Goal: Information Seeking & Learning: Learn about a topic

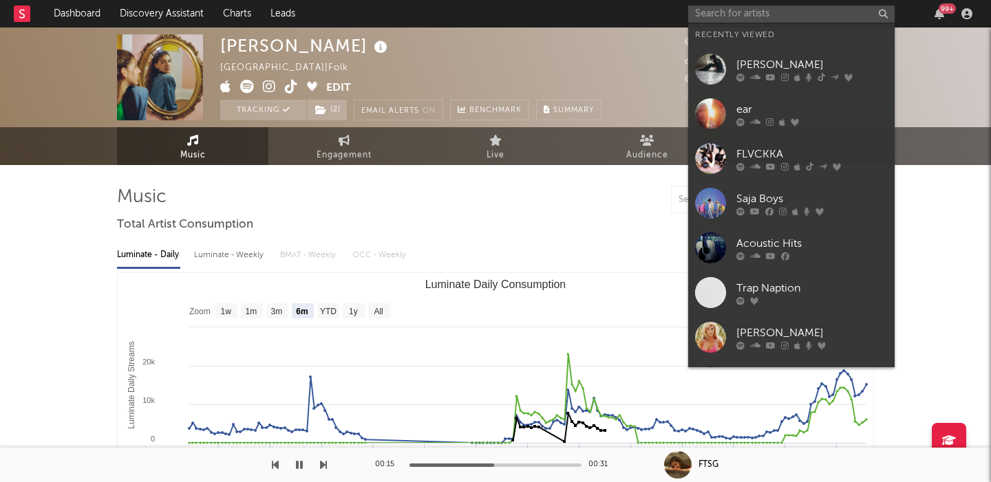
select select "6m"
select select "1w"
click at [746, 17] on input "text" at bounding box center [791, 14] width 206 height 17
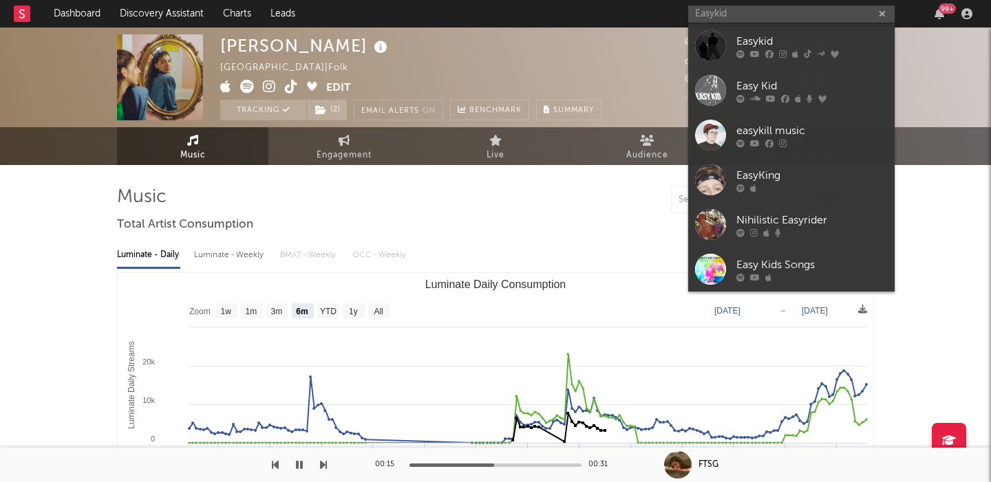
type input "Easykid"
click at [804, 36] on div "Easykid" at bounding box center [811, 41] width 151 height 17
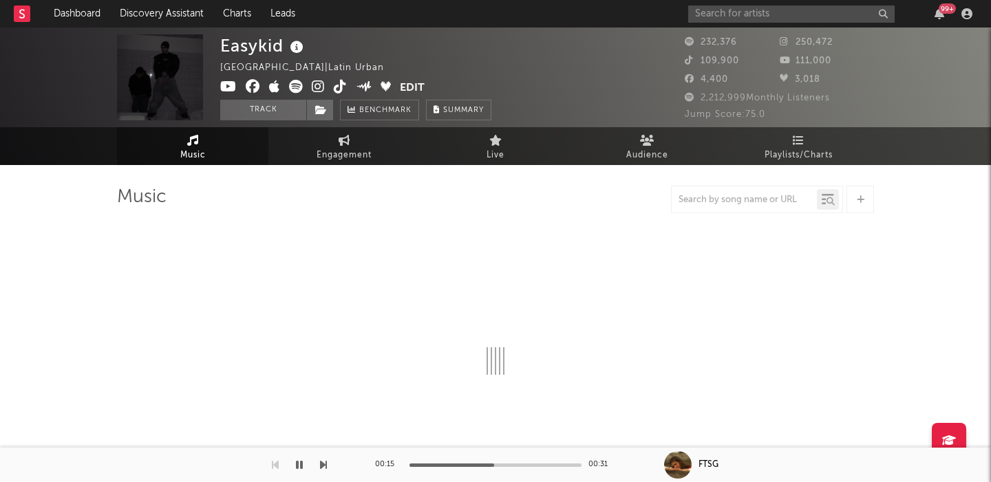
select select "6m"
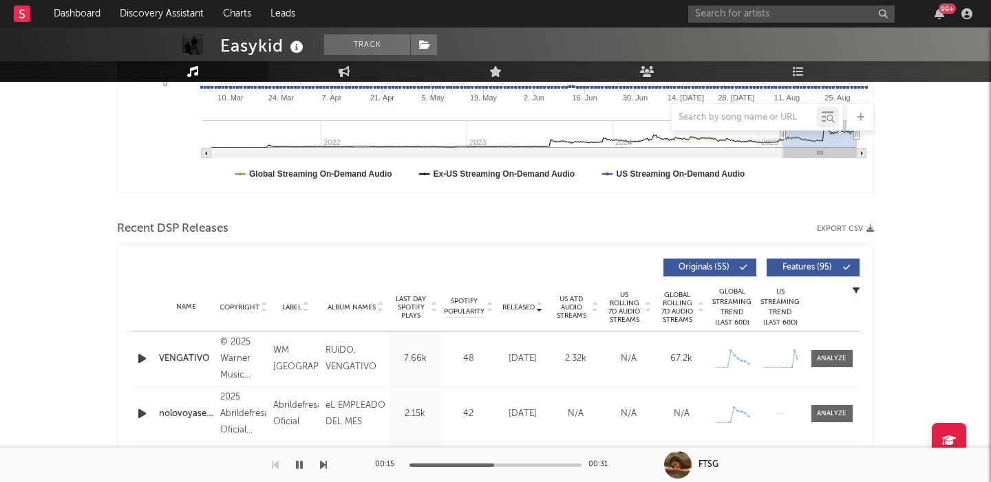
scroll to position [361, 0]
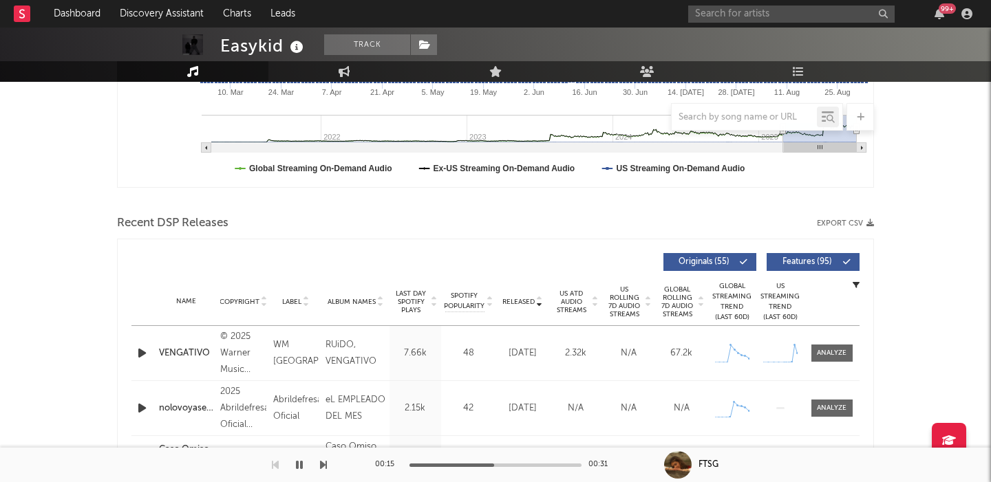
click at [809, 266] on button "Features ( 95 )" at bounding box center [812, 262] width 93 height 18
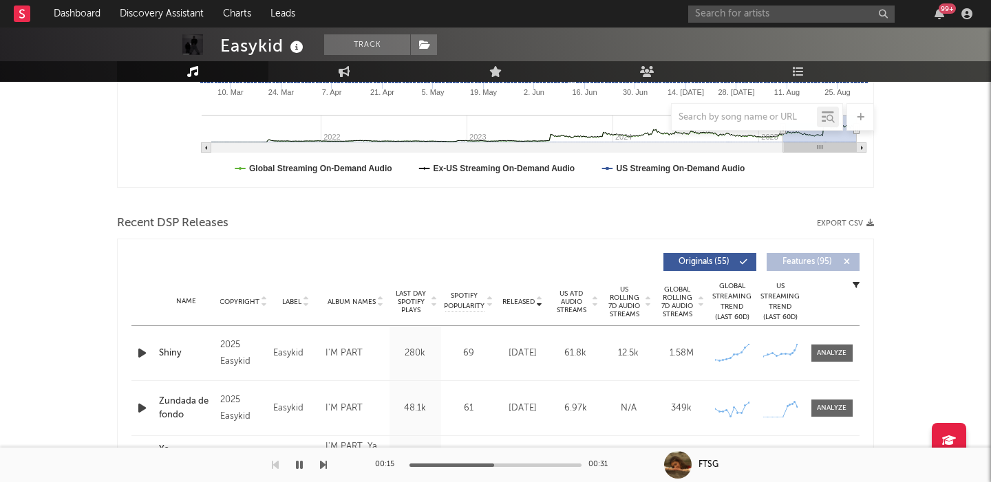
click at [627, 312] on span "US Rolling 7D Audio Streams" at bounding box center [624, 302] width 38 height 33
click at [823, 355] on div at bounding box center [832, 353] width 30 height 10
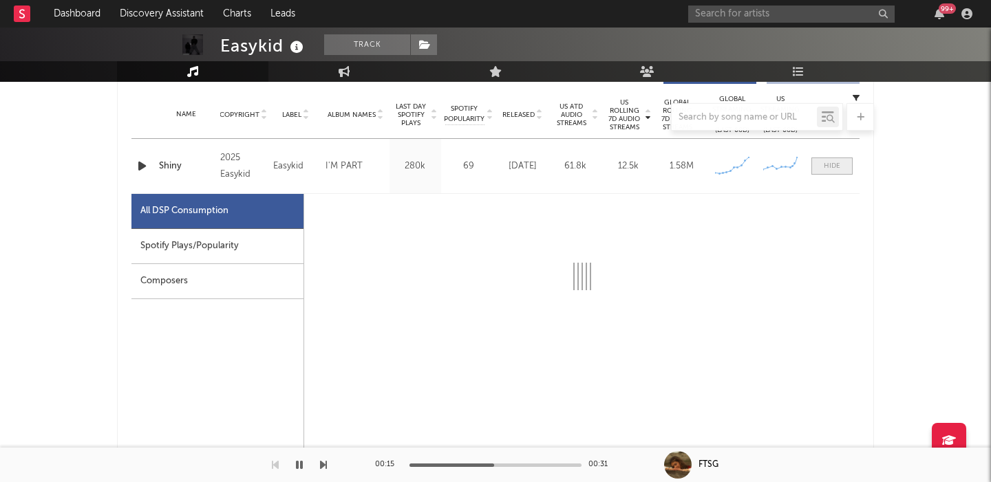
scroll to position [552, 0]
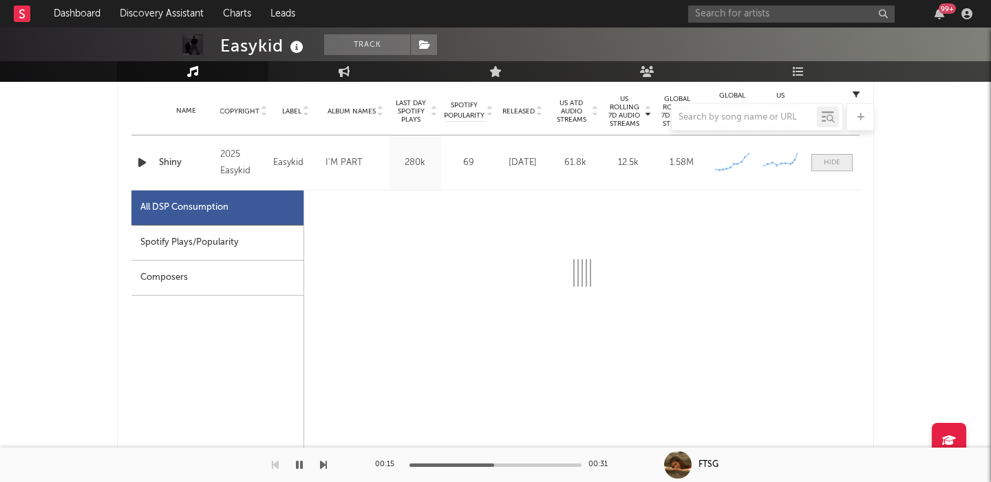
select select "1w"
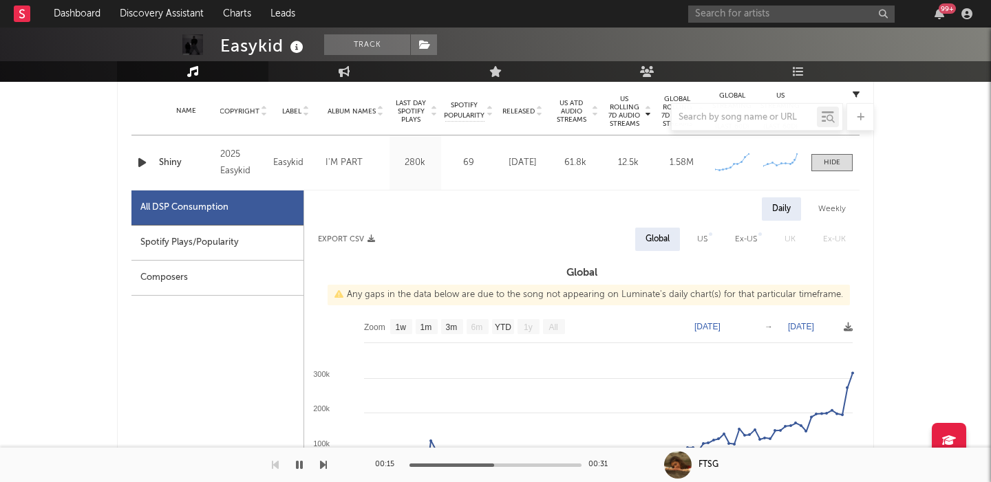
click at [137, 166] on icon "button" at bounding box center [142, 162] width 14 height 17
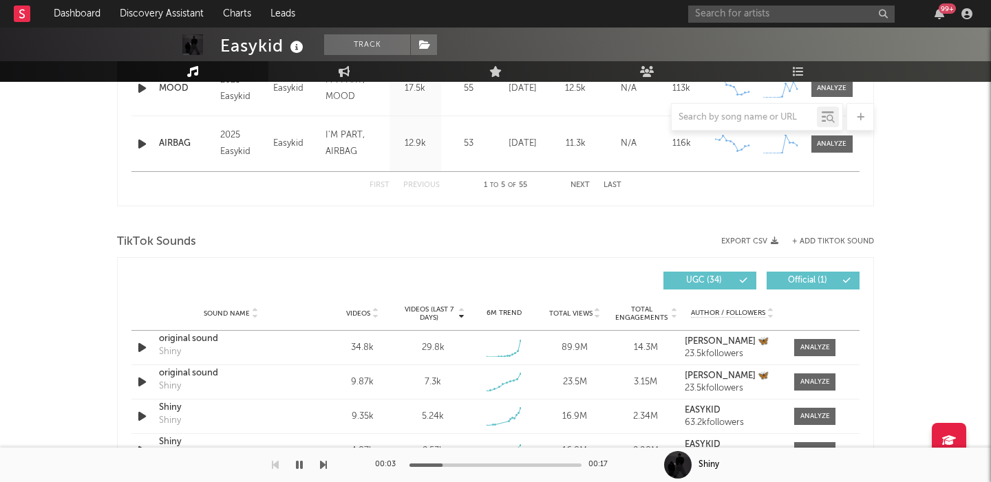
scroll to position [1554, 0]
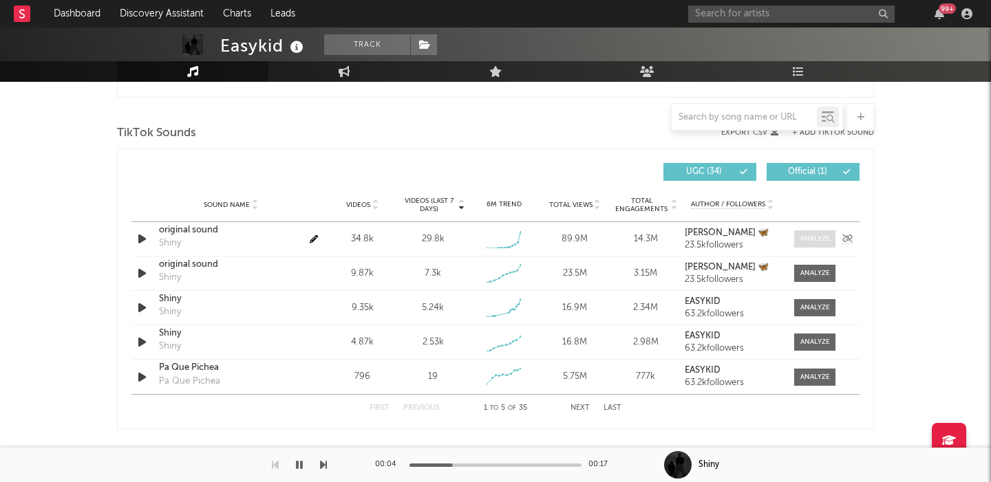
click at [825, 237] on div at bounding box center [815, 239] width 30 height 10
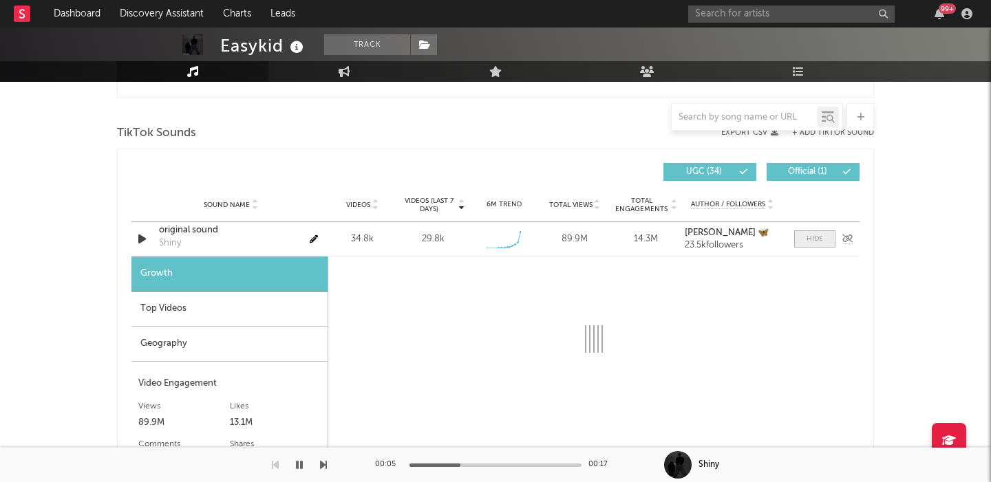
select select "1w"
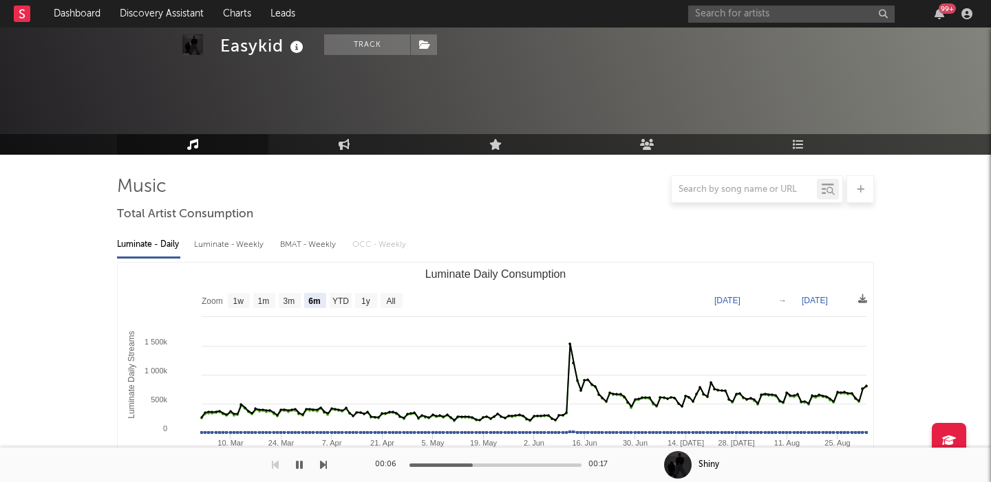
scroll to position [0, 0]
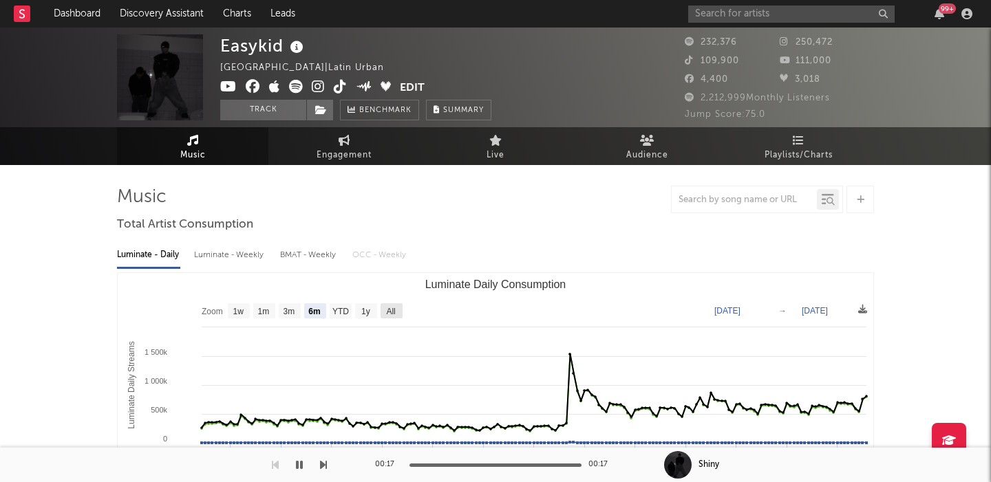
click at [395, 308] on text "All" at bounding box center [390, 312] width 9 height 10
select select "All"
type input "[DATE]"
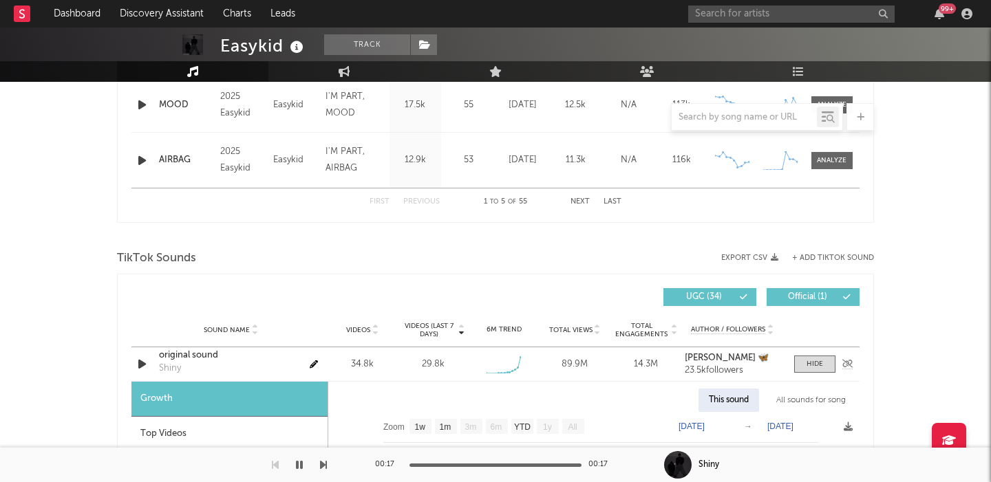
scroll to position [588, 0]
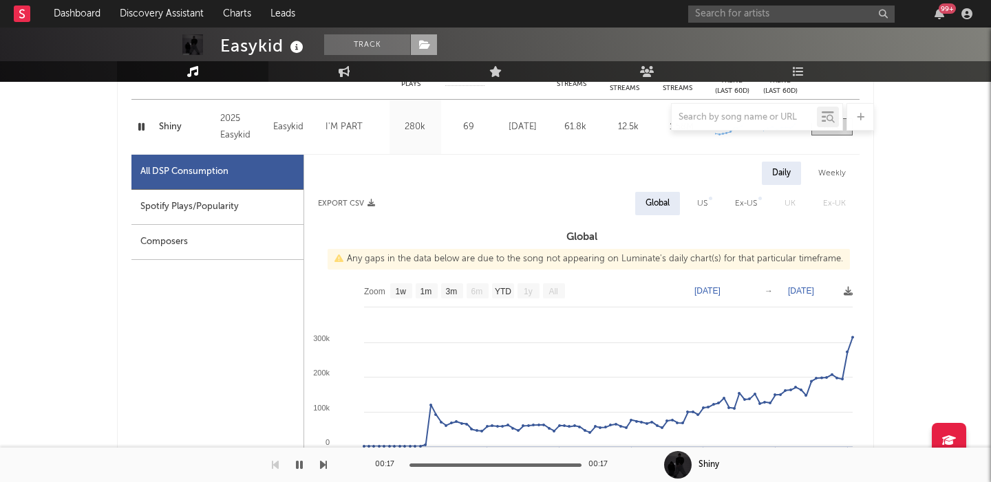
click at [425, 48] on icon at bounding box center [425, 45] width 12 height 10
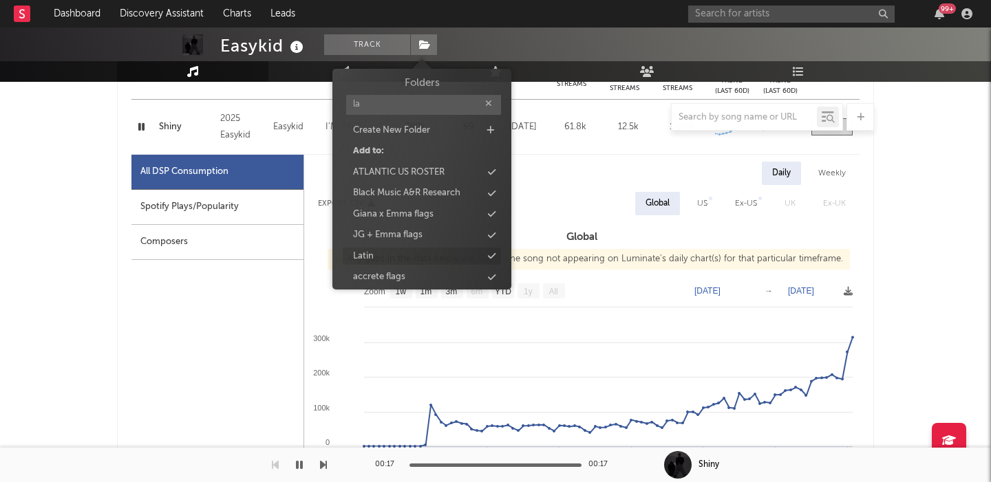
type input "la"
click at [439, 259] on div "Latin" at bounding box center [422, 257] width 158 height 18
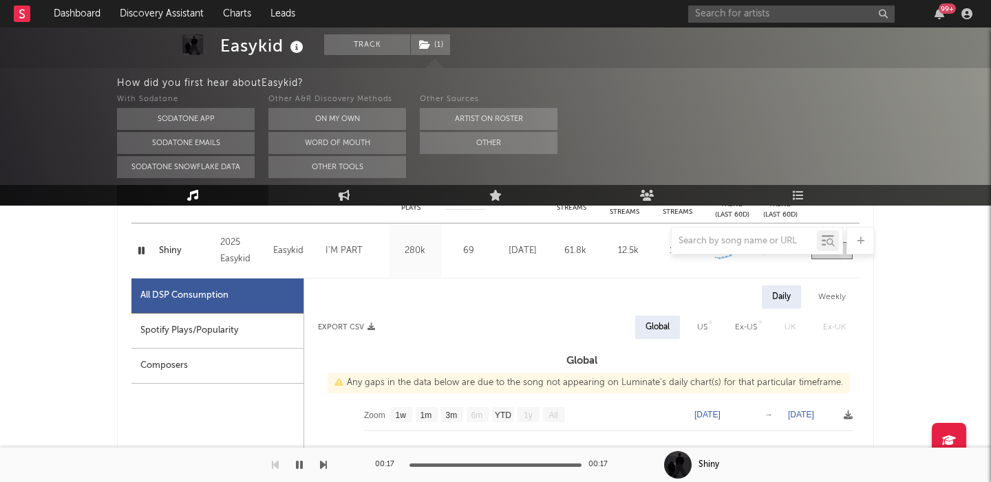
scroll to position [0, 0]
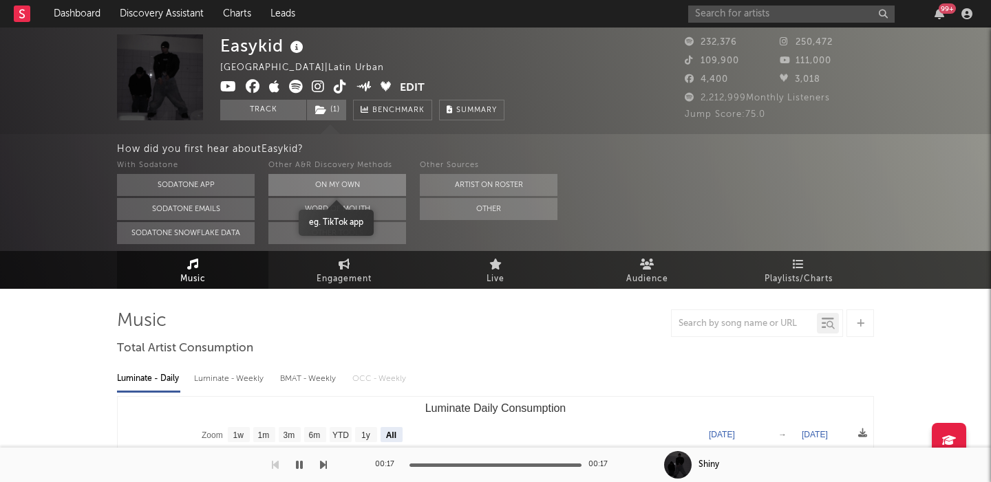
click at [313, 185] on button "On My Own" at bounding box center [337, 185] width 138 height 22
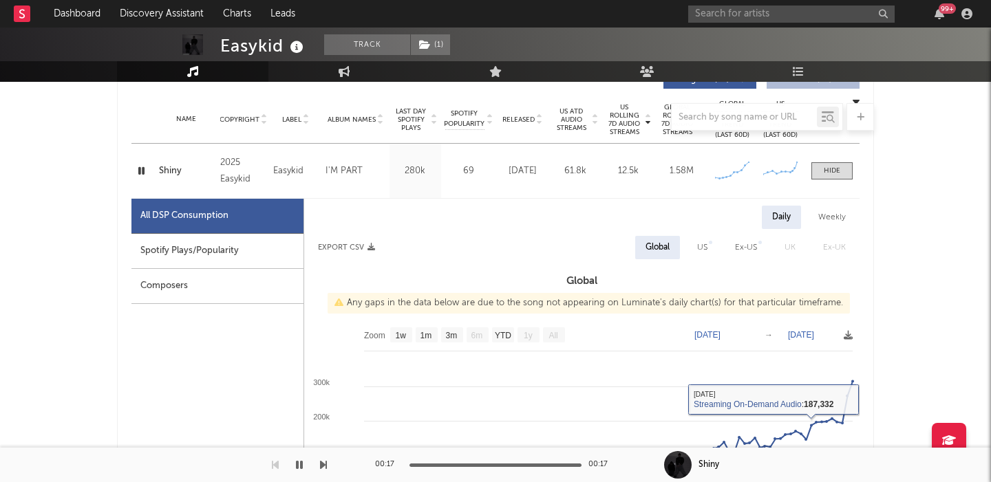
scroll to position [484, 0]
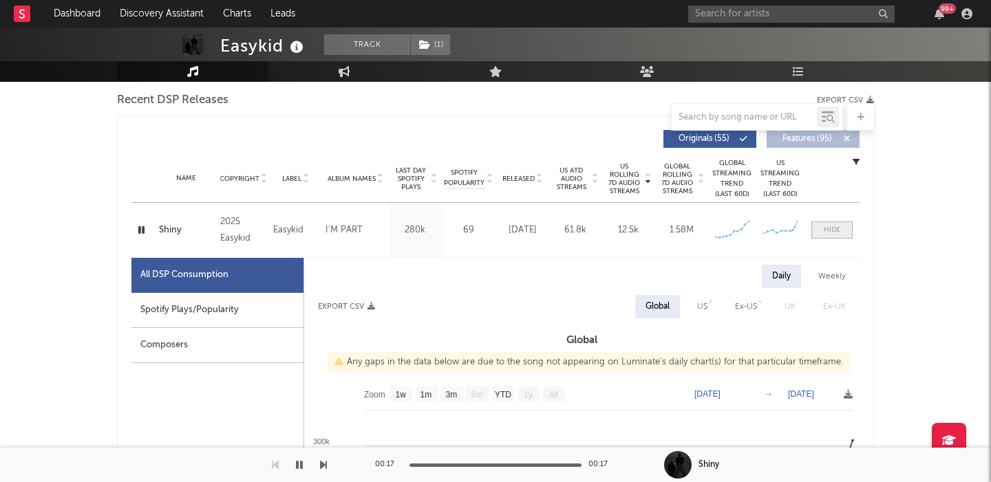
click at [836, 228] on div at bounding box center [832, 230] width 17 height 10
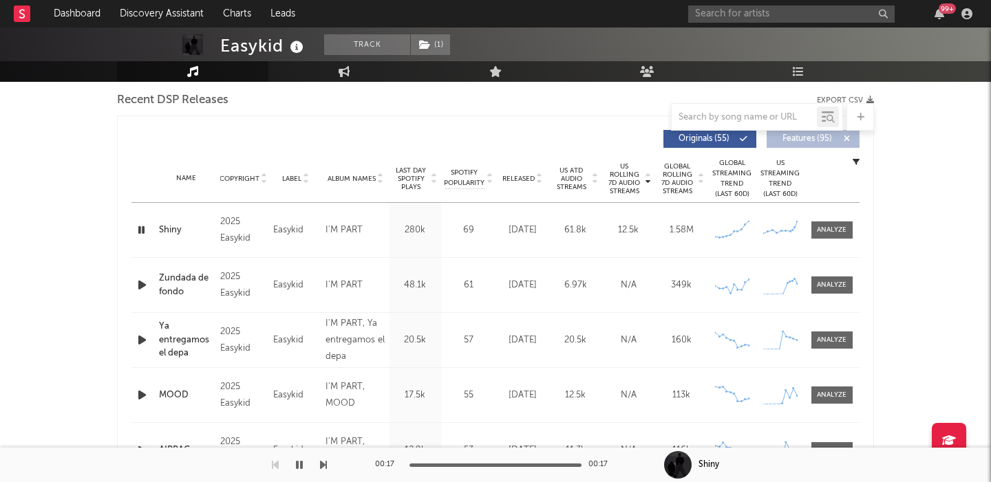
click at [168, 228] on div "Shiny" at bounding box center [186, 231] width 54 height 14
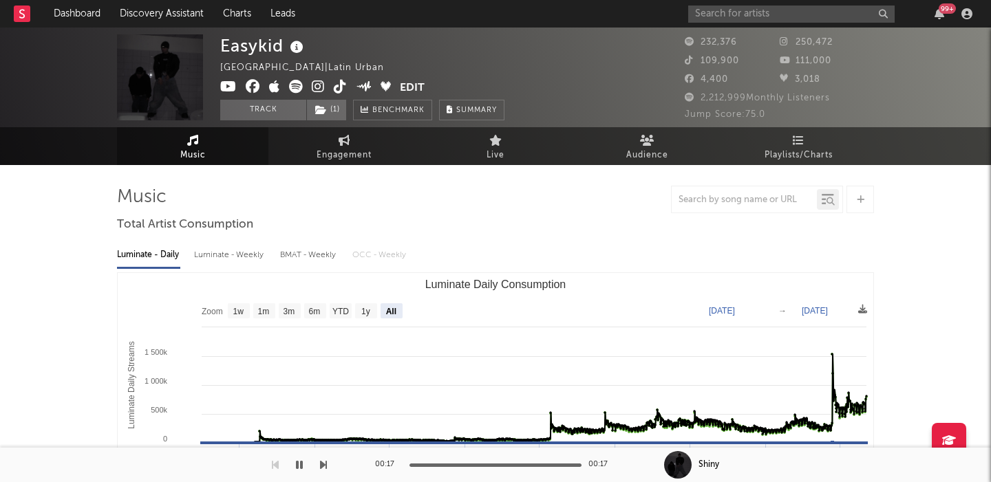
click at [299, 47] on icon at bounding box center [297, 47] width 20 height 19
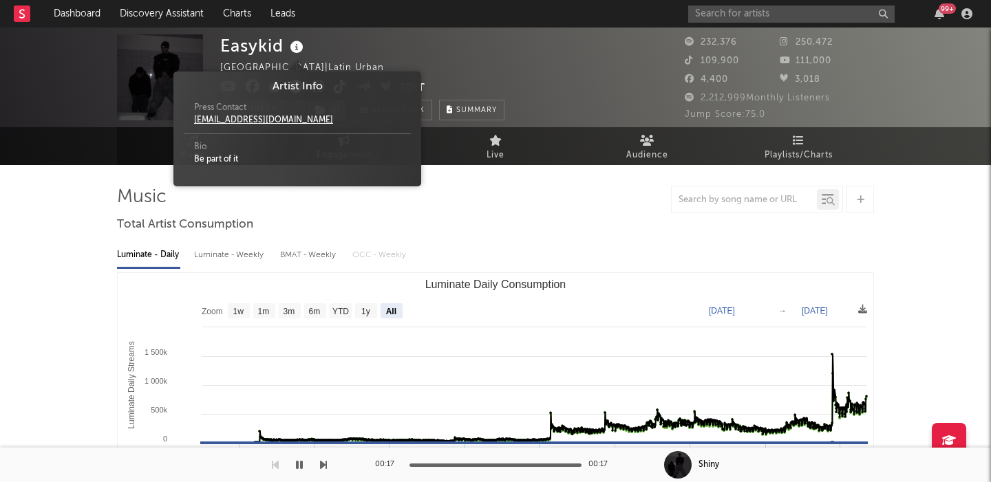
click at [299, 47] on icon at bounding box center [297, 47] width 20 height 19
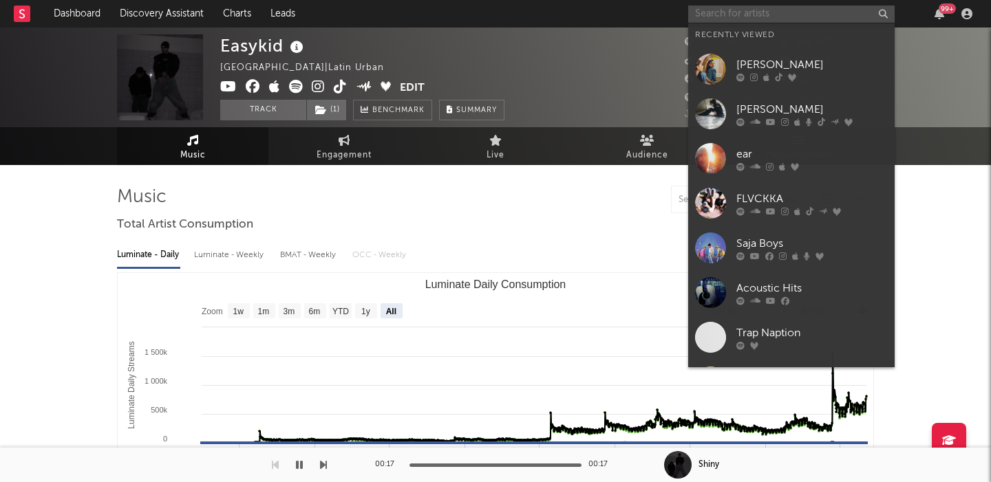
click at [750, 15] on input "text" at bounding box center [791, 14] width 206 height 17
paste input "[PERSON_NAME] Holiday"
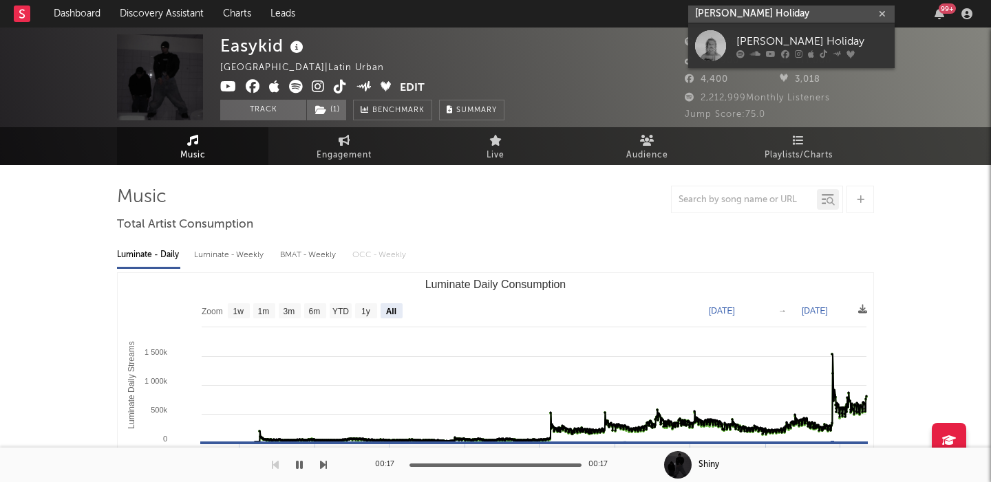
type input "[PERSON_NAME] Holiday"
click at [793, 47] on div "[PERSON_NAME] Holiday" at bounding box center [811, 41] width 151 height 17
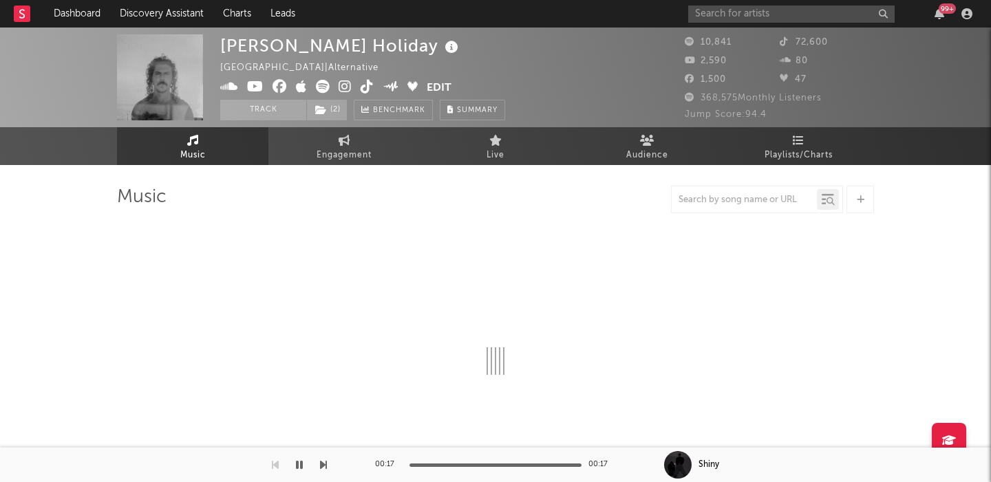
select select "6m"
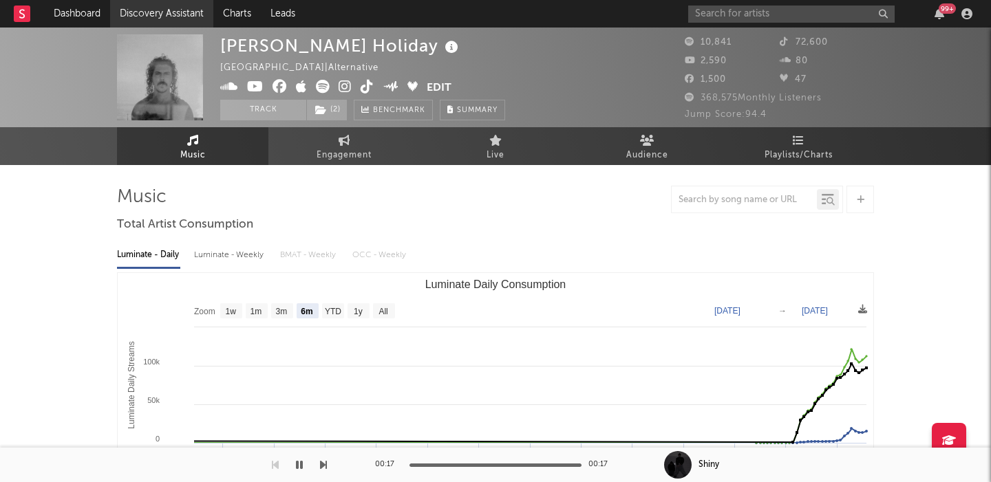
click at [182, 17] on link "Discovery Assistant" at bounding box center [161, 14] width 103 height 28
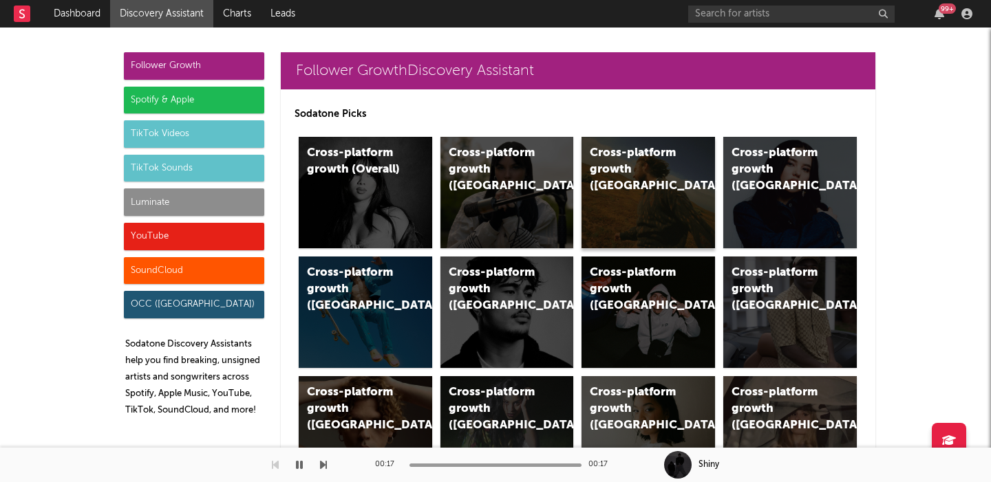
click at [662, 204] on div "Cross-platform growth (US)" at bounding box center [647, 192] width 133 height 111
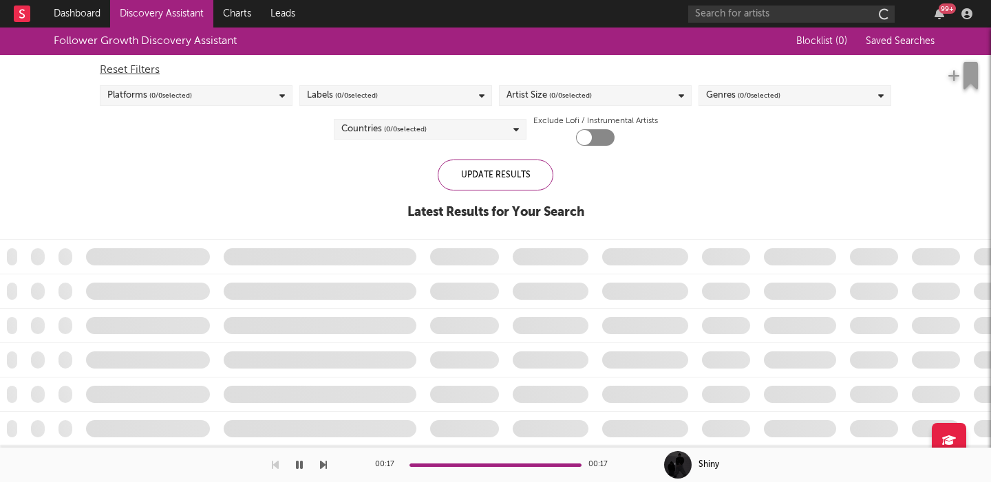
checkbox input "true"
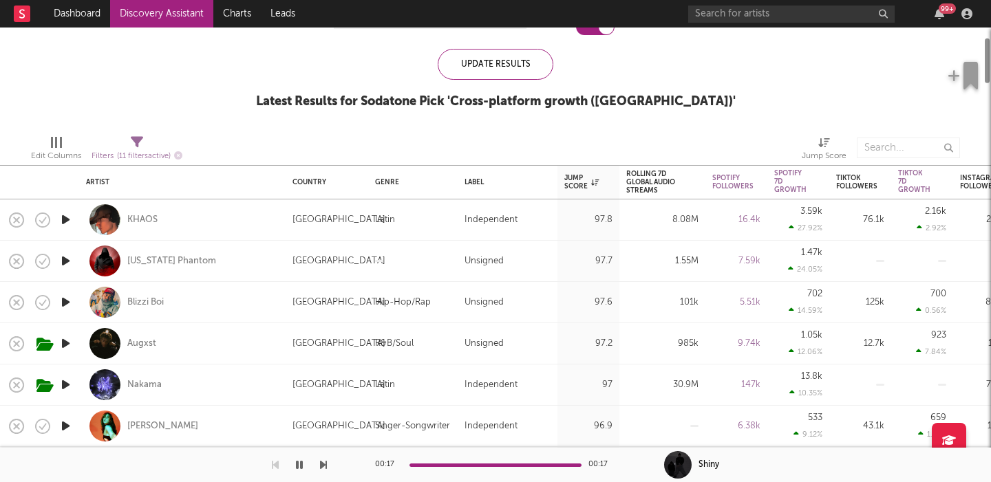
click at [257, 255] on div "Georgia Phantom" at bounding box center [182, 261] width 193 height 41
select select "1w"
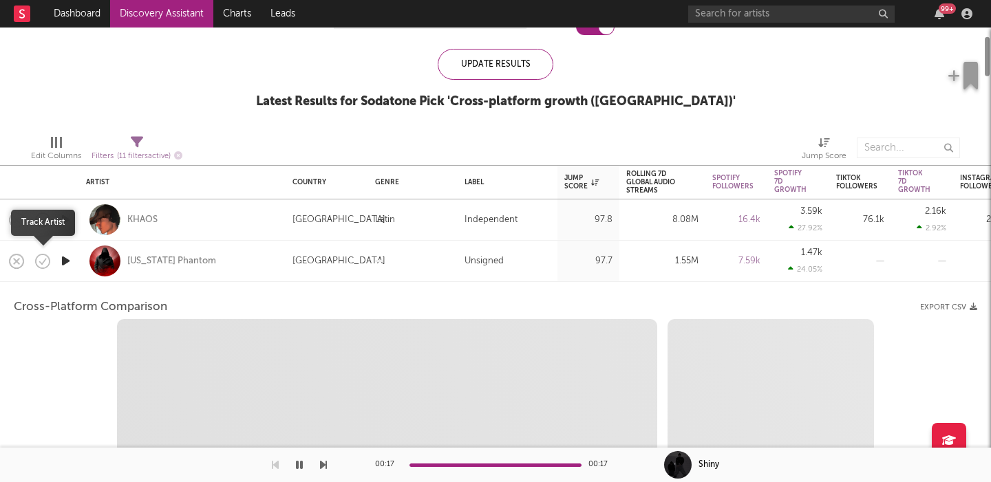
select select "1w"
click at [63, 263] on icon "button" at bounding box center [65, 260] width 14 height 17
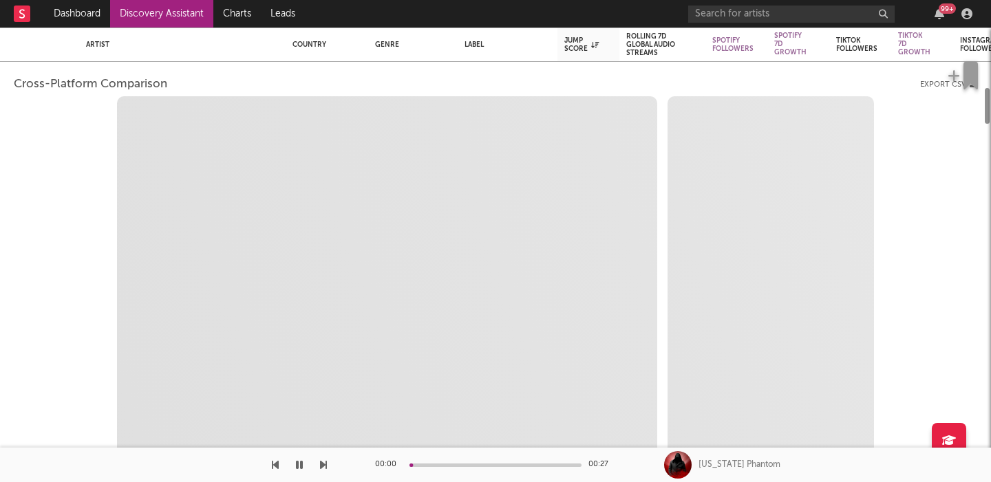
select select "1m"
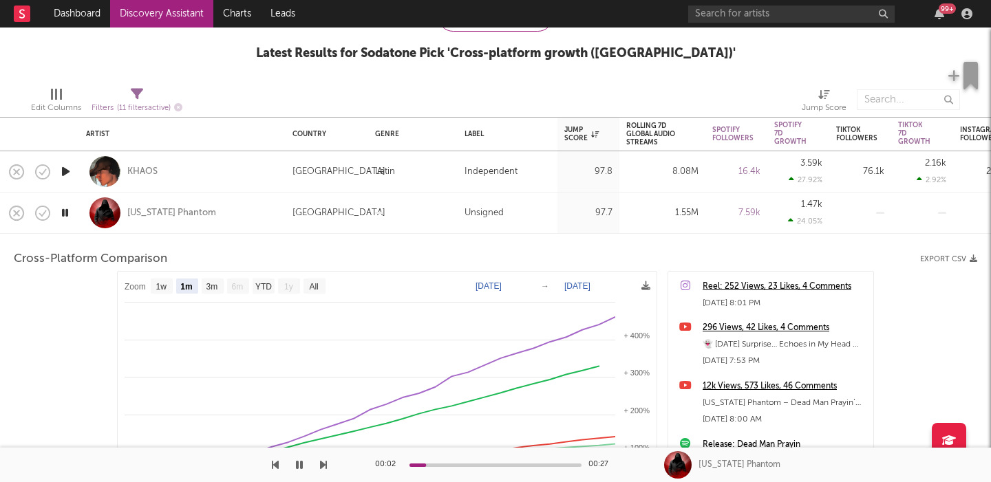
click at [250, 218] on div "Georgia Phantom" at bounding box center [182, 213] width 193 height 41
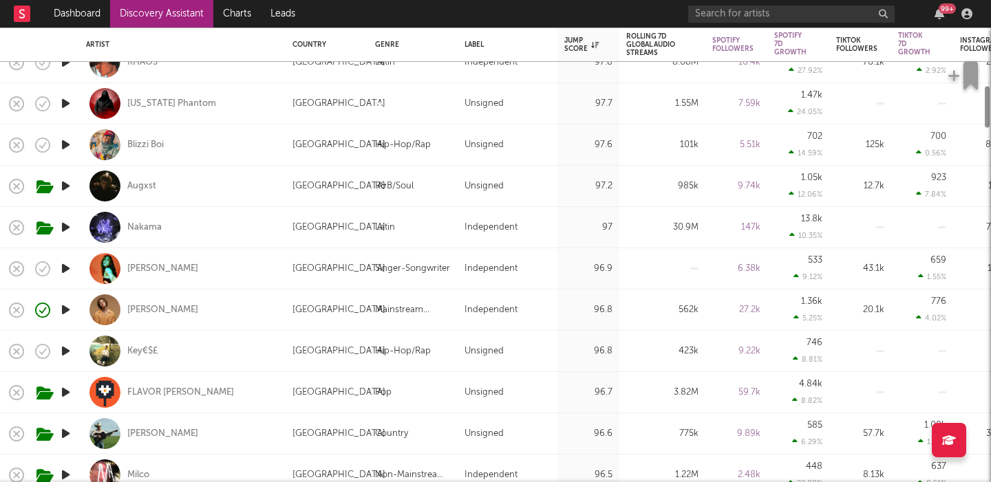
click at [211, 275] on div "Lydia von Hof" at bounding box center [182, 268] width 193 height 41
select select "1w"
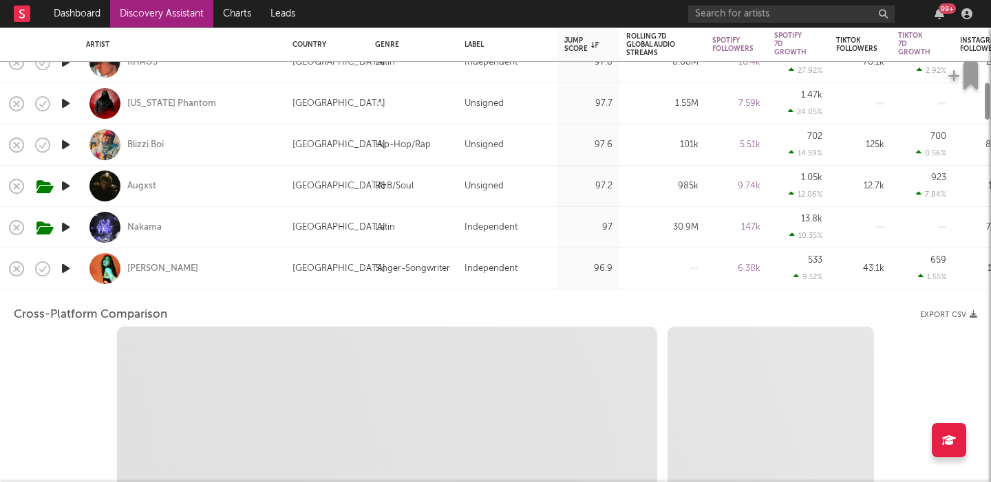
select select "6m"
click at [67, 270] on icon "button" at bounding box center [65, 268] width 14 height 17
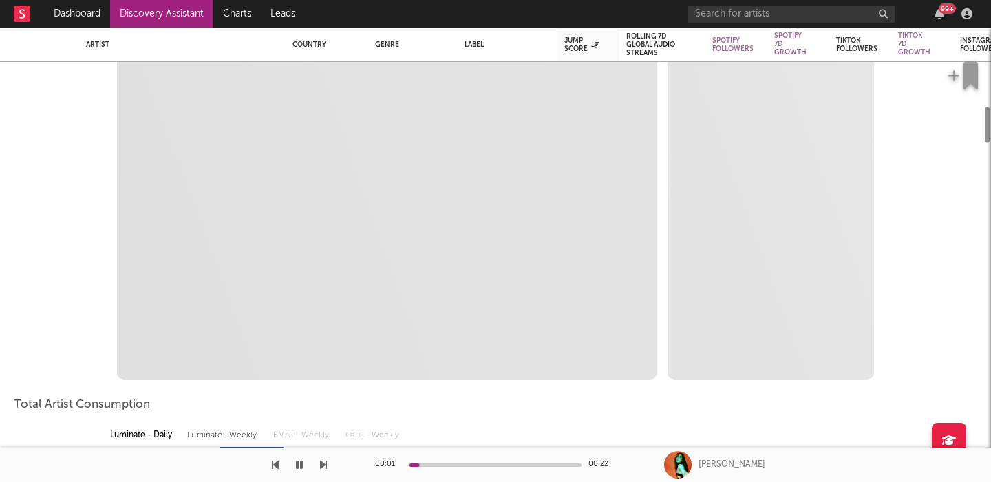
select select "1m"
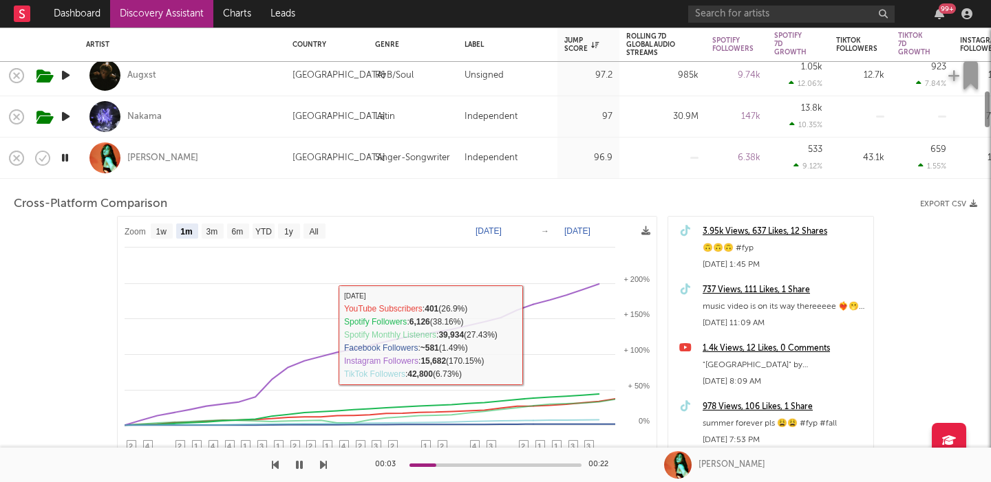
click at [236, 162] on div "Lydia von Hof" at bounding box center [182, 158] width 193 height 41
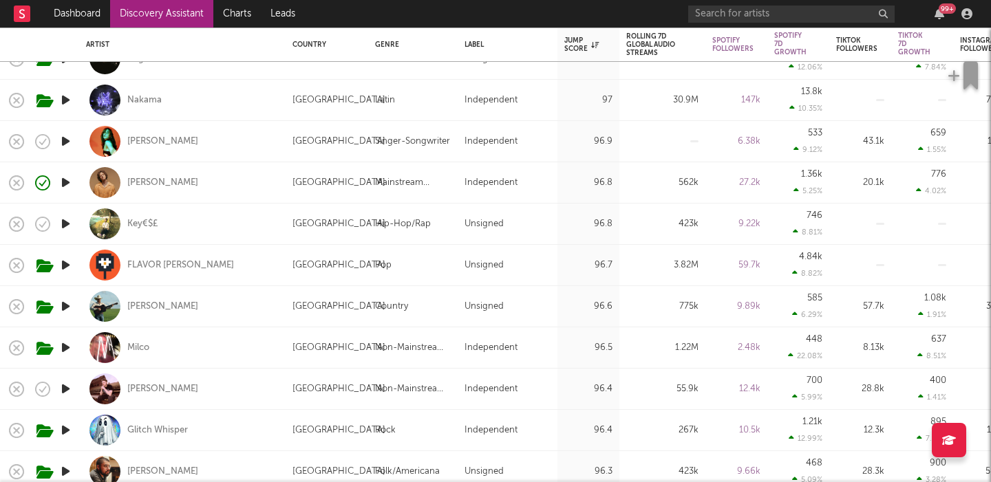
click at [63, 348] on icon "button" at bounding box center [65, 347] width 14 height 17
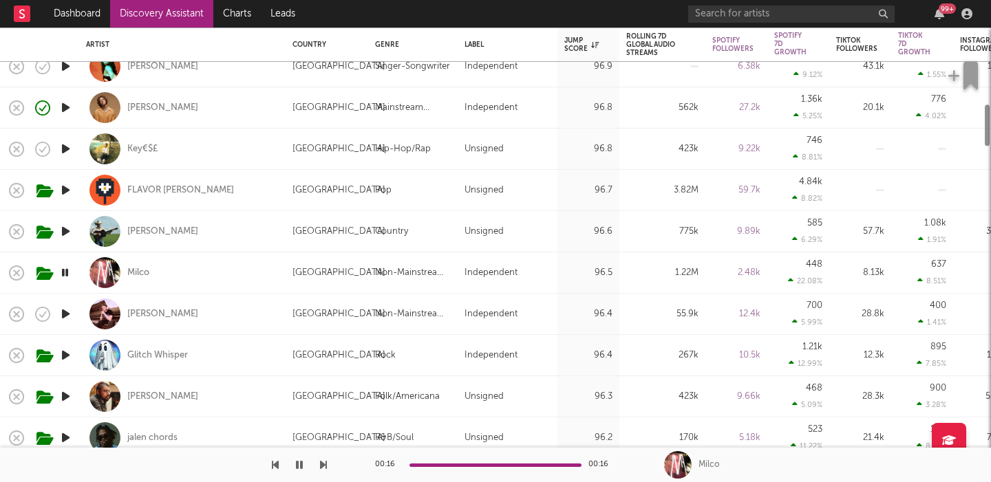
click at [175, 273] on div "Milco" at bounding box center [182, 272] width 193 height 41
select select "1w"
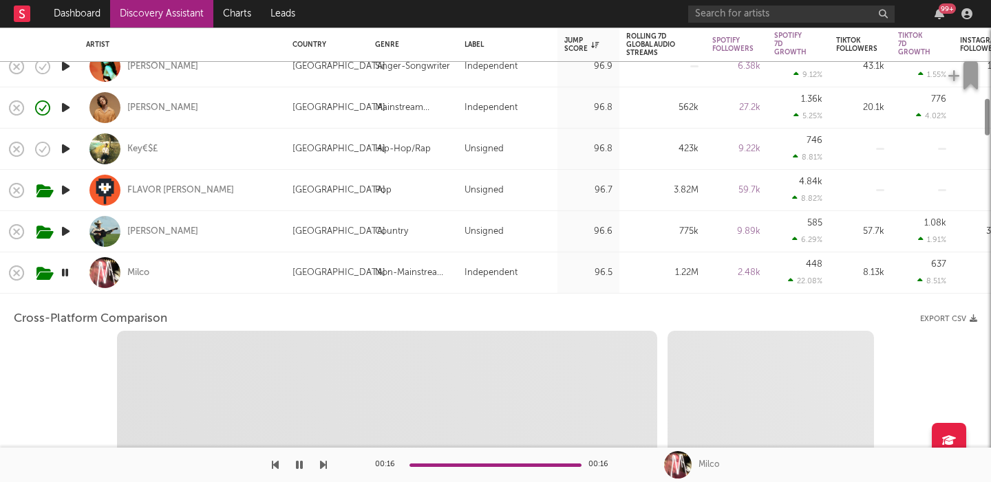
select select "1w"
click at [63, 270] on icon "button" at bounding box center [64, 272] width 13 height 17
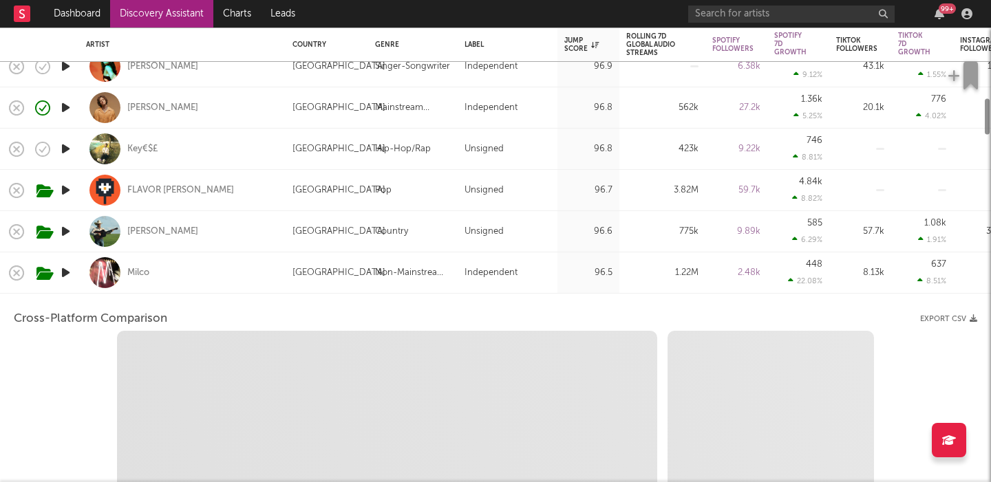
click at [63, 270] on icon "button" at bounding box center [65, 272] width 14 height 17
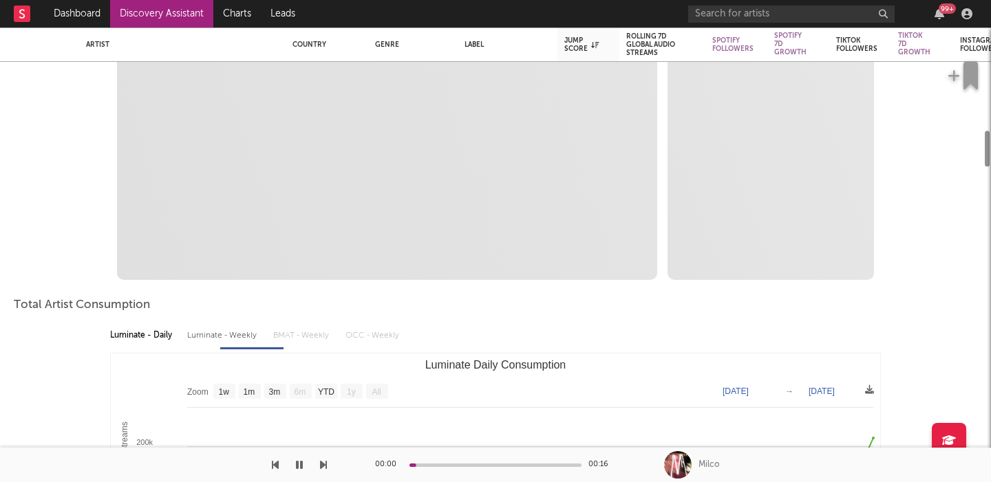
select select "1m"
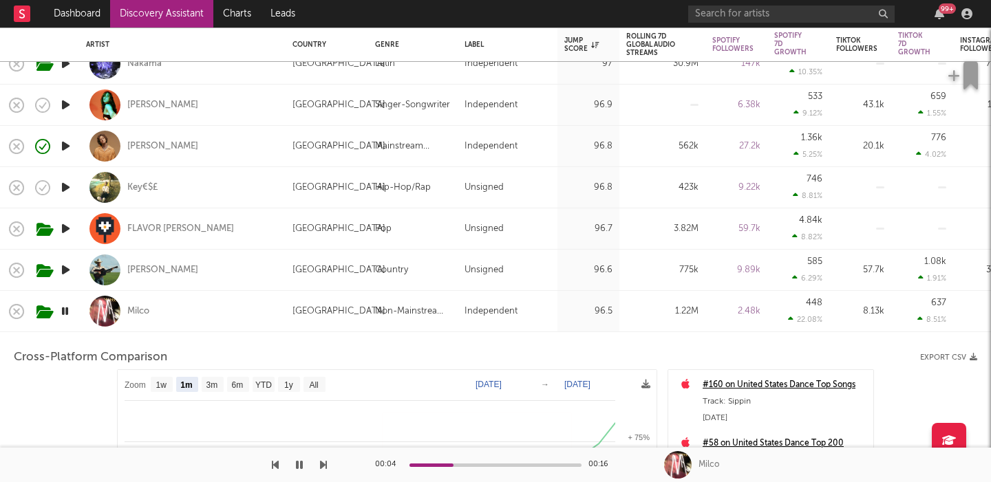
click at [226, 313] on div "Milco" at bounding box center [182, 311] width 193 height 41
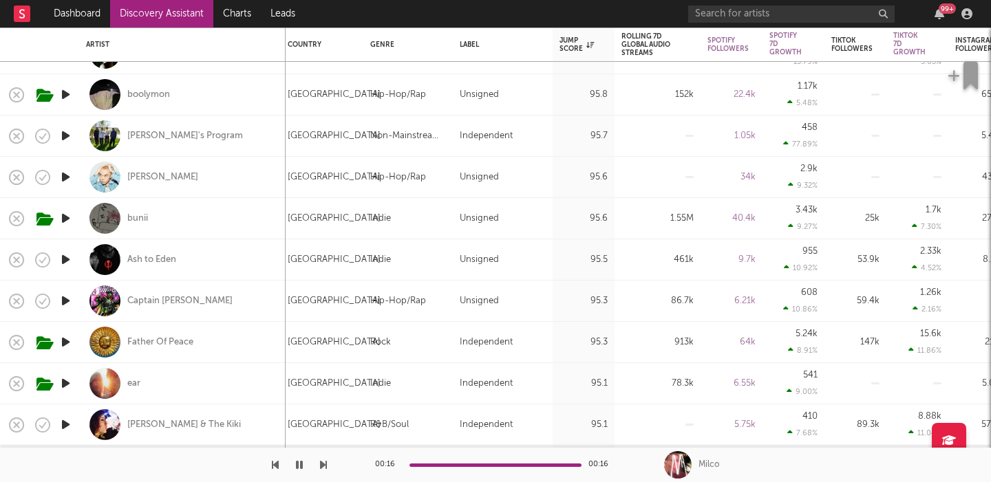
click at [65, 134] on icon "button" at bounding box center [65, 135] width 14 height 17
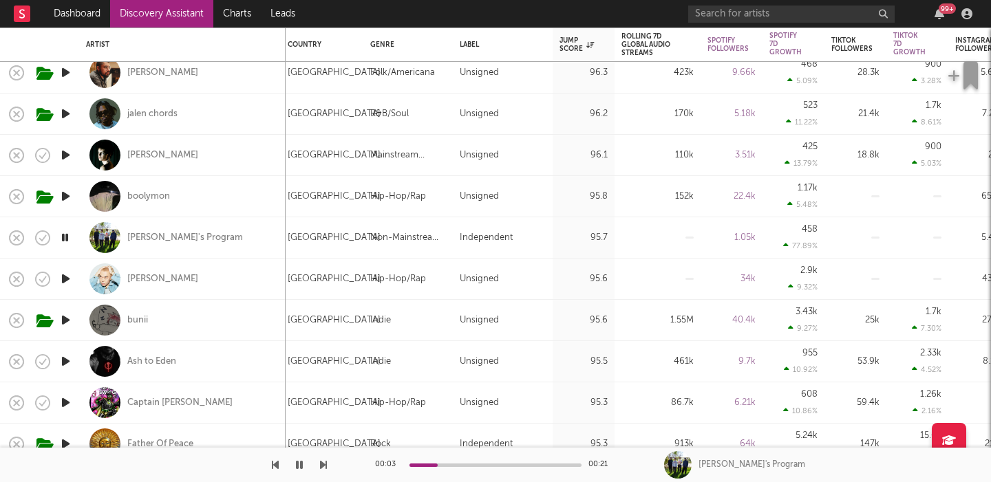
click at [220, 238] on div "Cody's Program" at bounding box center [182, 237] width 193 height 41
select select "1w"
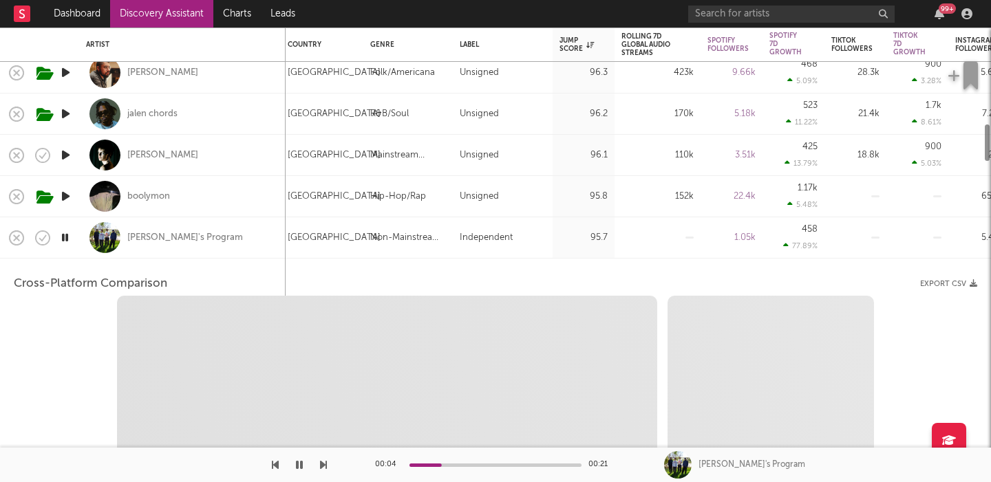
select select "1w"
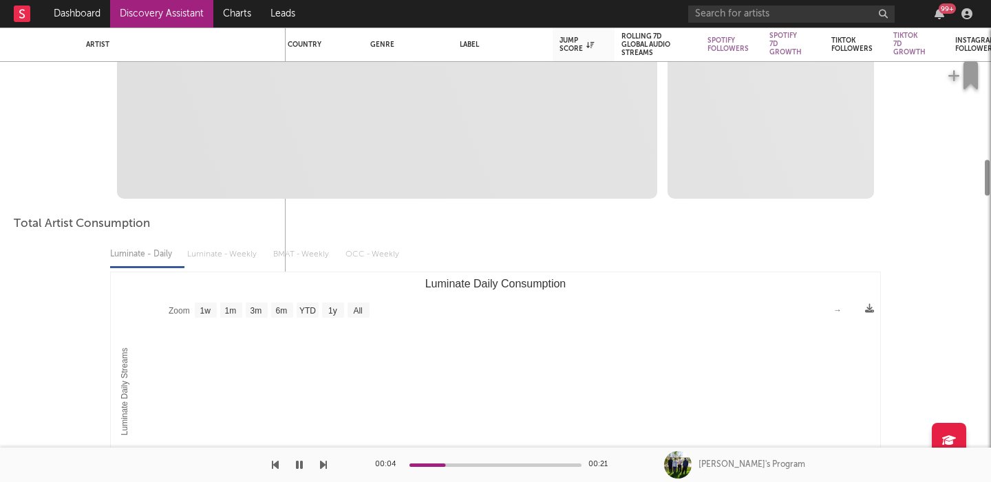
select select "1m"
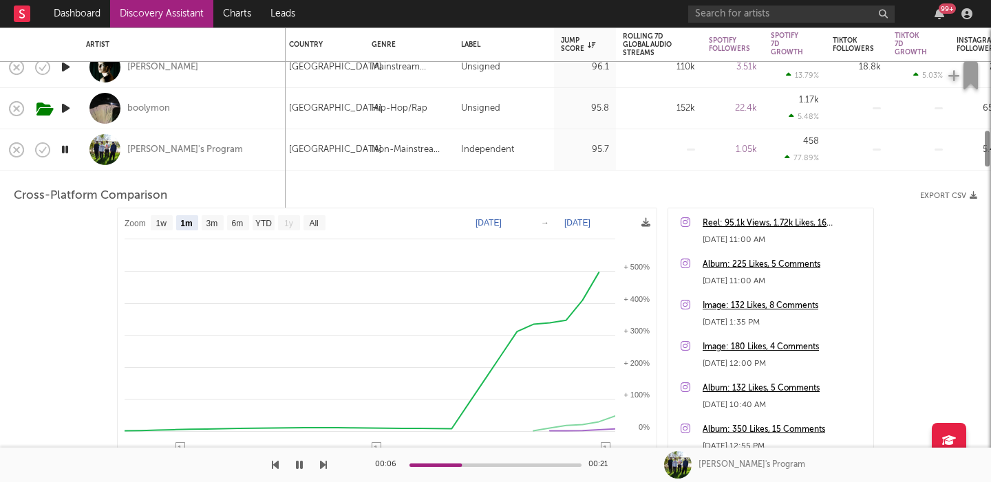
click at [238, 151] on div "Cody's Program" at bounding box center [182, 149] width 193 height 41
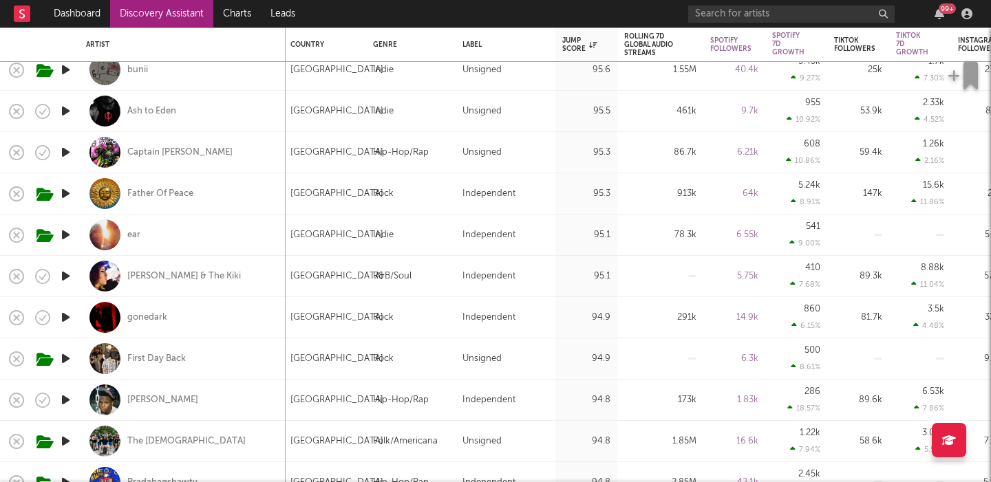
click at [65, 316] on icon "button" at bounding box center [65, 317] width 14 height 17
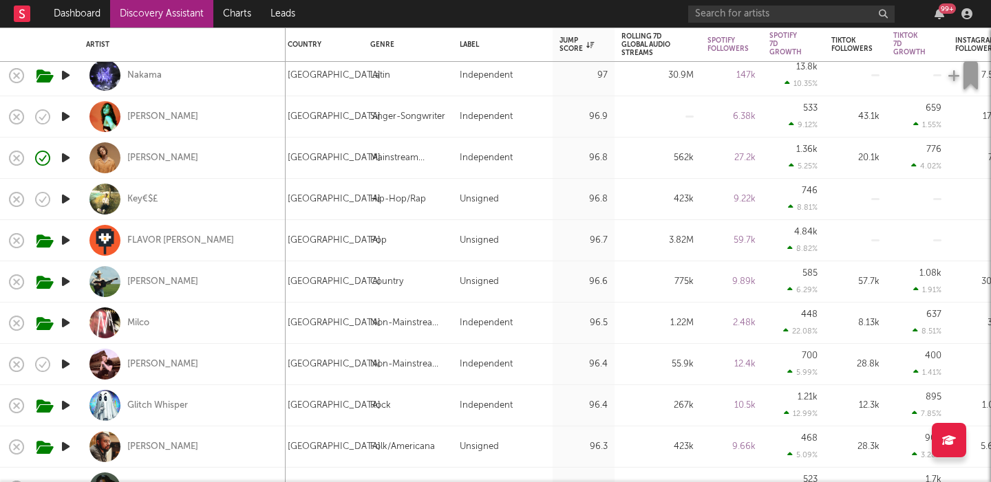
click at [241, 250] on div "FLAVOR FOLEY" at bounding box center [182, 240] width 193 height 41
select select "1w"
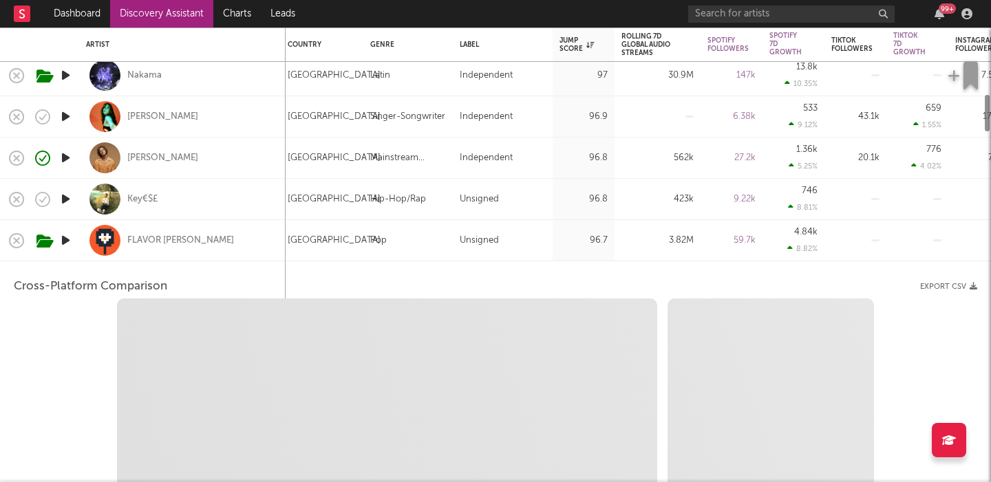
select select "6m"
click at [63, 242] on icon "button" at bounding box center [65, 240] width 14 height 17
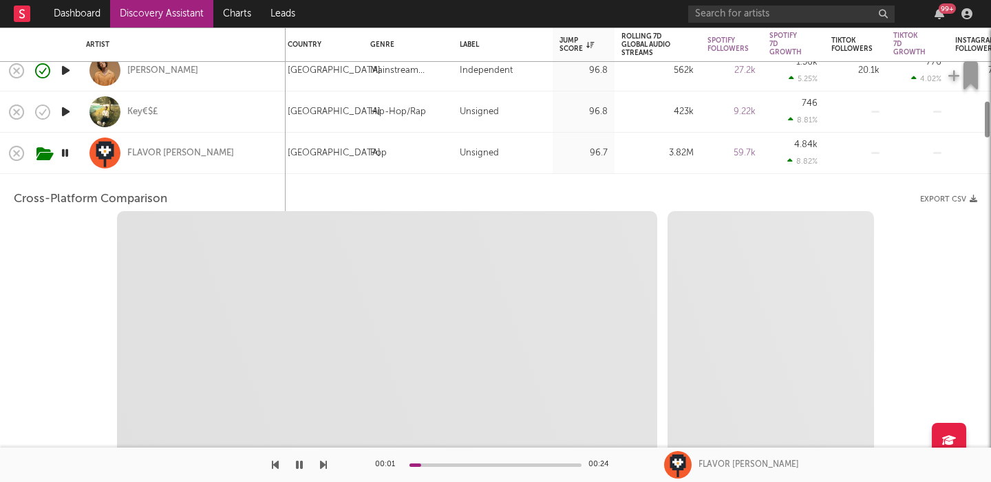
click at [222, 147] on div "FLAVOR FOLEY" at bounding box center [182, 153] width 193 height 41
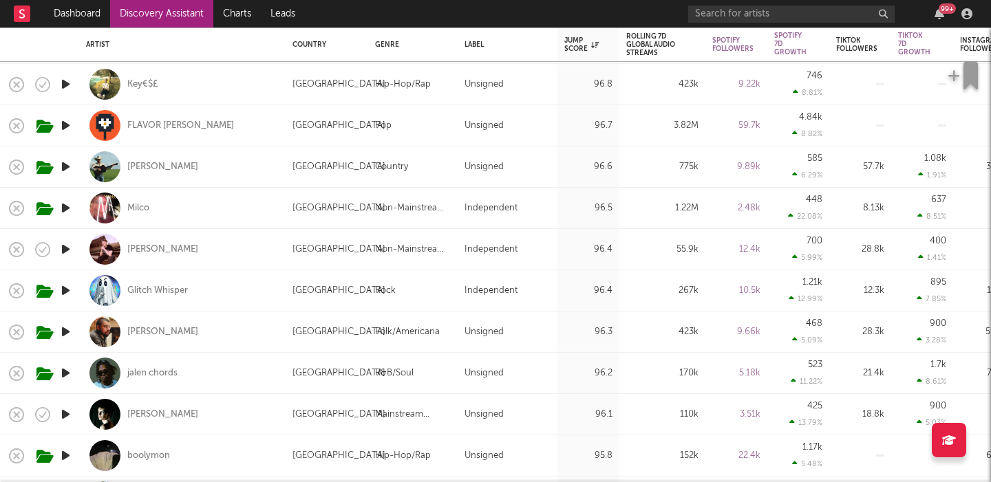
click at [72, 251] on icon "button" at bounding box center [65, 249] width 14 height 17
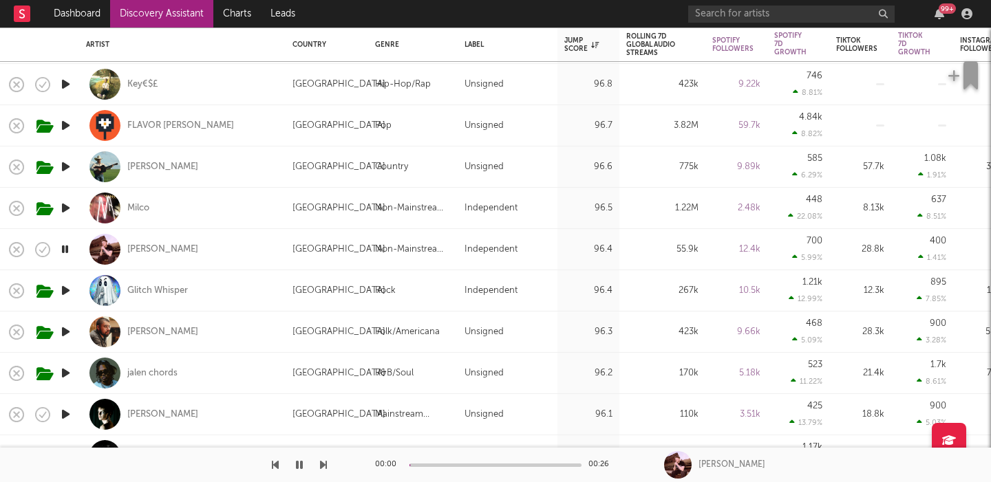
click at [233, 244] on div "AVELLO" at bounding box center [182, 249] width 193 height 41
select select "1w"
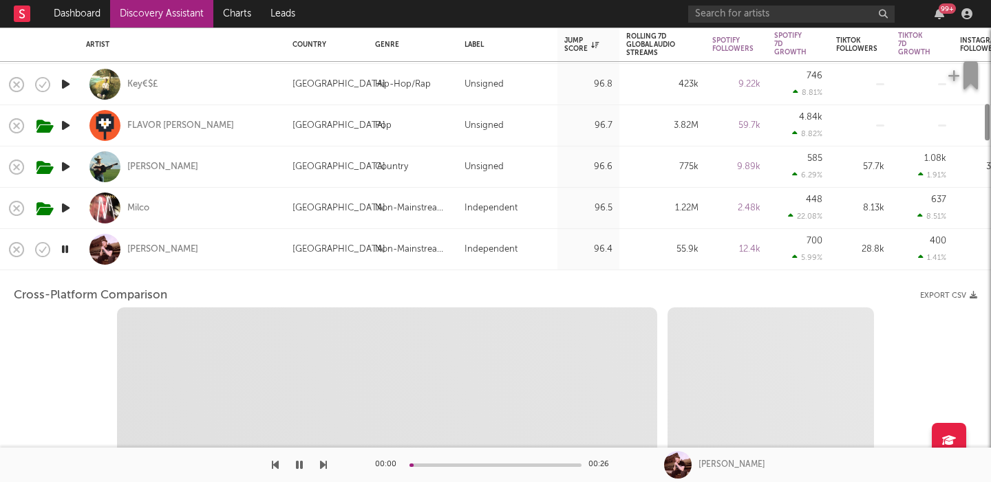
select select "6m"
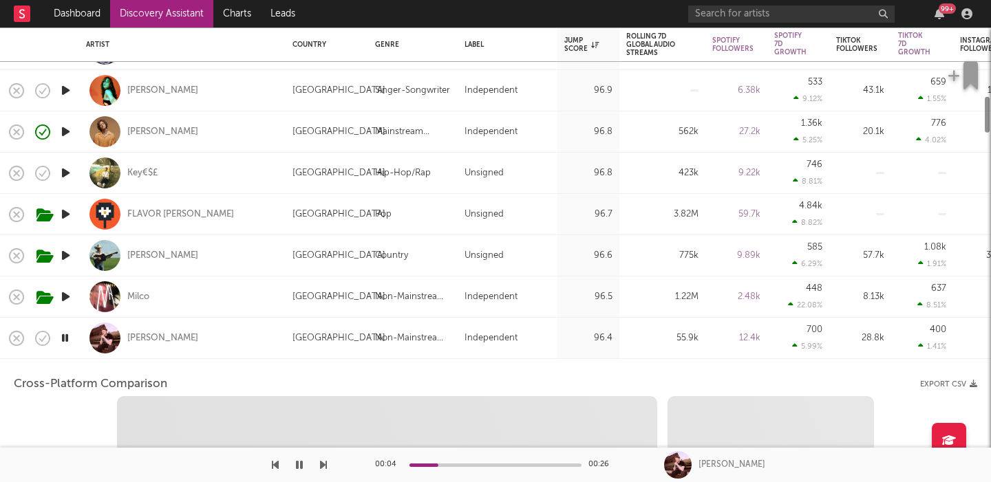
select select "1m"
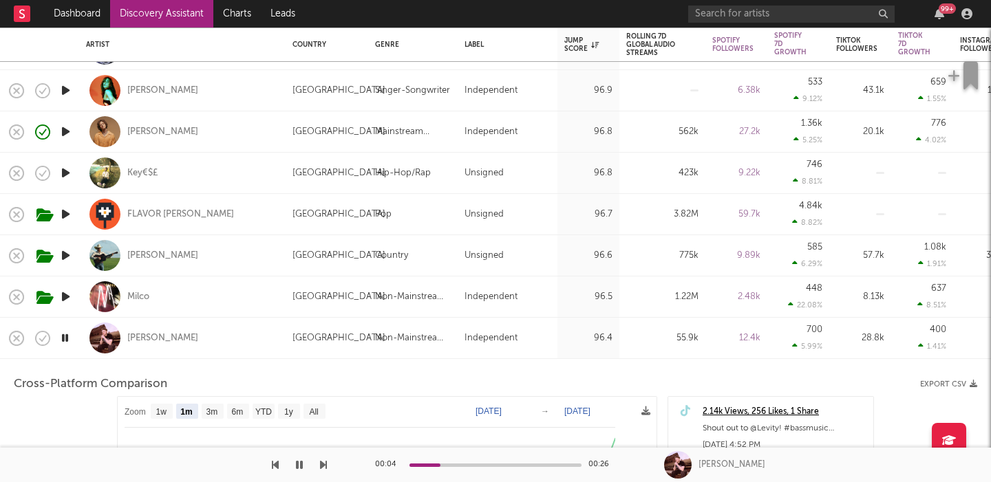
click at [246, 354] on div "AVELLO" at bounding box center [182, 338] width 193 height 41
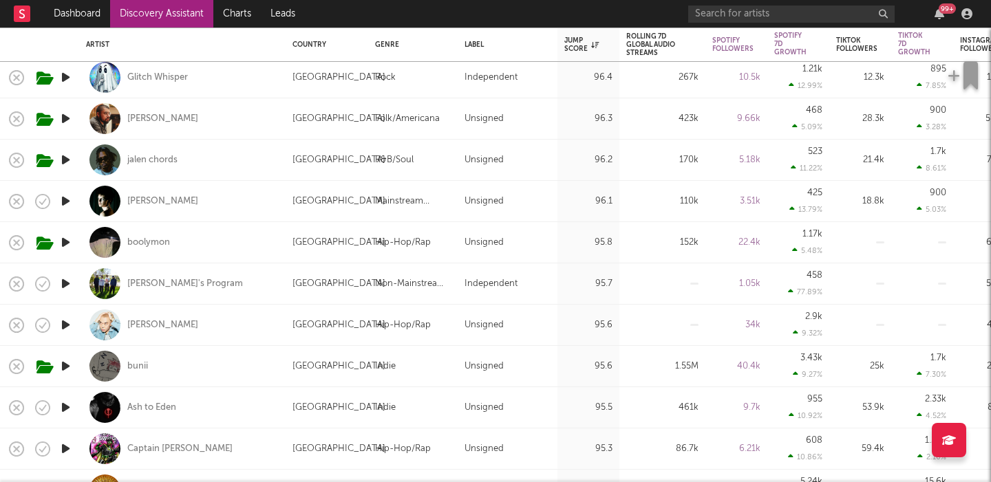
click at [61, 406] on icon "button" at bounding box center [65, 407] width 14 height 17
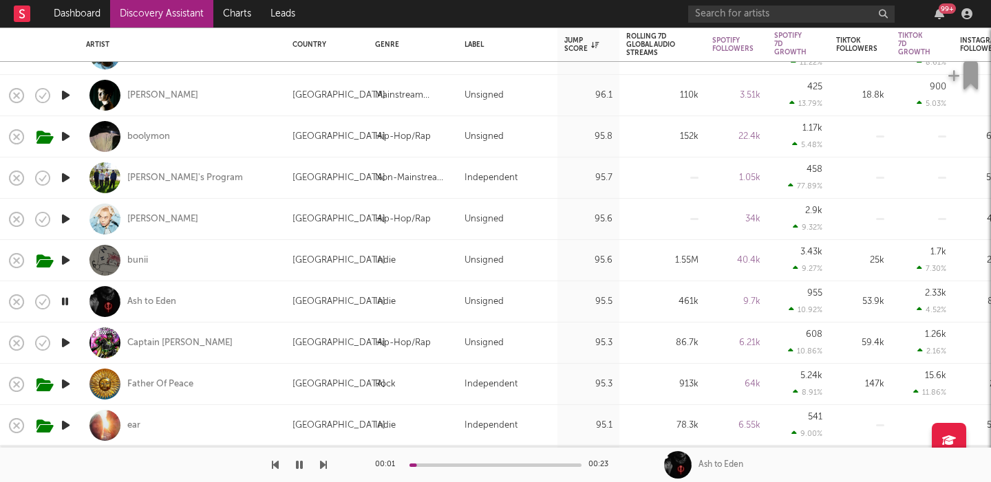
click at [65, 338] on icon "button" at bounding box center [65, 342] width 14 height 17
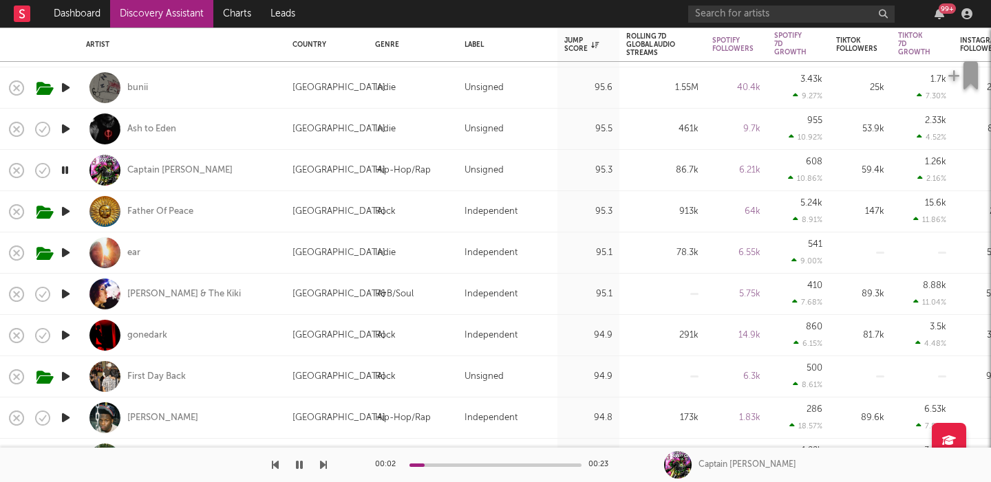
click at [65, 253] on icon "button" at bounding box center [65, 252] width 14 height 17
click at [222, 253] on div "ear" at bounding box center [182, 253] width 193 height 41
select select "1w"
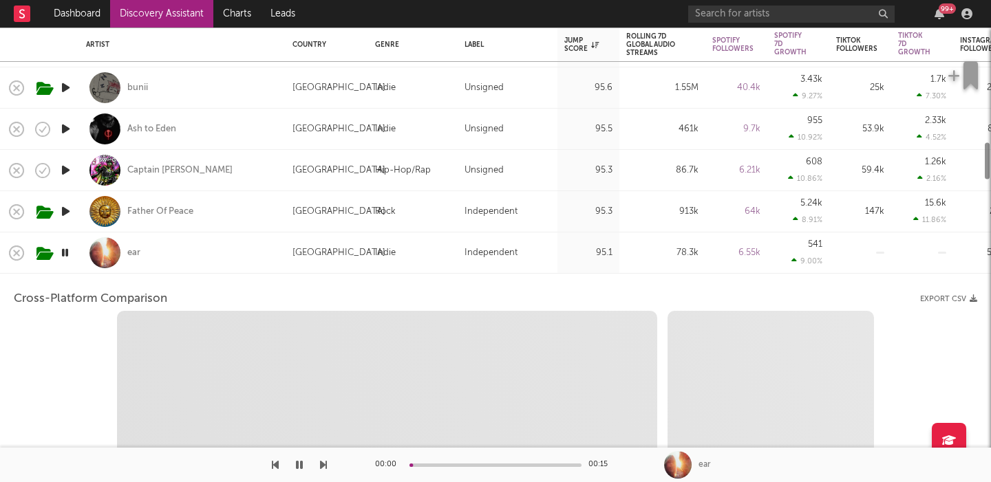
select select "1w"
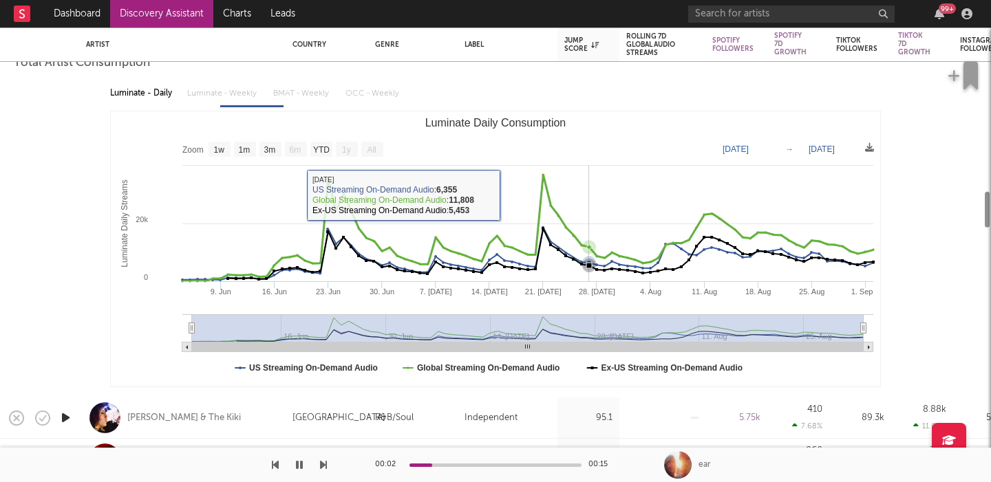
select select "1m"
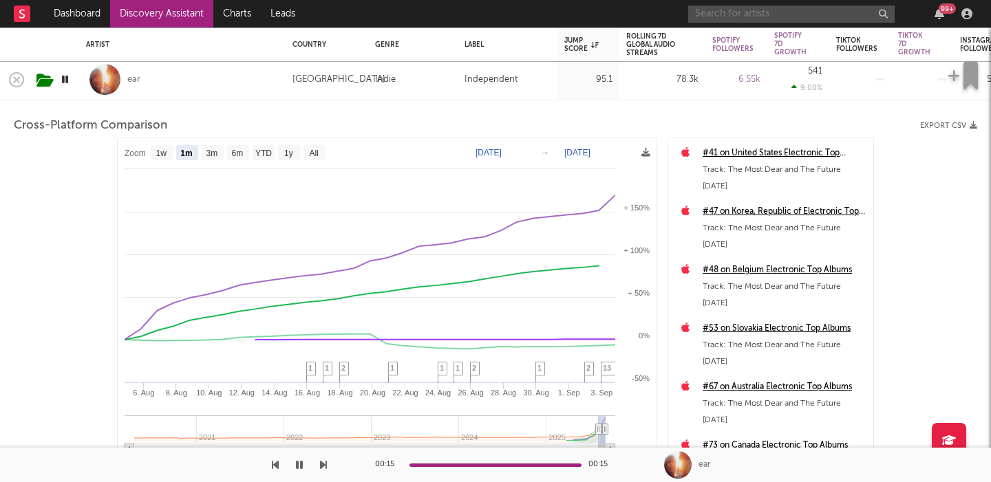
click at [737, 14] on input "text" at bounding box center [791, 14] width 206 height 17
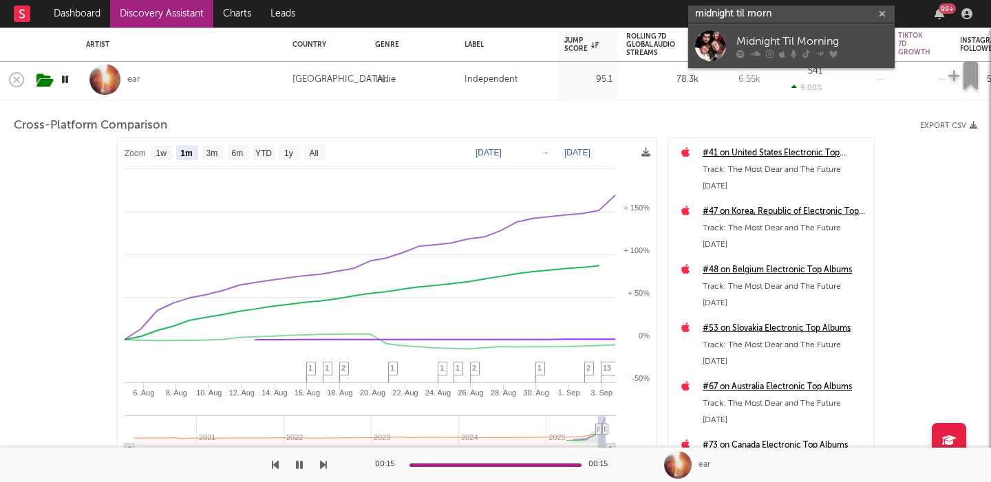
type input "midnight til morn"
click at [808, 45] on div "Midnight Til Morning" at bounding box center [811, 41] width 151 height 17
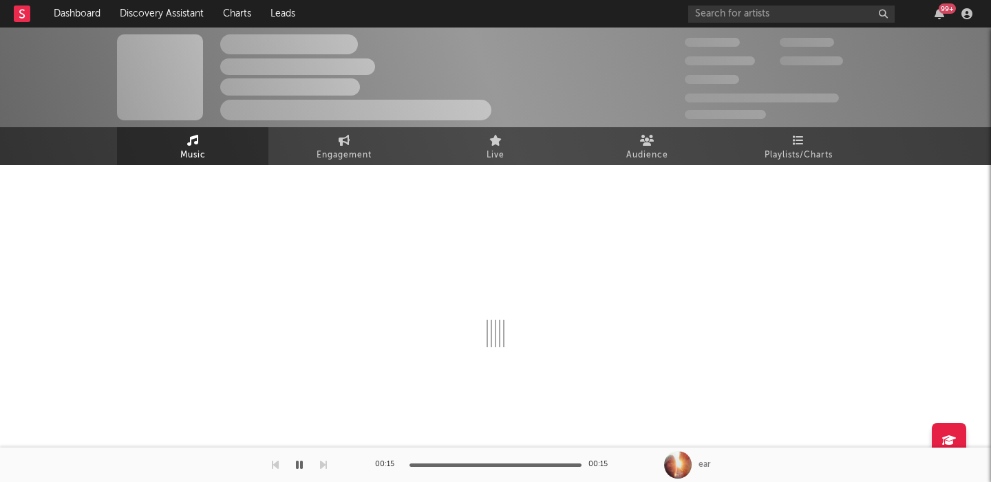
select select "1w"
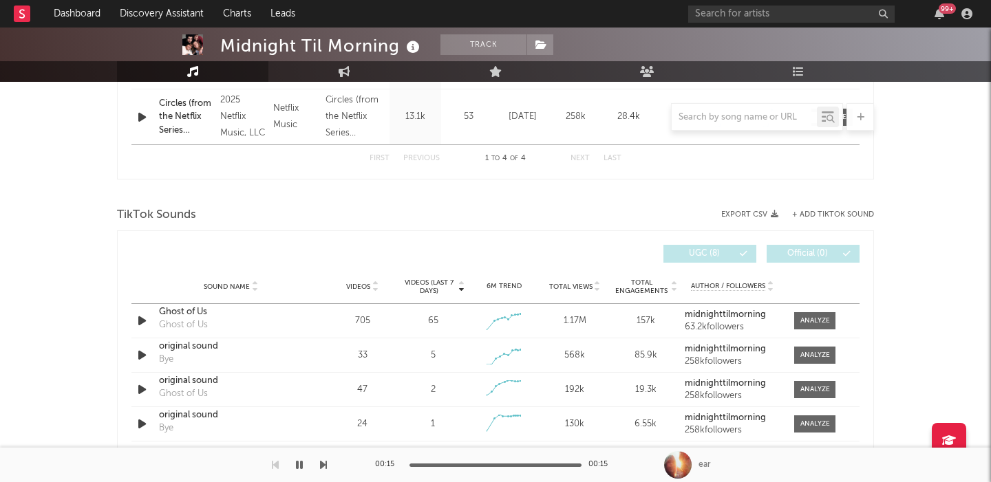
scroll to position [764, 0]
click at [358, 286] on span "Videos" at bounding box center [358, 286] width 24 height 8
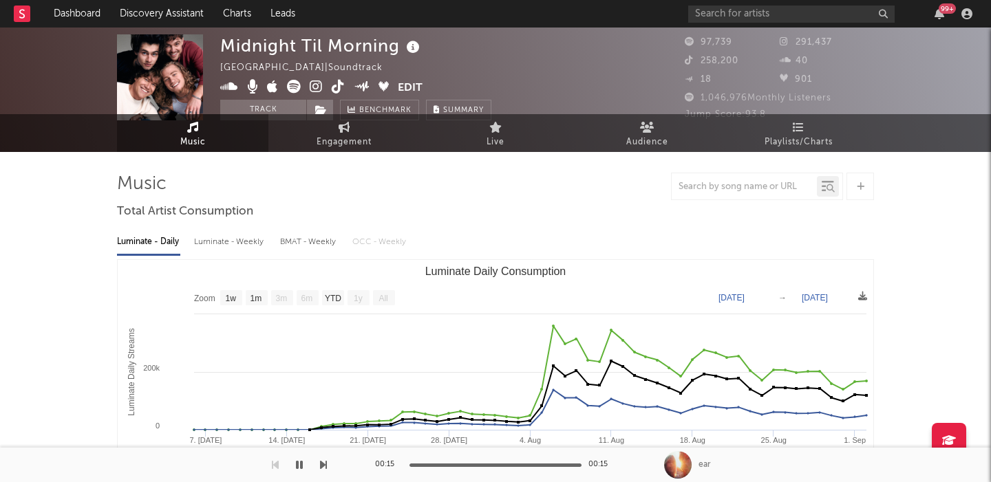
scroll to position [0, 0]
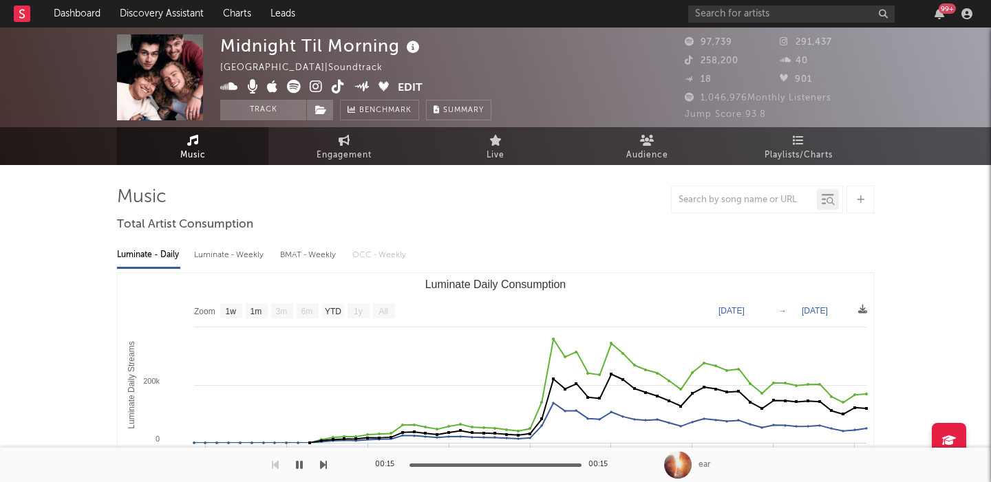
click at [860, 197] on icon at bounding box center [861, 199] width 8 height 9
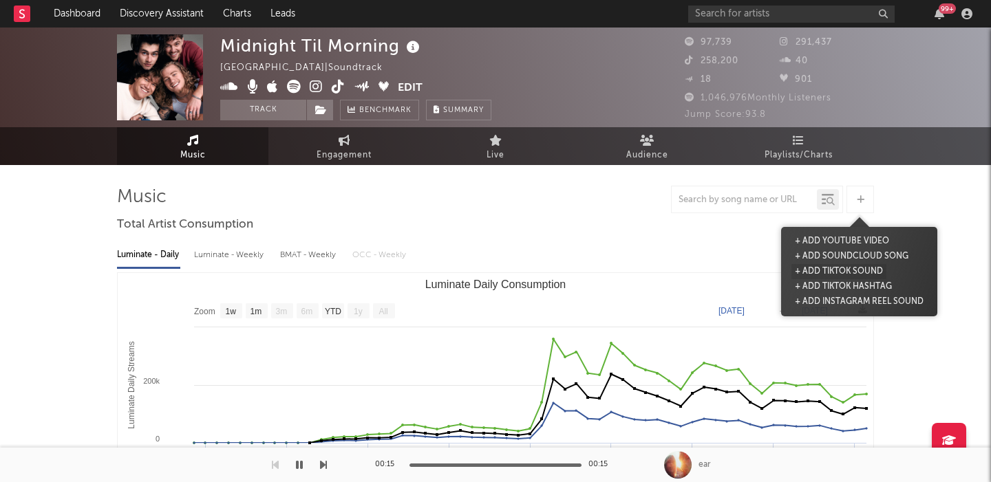
click at [835, 268] on button "+ Add TikTok Sound" at bounding box center [838, 271] width 95 height 15
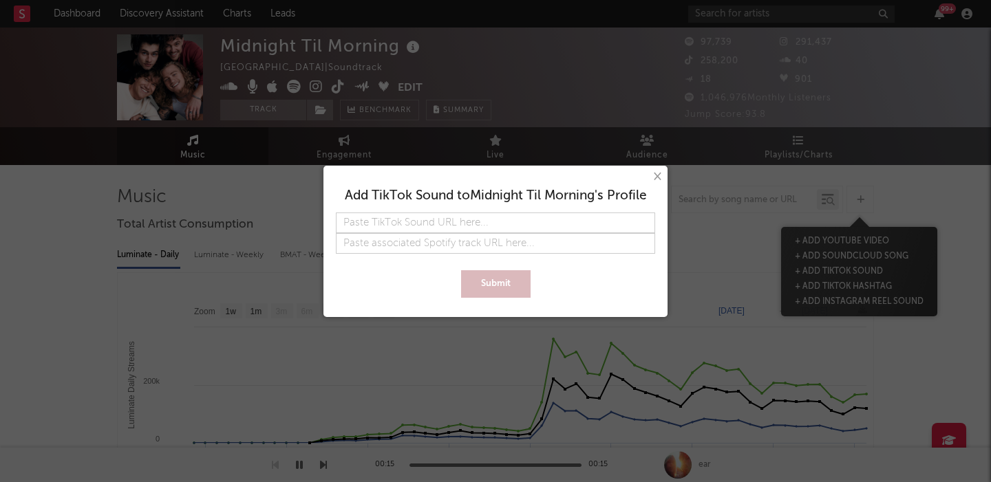
type input "https://www.tiktok.com/music/Navy-Eyes-7545736062477813761?_d=secCgYIASAHKAESPg…"
click at [507, 283] on button "Submit" at bounding box center [495, 284] width 69 height 28
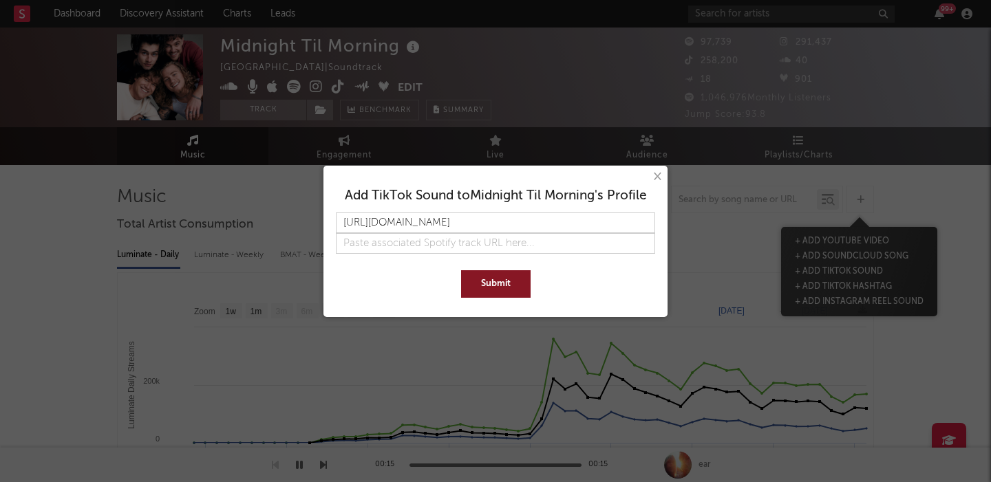
scroll to position [0, 0]
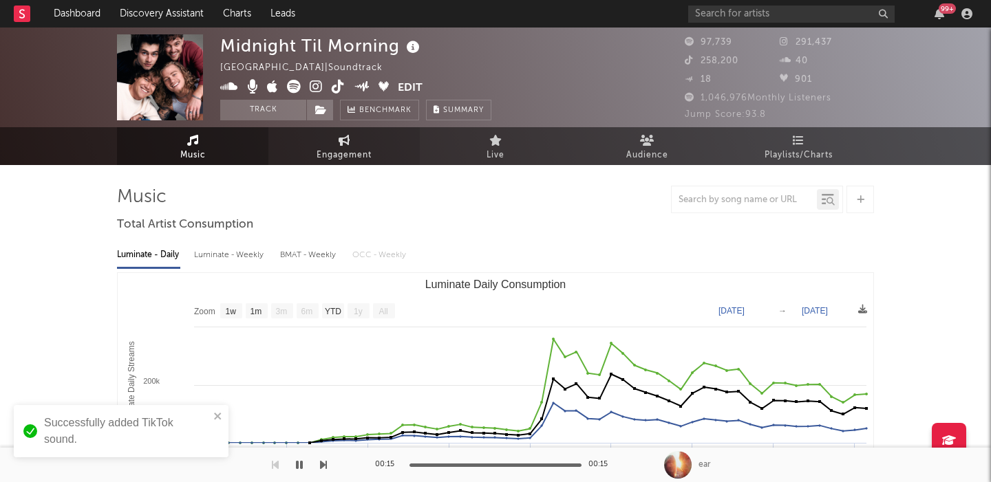
click at [341, 144] on icon at bounding box center [344, 140] width 12 height 11
select select "1w"
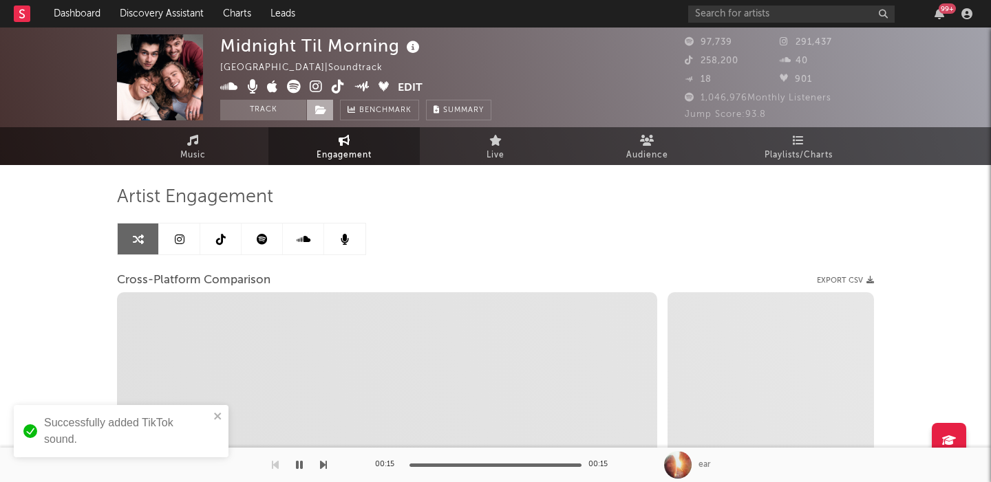
click at [323, 116] on span at bounding box center [320, 110] width 28 height 21
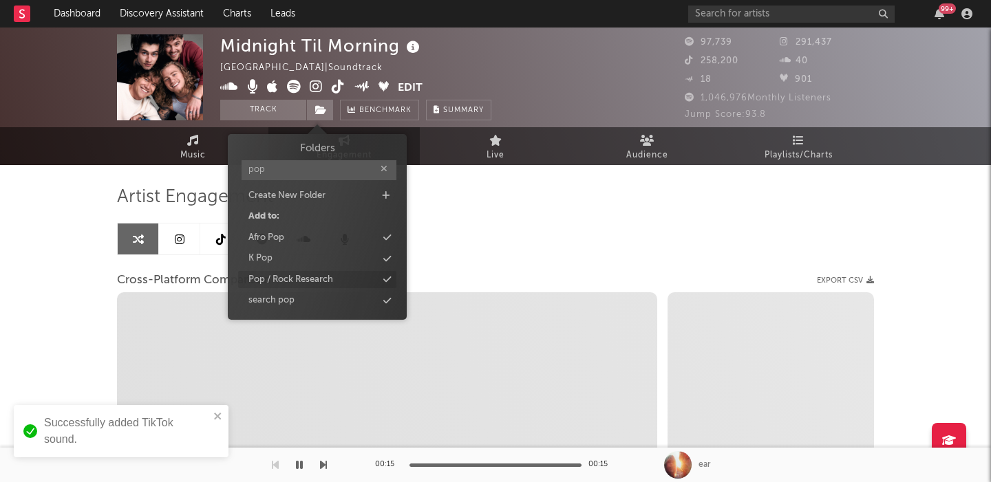
type input "pop"
click at [316, 281] on div "Pop / Rock Research" at bounding box center [290, 280] width 85 height 14
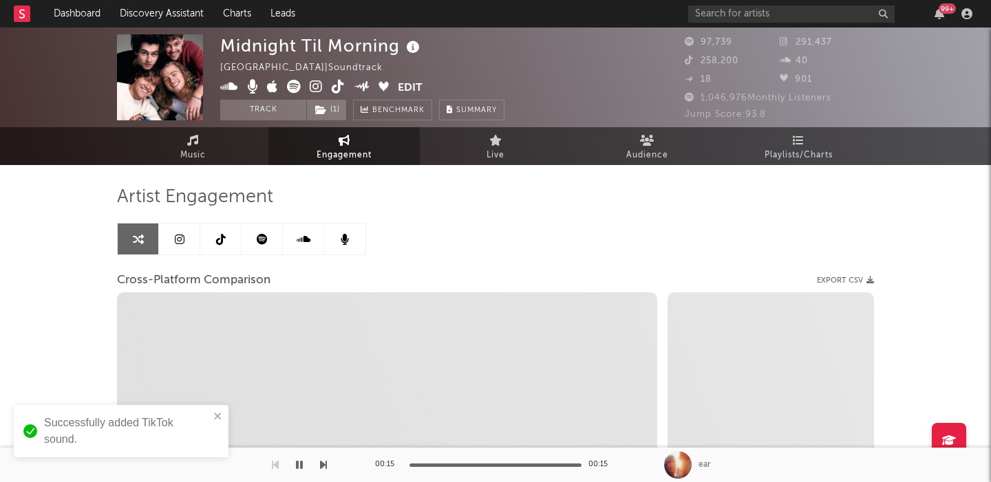
click at [548, 228] on div "Artist Engagement Cross-Platform Comparison Export CSV Zoom 1w 1m 3m 6m YTD 1y …" at bounding box center [495, 420] width 757 height 468
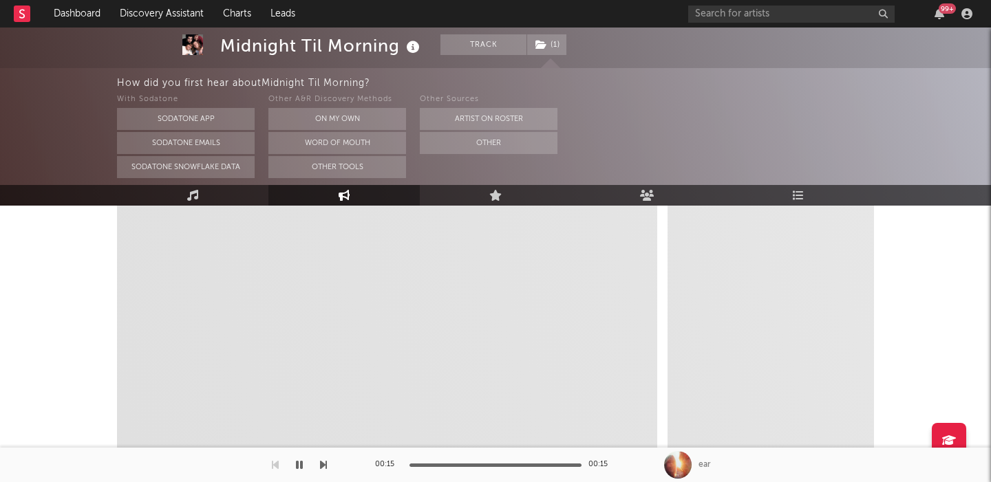
scroll to position [326, 0]
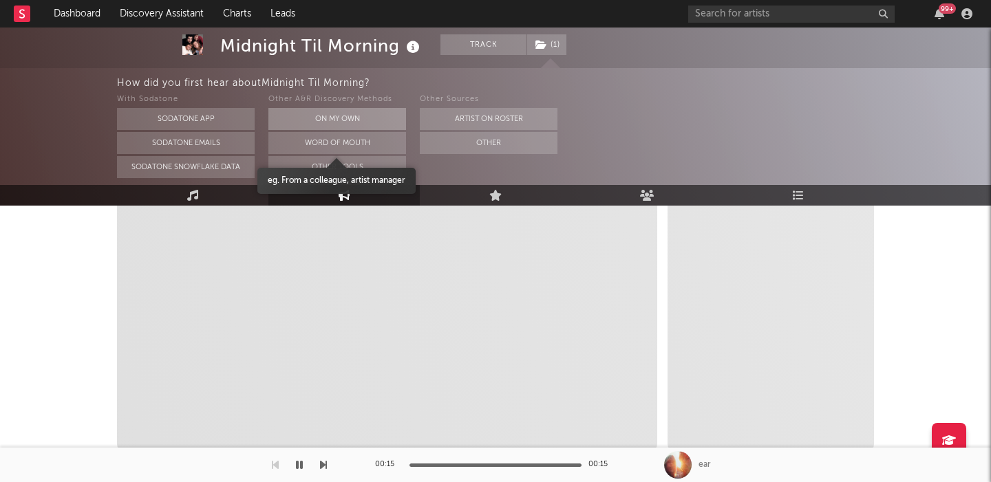
select select "1m"
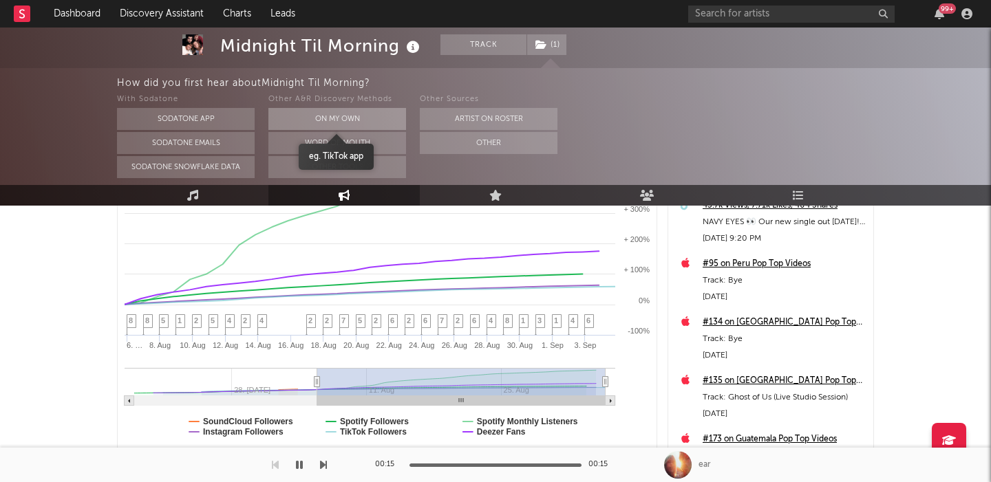
click at [380, 118] on button "On My Own" at bounding box center [337, 119] width 138 height 22
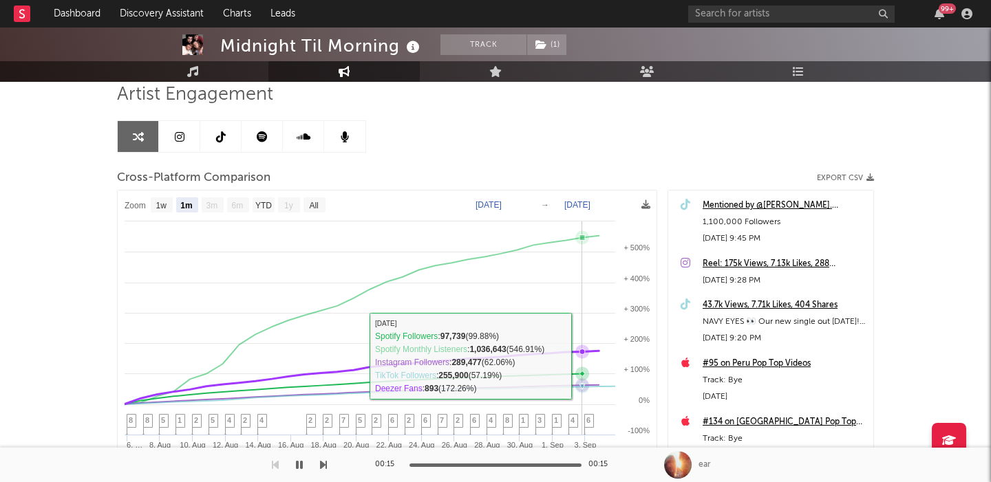
scroll to position [89, 0]
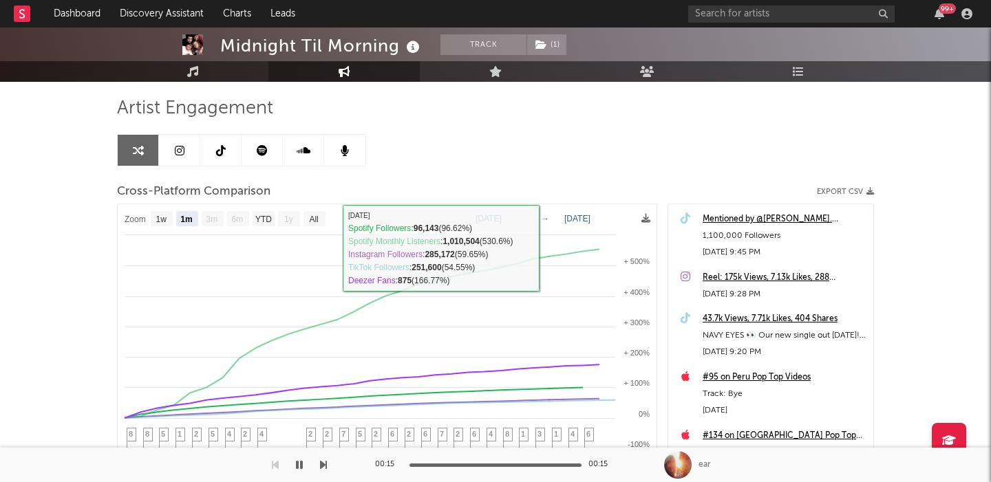
click at [279, 161] on link at bounding box center [261, 150] width 41 height 31
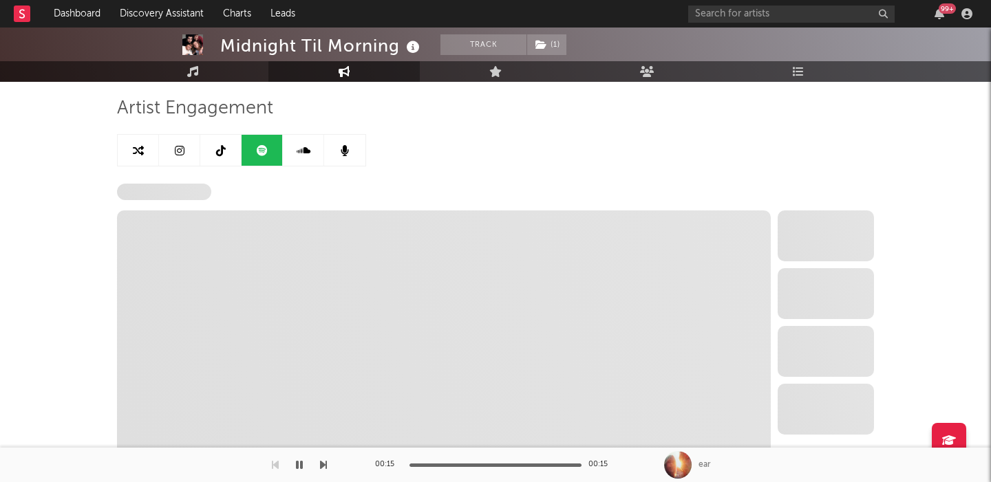
select select "1w"
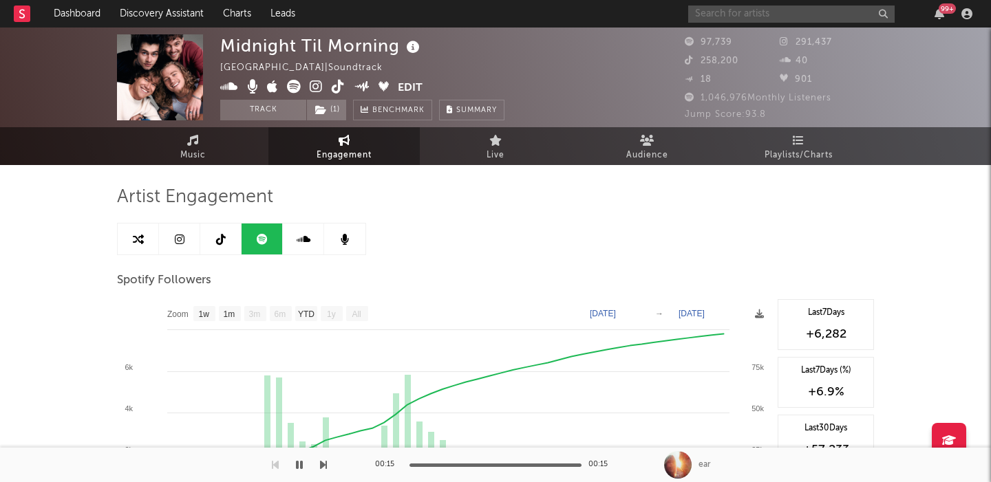
click at [744, 8] on input "text" at bounding box center [791, 14] width 206 height 17
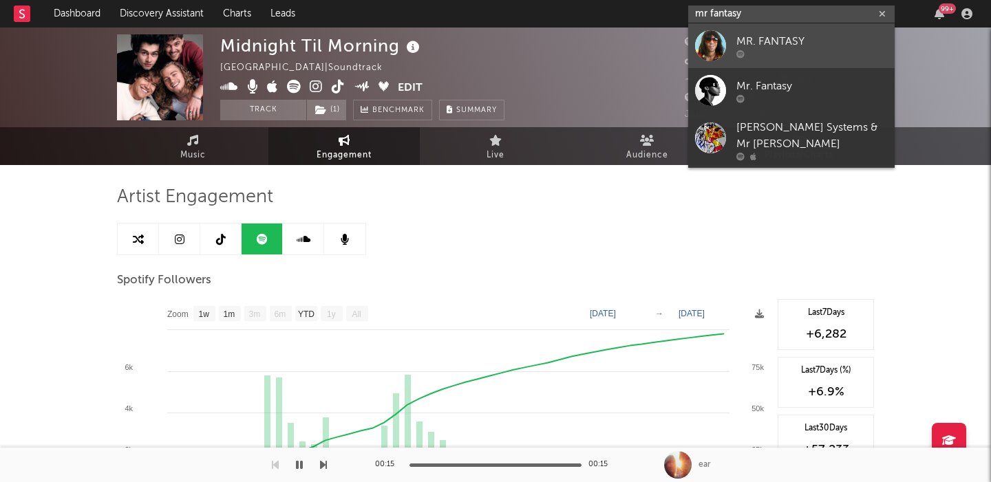
type input "mr fantasy"
click at [779, 35] on div "MR. FANTASY" at bounding box center [811, 41] width 151 height 17
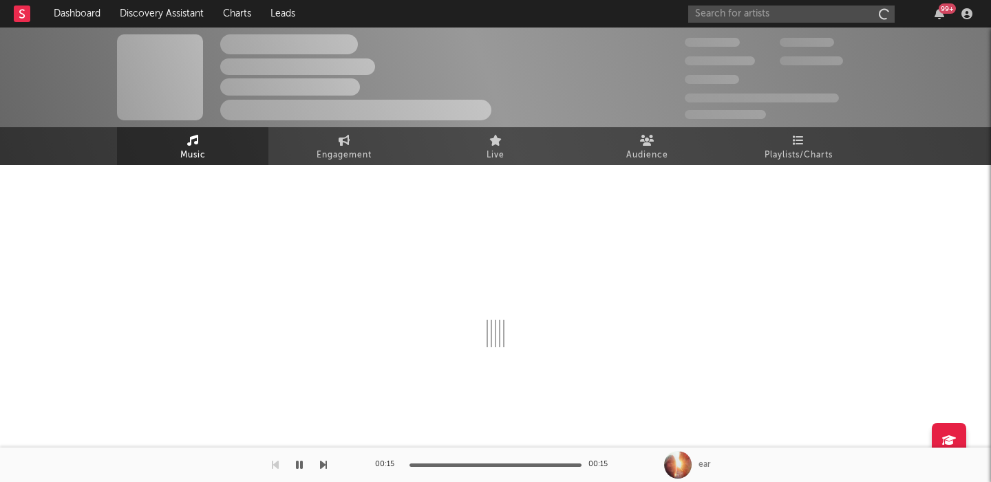
select select "1w"
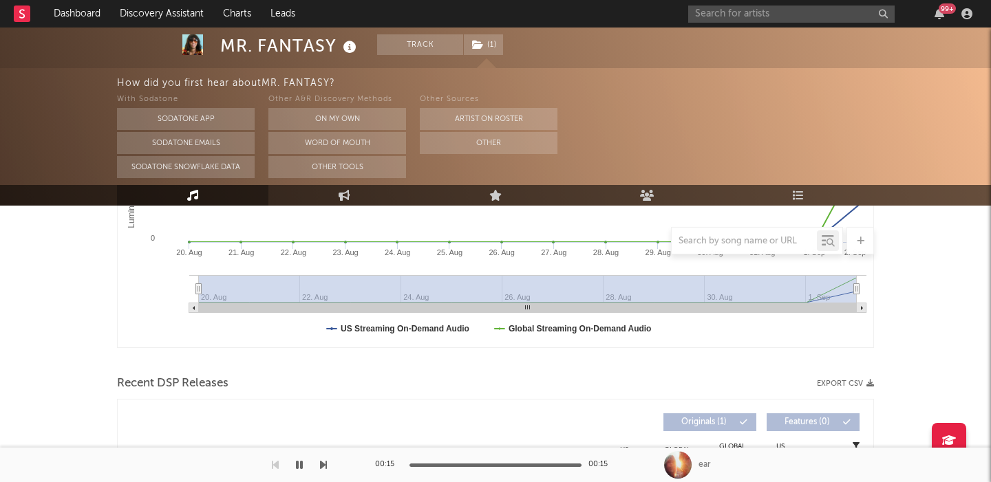
scroll to position [484, 0]
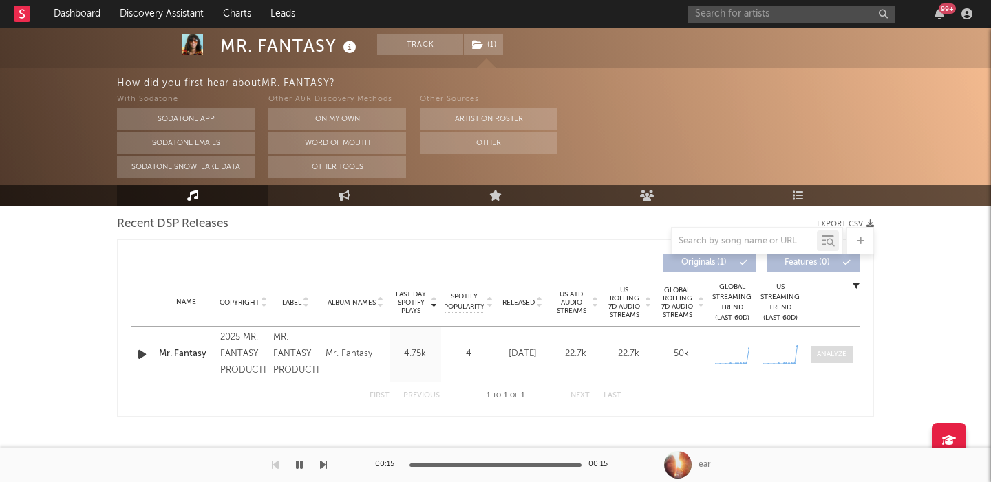
click at [837, 361] on span at bounding box center [831, 354] width 41 height 17
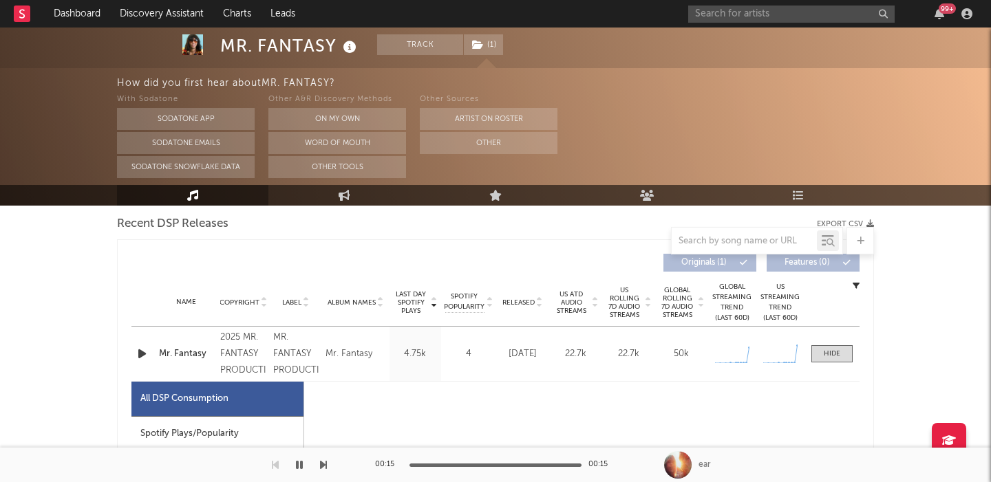
click at [251, 429] on div "Spotify Plays/Popularity" at bounding box center [217, 434] width 172 height 35
select select "1w"
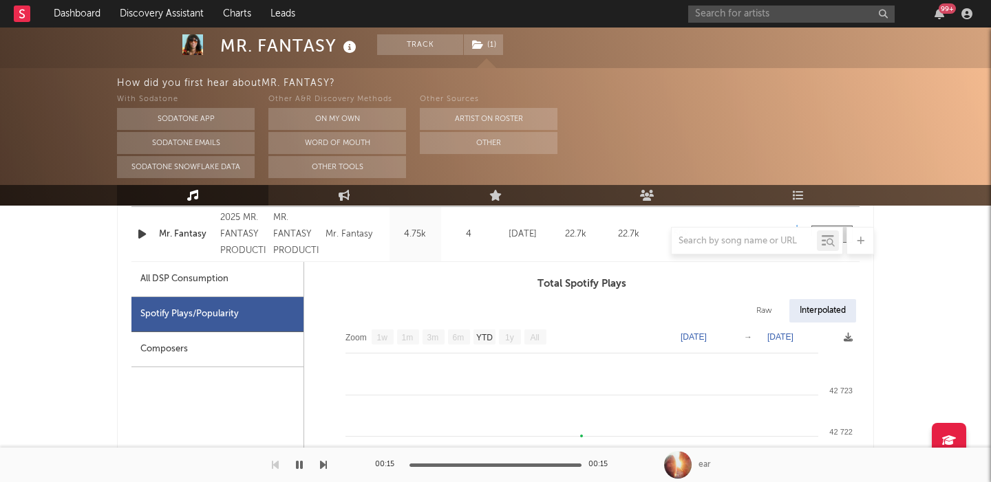
scroll to position [614, 0]
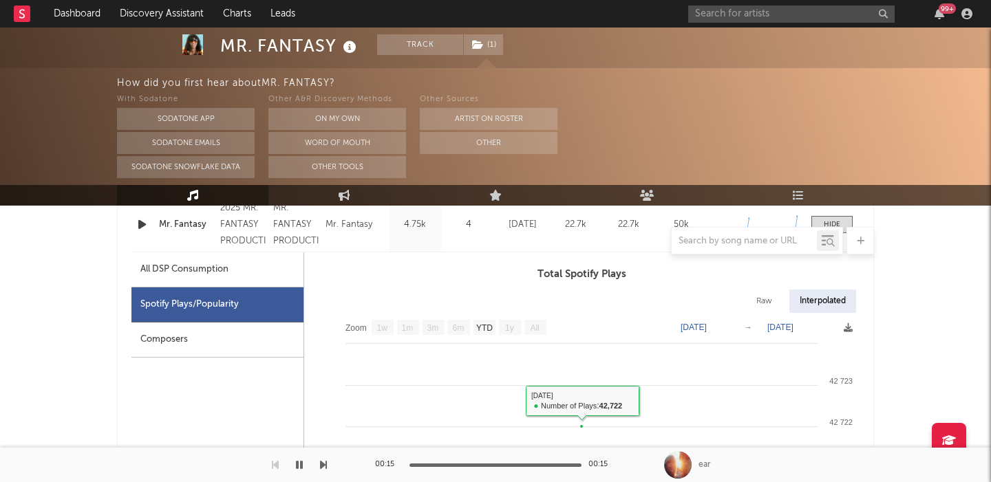
click at [776, 297] on div "Raw" at bounding box center [764, 301] width 36 height 23
select select "1w"
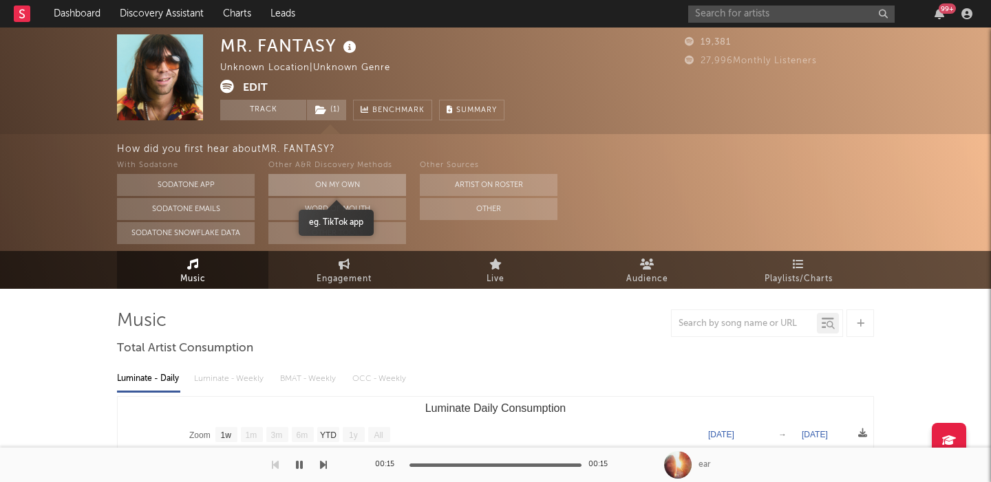
click at [320, 180] on button "On My Own" at bounding box center [337, 185] width 138 height 22
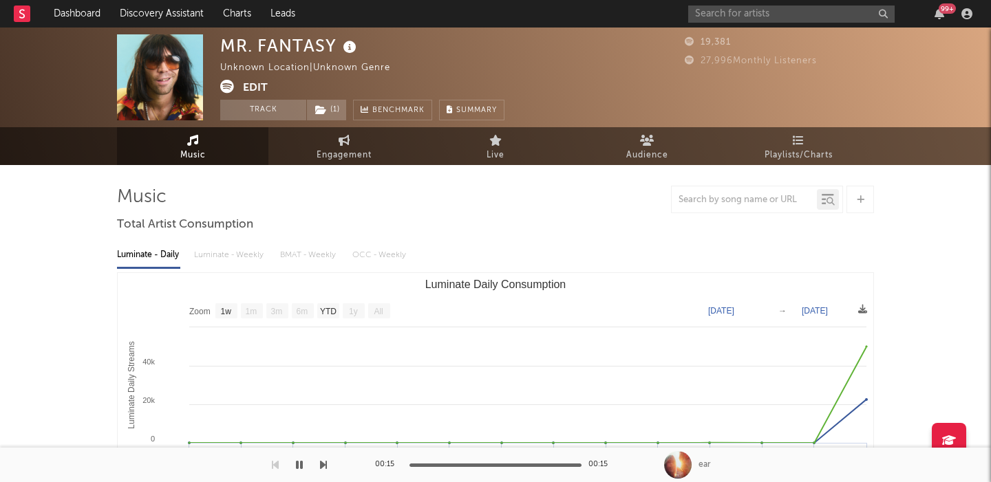
click at [299, 46] on div "MR. FANTASY" at bounding box center [290, 45] width 140 height 23
copy div "MR. FANTASY"
click at [254, 88] on button "Edit" at bounding box center [255, 88] width 25 height 17
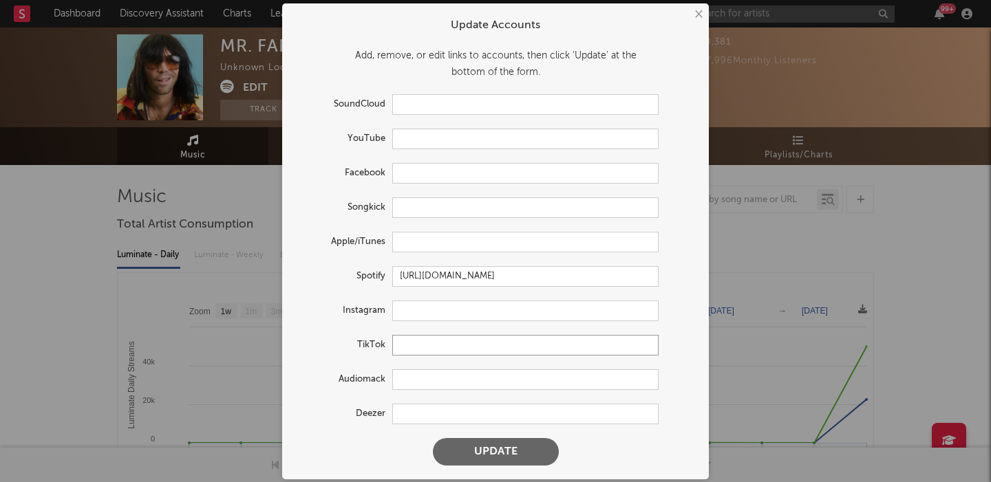
click at [426, 349] on input "text" at bounding box center [525, 345] width 266 height 21
paste input "https://www.tiktok.com/@iamtherealmrfantasy"
type input "https://www.tiktok.com/@iamtherealmrfantasy"
click at [484, 435] on form "Update Accounts Add, remove, or edit links to accounts, then click 'Update' at …" at bounding box center [495, 241] width 413 height 462
click at [488, 459] on button "Update" at bounding box center [496, 452] width 126 height 28
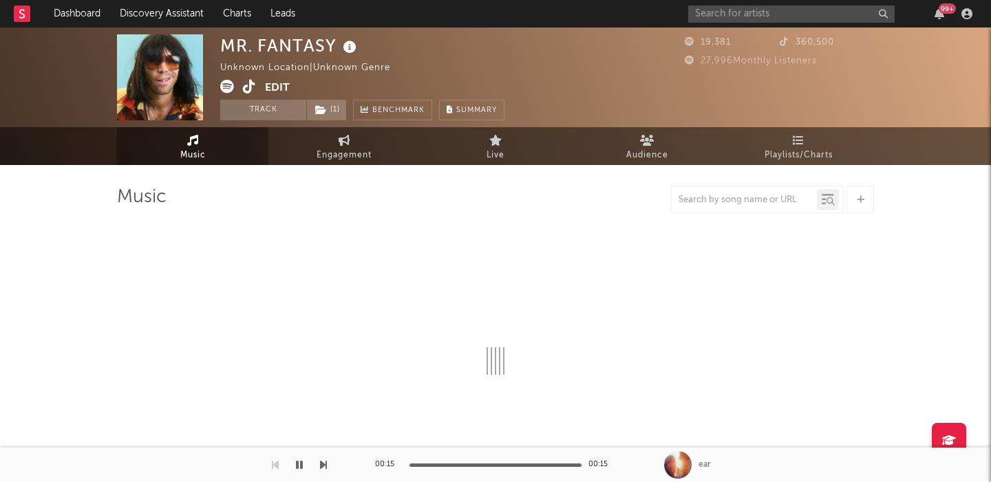
select select "1w"
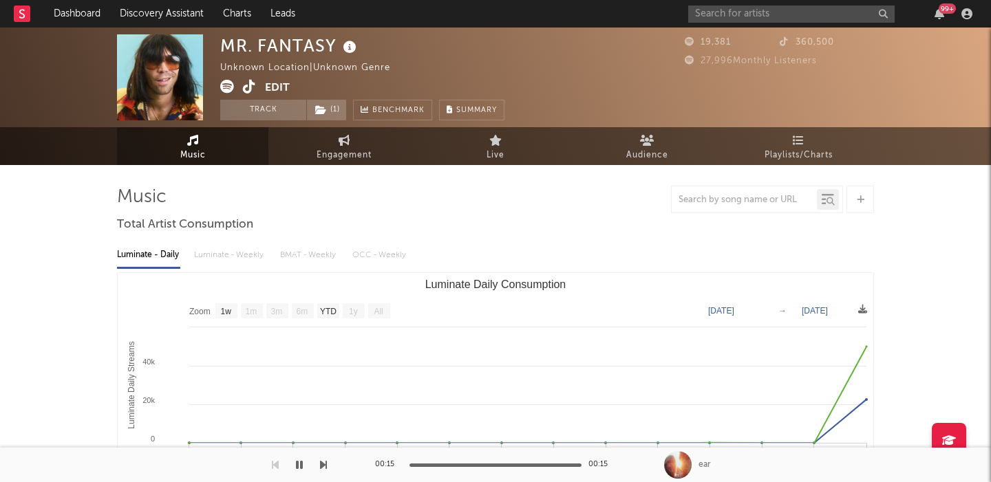
click at [279, 90] on button "Edit" at bounding box center [277, 88] width 25 height 17
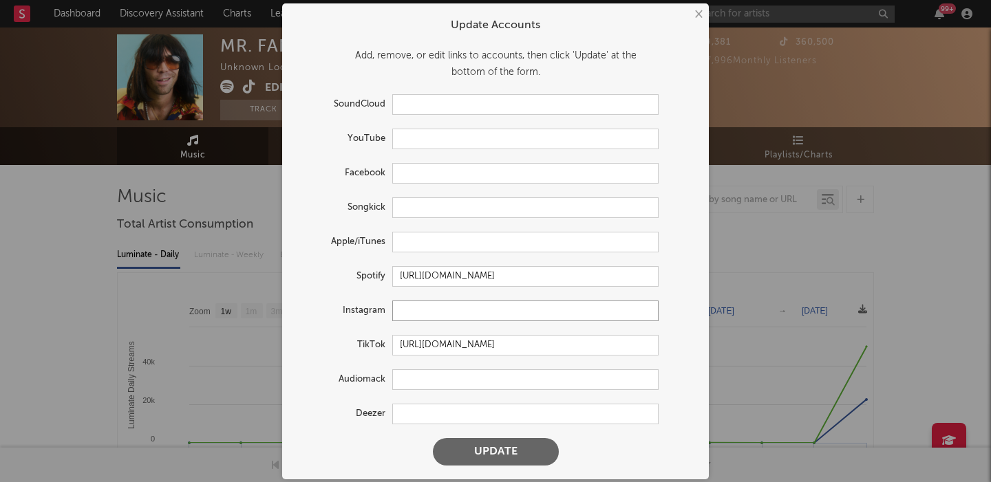
click at [411, 304] on input "text" at bounding box center [525, 311] width 266 height 21
paste input "https://www.instagram.com/therealmrfantasy"
type input "https://www.instagram.com/therealmrfantasy"
click at [480, 449] on button "Update" at bounding box center [496, 452] width 126 height 28
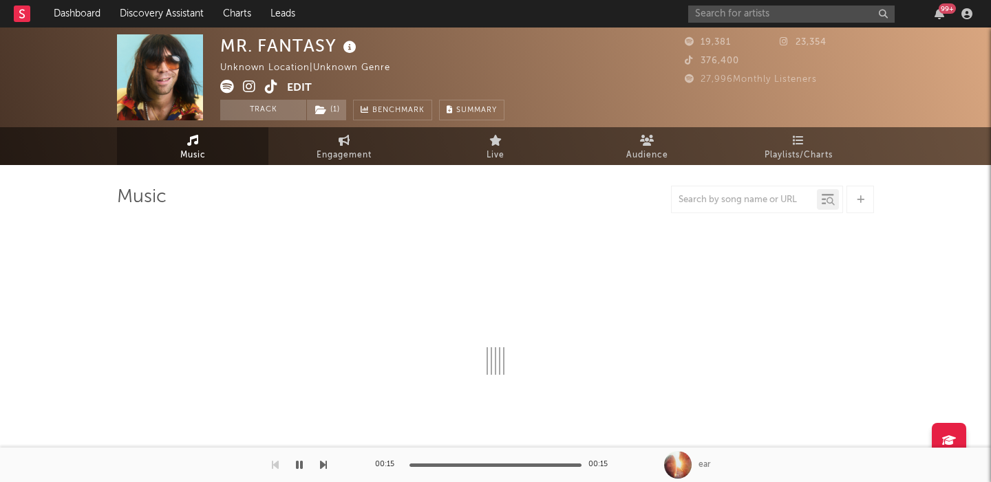
select select "1w"
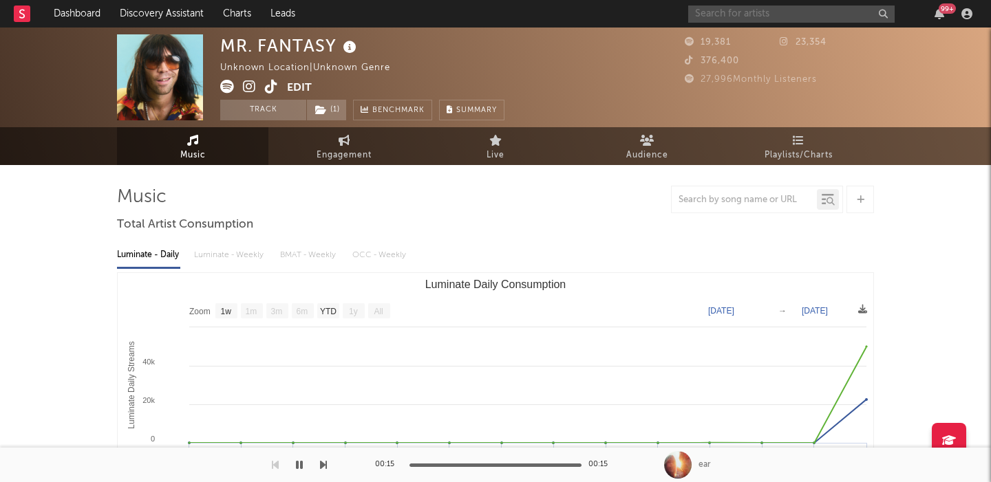
click at [740, 7] on input "text" at bounding box center [791, 14] width 206 height 17
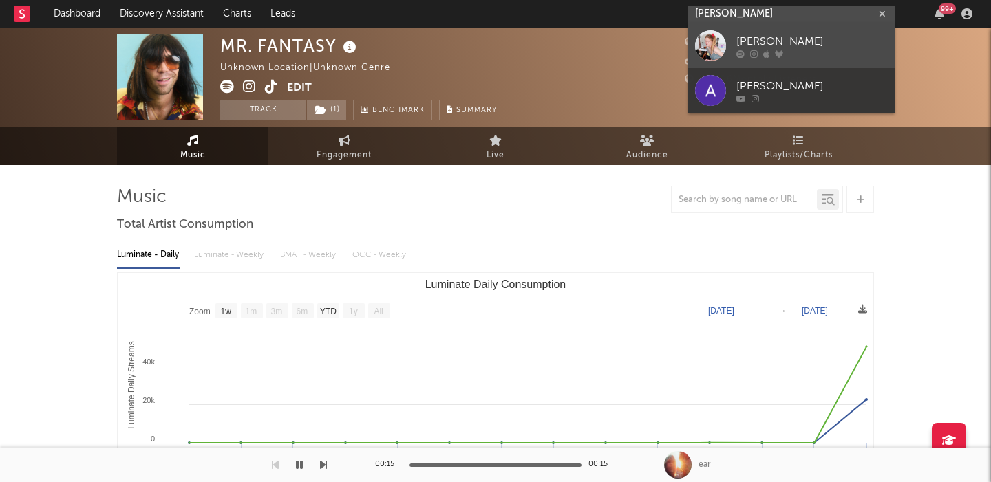
type input "audrey hobert"
click at [799, 34] on div "[PERSON_NAME]" at bounding box center [811, 41] width 151 height 17
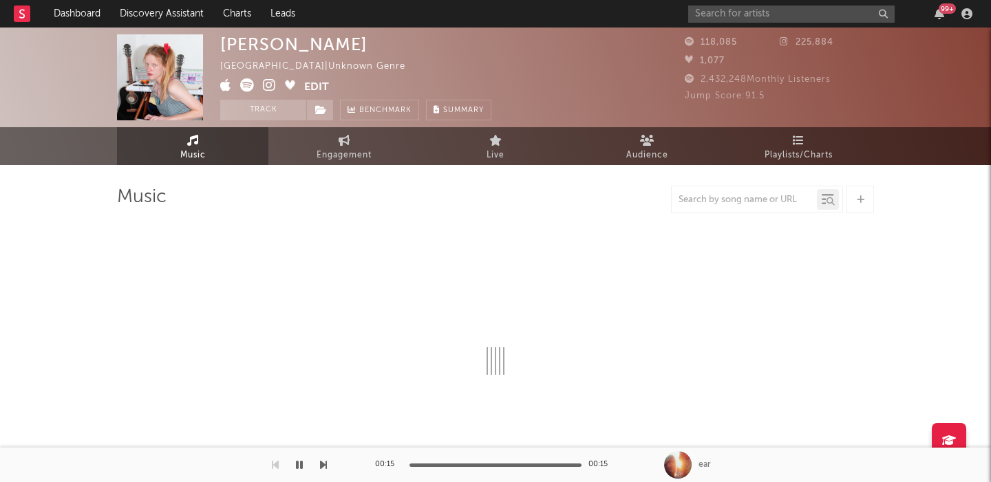
select select "1w"
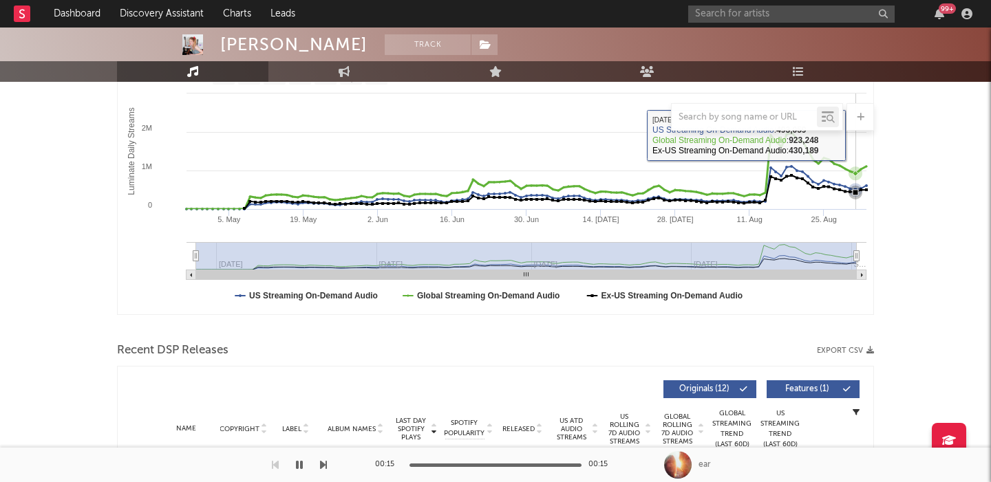
scroll to position [453, 0]
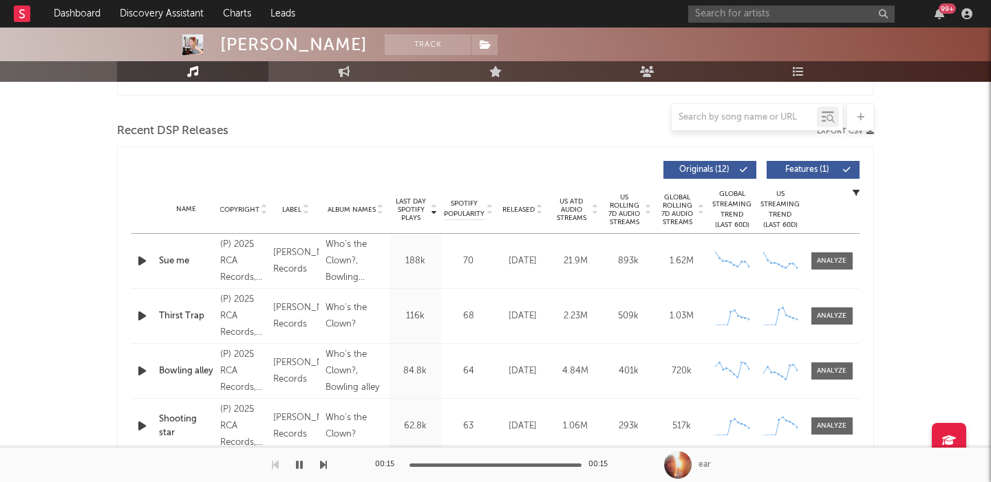
click at [625, 204] on span "US Rolling 7D Audio Streams" at bounding box center [624, 209] width 38 height 33
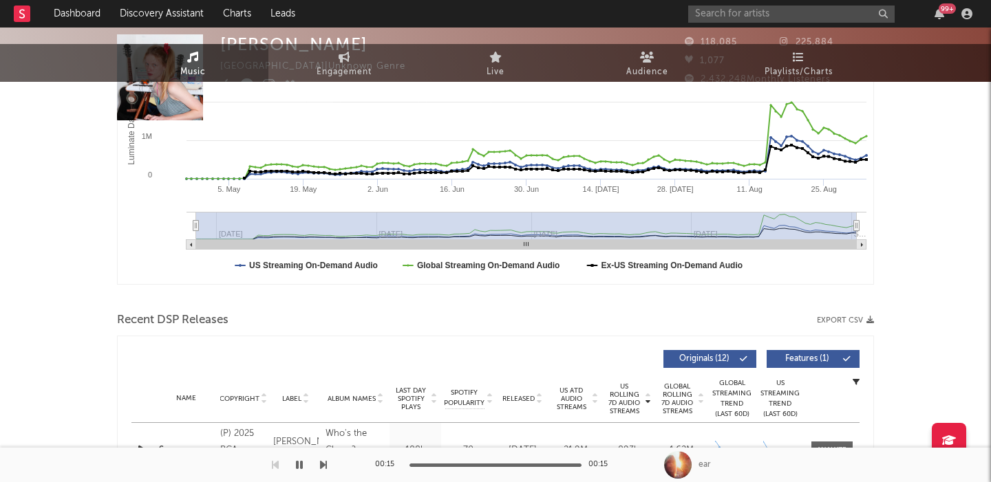
scroll to position [0, 0]
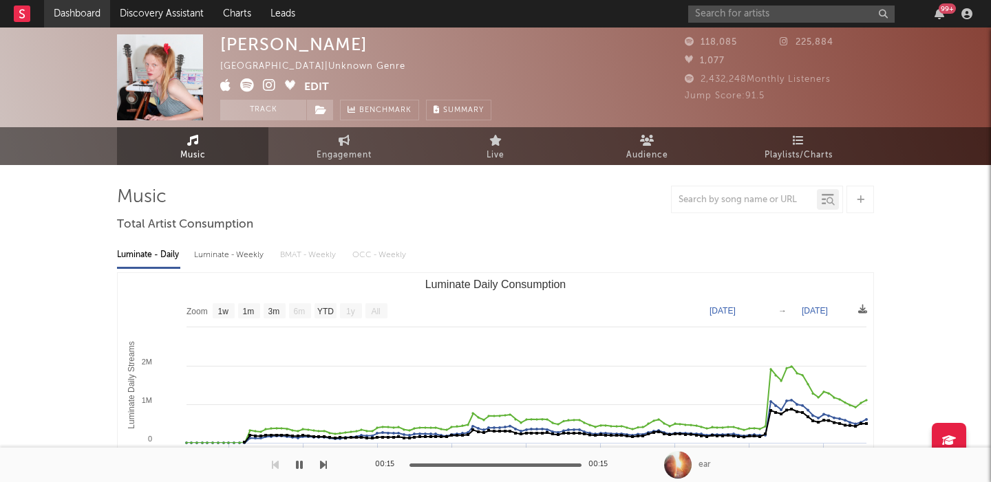
click at [85, 19] on link "Dashboard" at bounding box center [77, 14] width 66 height 28
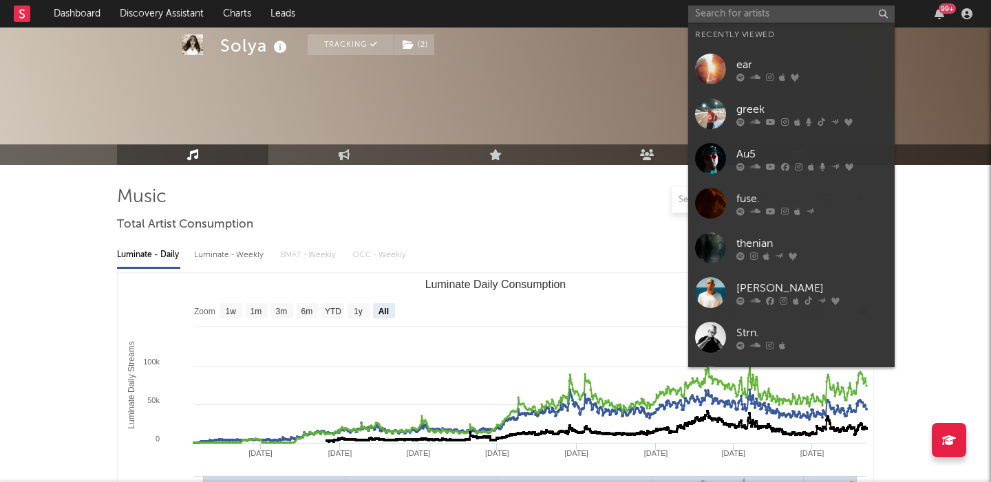
select select "All"
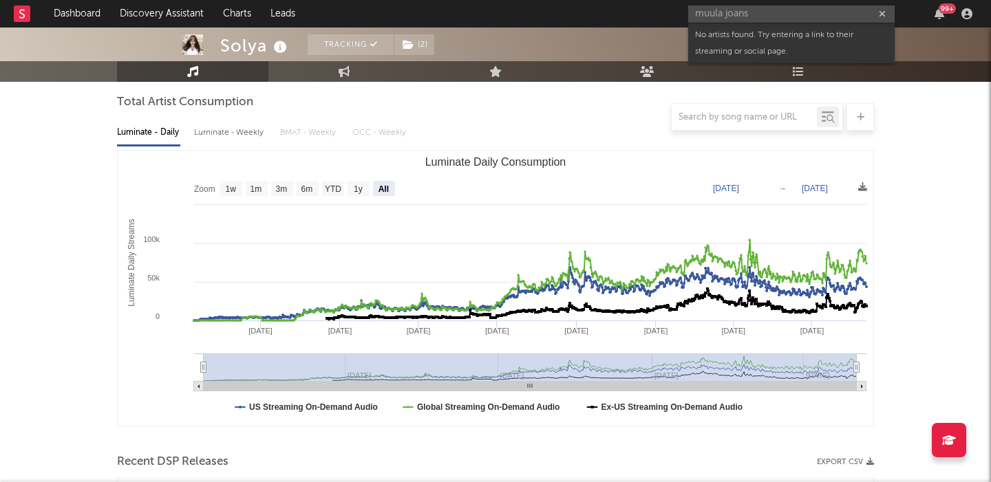
click at [719, 13] on input "muula joans" at bounding box center [791, 14] width 206 height 17
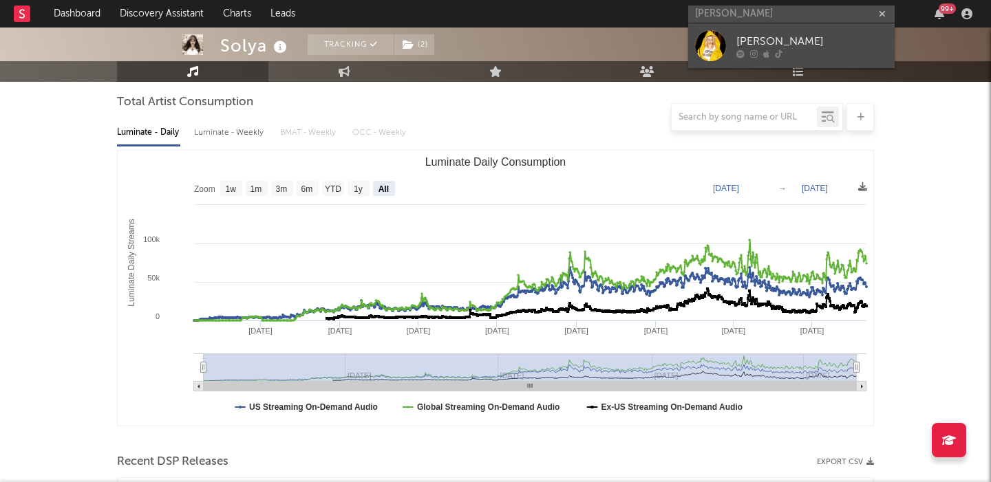
type input "mulaa joans"
click at [746, 42] on div "[PERSON_NAME]" at bounding box center [811, 41] width 151 height 17
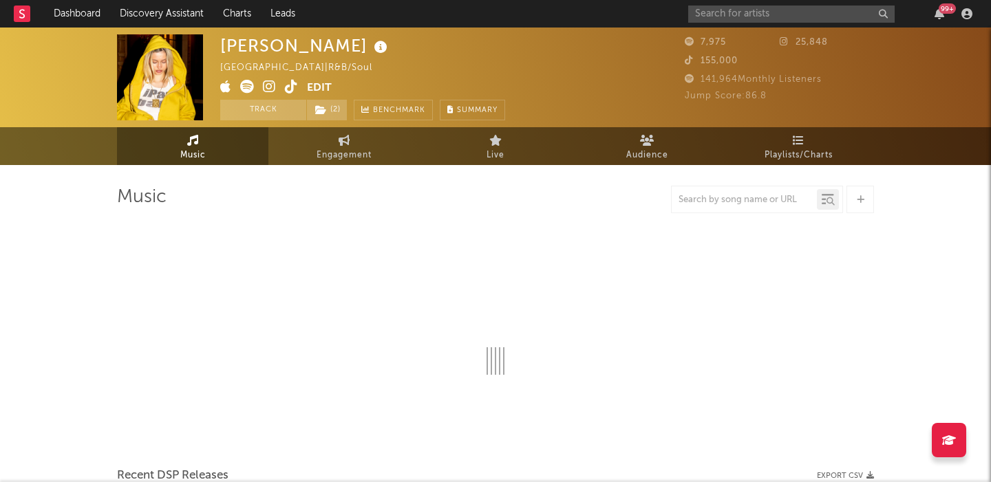
select select "1w"
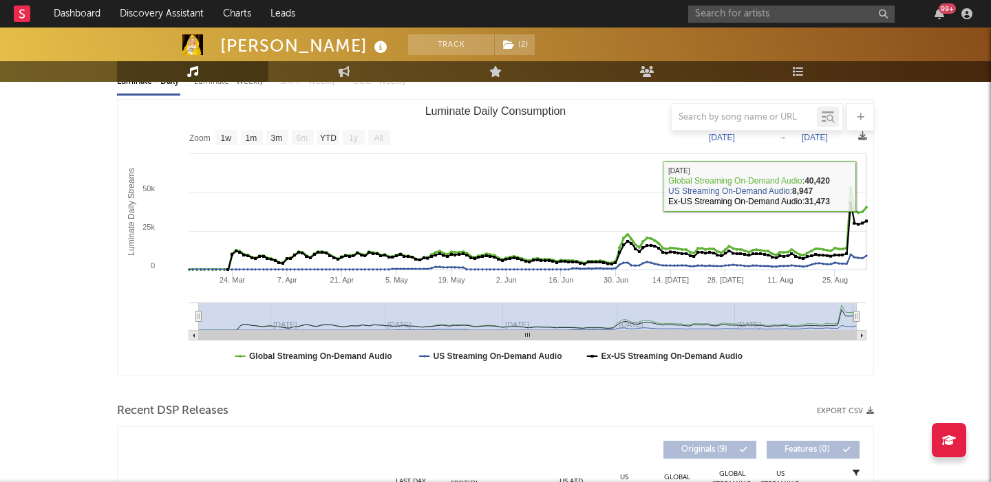
scroll to position [331, 0]
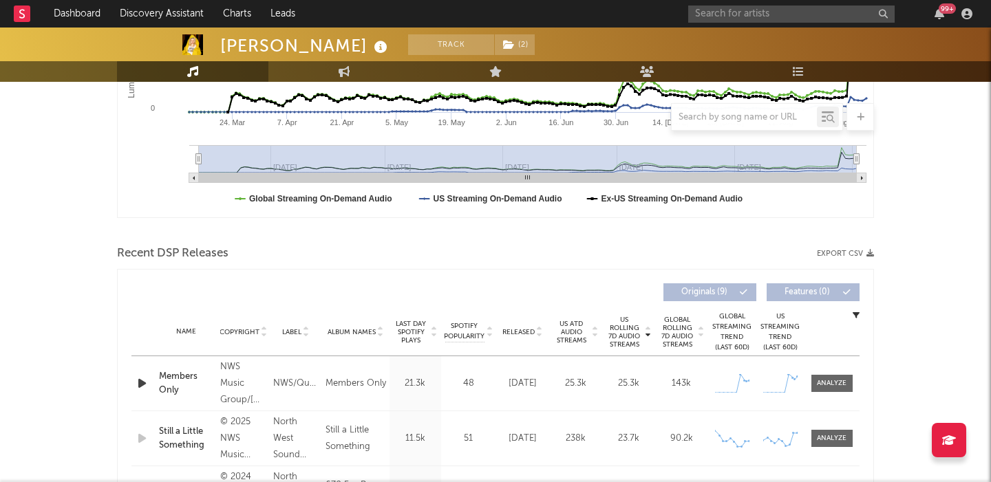
click at [522, 329] on span "Released" at bounding box center [518, 332] width 32 height 8
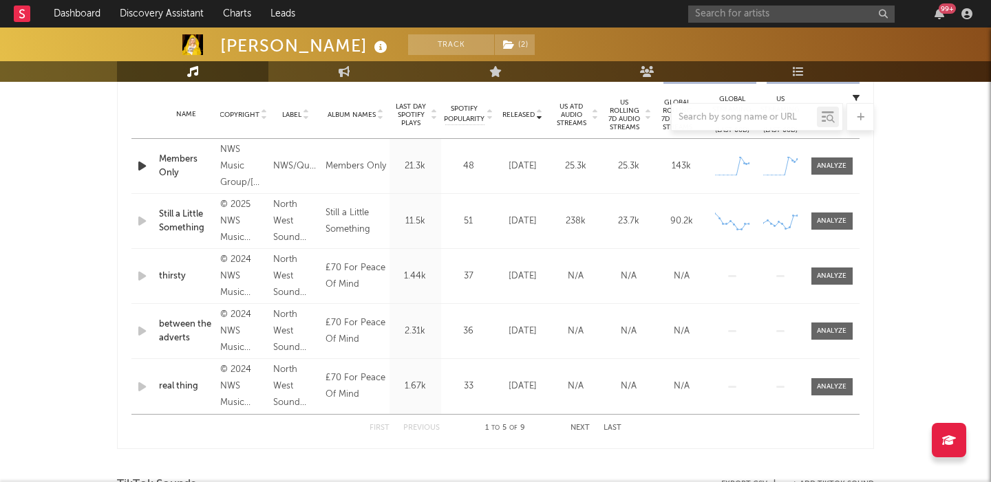
scroll to position [595, 0]
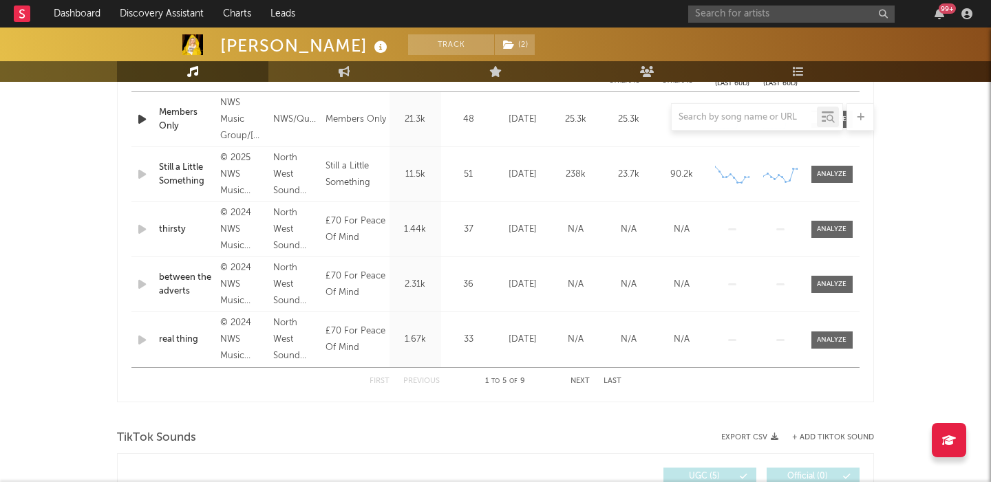
click at [138, 116] on div at bounding box center [495, 117] width 757 height 28
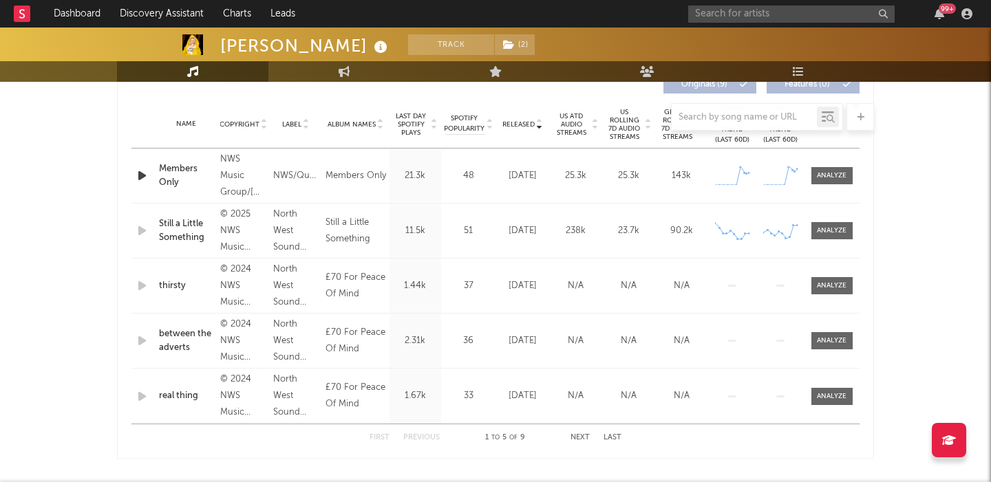
scroll to position [506, 0]
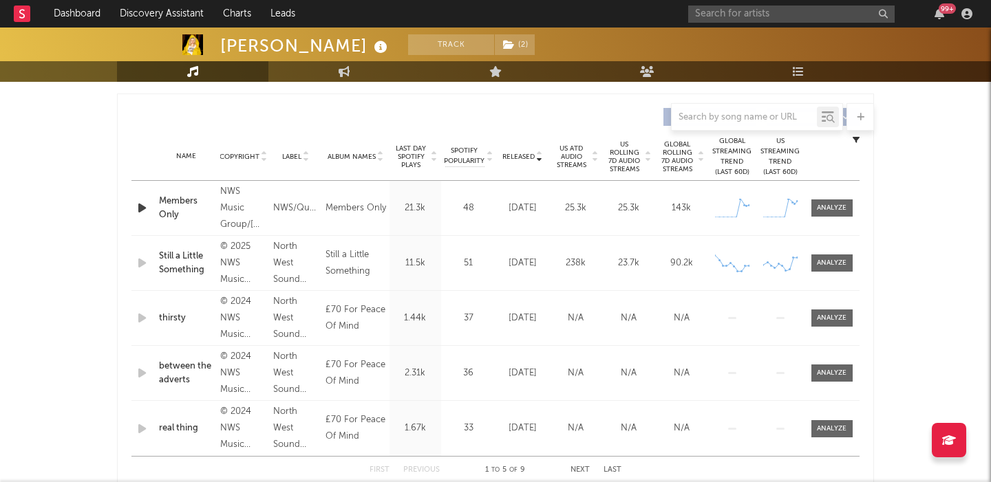
click at [143, 204] on icon "button" at bounding box center [142, 208] width 14 height 17
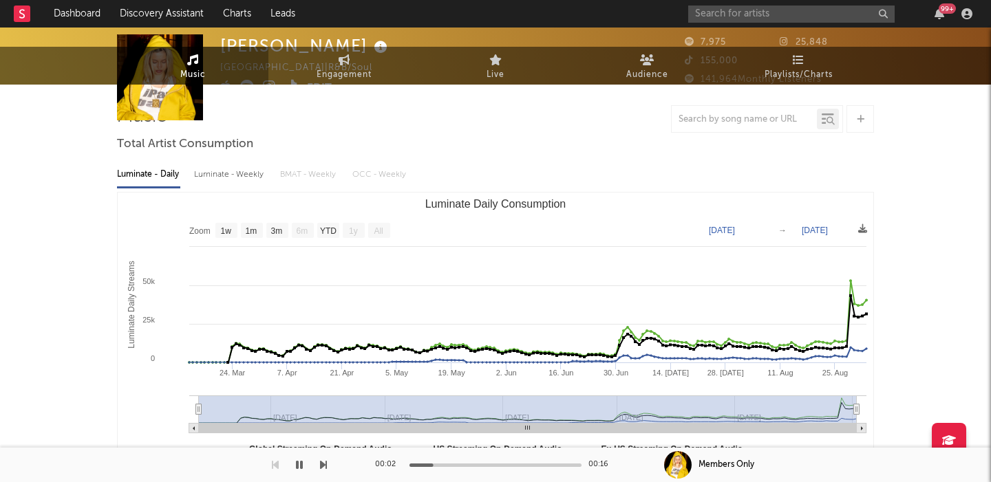
scroll to position [0, 0]
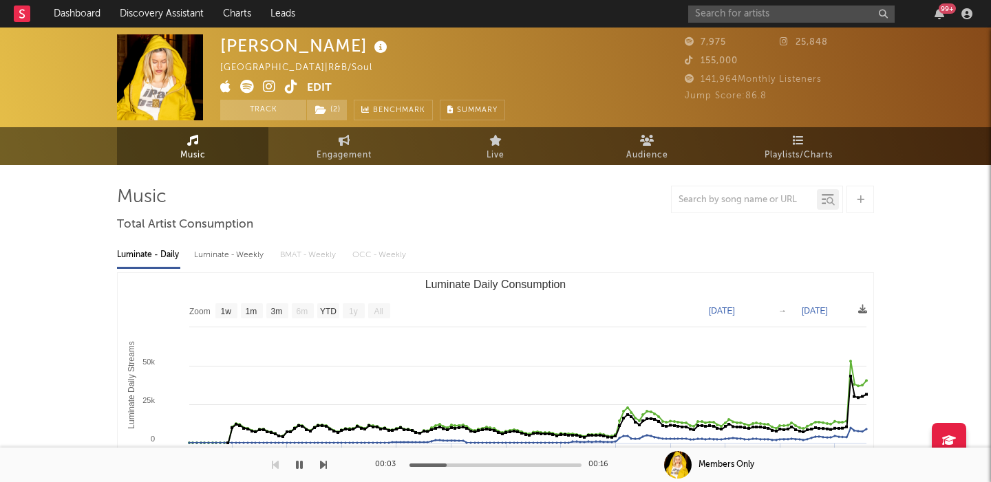
click at [269, 90] on icon at bounding box center [269, 87] width 13 height 14
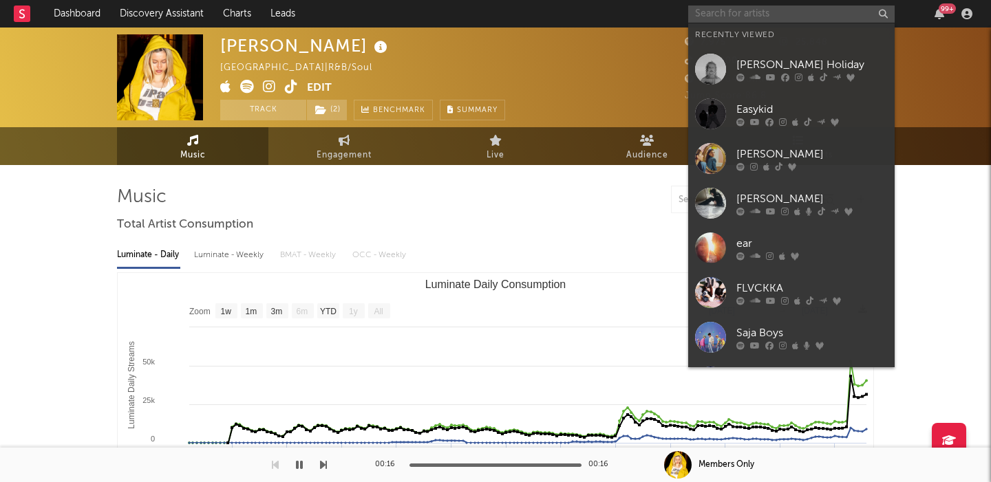
click at [755, 20] on input "text" at bounding box center [791, 14] width 206 height 17
paste input "https://www.tiktok.com/@thebraxtonkeith"
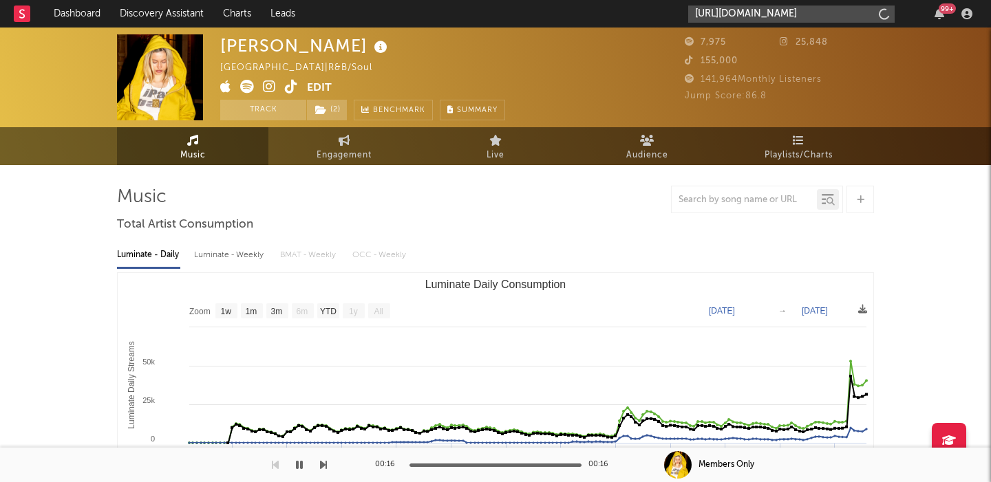
scroll to position [0, 8]
type input "https://www.tiktok.com/@thebraxtonkeith"
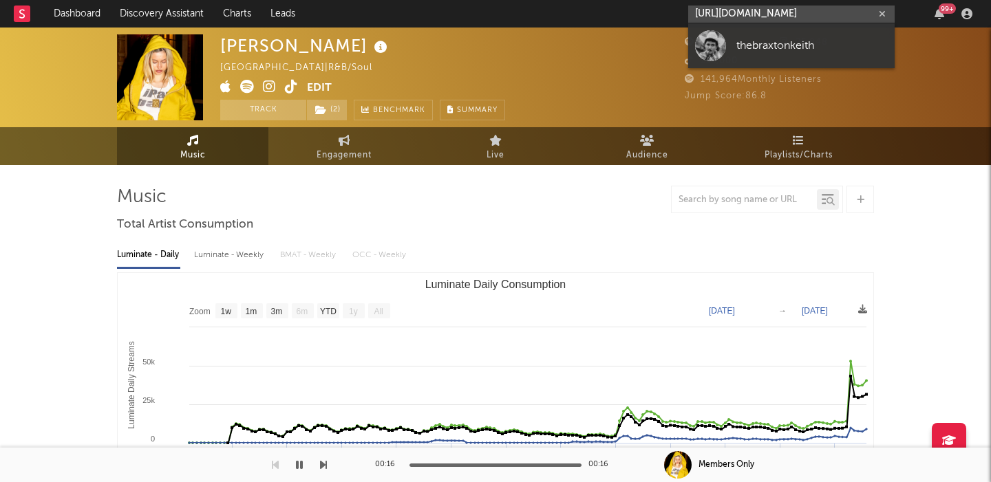
scroll to position [0, 0]
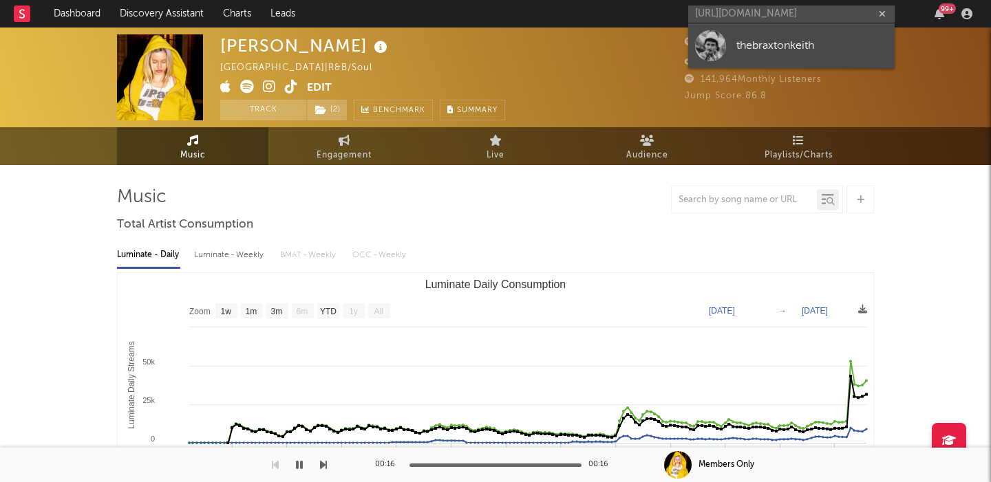
click at [772, 39] on div "thebraxtonkeith" at bounding box center [811, 45] width 151 height 17
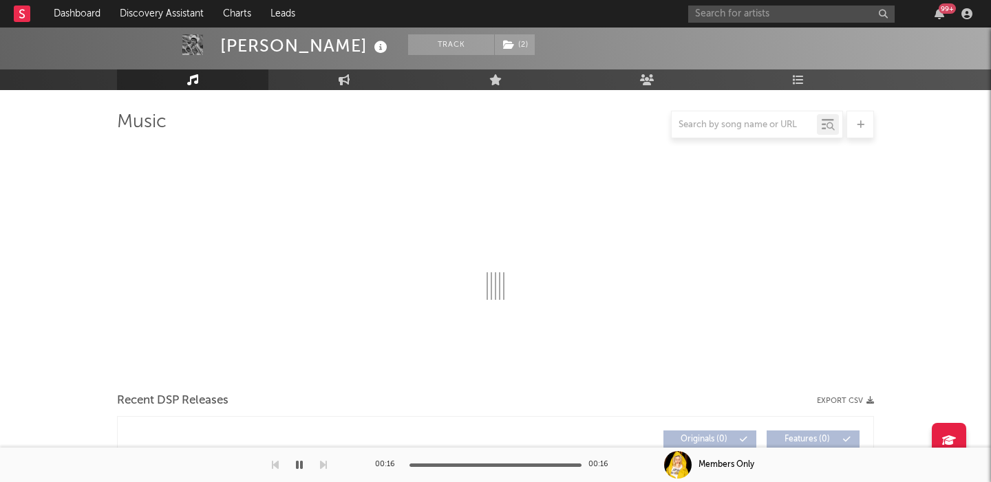
scroll to position [92, 0]
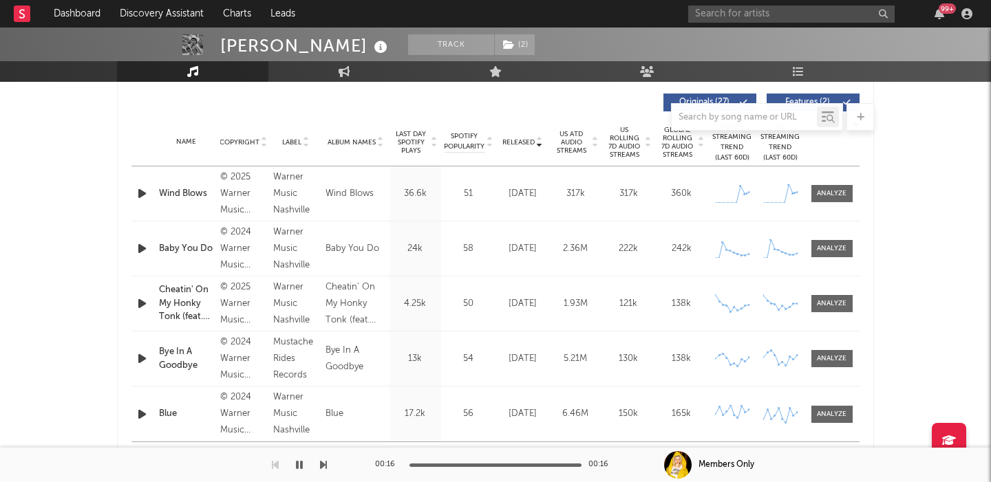
select select "6m"
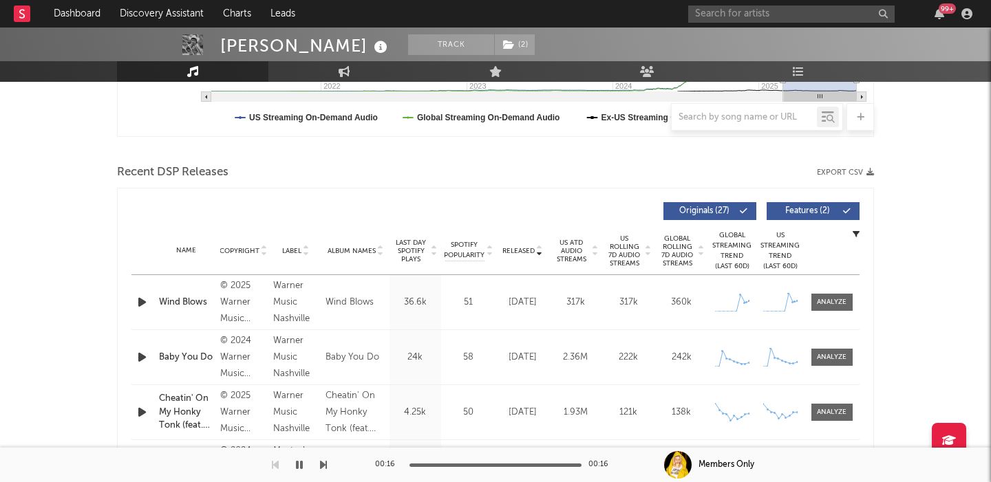
scroll to position [521, 0]
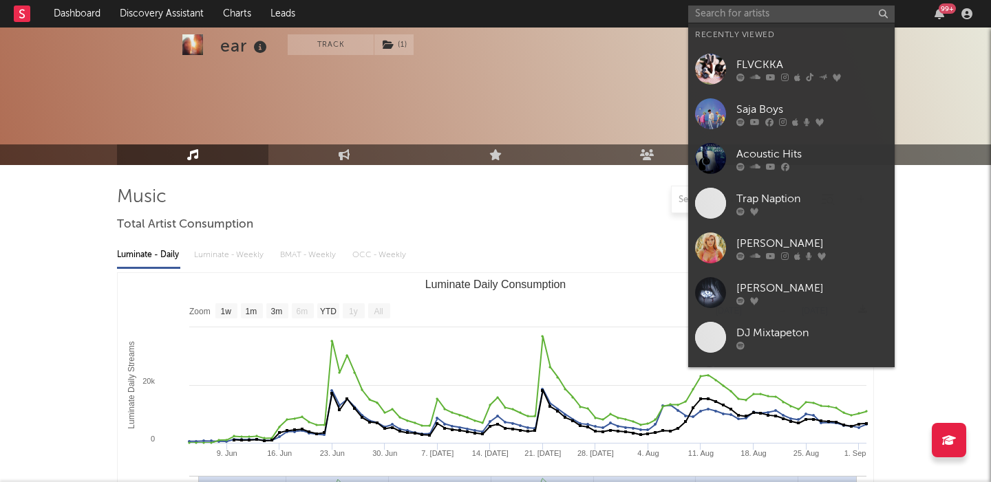
select select "1w"
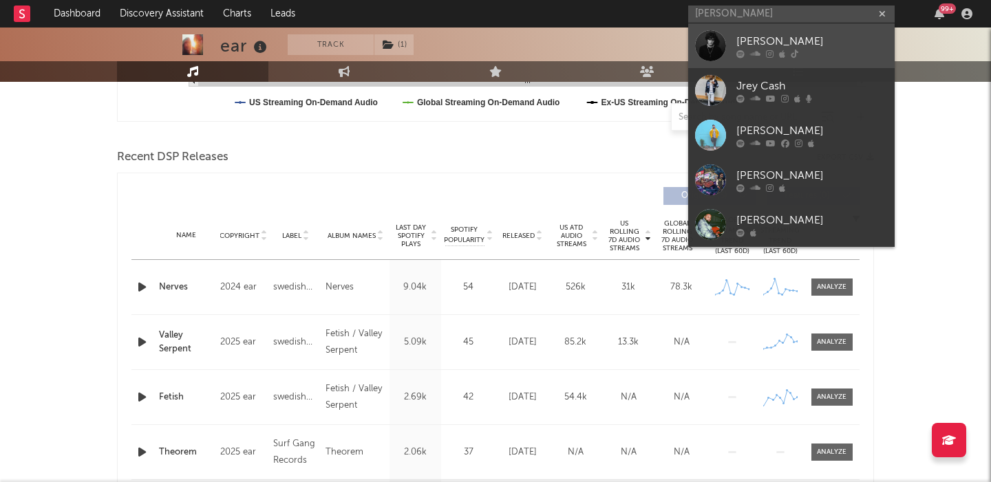
type input "joey cash"
click at [792, 39] on div "[PERSON_NAME]" at bounding box center [811, 41] width 151 height 17
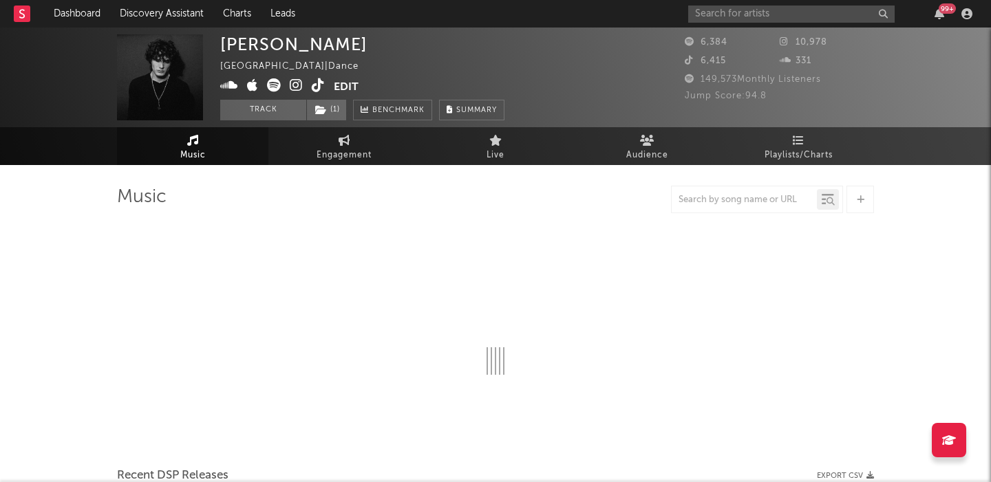
select select "6m"
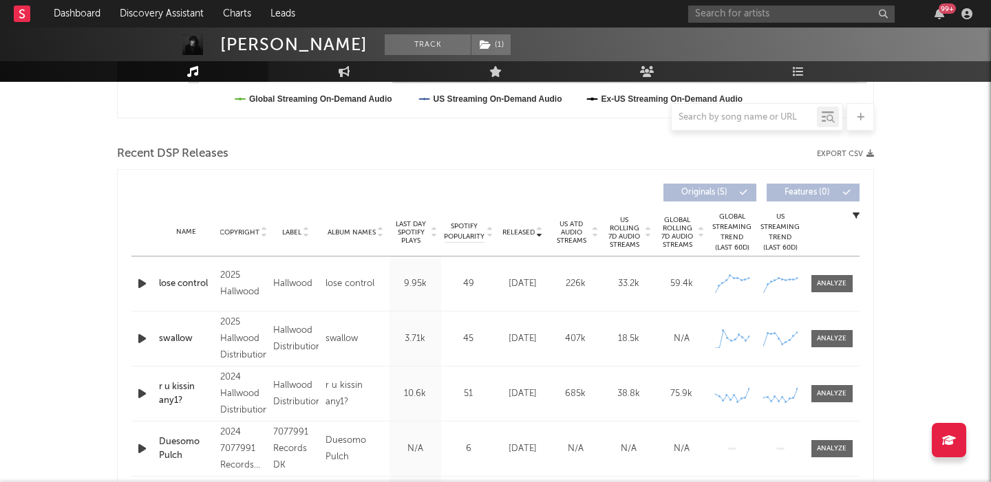
scroll to position [444, 0]
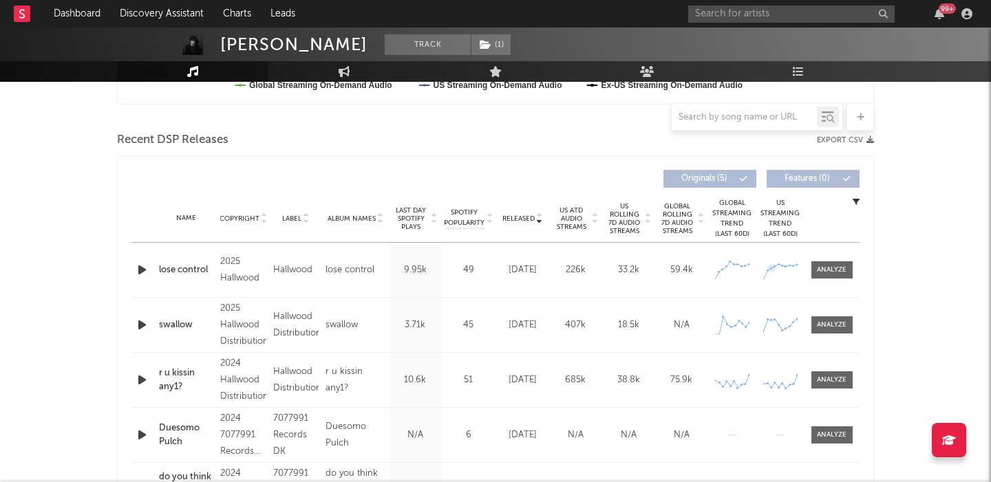
click at [625, 226] on span "US Rolling 7D Audio Streams" at bounding box center [624, 218] width 38 height 33
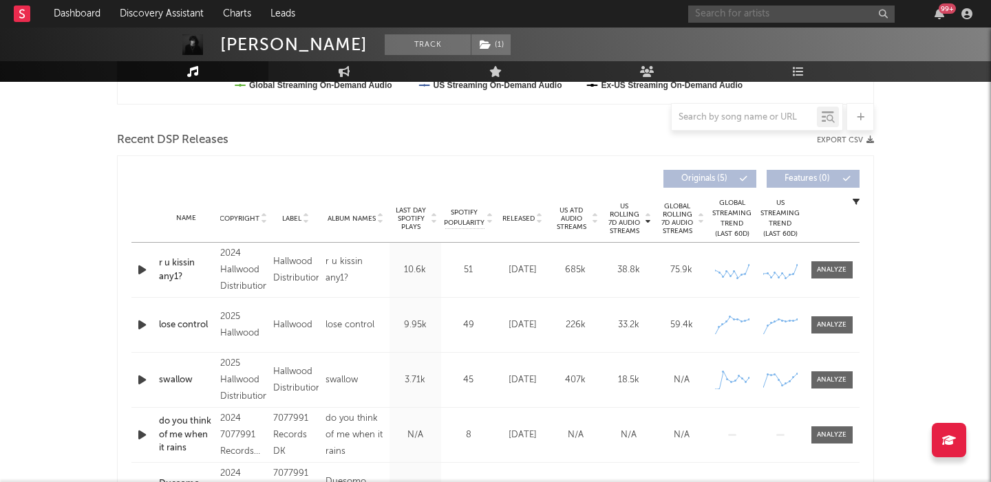
click at [779, 11] on input "text" at bounding box center [791, 14] width 206 height 17
type input "bovski"
click at [771, 22] on div "bovski 99 +" at bounding box center [832, 14] width 289 height 28
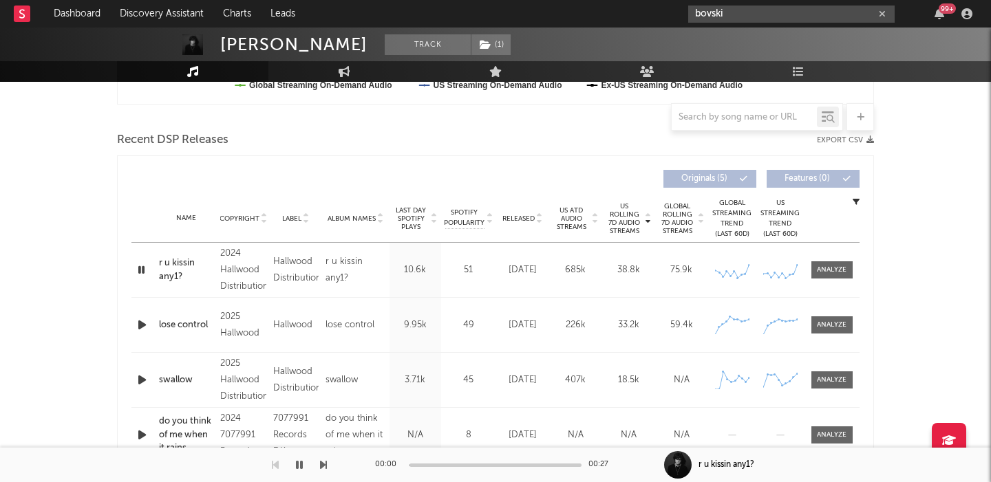
click at [762, 14] on input "bovski" at bounding box center [791, 14] width 206 height 17
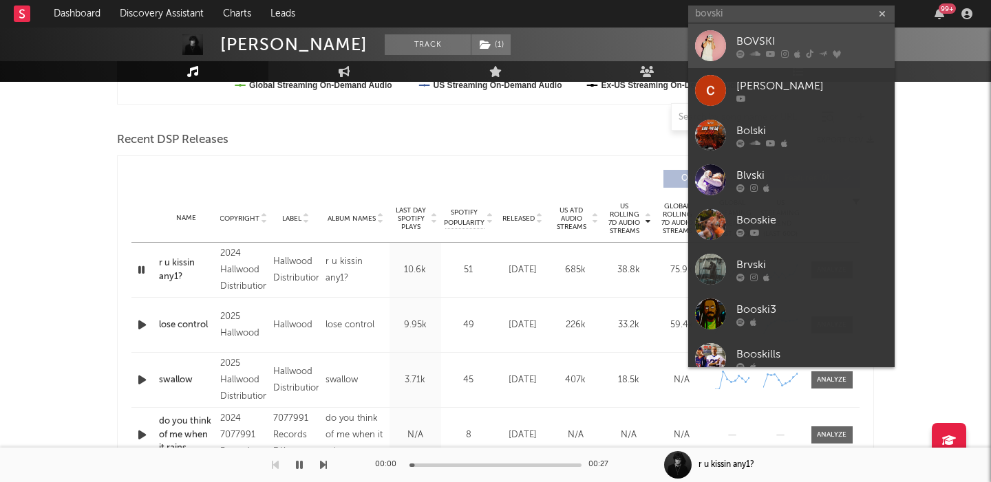
click at [775, 33] on div "BOVSKI" at bounding box center [811, 41] width 151 height 17
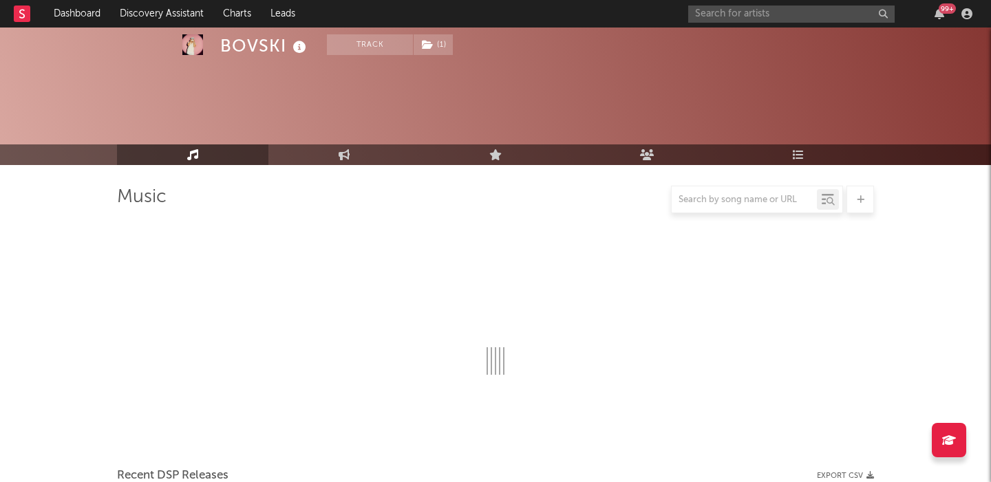
scroll to position [204, 0]
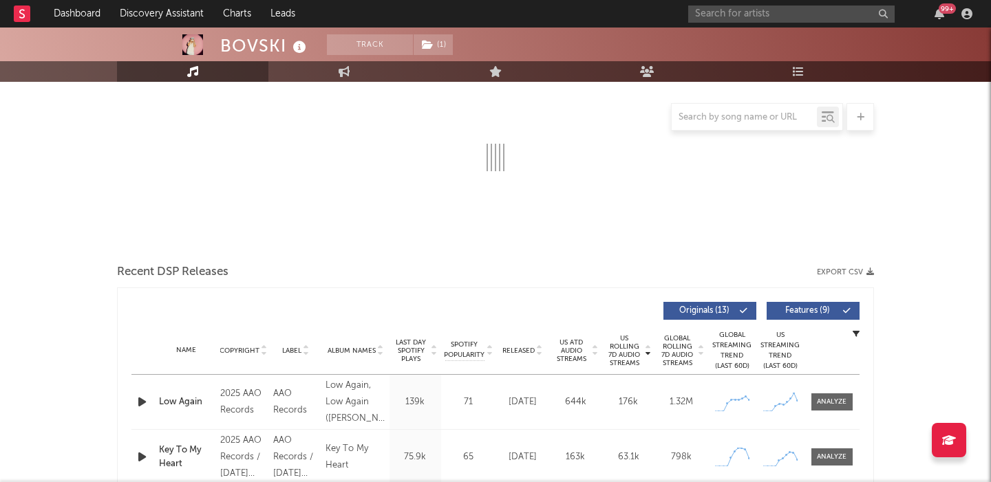
click at [813, 305] on button "Features ( 9 )" at bounding box center [812, 311] width 93 height 18
select select "6m"
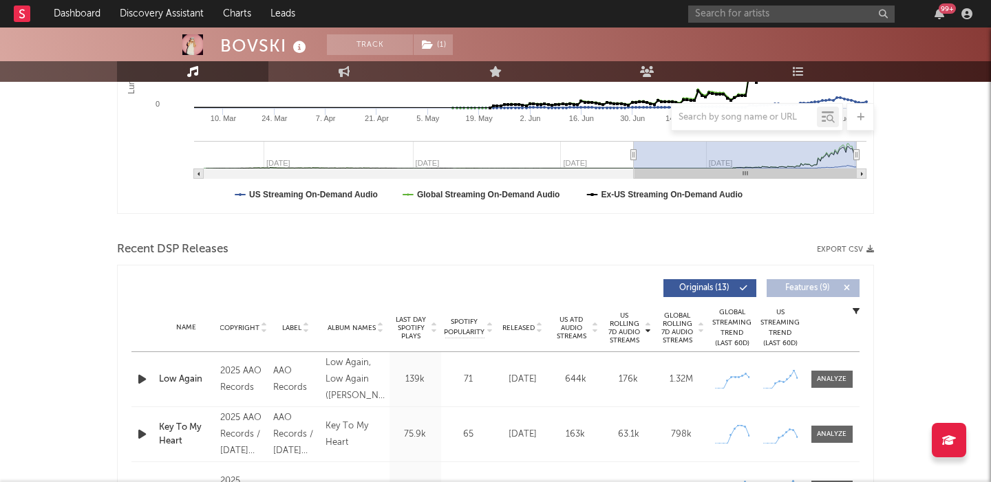
scroll to position [428, 0]
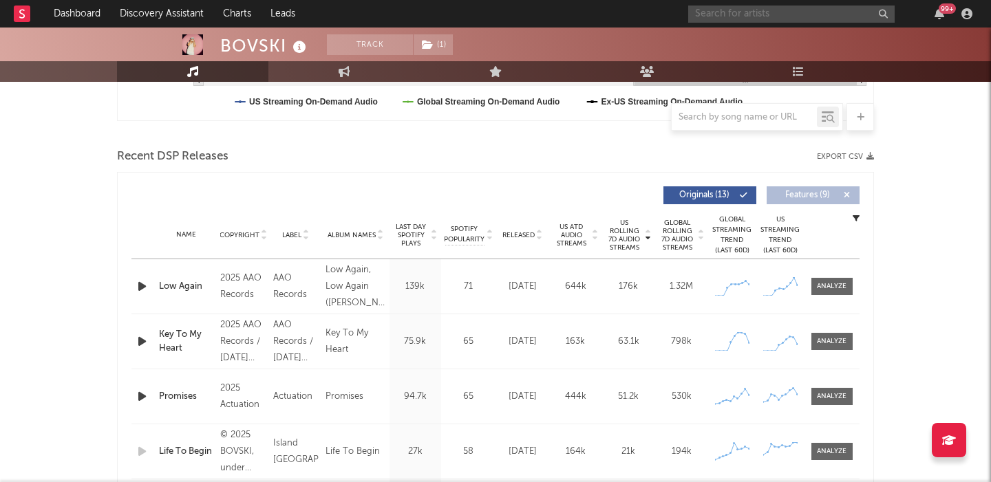
click at [732, 16] on input "text" at bounding box center [791, 14] width 206 height 17
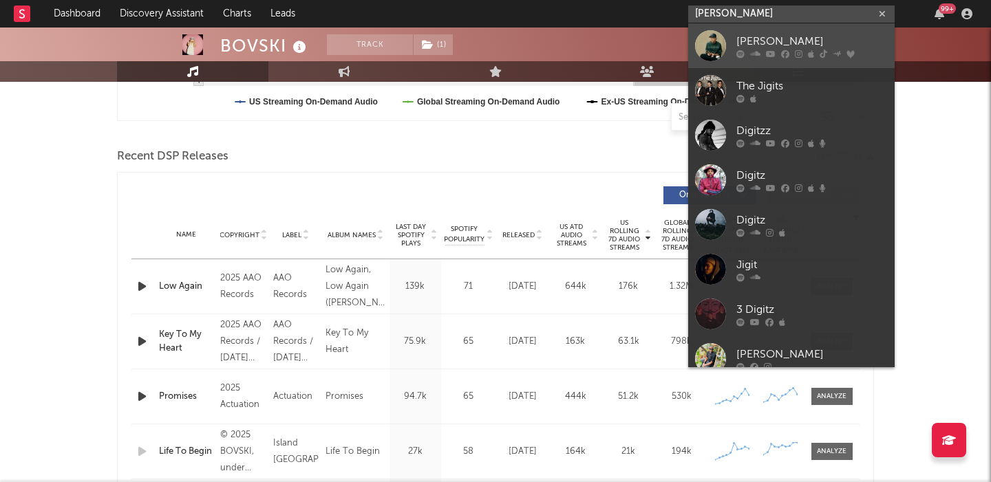
type input "[PERSON_NAME]"
click at [793, 33] on div "[PERSON_NAME]" at bounding box center [811, 41] width 151 height 17
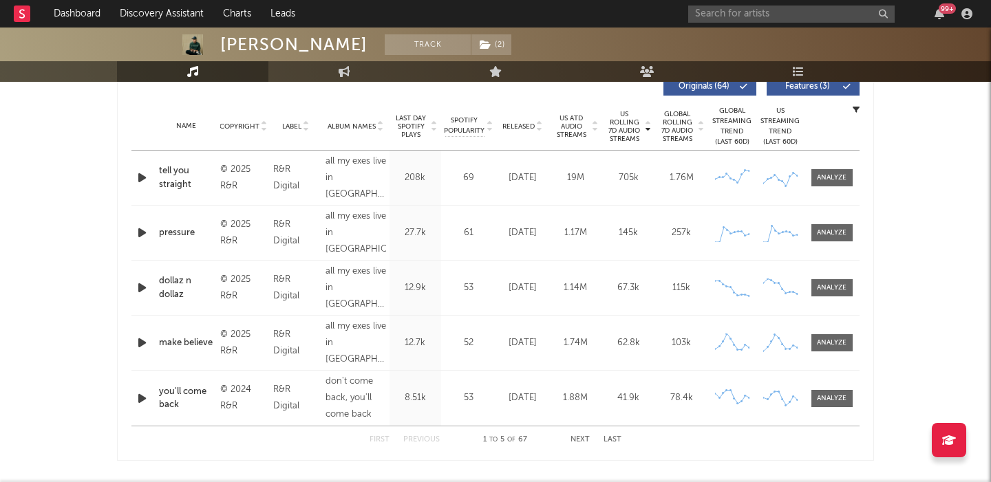
select select "6m"
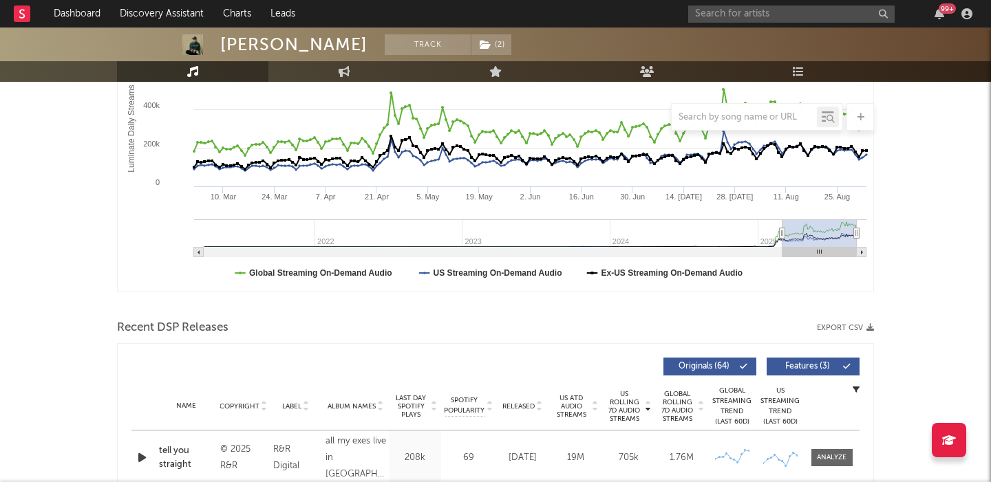
scroll to position [418, 0]
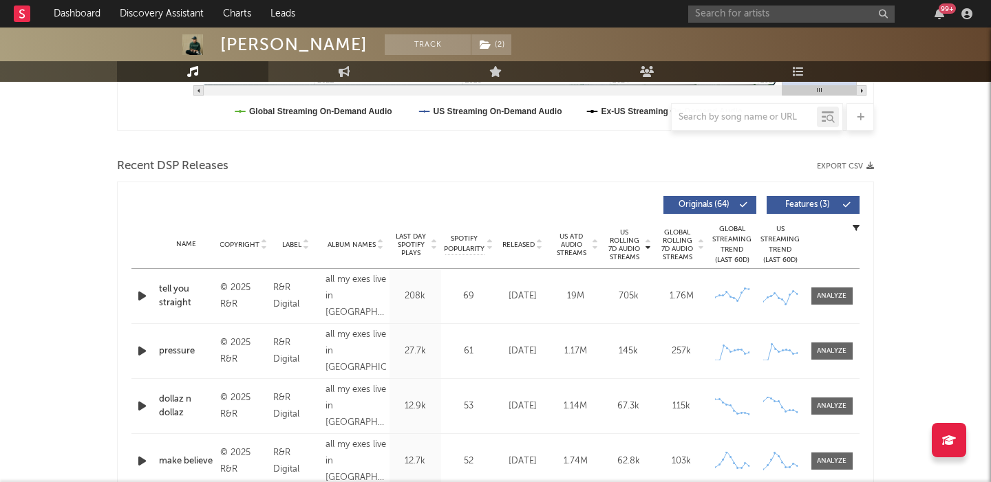
click at [524, 242] on span "Released" at bounding box center [518, 245] width 32 height 8
click at [813, 208] on button "Features ( 3 )" at bounding box center [812, 205] width 93 height 18
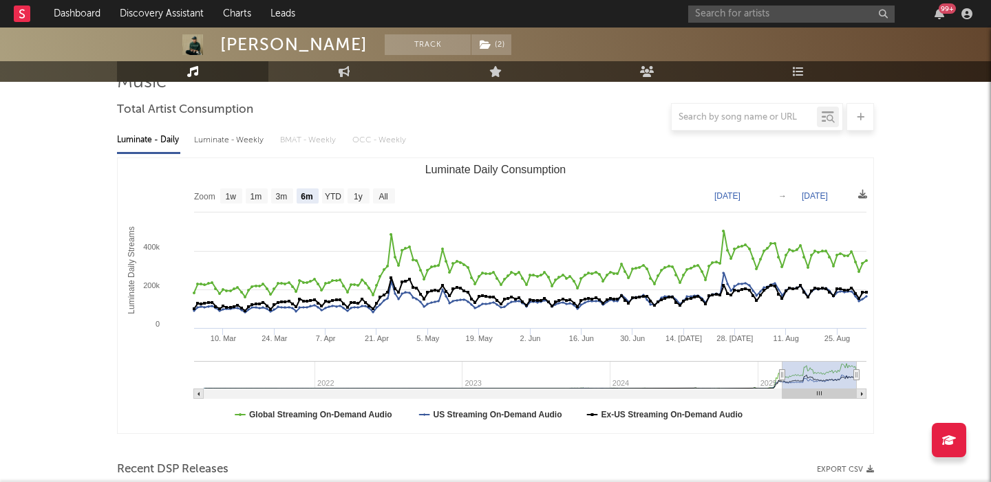
scroll to position [0, 0]
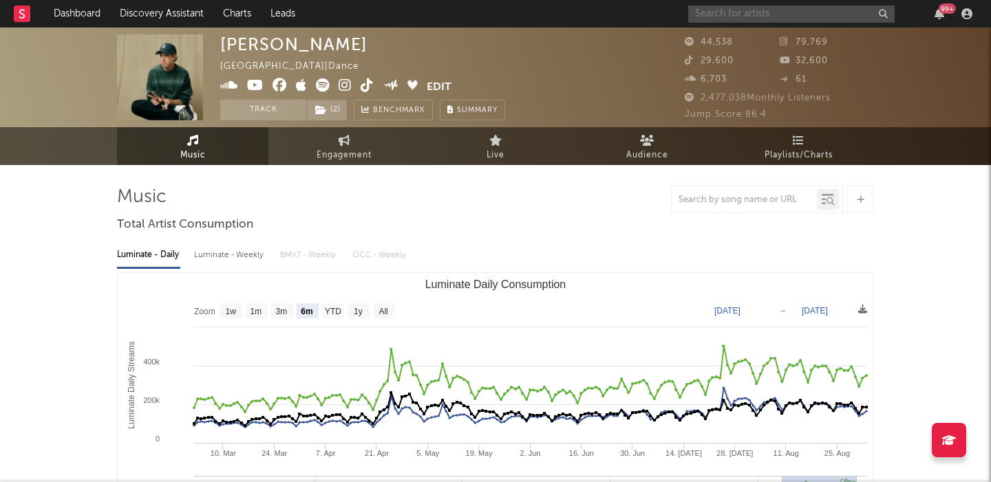
click at [752, 17] on input "text" at bounding box center [791, 14] width 206 height 17
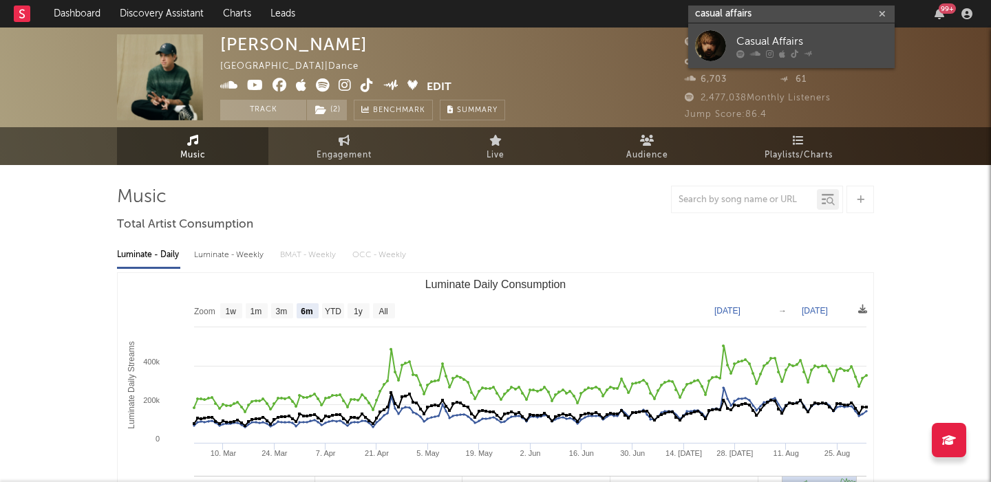
type input "casual affairs"
click at [751, 53] on icon at bounding box center [755, 54] width 10 height 8
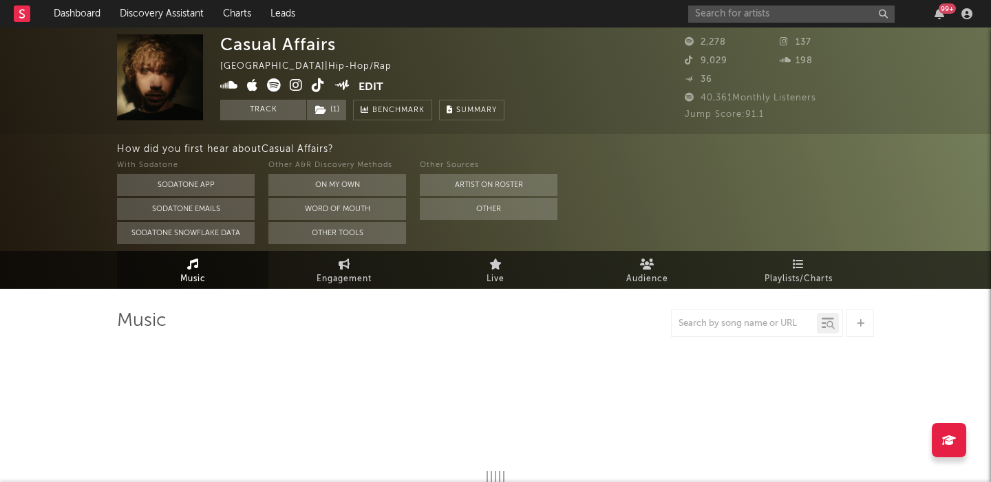
select select "1w"
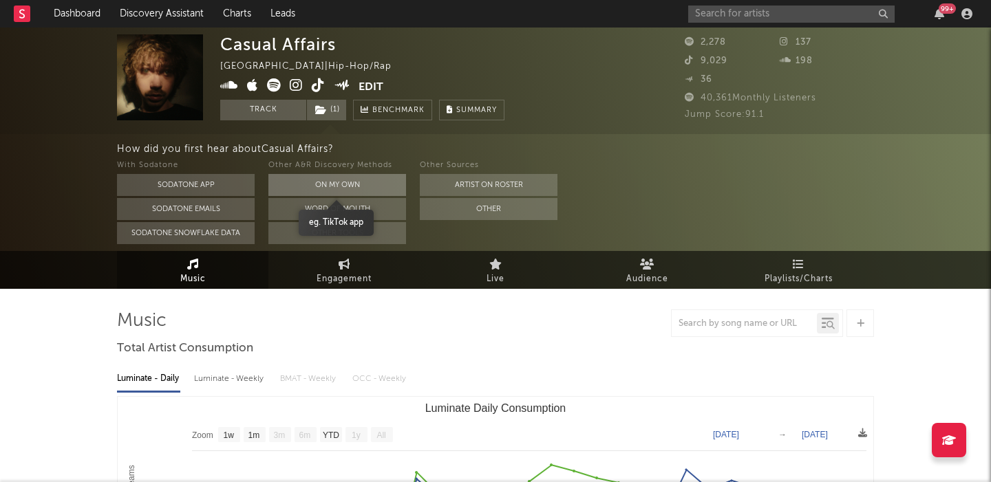
click at [367, 183] on button "On My Own" at bounding box center [337, 185] width 138 height 22
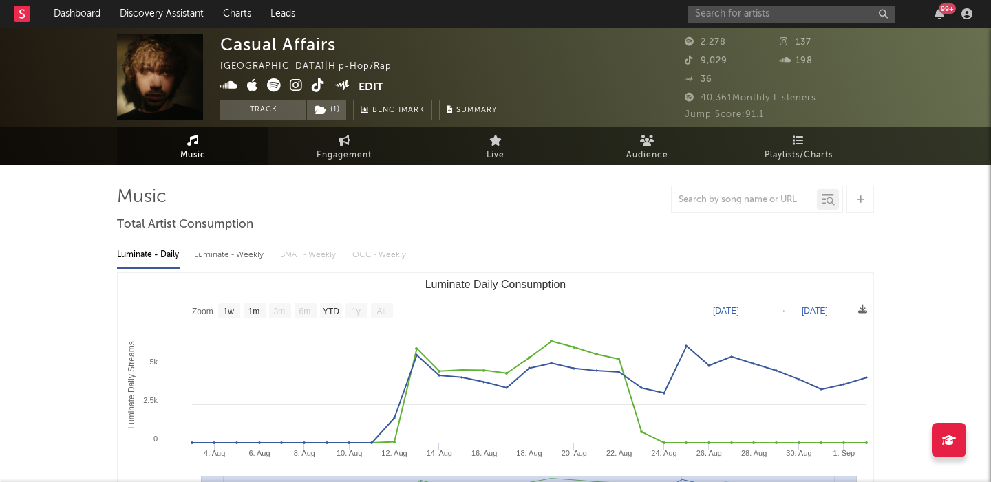
click at [235, 256] on div "Luminate - Weekly" at bounding box center [230, 255] width 72 height 23
select select "1w"
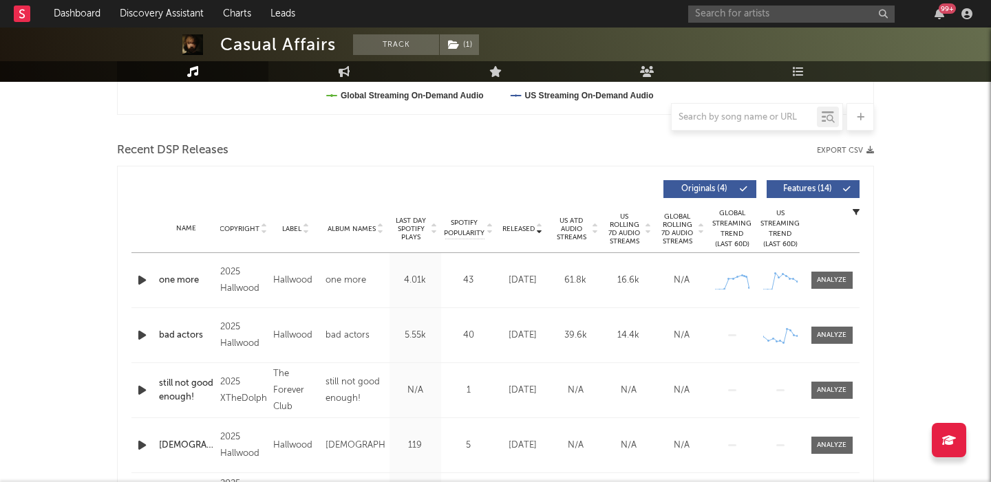
scroll to position [441, 0]
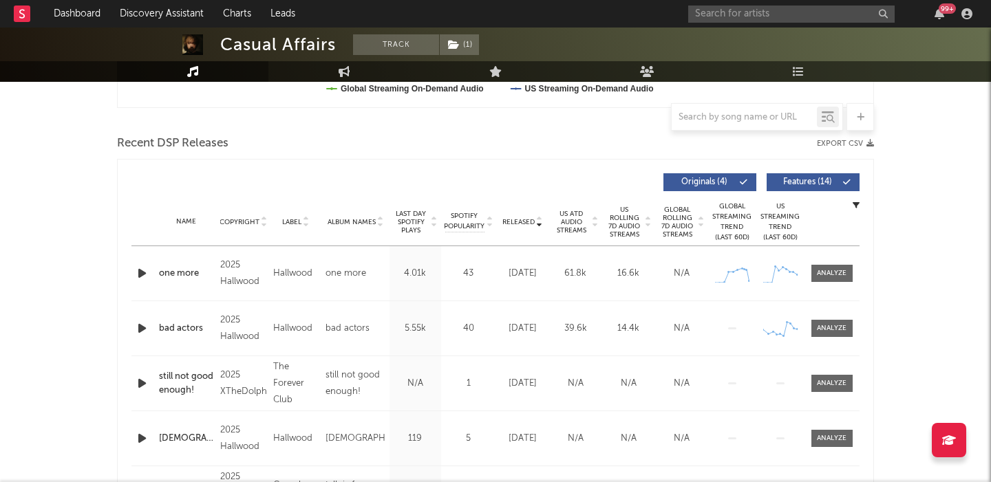
click at [809, 180] on span "Features ( 14 )" at bounding box center [806, 182] width 63 height 8
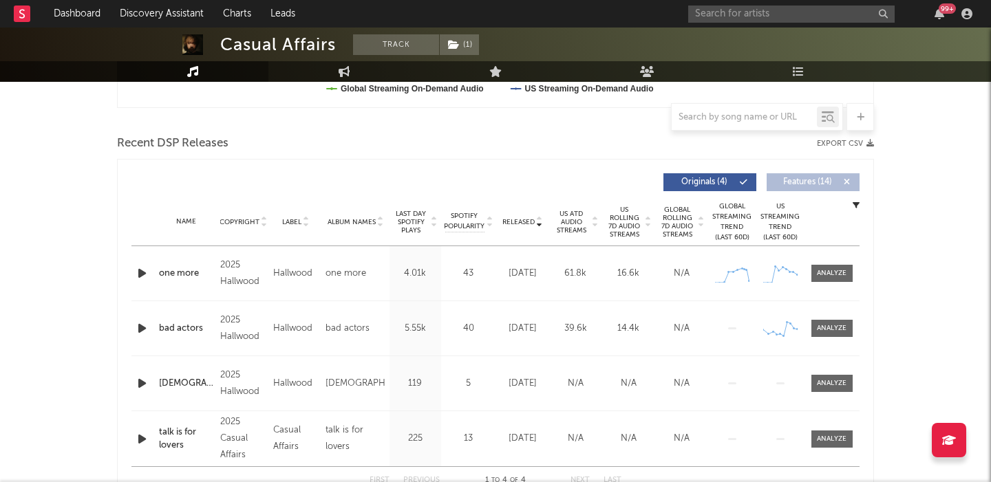
click at [627, 227] on span "US Rolling 7D Audio Streams" at bounding box center [624, 222] width 38 height 33
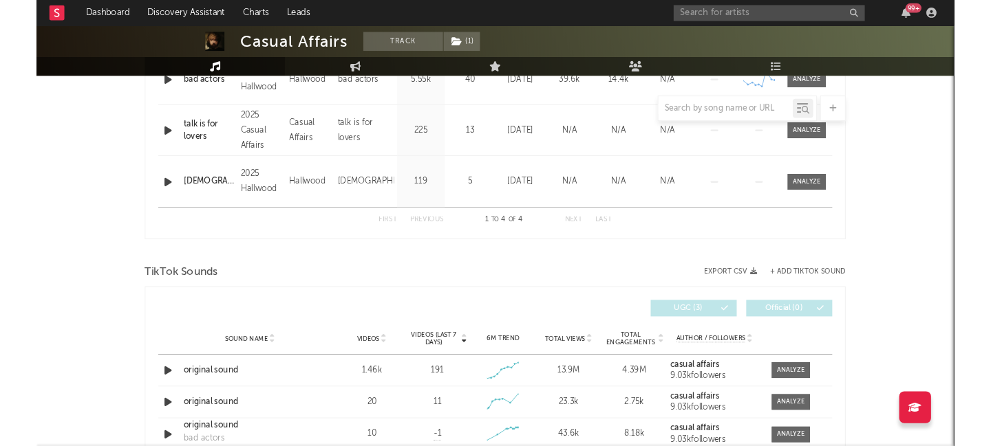
scroll to position [709, 0]
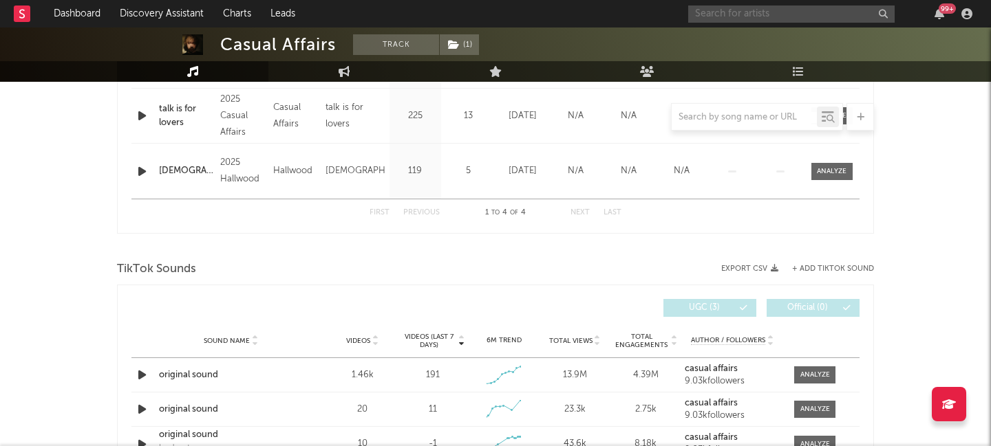
click at [767, 12] on input "text" at bounding box center [791, 14] width 206 height 17
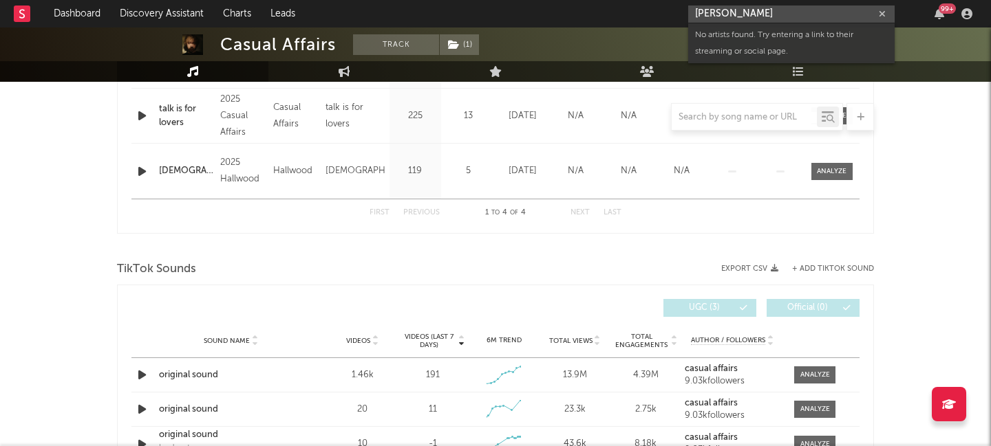
click at [782, 14] on input "keli hollid" at bounding box center [791, 14] width 206 height 17
type input "keli holi"
click at [797, 56] on icon at bounding box center [799, 54] width 8 height 8
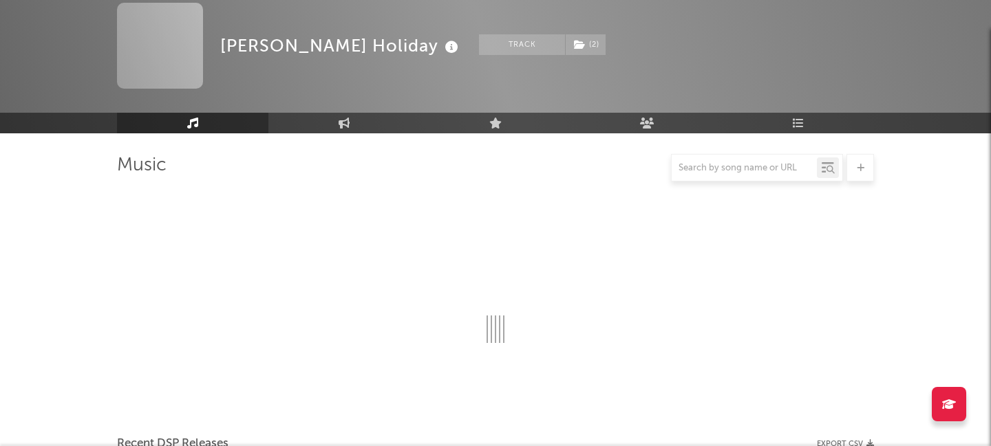
scroll to position [709, 0]
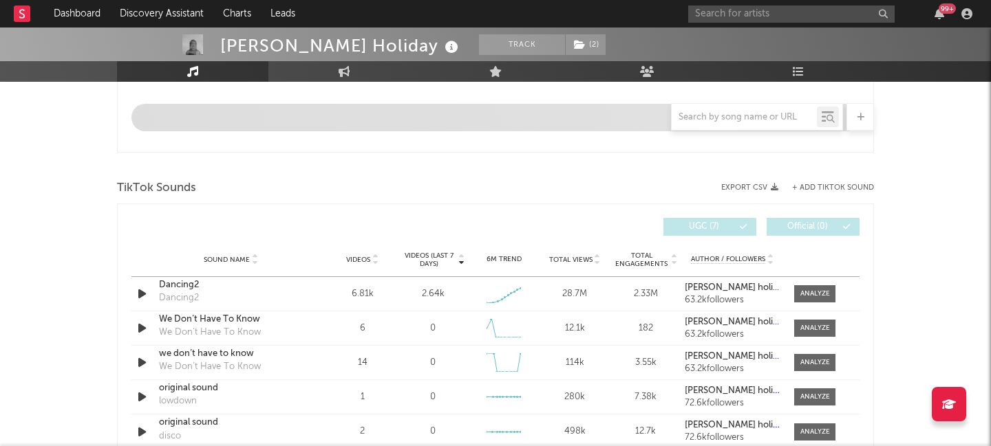
select select "6m"
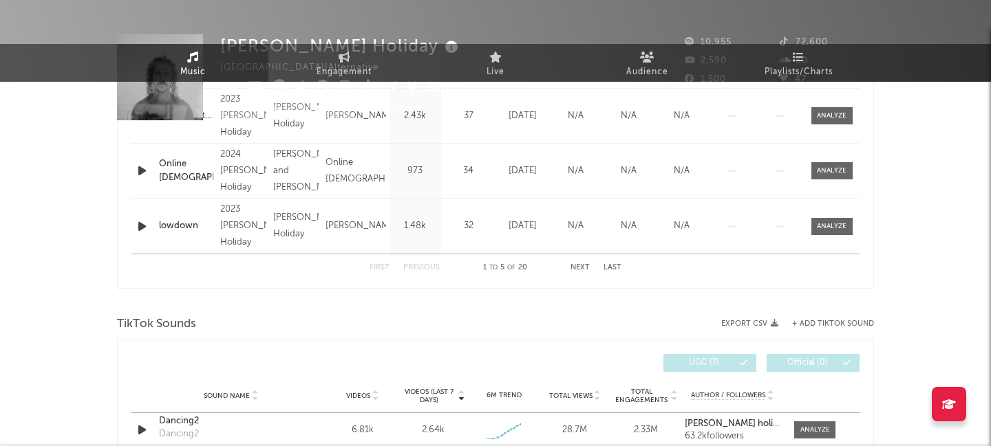
scroll to position [0, 0]
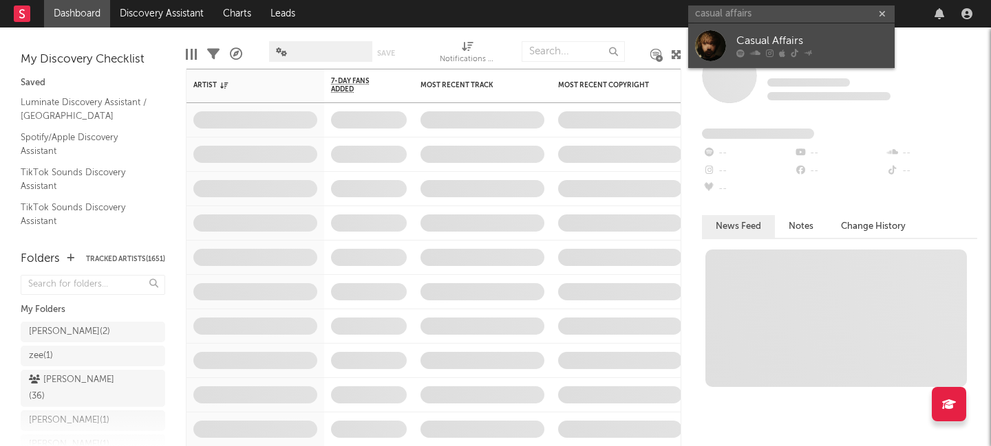
type input "casual affairs"
click at [818, 31] on link "Casual Affairs" at bounding box center [791, 45] width 206 height 45
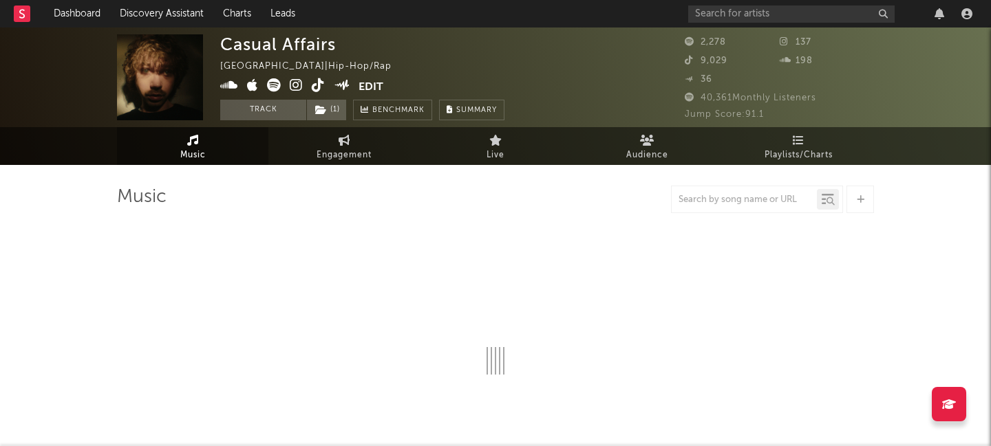
select select "1w"
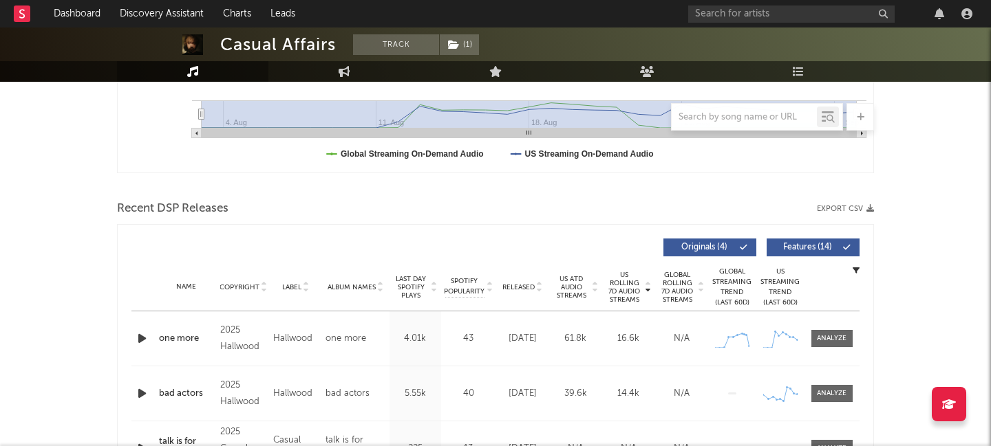
scroll to position [493, 0]
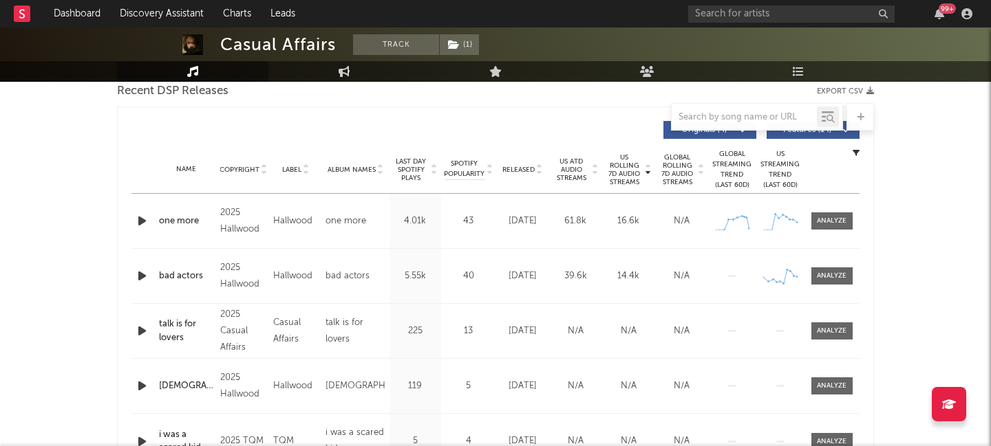
click at [138, 222] on icon "button" at bounding box center [142, 221] width 14 height 17
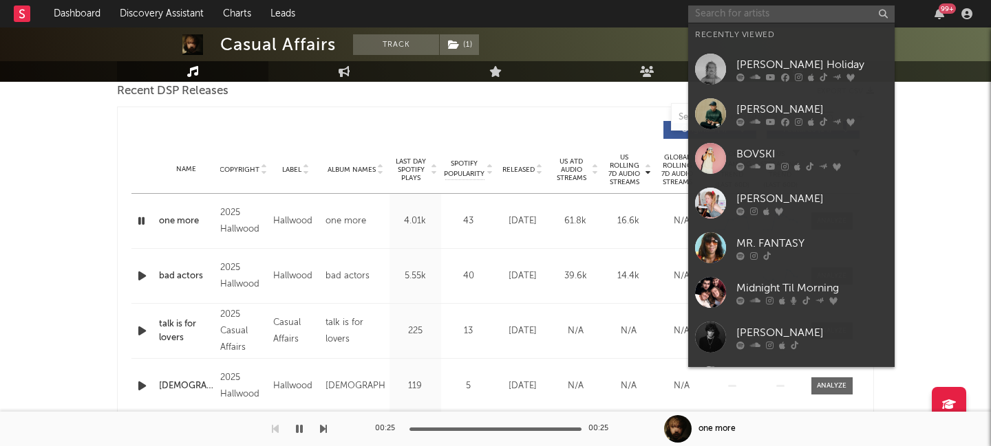
click at [723, 21] on input "text" at bounding box center [791, 14] width 206 height 17
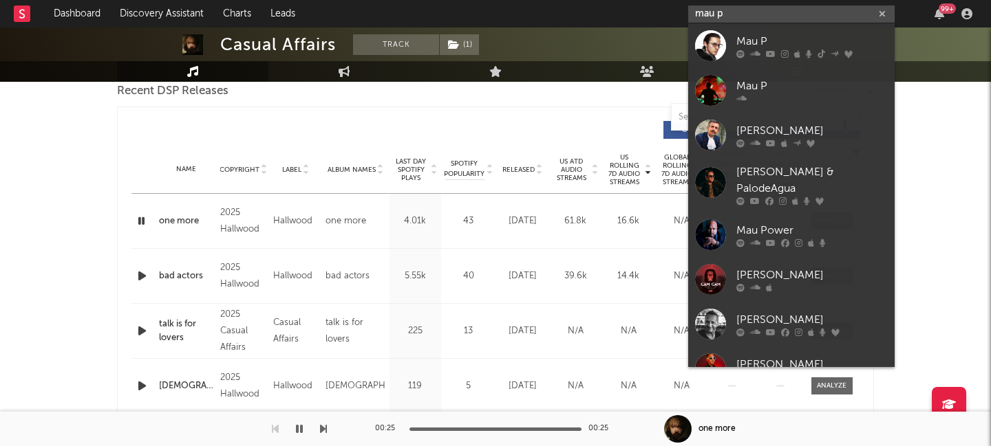
type input "mau p"
click at [757, 47] on div "Mau P" at bounding box center [811, 41] width 151 height 17
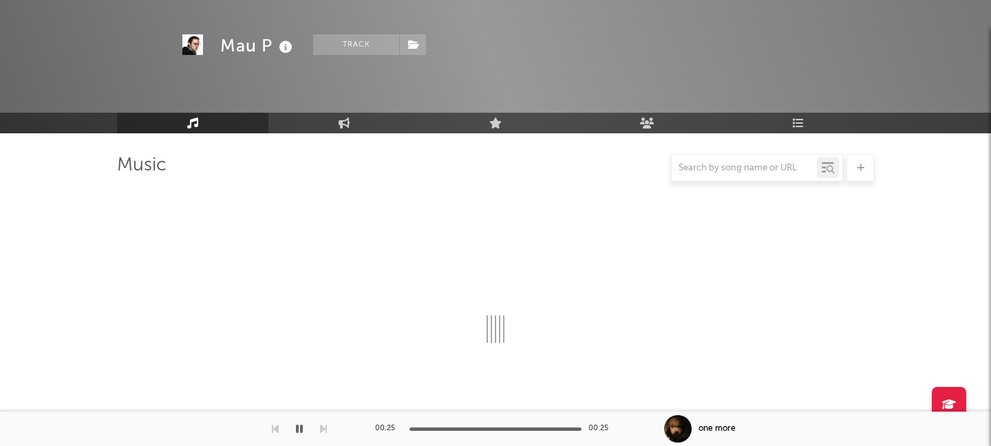
scroll to position [493, 0]
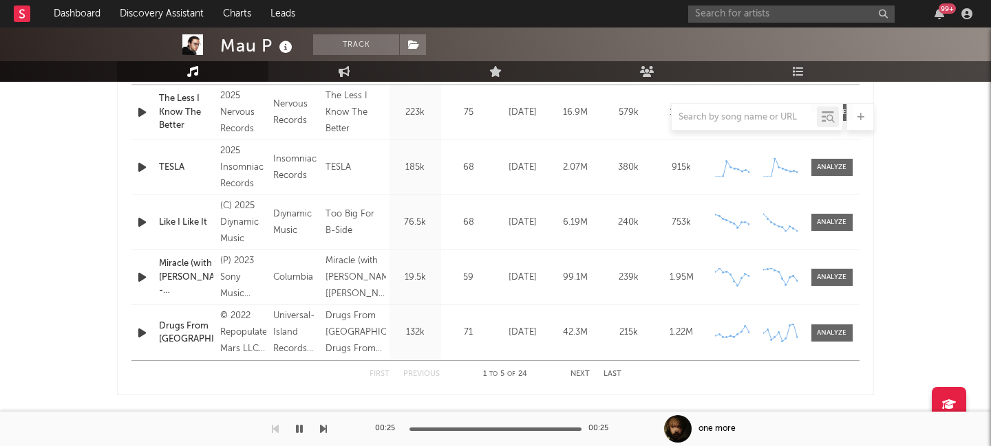
select select "6m"
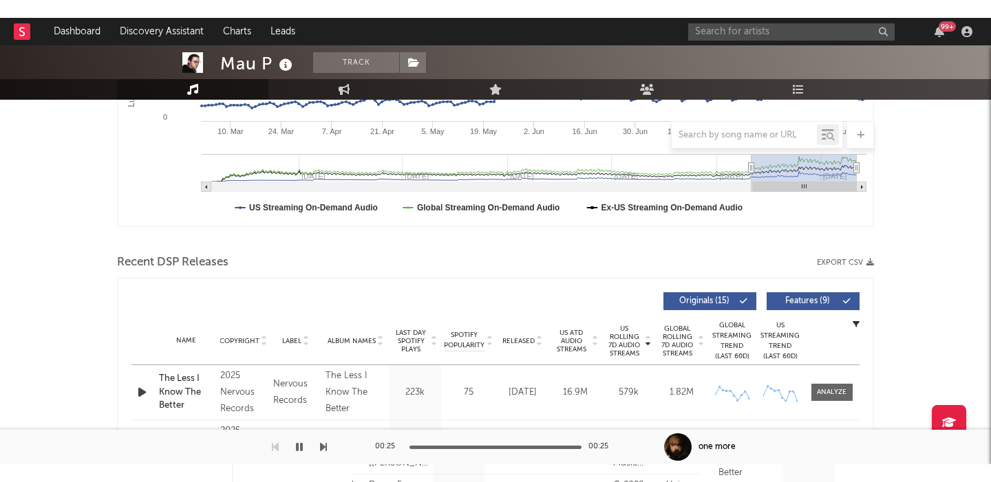
scroll to position [336, 0]
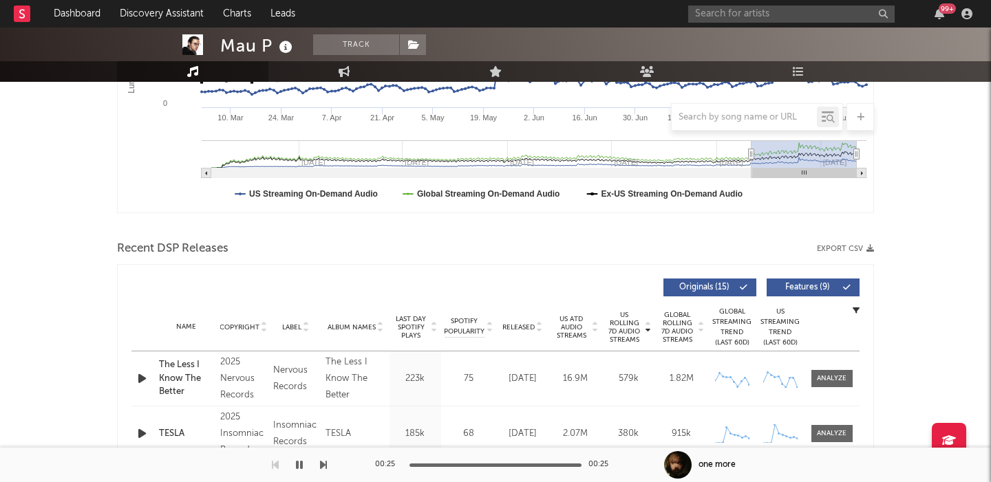
click at [828, 288] on span "Features ( 9 )" at bounding box center [806, 287] width 63 height 8
click at [177, 378] on div "The Less I Know The Better" at bounding box center [186, 378] width 54 height 41
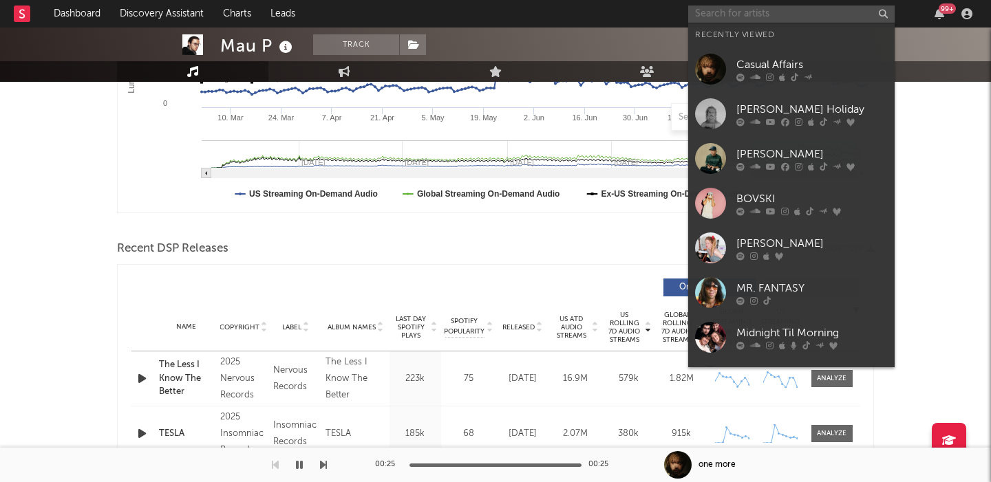
click at [731, 13] on input "text" at bounding box center [791, 14] width 206 height 17
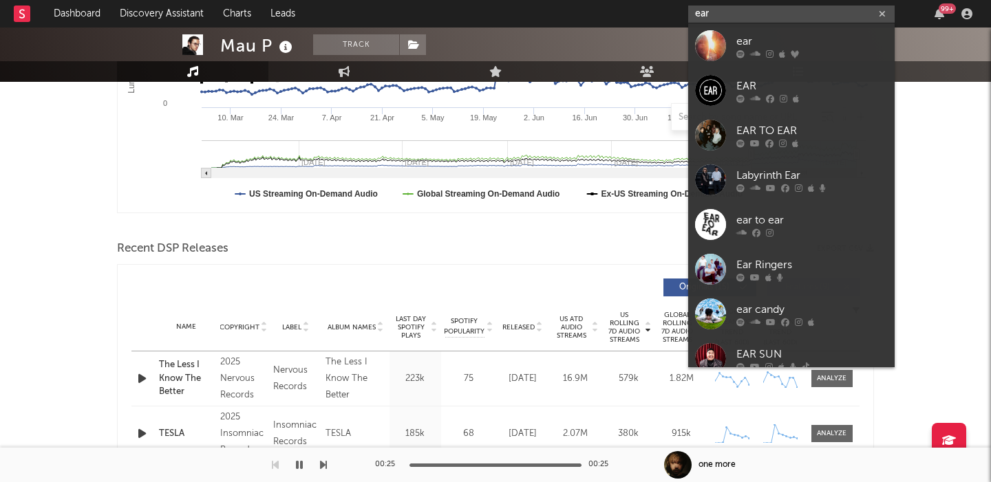
type input "ear"
click at [776, 34] on div "ear" at bounding box center [811, 41] width 151 height 17
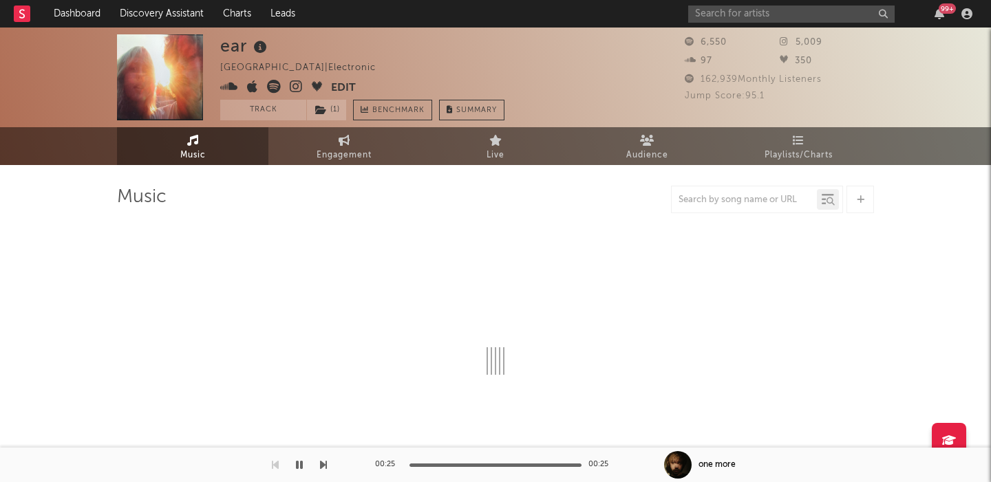
select select "1w"
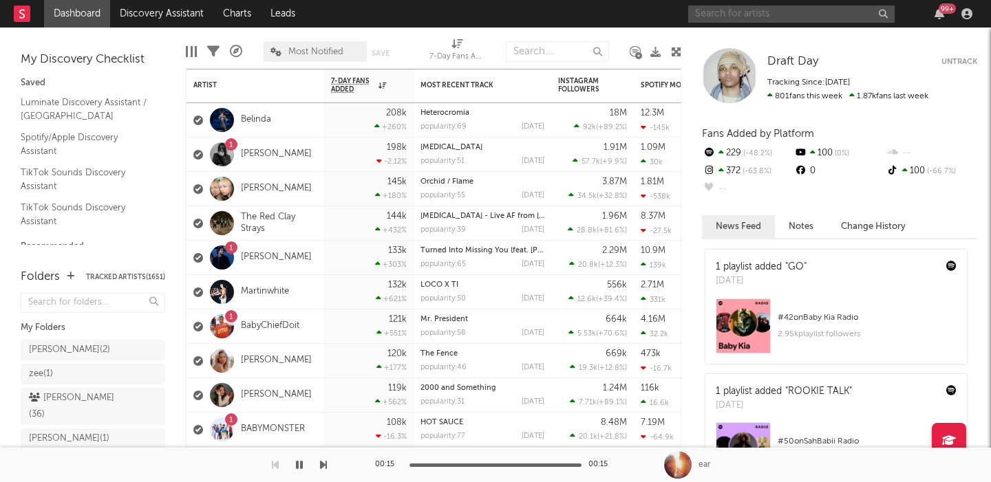
click at [771, 19] on input "text" at bounding box center [791, 14] width 206 height 17
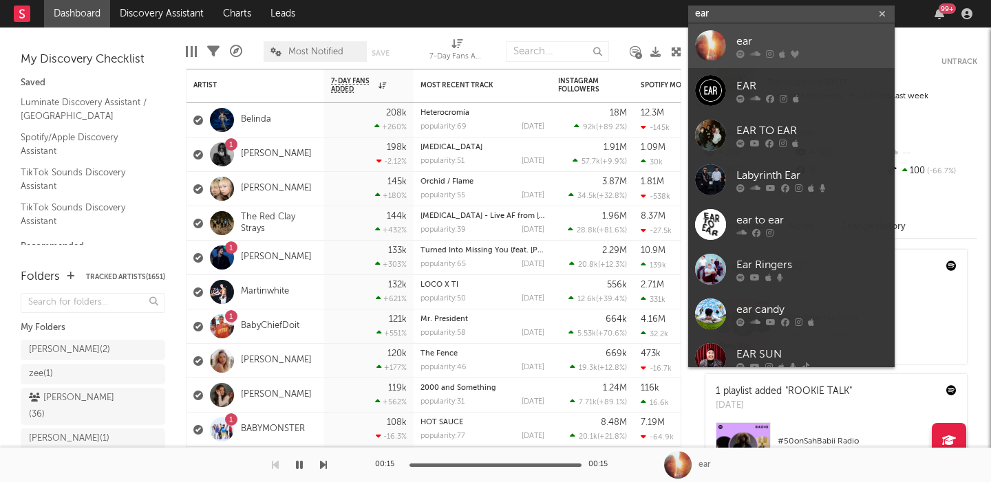
type input "ear"
click at [809, 35] on div "ear" at bounding box center [811, 41] width 151 height 17
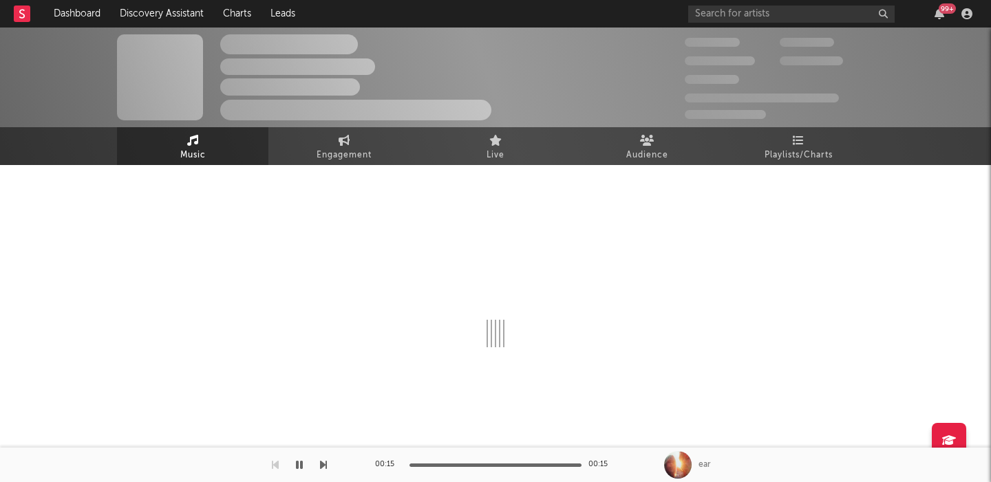
select select "1w"
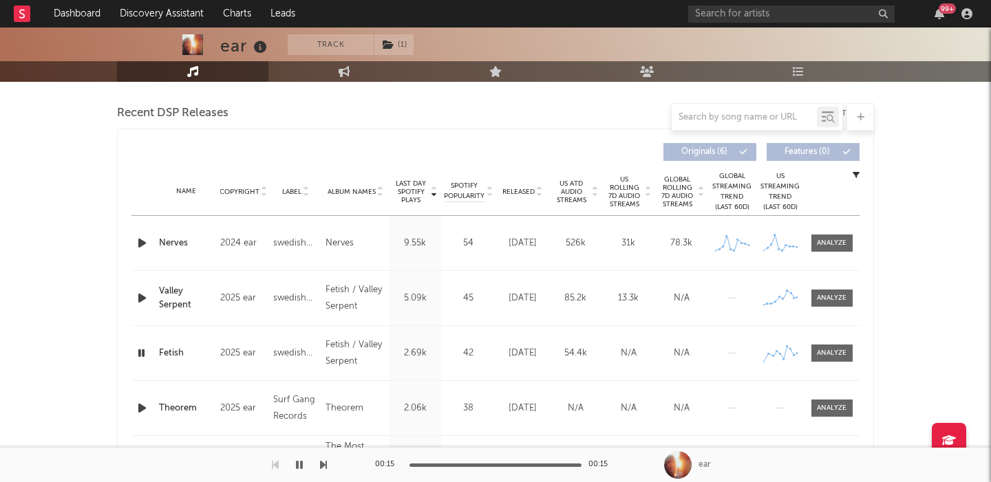
scroll to position [469, 0]
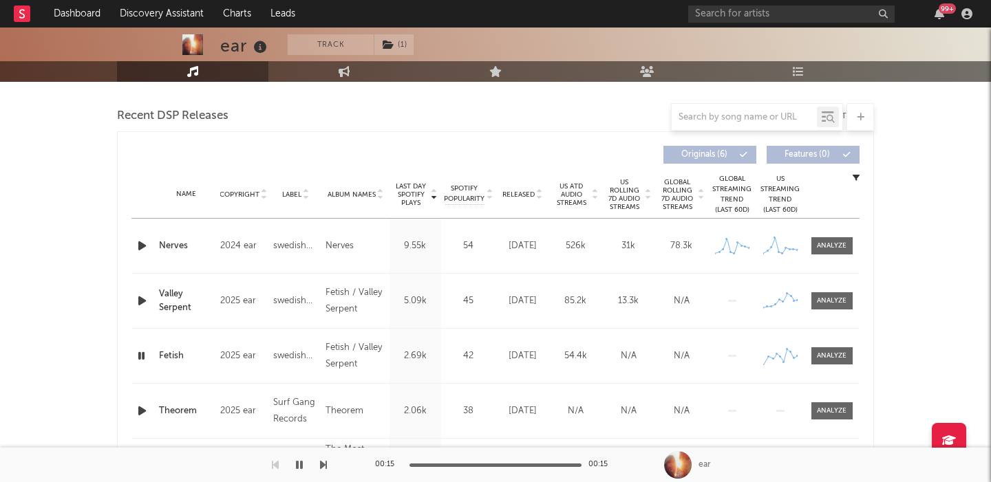
click at [630, 191] on span "US Rolling 7D Audio Streams" at bounding box center [624, 194] width 38 height 33
click at [828, 299] on div at bounding box center [832, 301] width 30 height 10
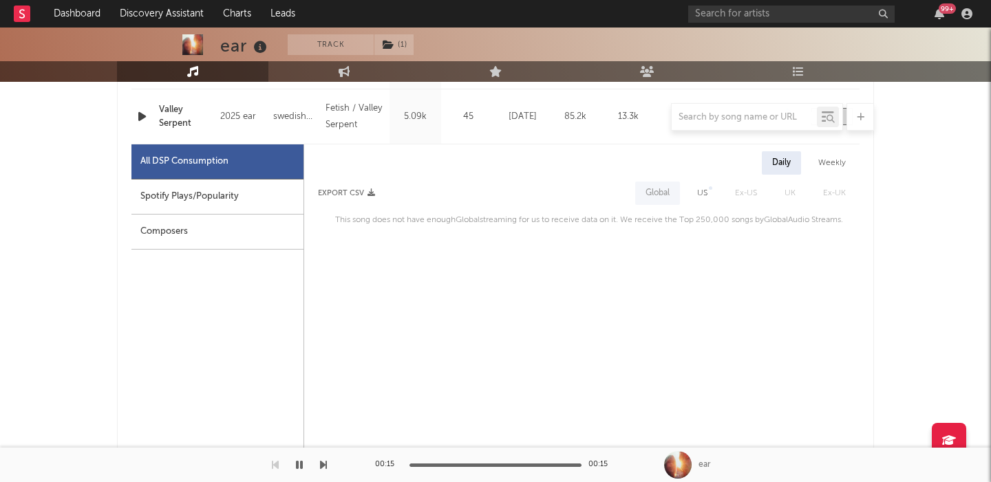
click at [697, 190] on div "US" at bounding box center [702, 193] width 10 height 17
select select "1w"
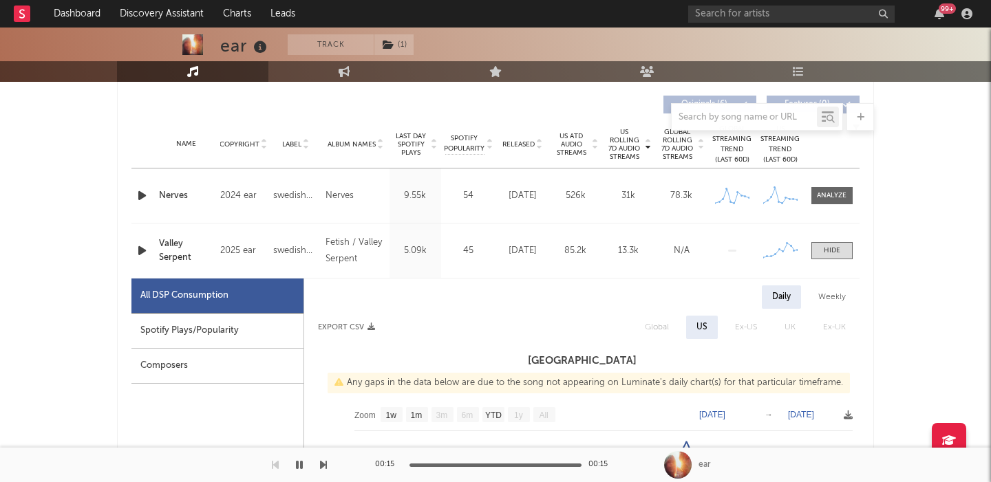
scroll to position [497, 0]
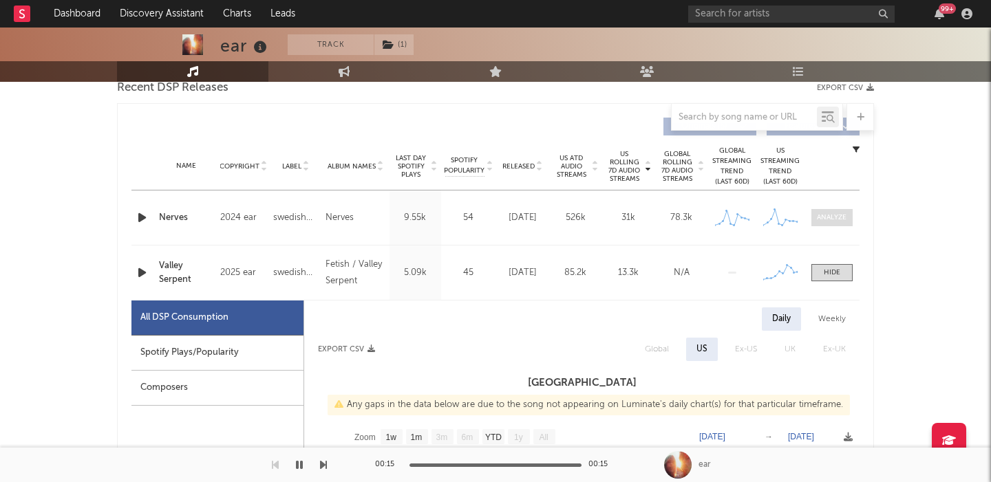
click at [832, 219] on div at bounding box center [832, 218] width 30 height 10
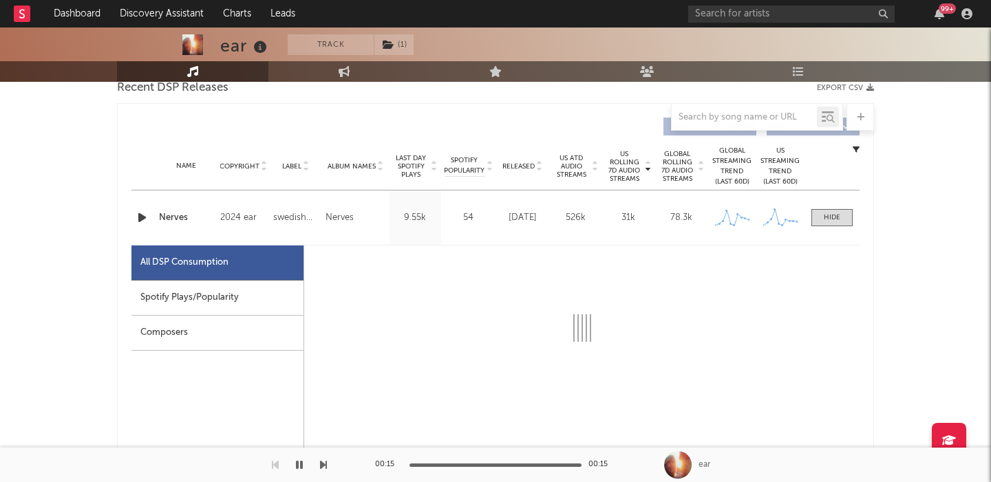
select select "1w"
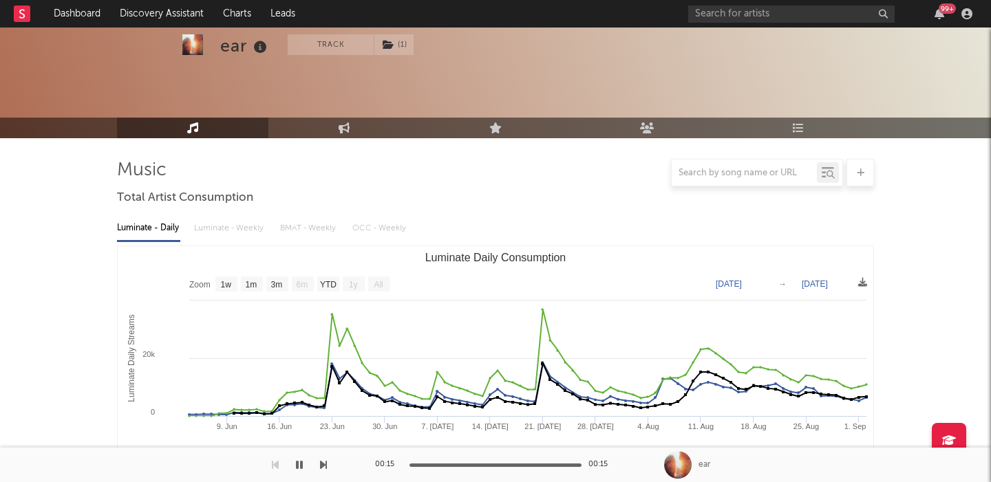
scroll to position [0, 0]
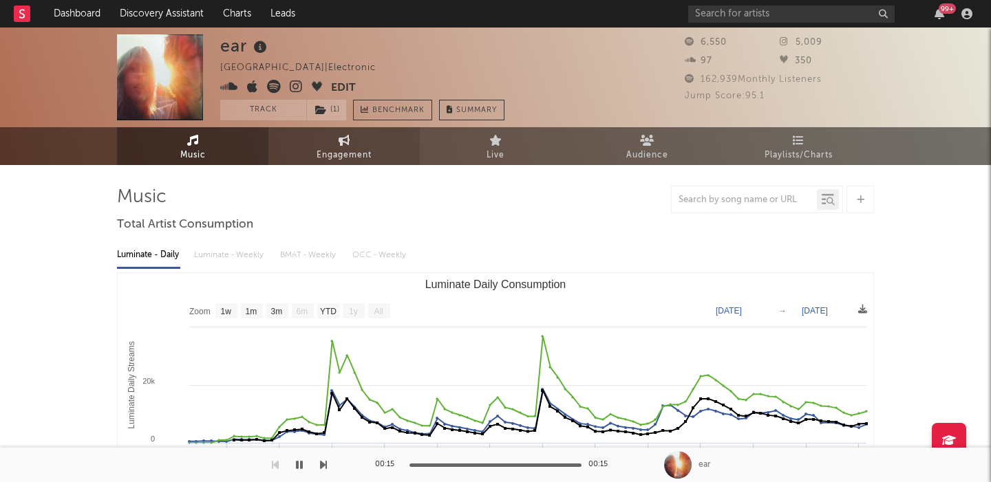
click at [358, 155] on span "Engagement" at bounding box center [343, 155] width 55 height 17
select select "1w"
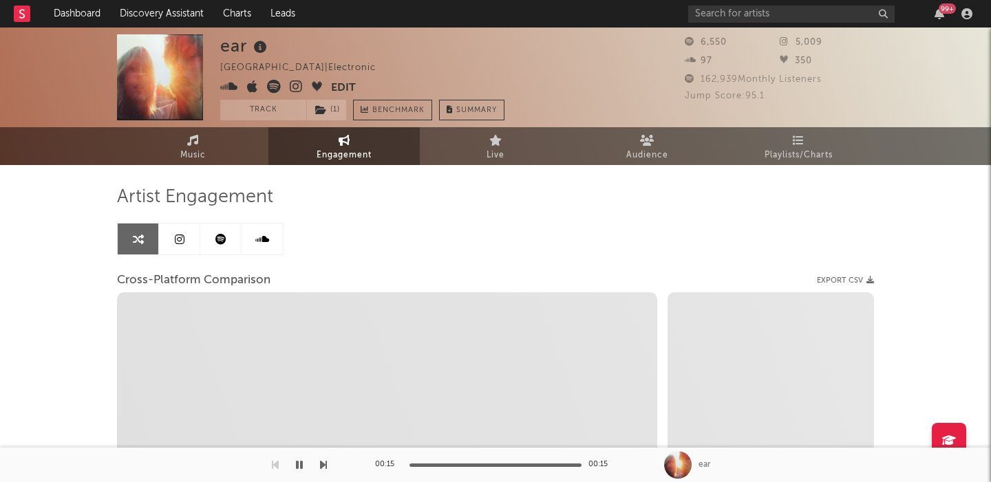
select select "1m"
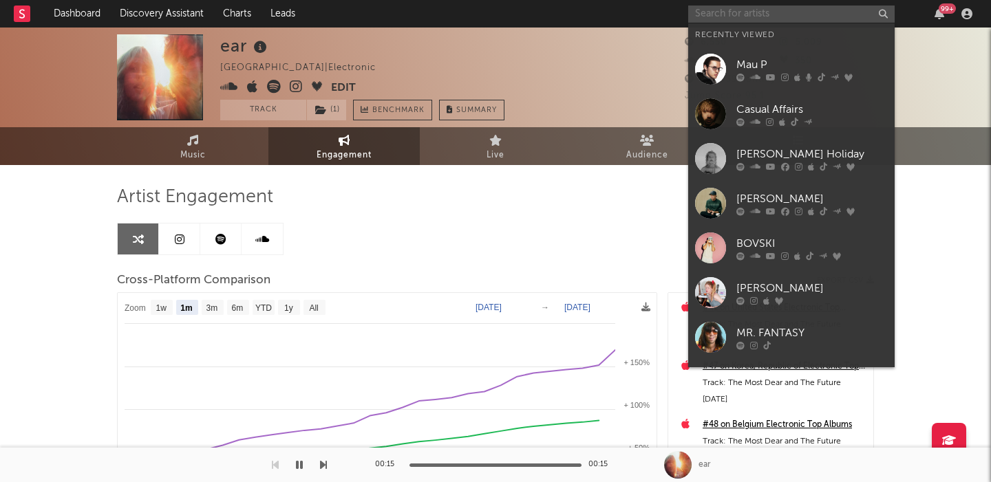
click at [738, 18] on input "text" at bounding box center [791, 14] width 206 height 17
paste input "[PERSON_NAME]"
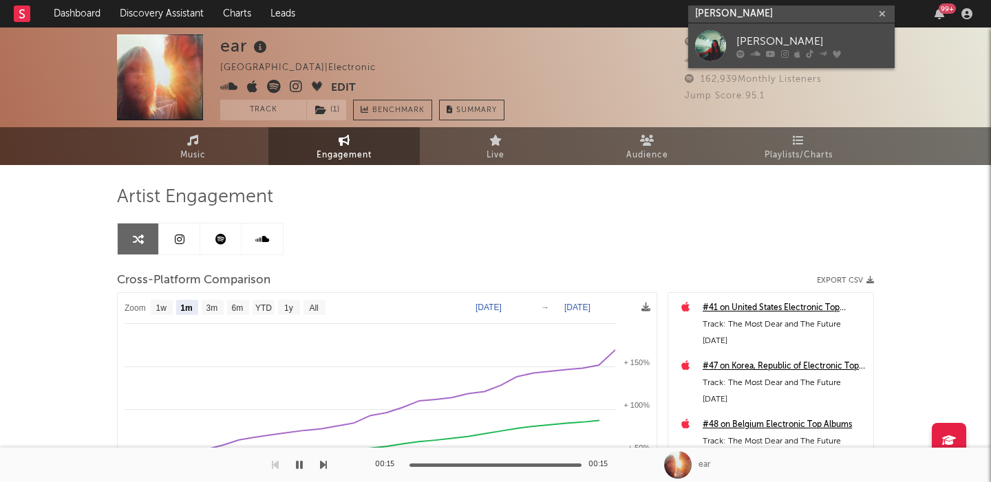
type input "[PERSON_NAME]"
click at [782, 34] on div "[PERSON_NAME]" at bounding box center [811, 41] width 151 height 17
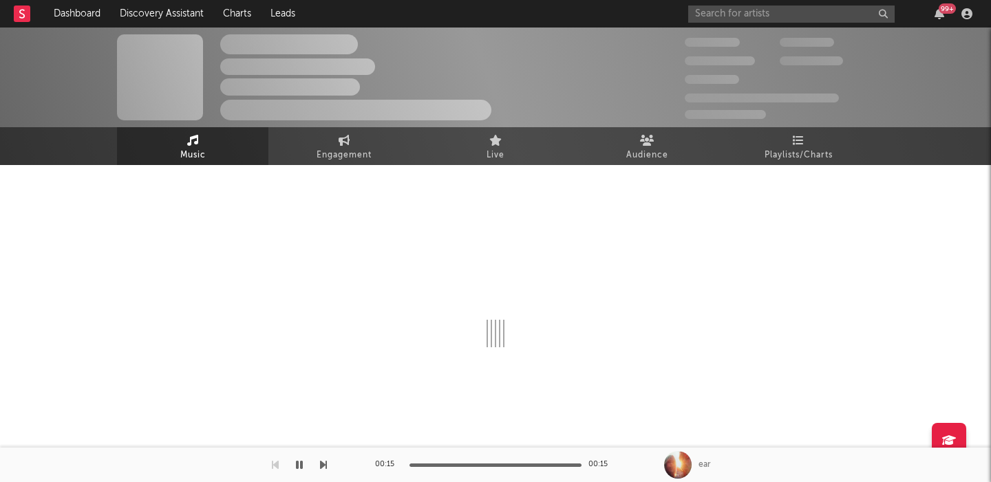
select select "6m"
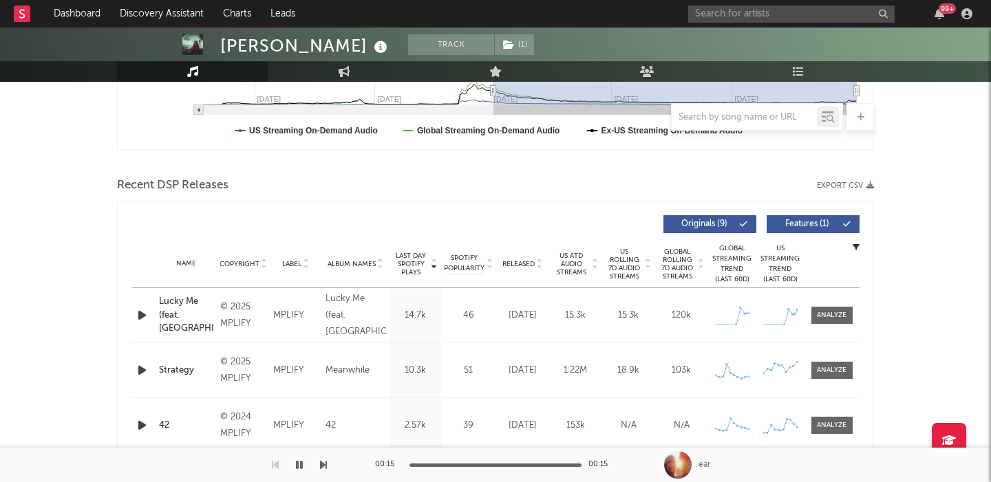
scroll to position [426, 0]
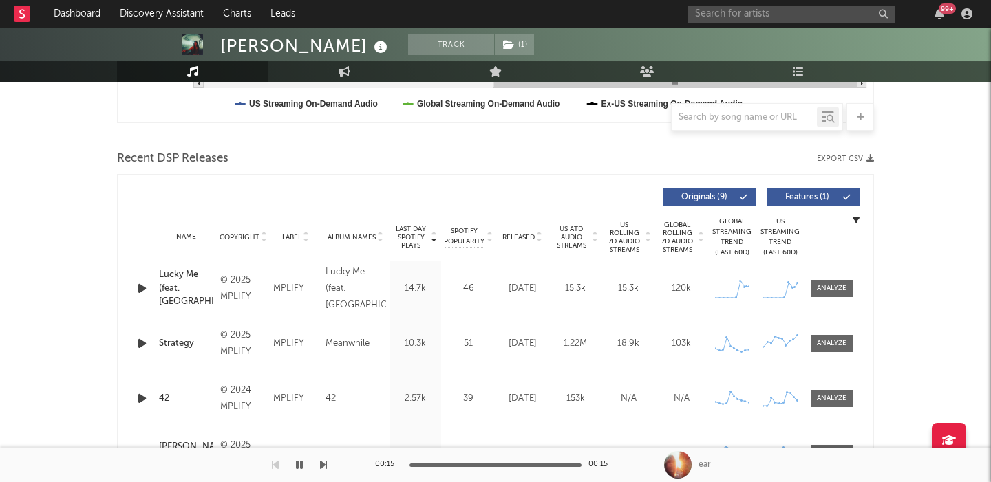
click at [817, 193] on span at bounding box center [818, 197] width 2 height 8
click at [831, 281] on span at bounding box center [831, 288] width 41 height 17
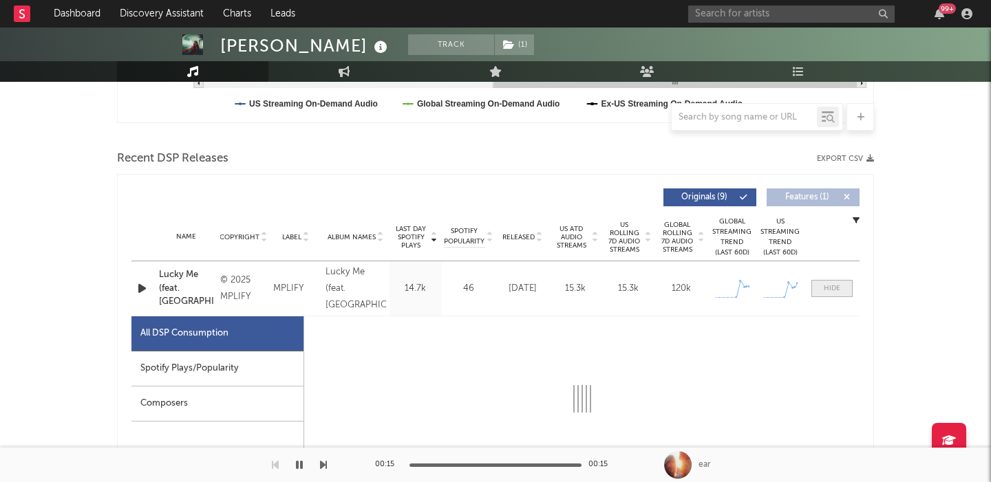
select select "1w"
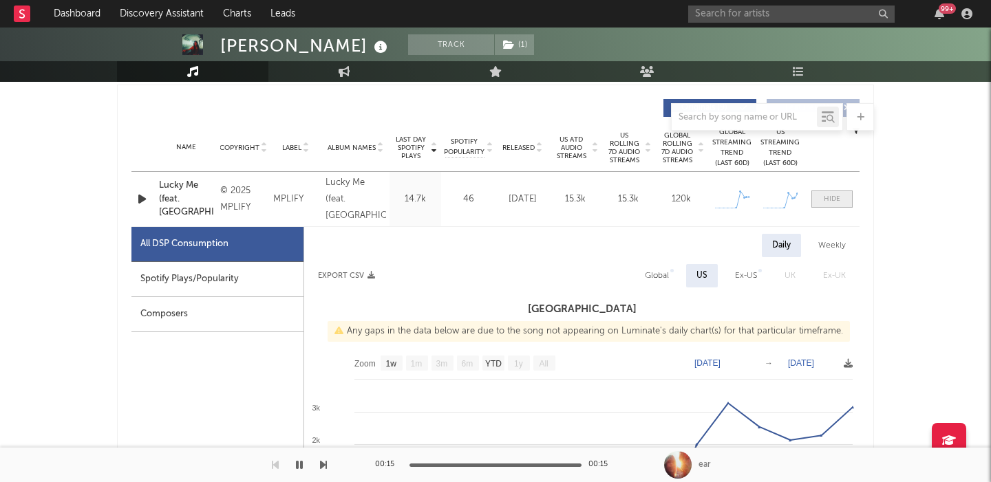
scroll to position [519, 0]
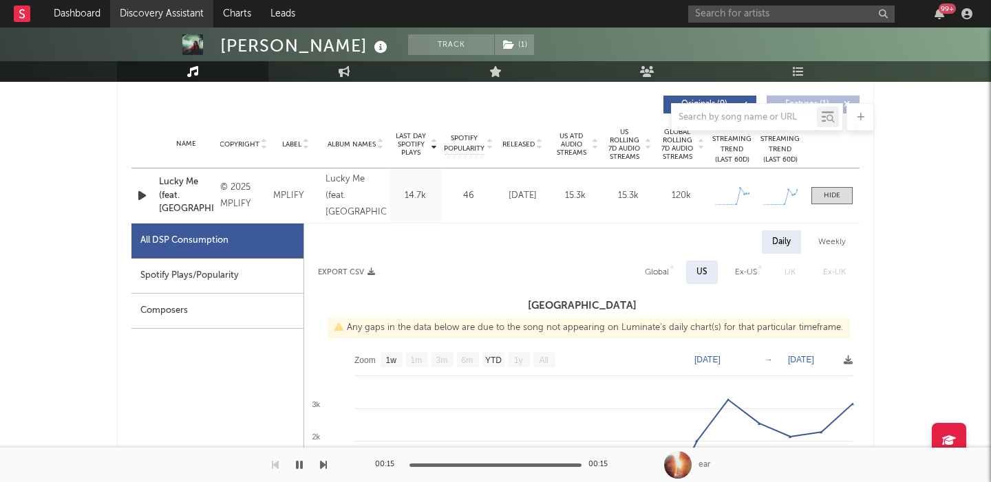
click at [150, 13] on link "Discovery Assistant" at bounding box center [161, 14] width 103 height 28
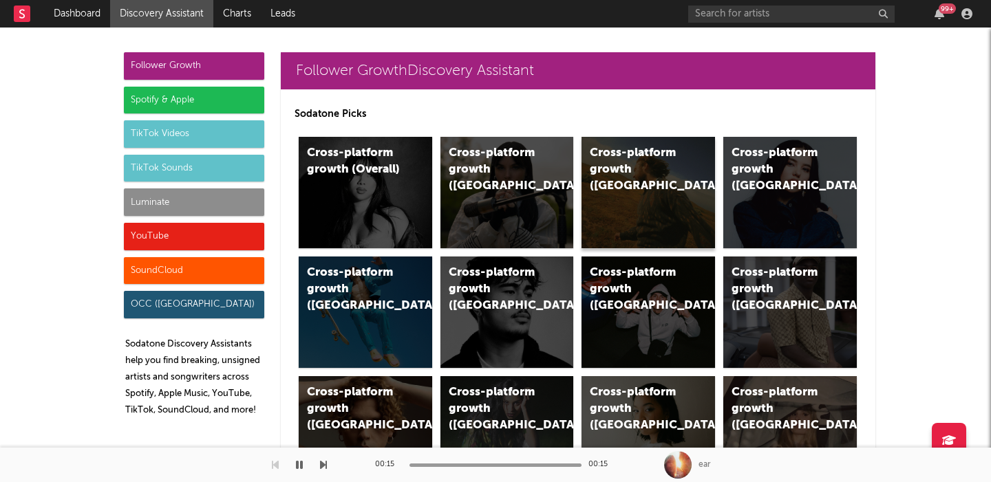
click at [640, 182] on div "Cross-platform growth (US)" at bounding box center [647, 192] width 133 height 111
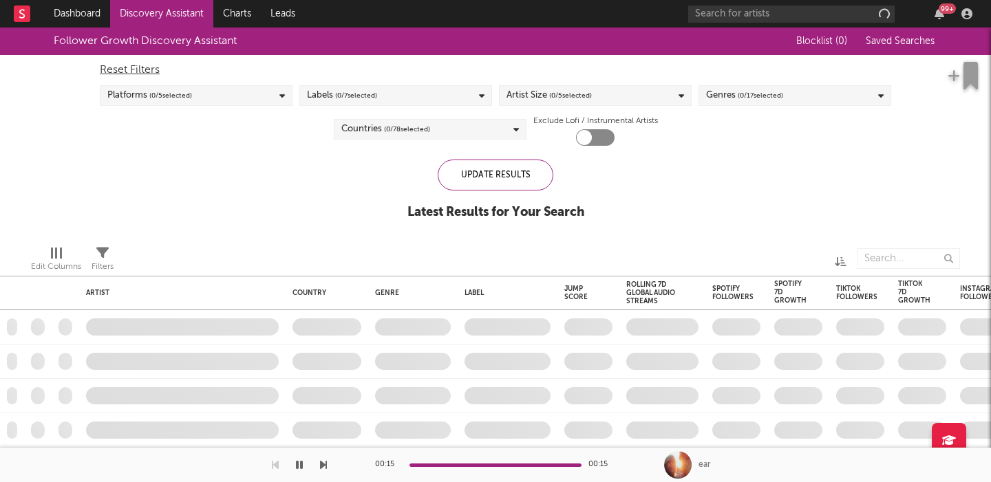
checkbox input "true"
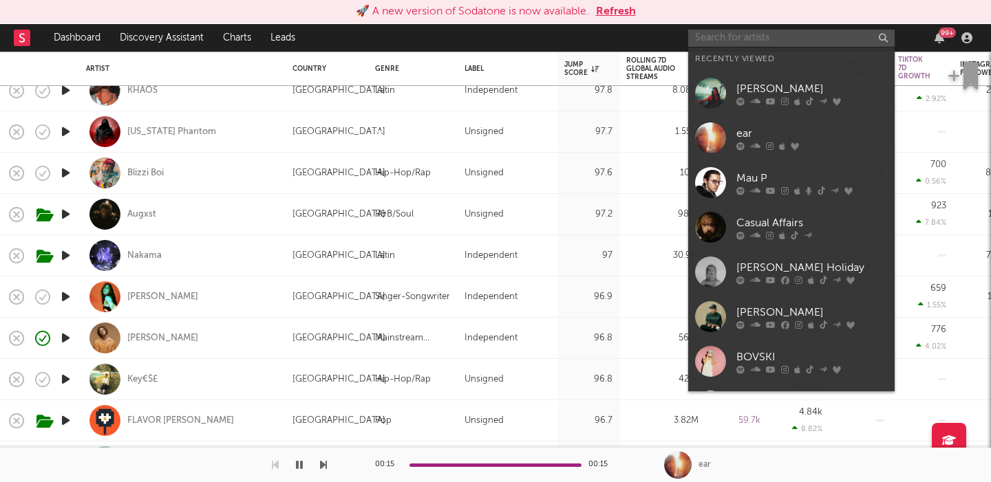
click at [737, 31] on input "text" at bounding box center [791, 38] width 206 height 17
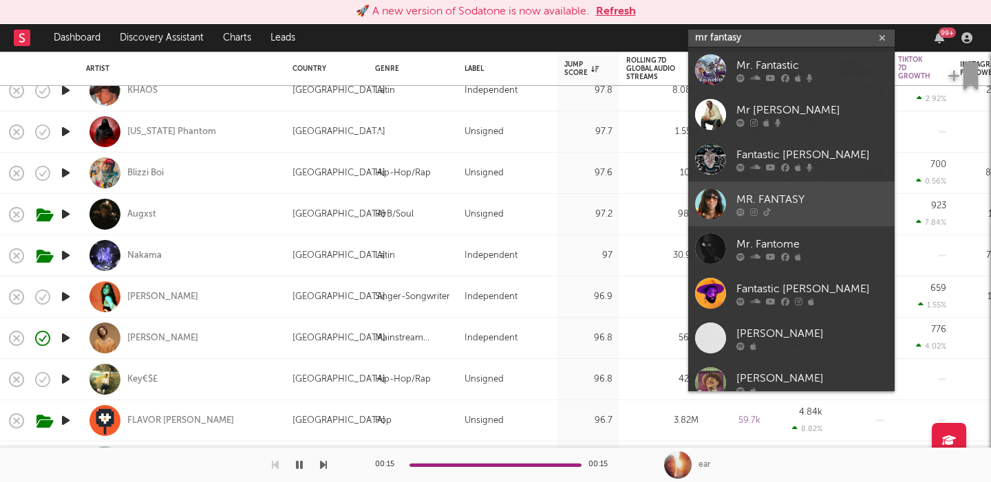
type input "mr fantasy"
click at [841, 191] on link "MR. FANTASY" at bounding box center [791, 204] width 206 height 45
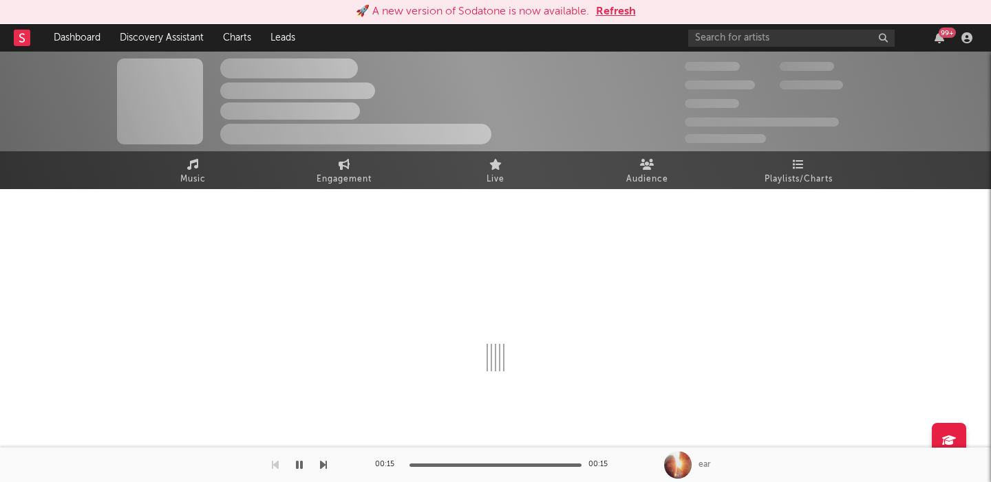
select select "1w"
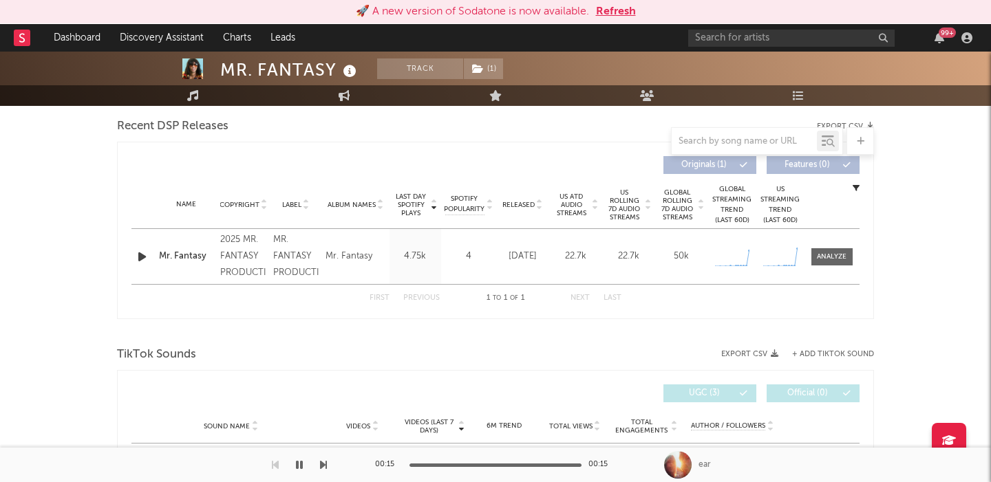
scroll to position [479, 0]
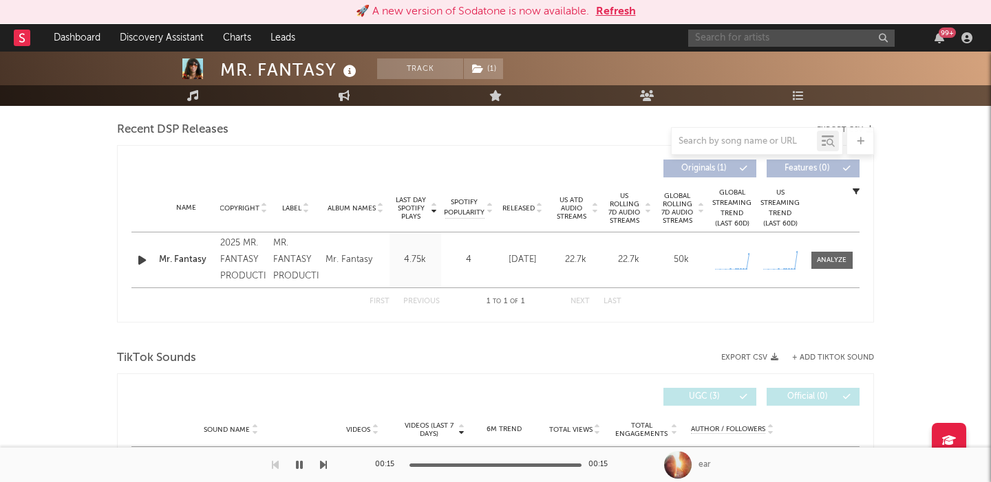
click at [776, 44] on input "text" at bounding box center [791, 38] width 206 height 17
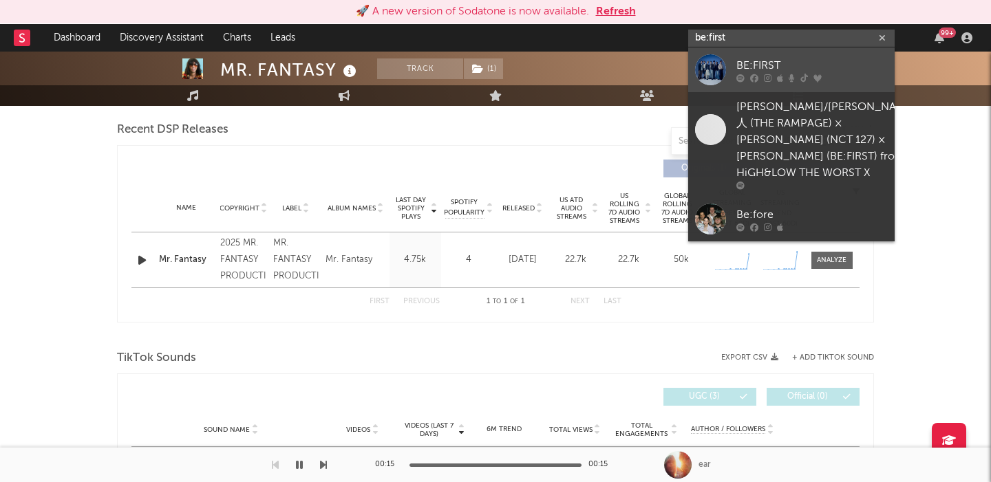
type input "be:first"
click at [835, 61] on div "BE:FIRST" at bounding box center [811, 65] width 151 height 17
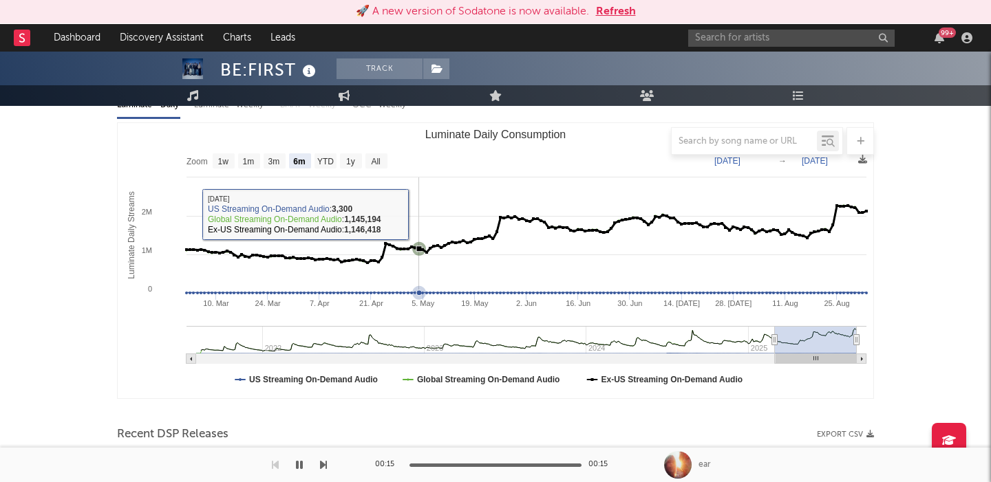
scroll to position [164, 0]
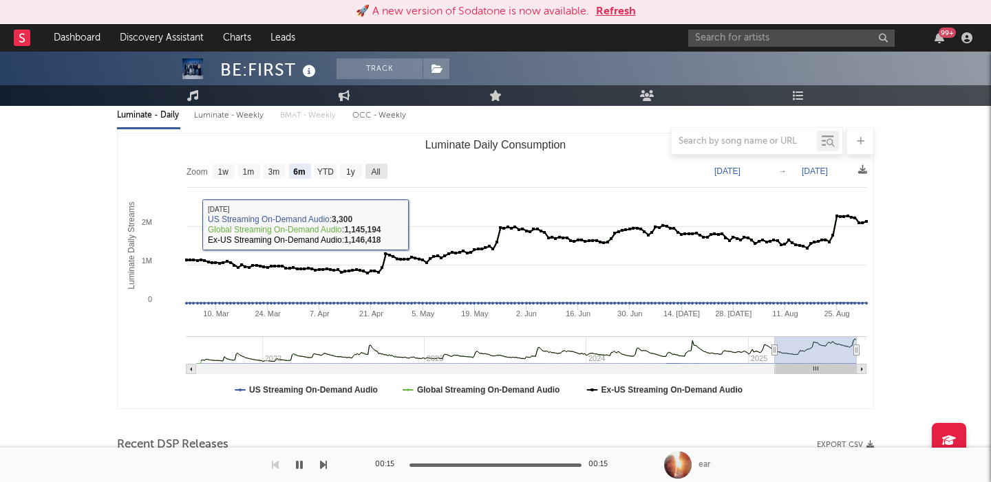
click at [378, 167] on text "All" at bounding box center [375, 172] width 9 height 10
select select "All"
type input "2021-08-04"
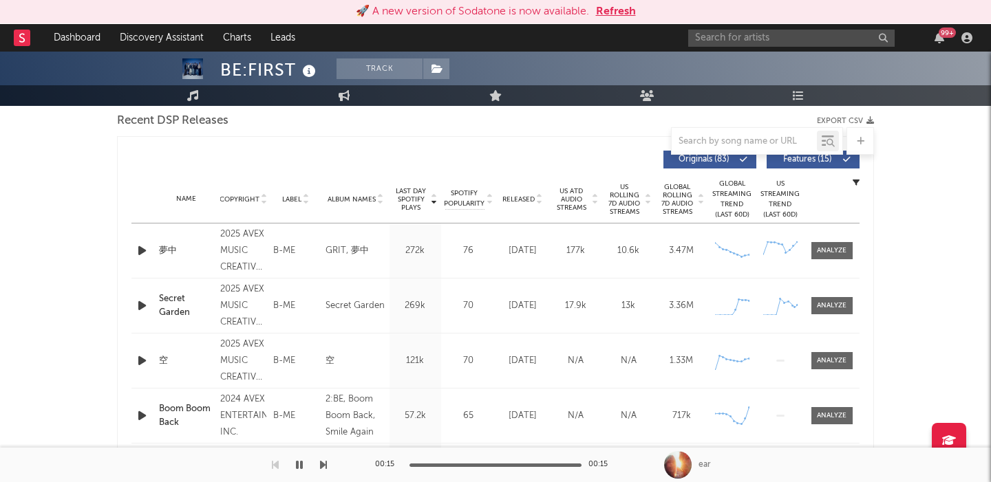
scroll to position [481, 0]
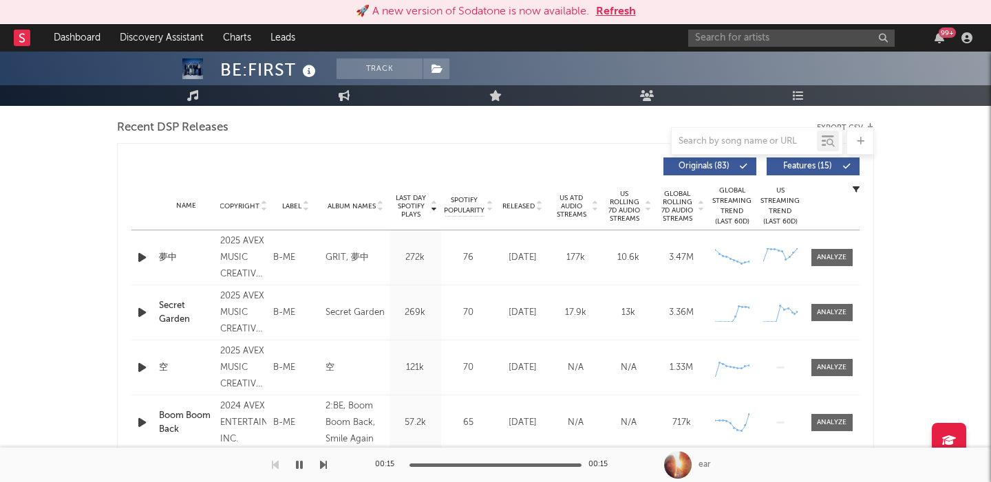
click at [524, 204] on span "Released" at bounding box center [518, 206] width 32 height 8
click at [809, 169] on span "Features ( 15 )" at bounding box center [806, 166] width 63 height 8
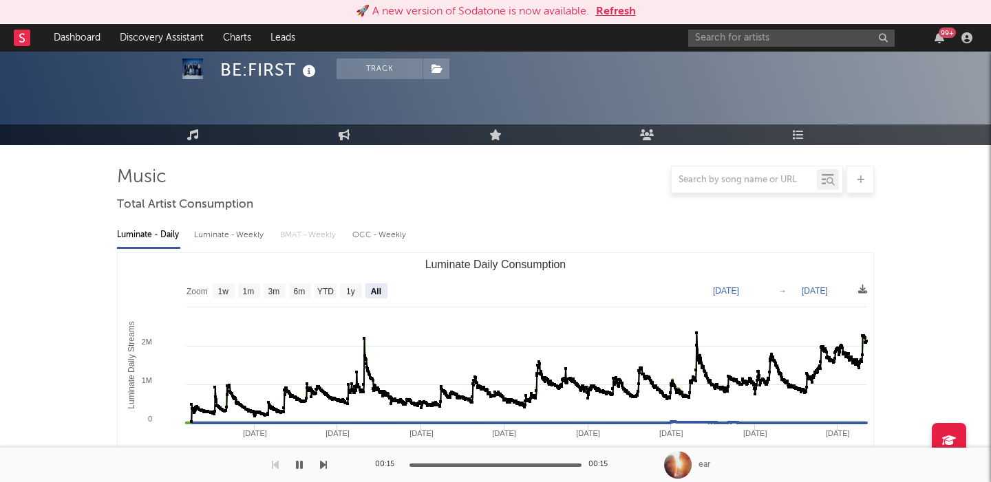
scroll to position [0, 0]
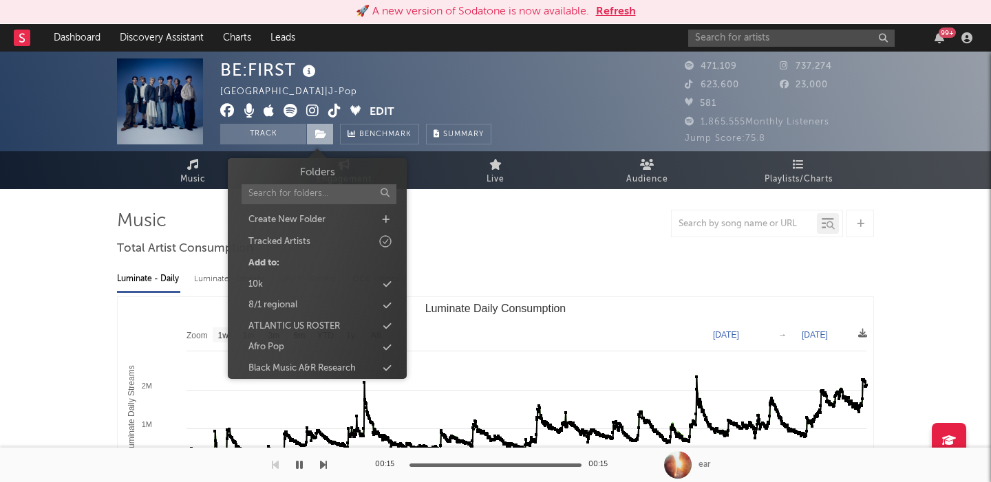
click at [321, 133] on icon at bounding box center [321, 134] width 12 height 10
type input "g"
click at [305, 286] on div "G" at bounding box center [317, 283] width 158 height 18
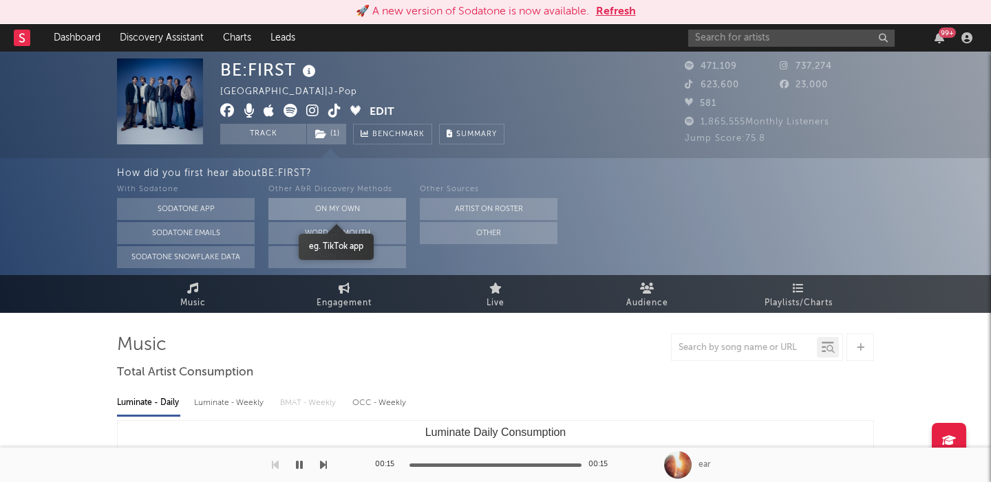
click at [356, 205] on button "On My Own" at bounding box center [337, 209] width 138 height 22
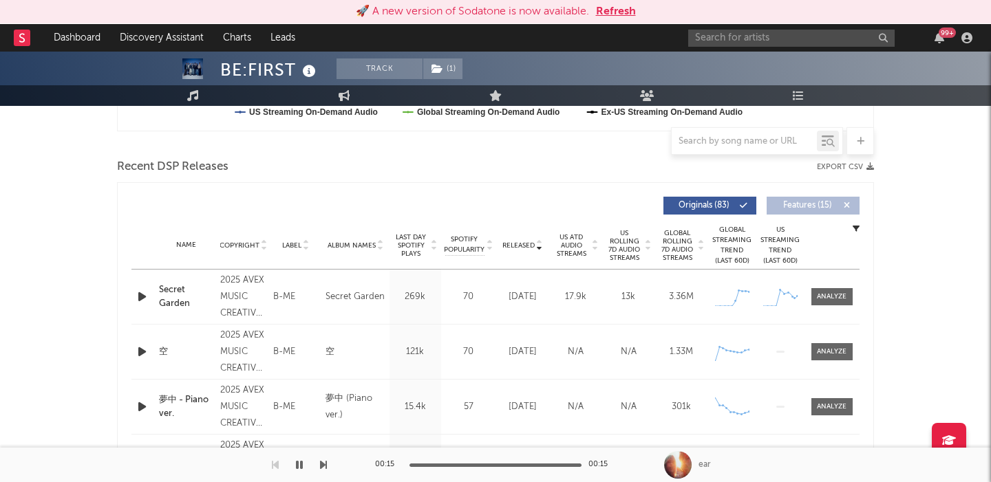
scroll to position [452, 0]
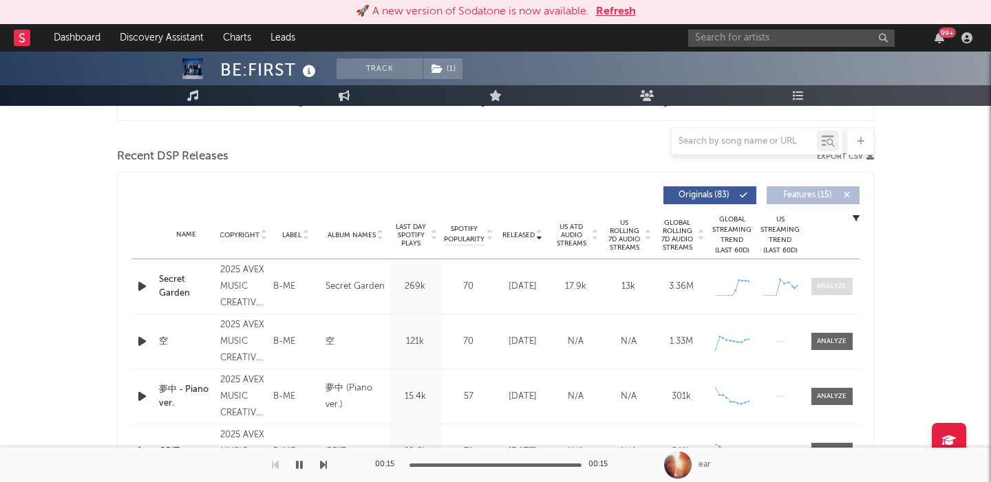
click at [835, 286] on div at bounding box center [832, 286] width 30 height 10
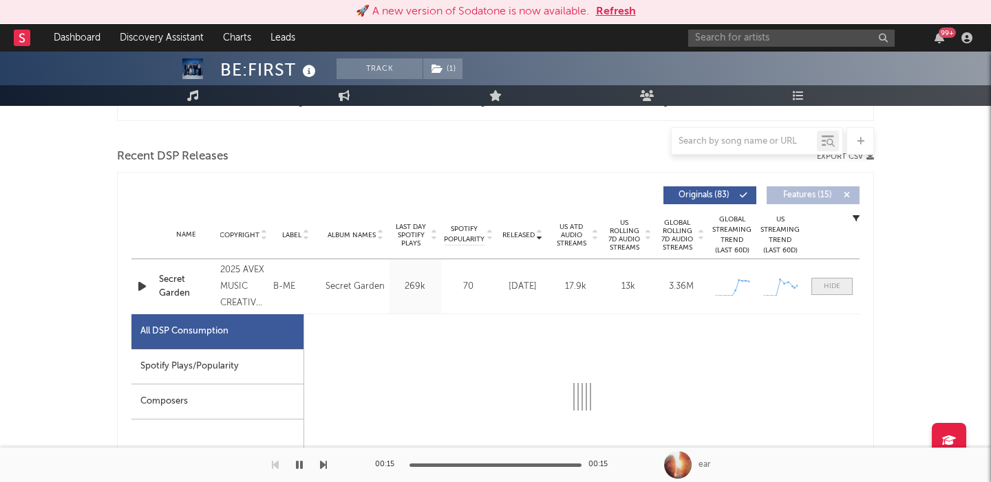
select select "1w"
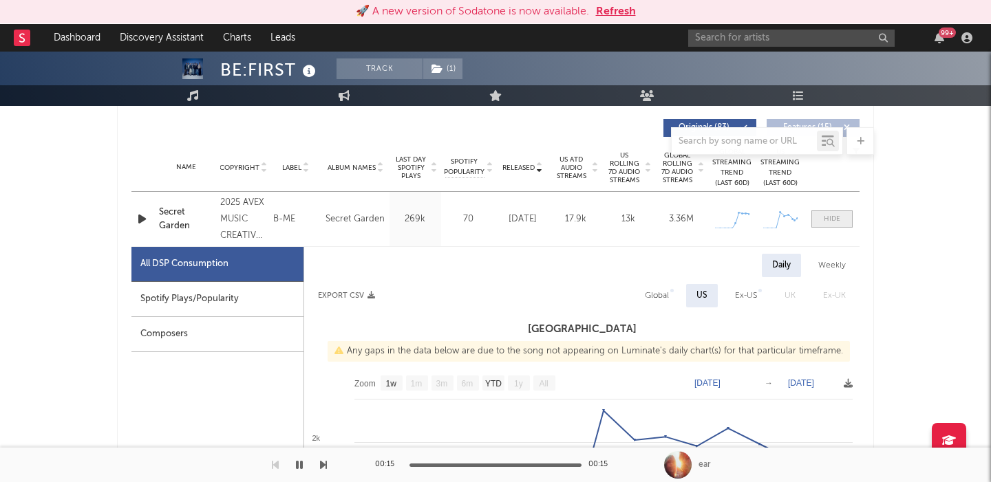
scroll to position [607, 0]
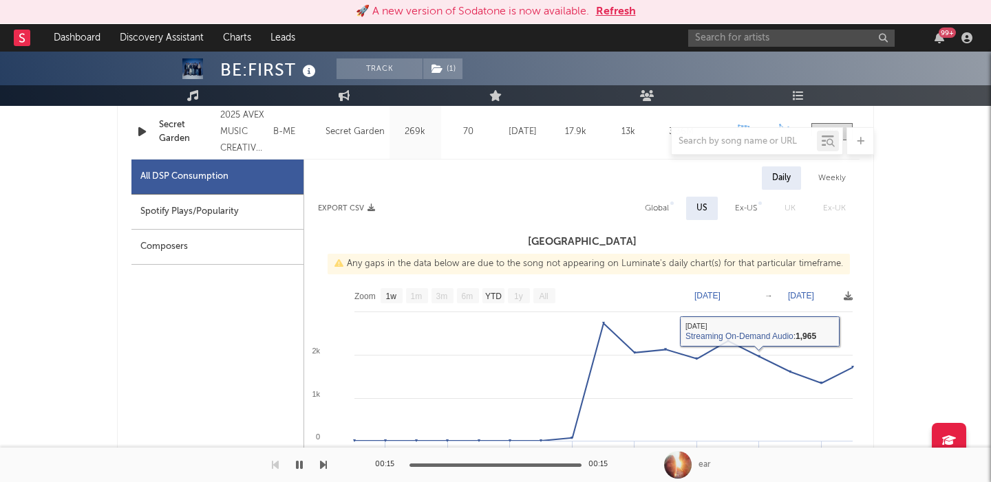
click at [666, 202] on div "Global" at bounding box center [657, 208] width 24 height 17
select select "1w"
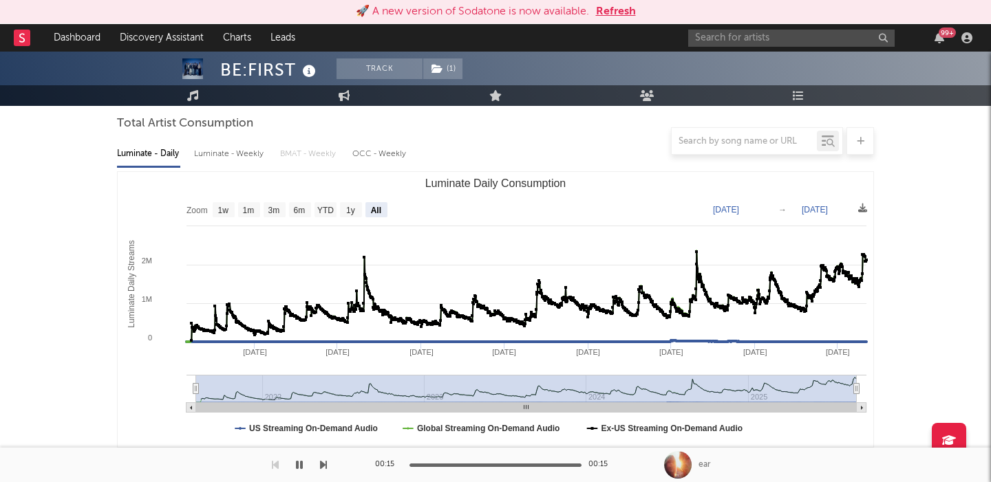
scroll to position [113, 0]
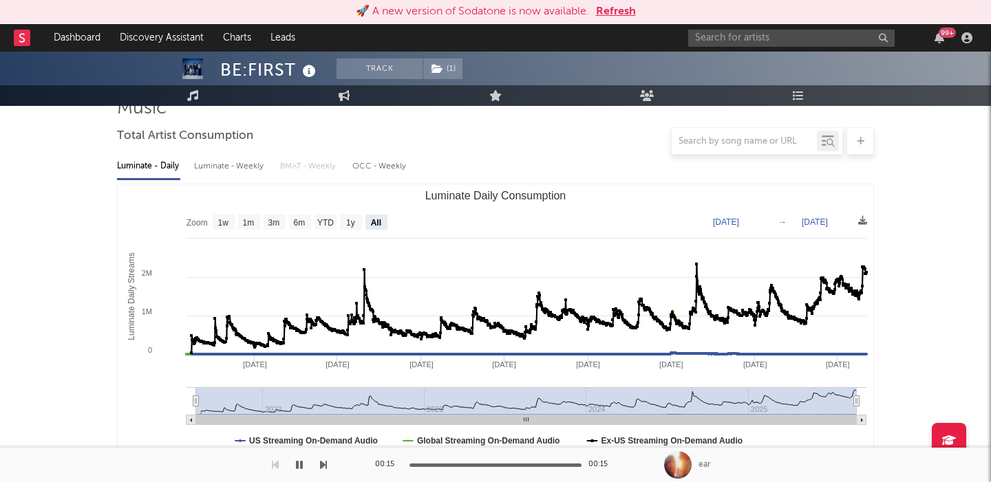
click at [221, 157] on div "Luminate - Weekly" at bounding box center [230, 166] width 72 height 23
select select "6m"
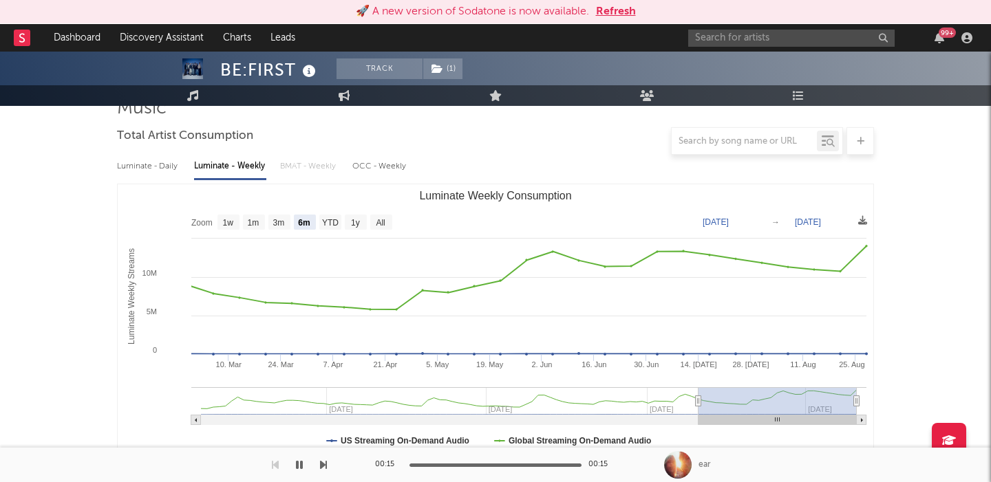
click at [140, 164] on div "Luminate - Daily" at bounding box center [148, 166] width 63 height 23
select select "6m"
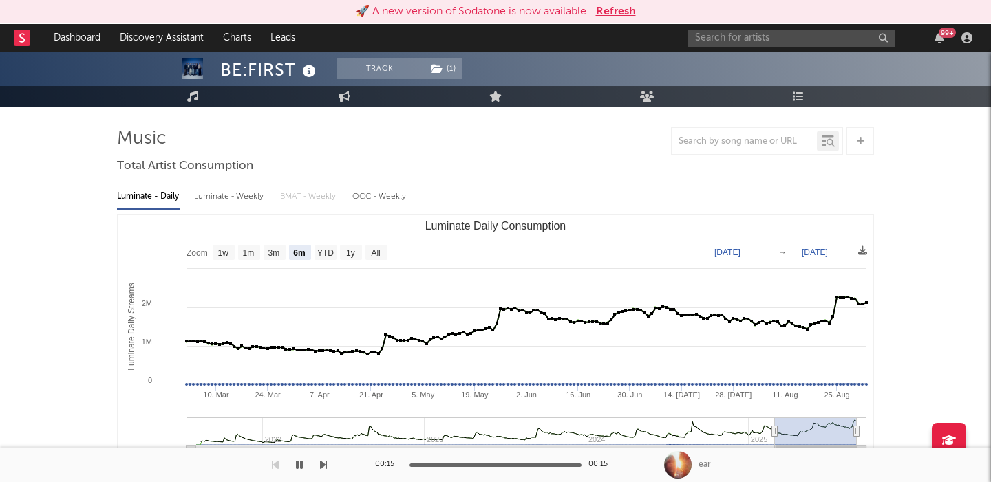
scroll to position [80, 0]
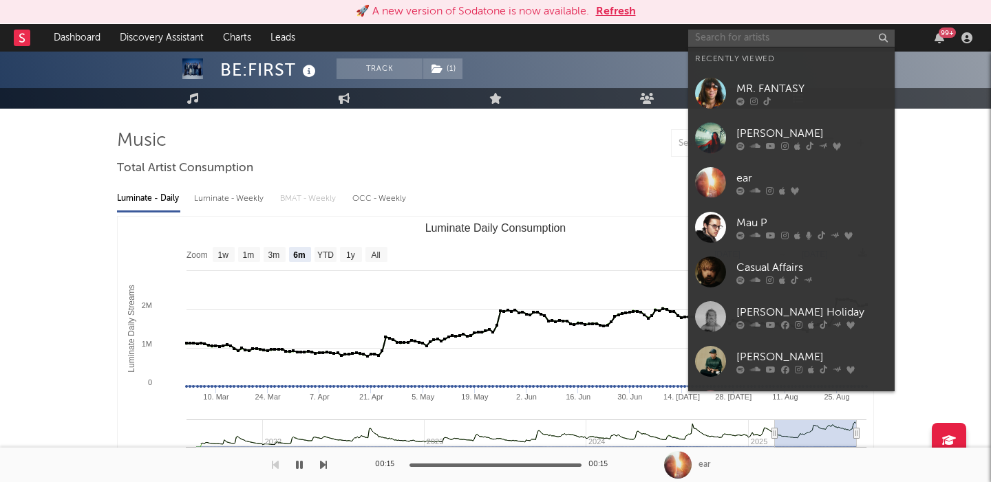
click at [715, 33] on input "text" at bounding box center [791, 38] width 206 height 17
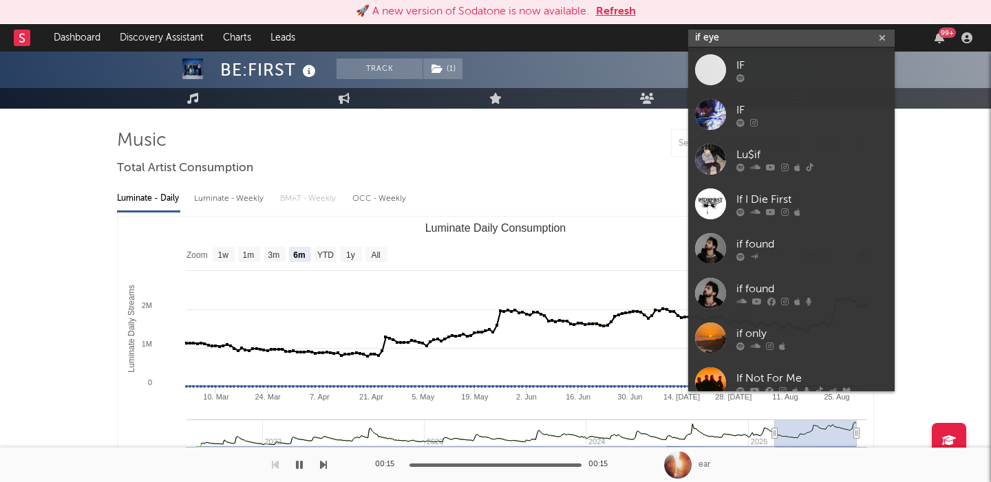
click at [703, 37] on input "if eye" at bounding box center [791, 38] width 206 height 17
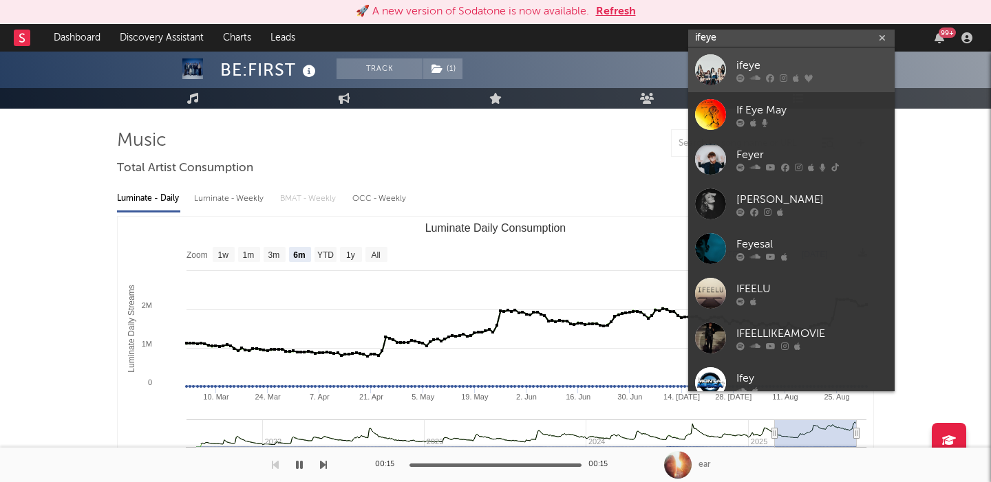
type input "ifeye"
click at [769, 53] on link "ifeye" at bounding box center [791, 69] width 206 height 45
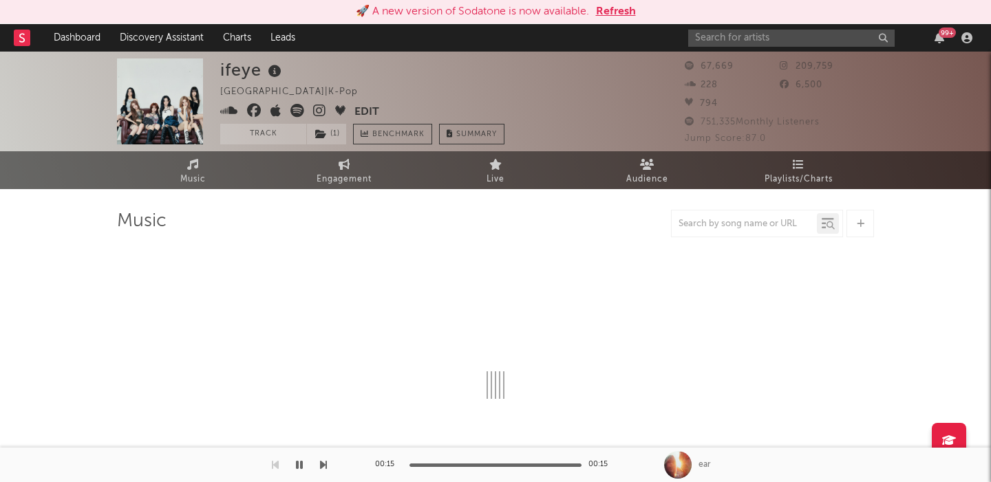
select select "1w"
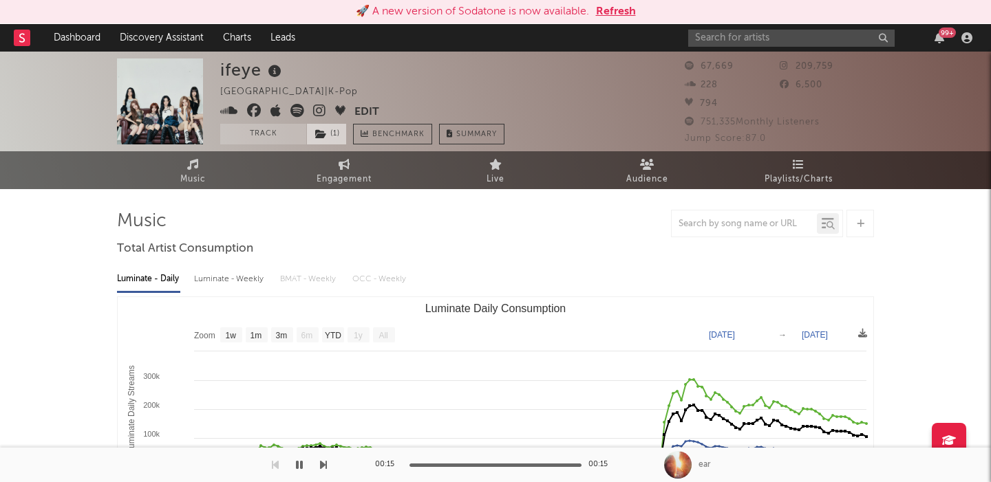
click at [330, 135] on span "( 1 )" at bounding box center [326, 134] width 41 height 21
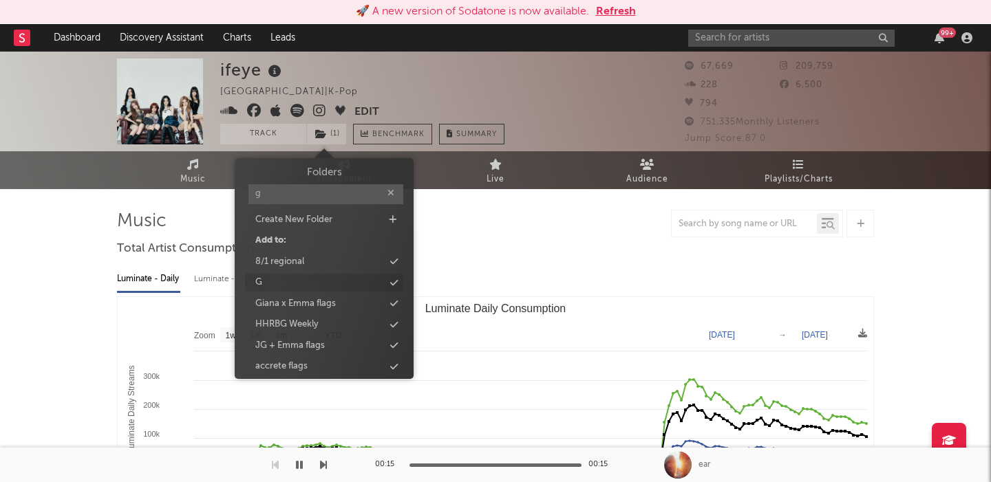
type input "g"
click at [310, 283] on div "G" at bounding box center [324, 283] width 158 height 18
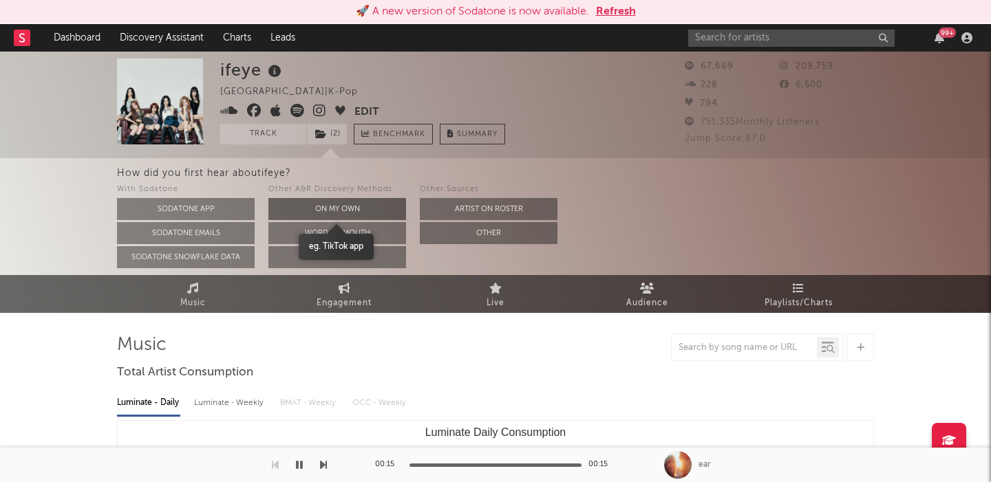
click at [365, 209] on button "On My Own" at bounding box center [337, 209] width 138 height 22
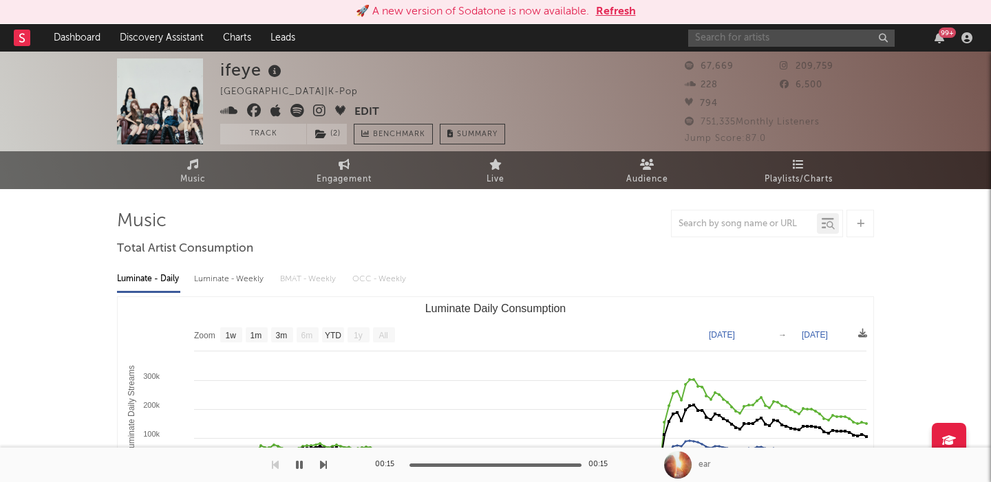
click at [724, 36] on input "text" at bounding box center [791, 38] width 206 height 17
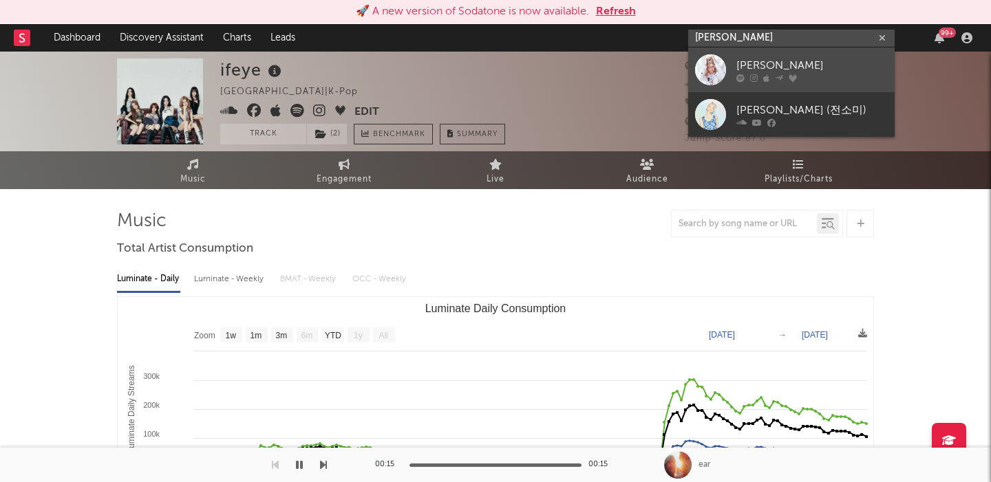
type input "jeon somi"
click at [759, 71] on div "JEON SOMI" at bounding box center [811, 65] width 151 height 17
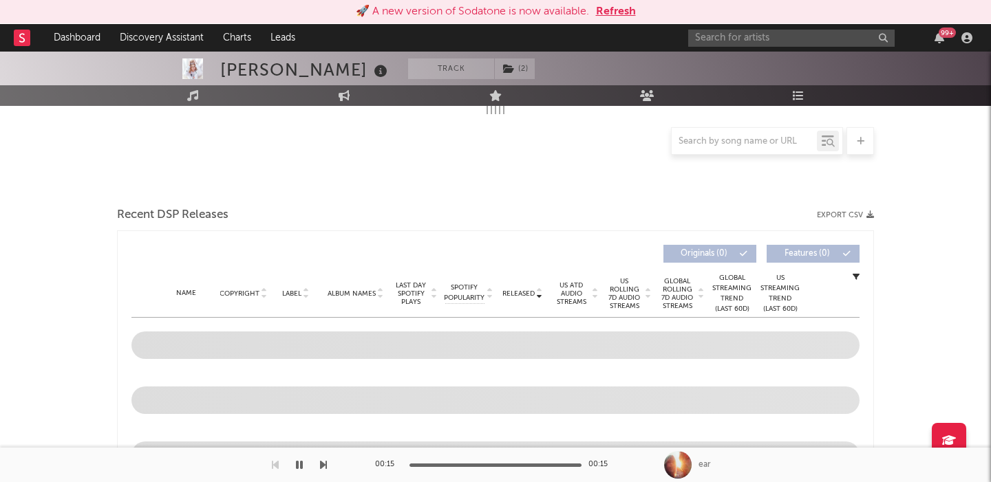
scroll to position [295, 0]
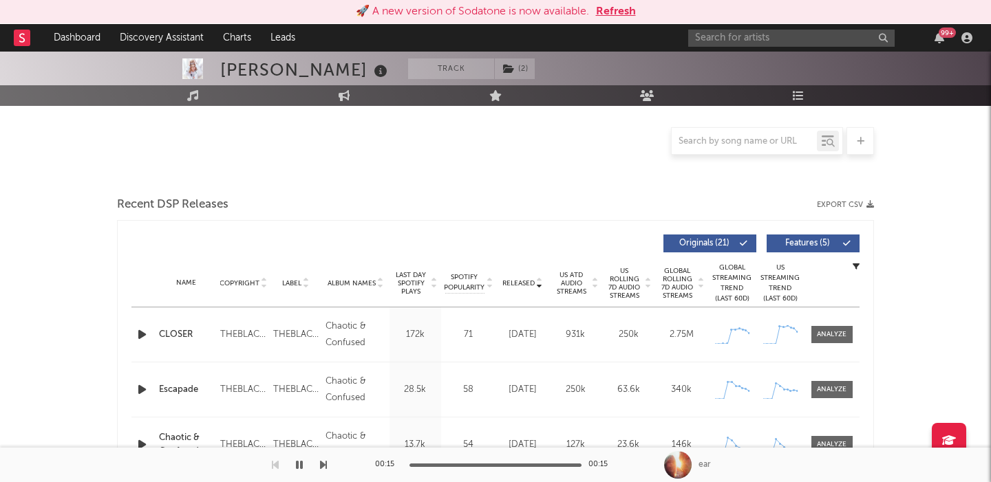
click at [790, 235] on button "Features ( 5 )" at bounding box center [812, 244] width 93 height 18
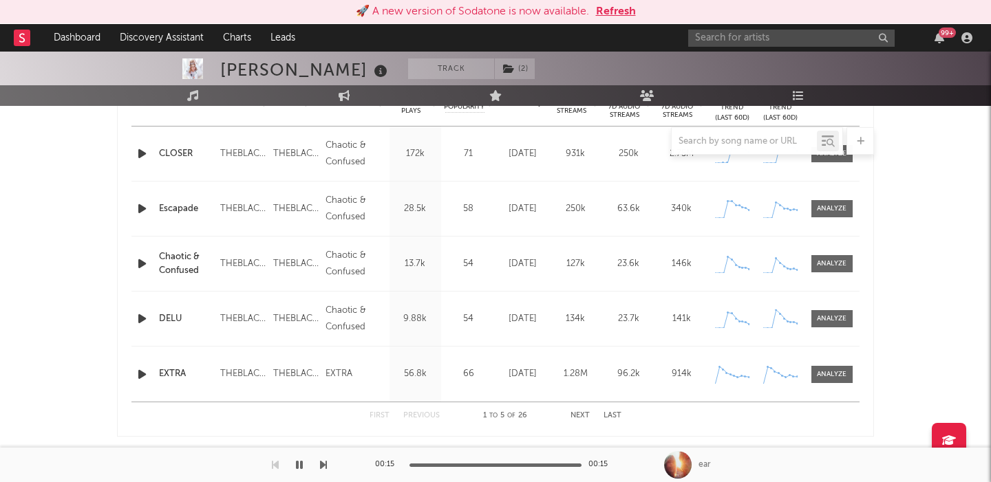
select select "6m"
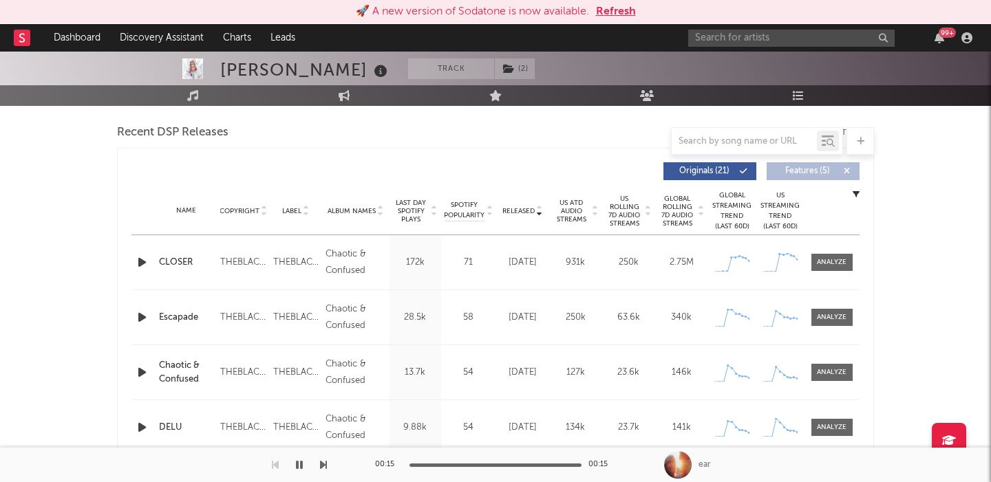
click at [625, 224] on span "US Rolling 7D Audio Streams" at bounding box center [624, 211] width 38 height 33
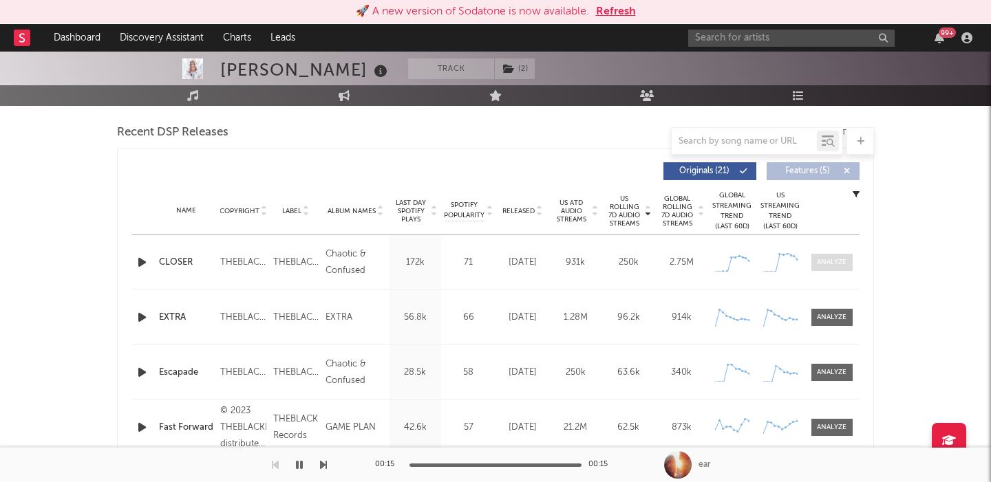
click at [830, 263] on div at bounding box center [832, 262] width 30 height 10
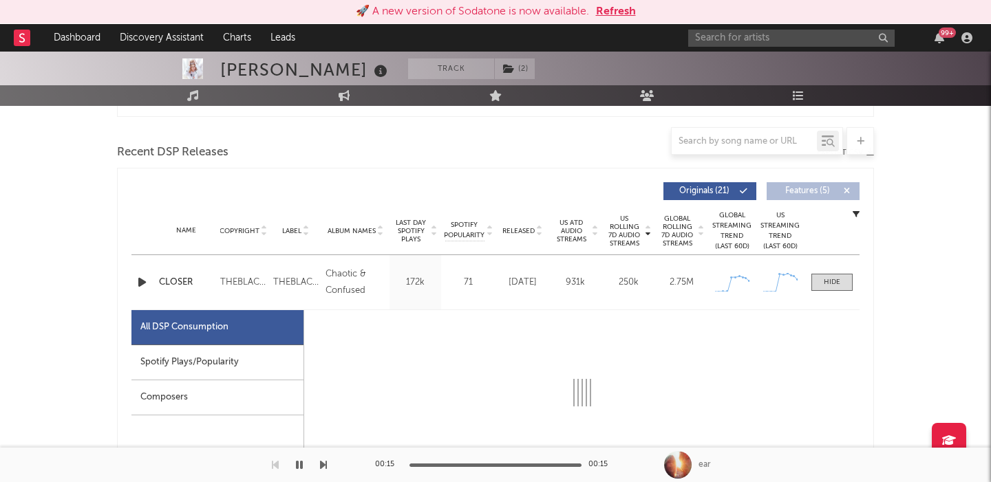
select select "1w"
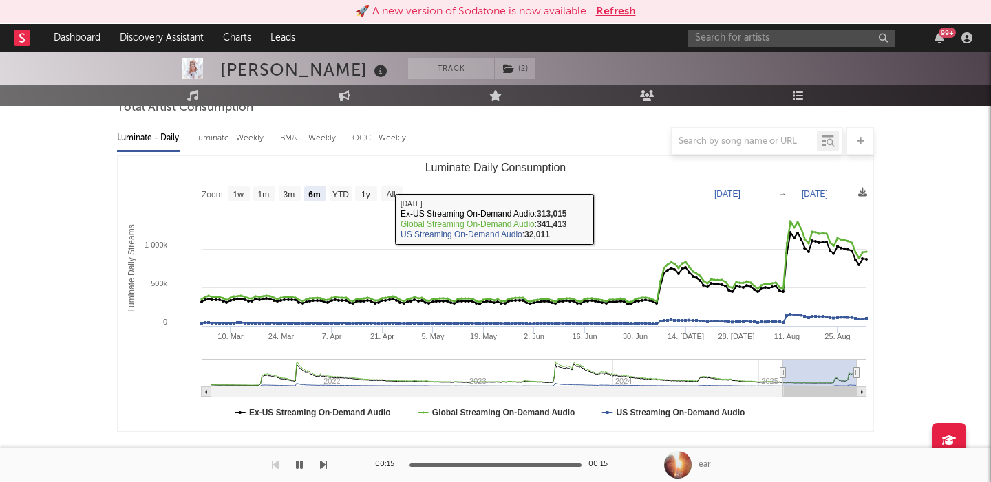
scroll to position [108, 0]
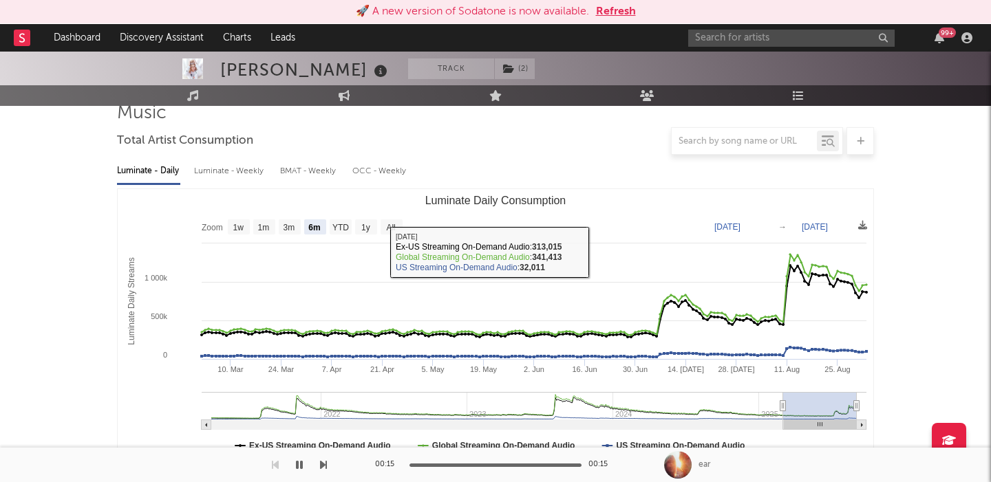
click at [237, 155] on div "Luminate - Daily Luminate - Weekly BMAT - Weekly OCC - Weekly Zoom 1w 1m 3m 6m …" at bounding box center [495, 311] width 757 height 316
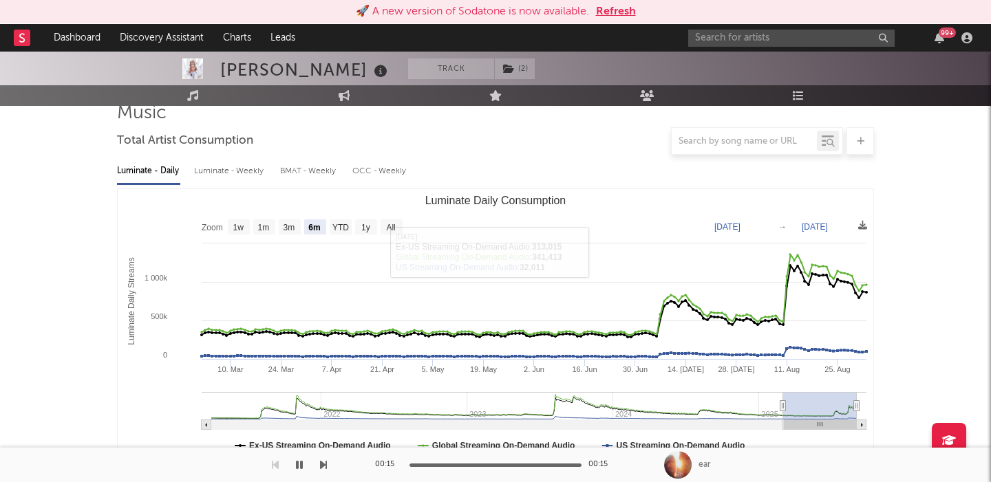
click at [239, 169] on div "Luminate - Weekly" at bounding box center [230, 171] width 72 height 23
select select "6m"
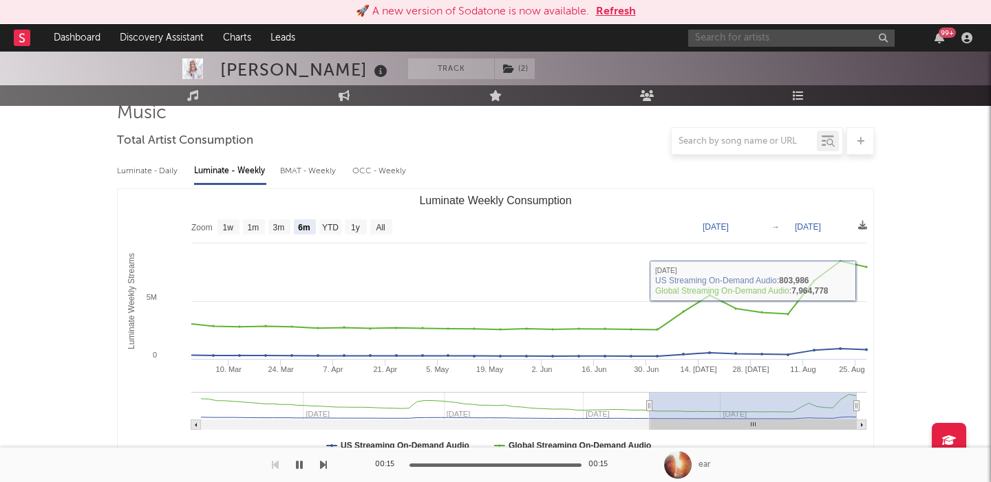
click at [811, 37] on input "text" at bounding box center [791, 38] width 206 height 17
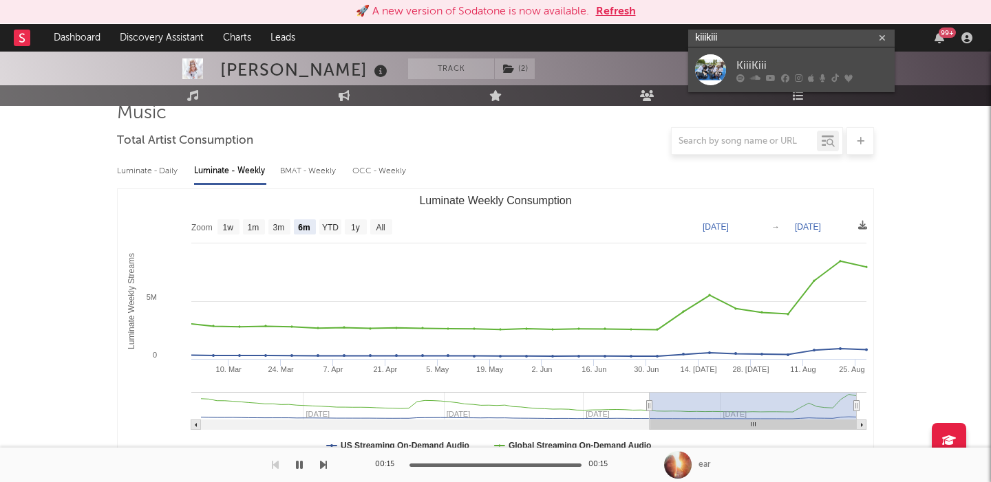
type input "kiiikiii"
click at [826, 60] on div "KiiiKiii" at bounding box center [811, 65] width 151 height 17
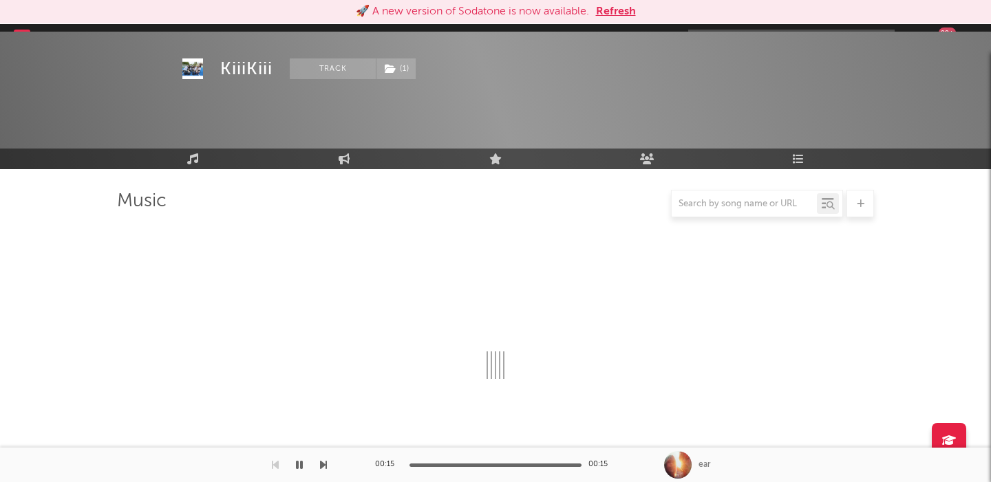
scroll to position [108, 0]
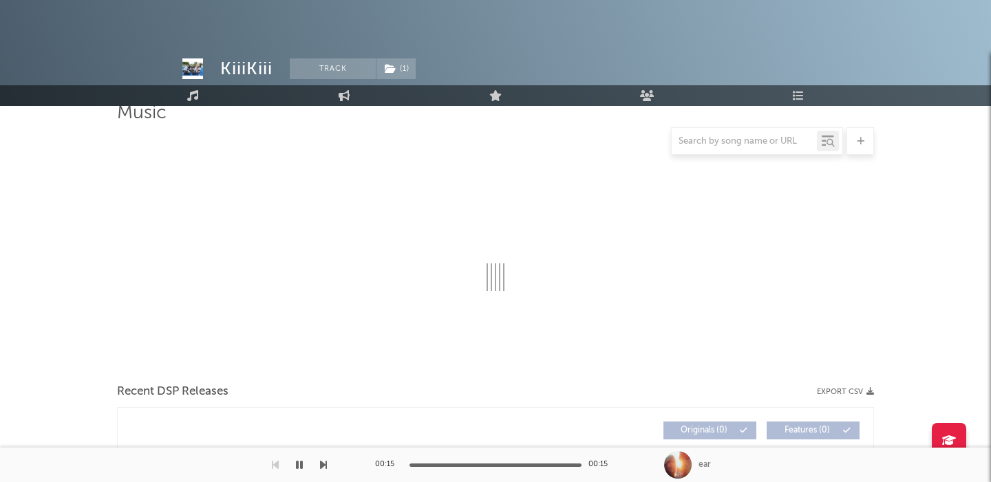
select select "6m"
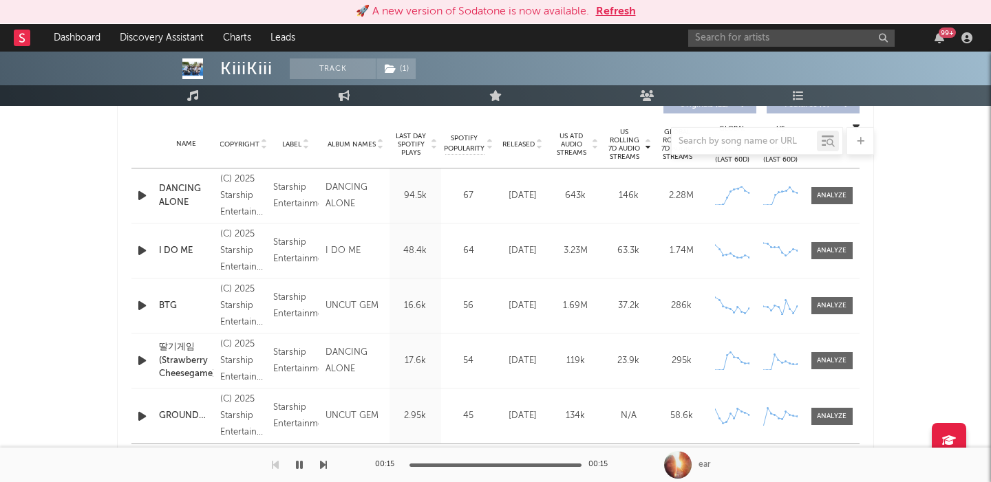
scroll to position [517, 0]
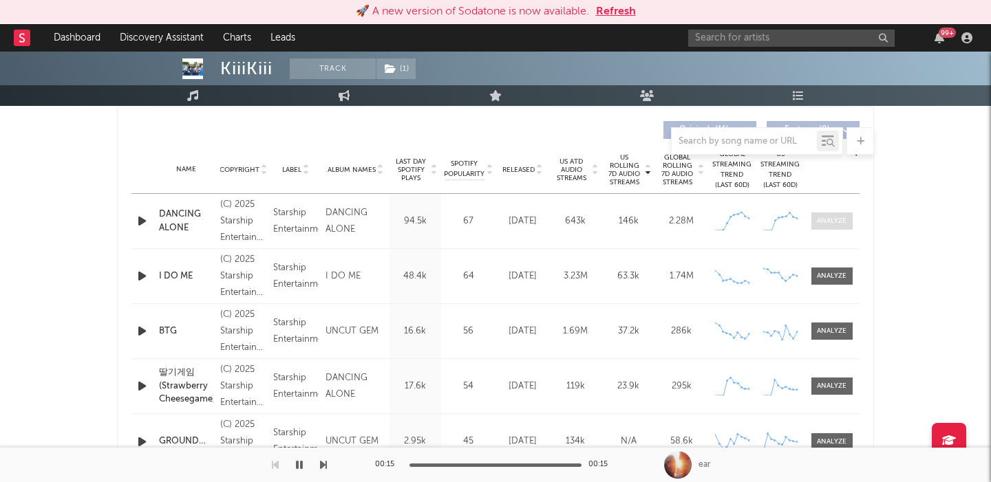
click at [832, 224] on div at bounding box center [832, 221] width 30 height 10
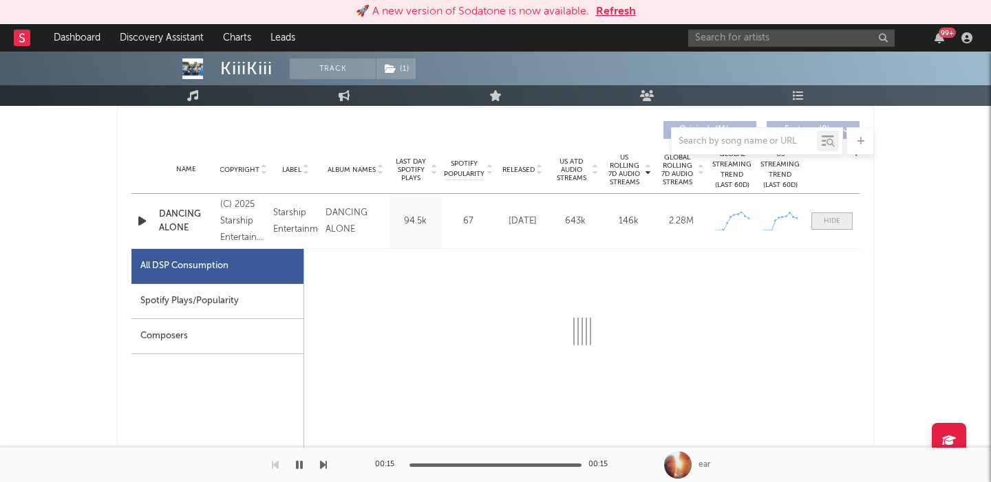
select select "1w"
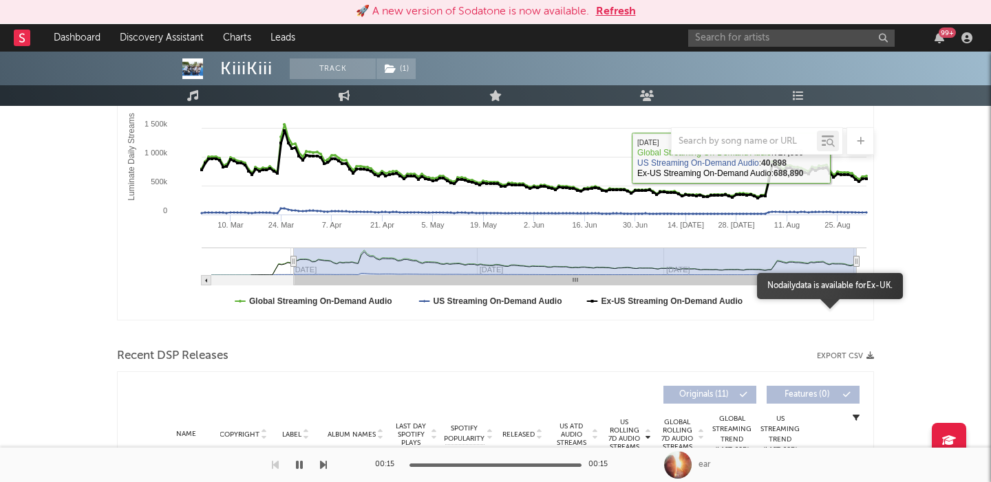
scroll to position [536, 0]
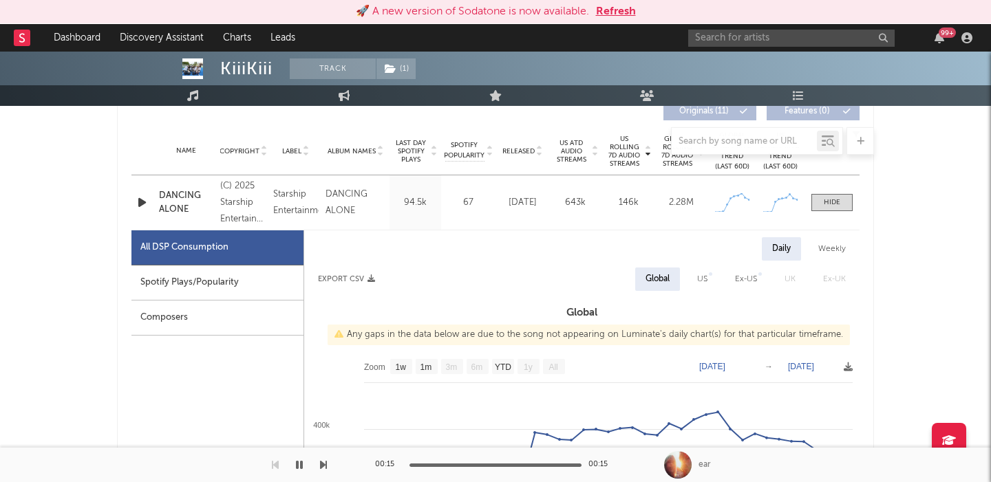
click at [675, 268] on div "Global" at bounding box center [657, 279] width 45 height 23
click at [709, 277] on div "US" at bounding box center [702, 279] width 31 height 23
select select "1w"
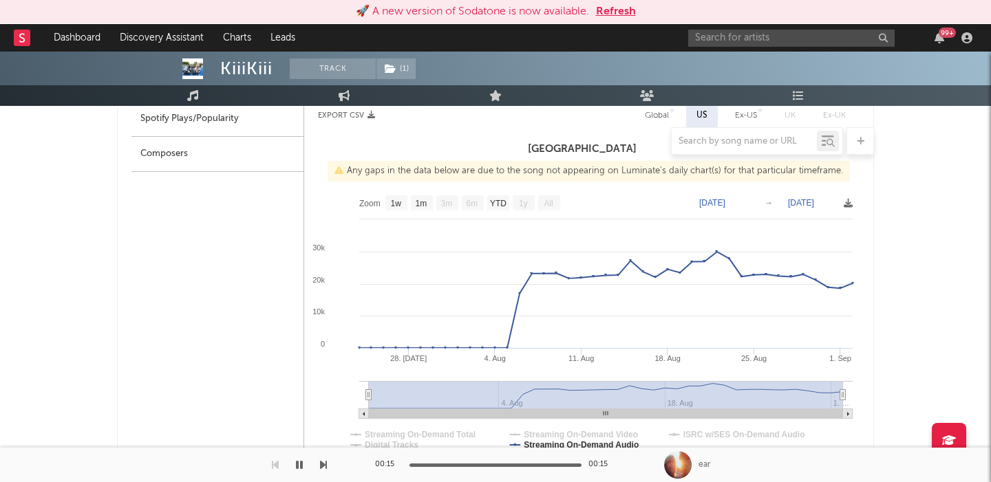
scroll to position [702, 0]
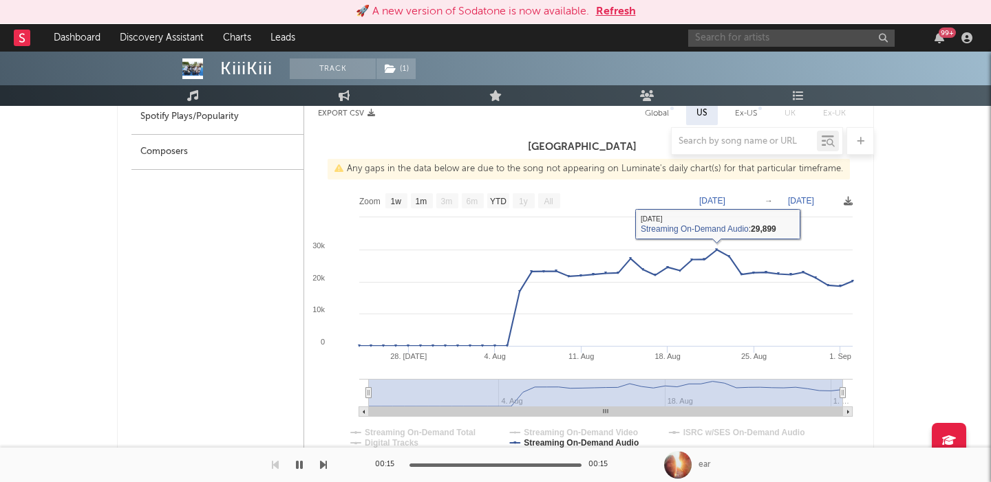
click at [799, 34] on input "text" at bounding box center [791, 38] width 206 height 17
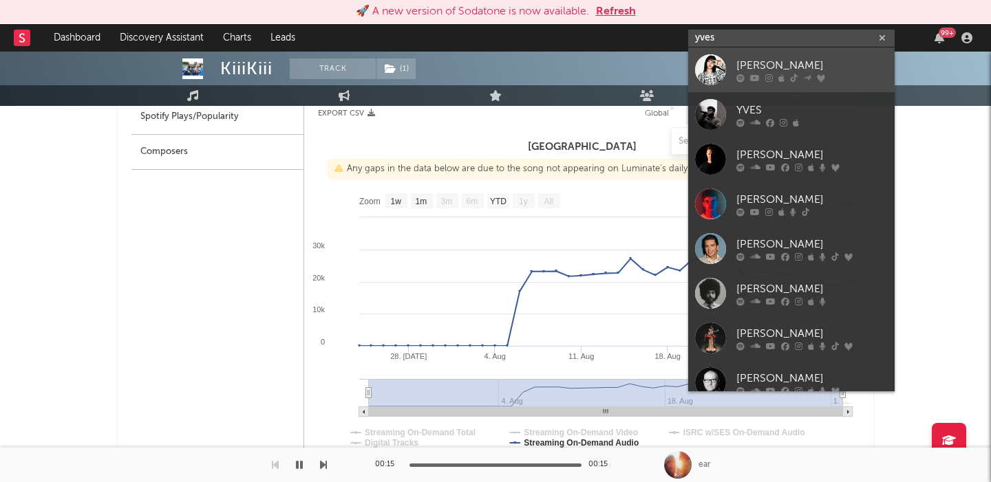
type input "yves"
click at [789, 48] on link "Yves" at bounding box center [791, 69] width 206 height 45
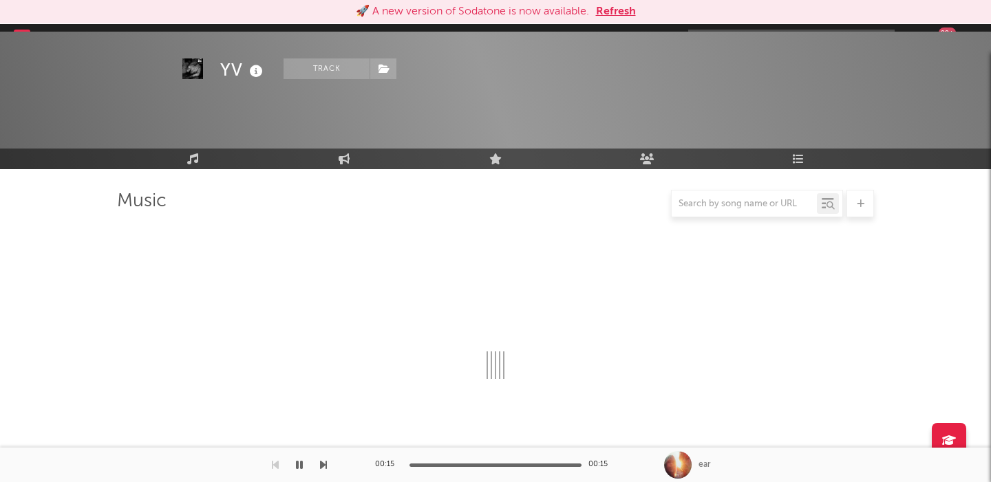
scroll to position [702, 0]
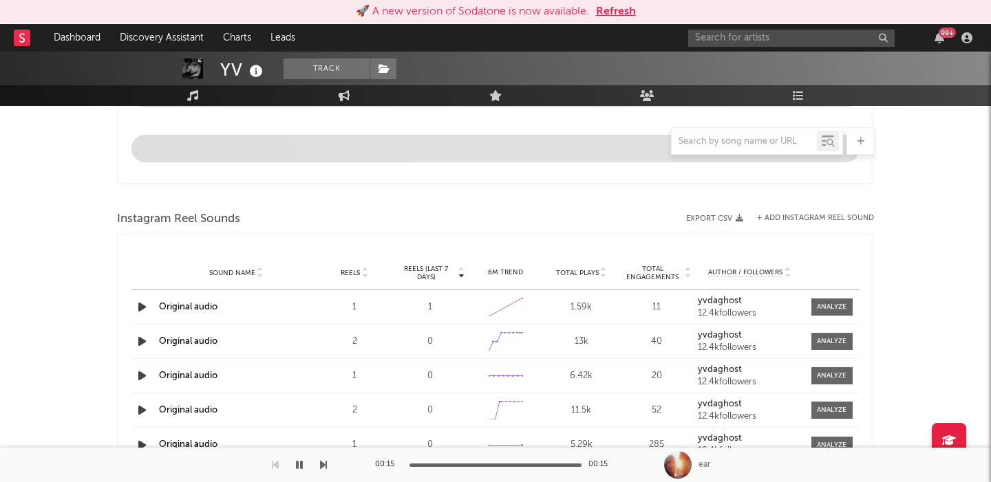
select select "6m"
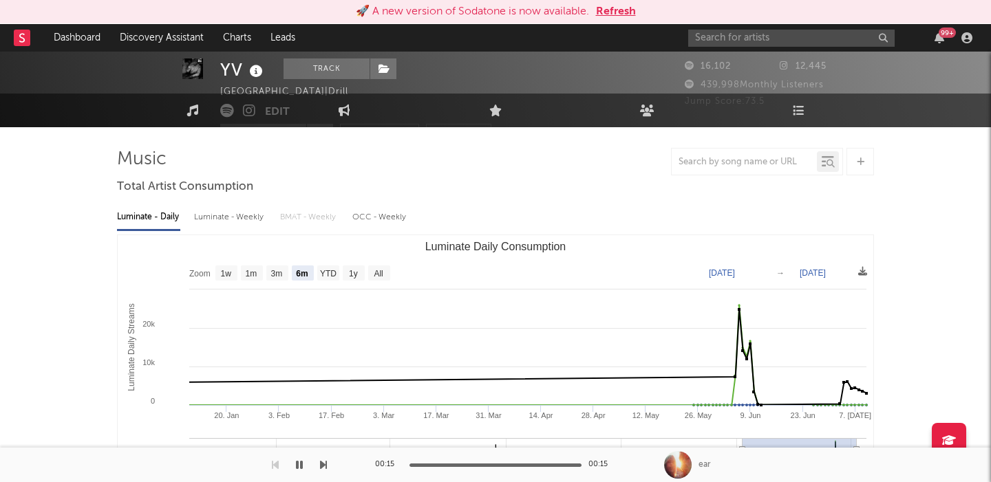
scroll to position [67, 0]
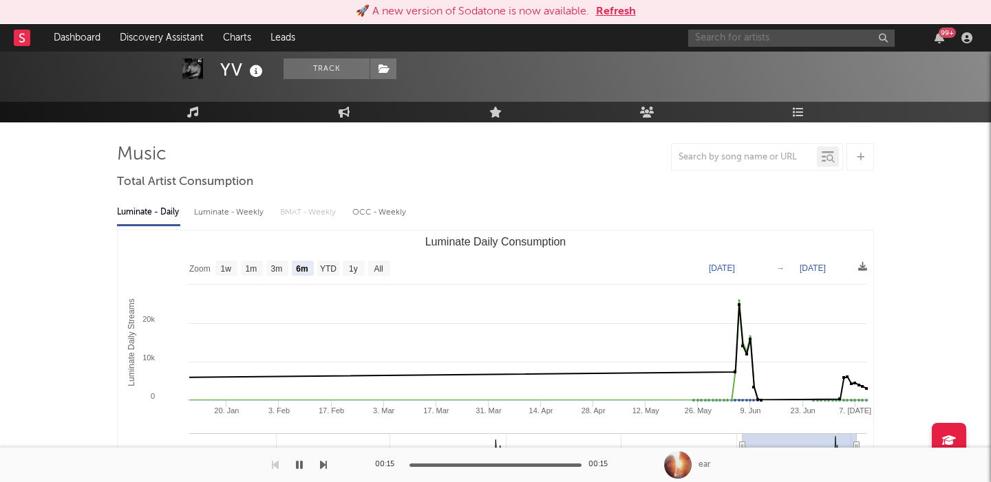
click at [718, 34] on input "text" at bounding box center [791, 38] width 206 height 17
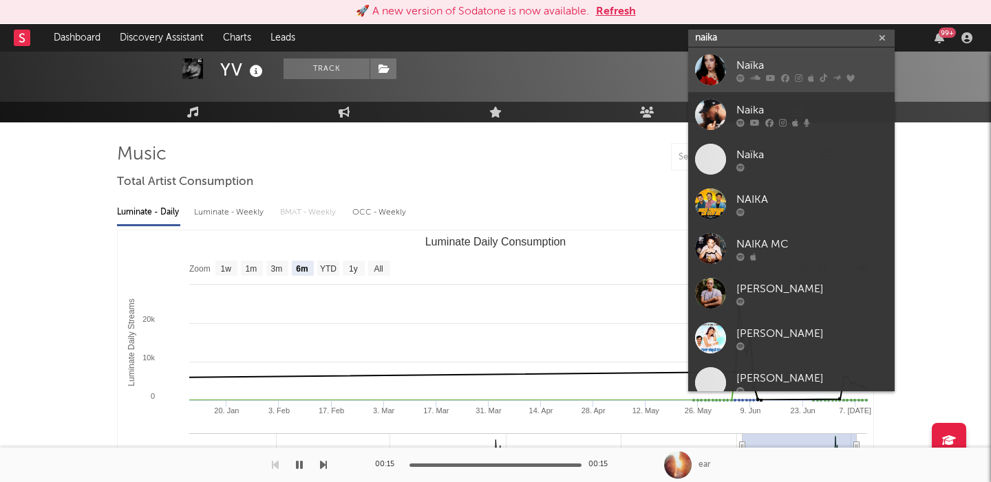
type input "naika"
click at [794, 54] on link "Naïka" at bounding box center [791, 69] width 206 height 45
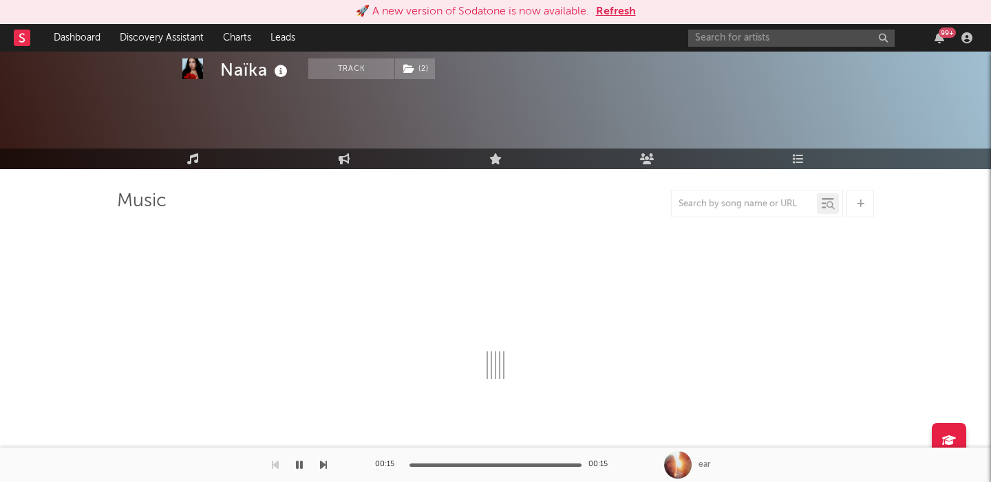
scroll to position [67, 0]
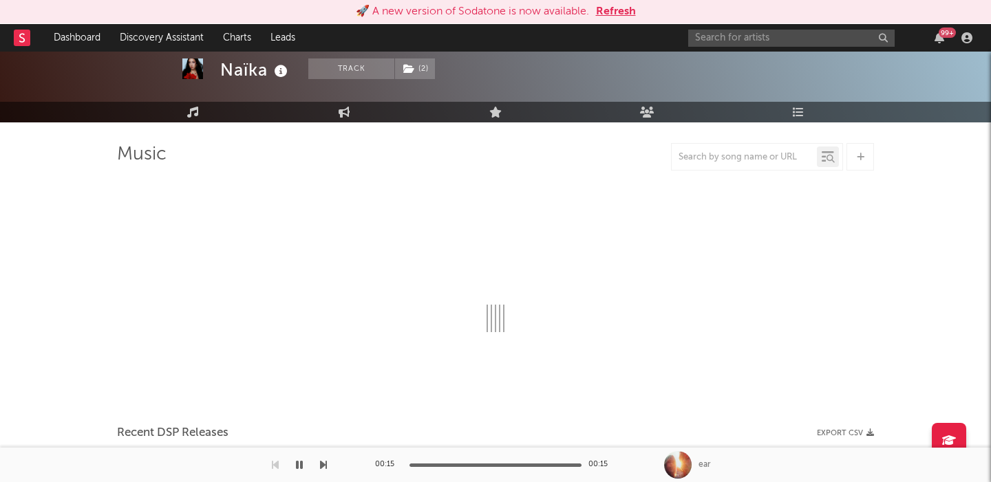
select select "6m"
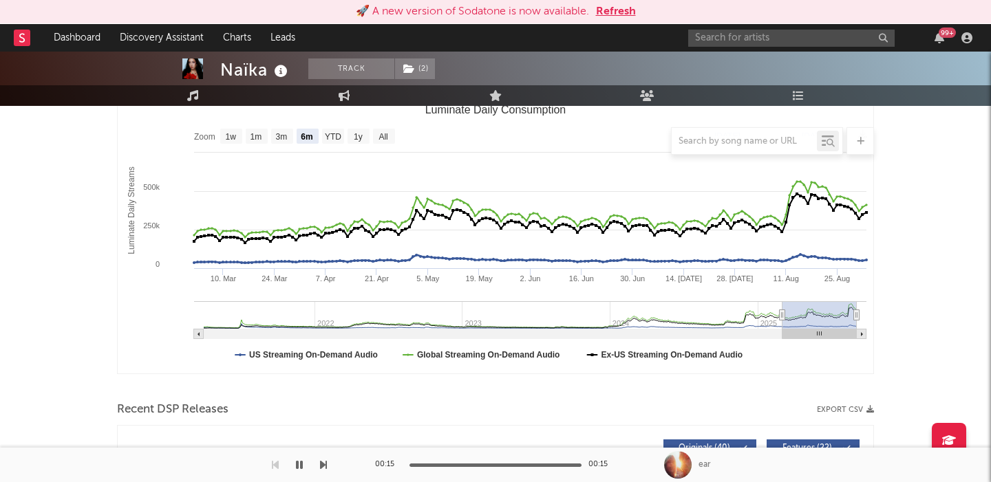
scroll to position [504, 0]
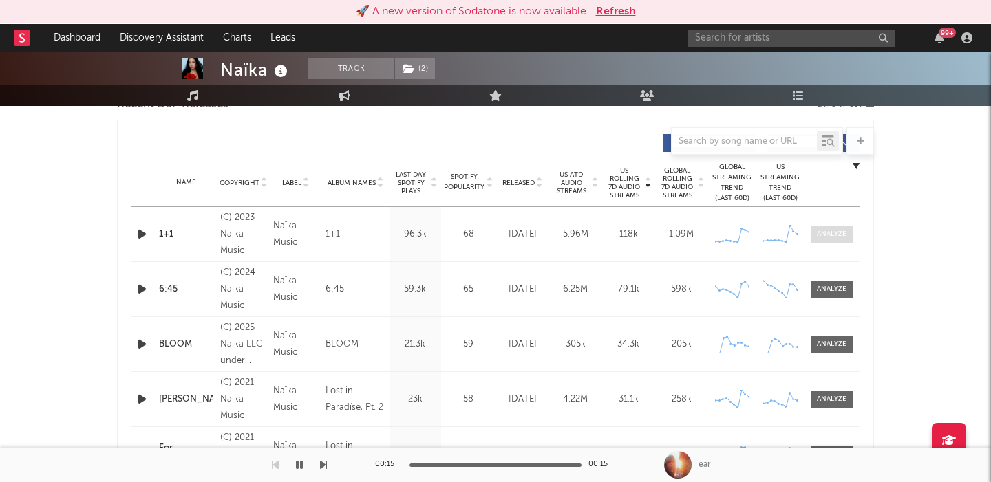
click at [827, 233] on div at bounding box center [832, 234] width 30 height 10
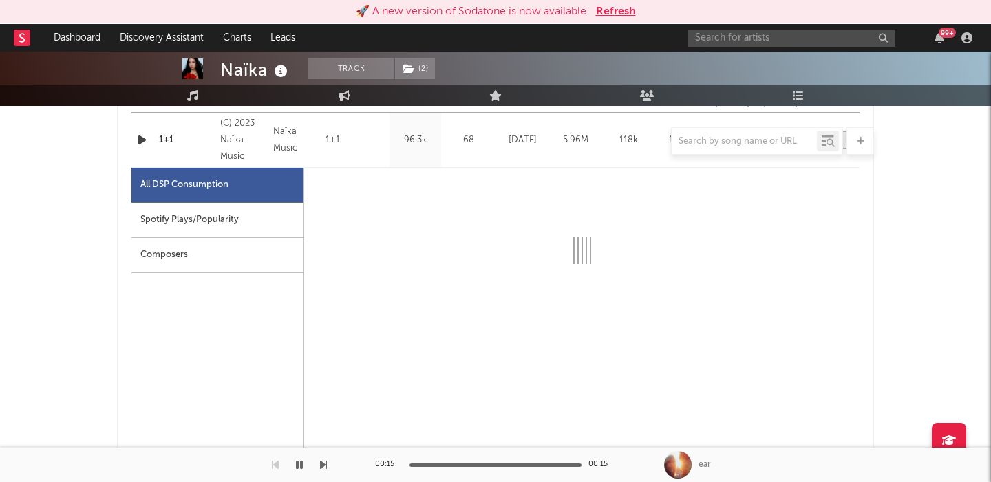
scroll to position [614, 0]
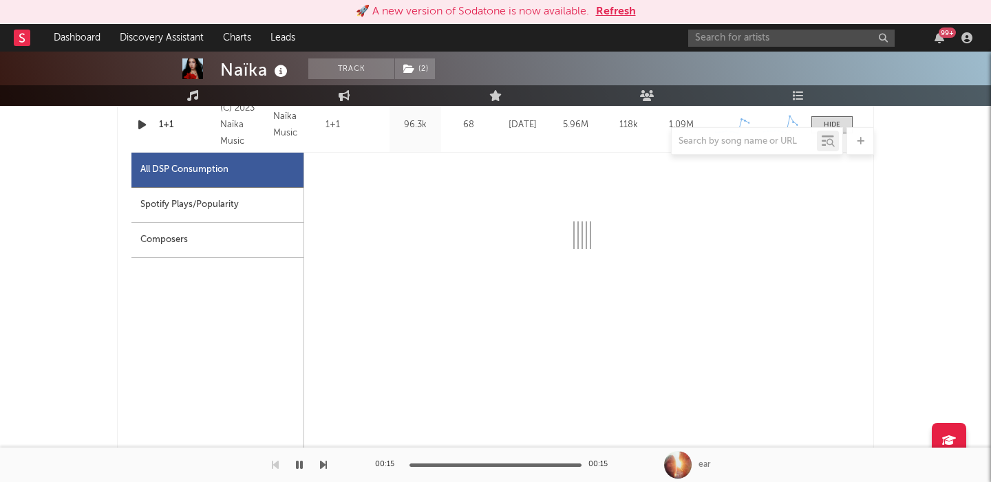
select select "6m"
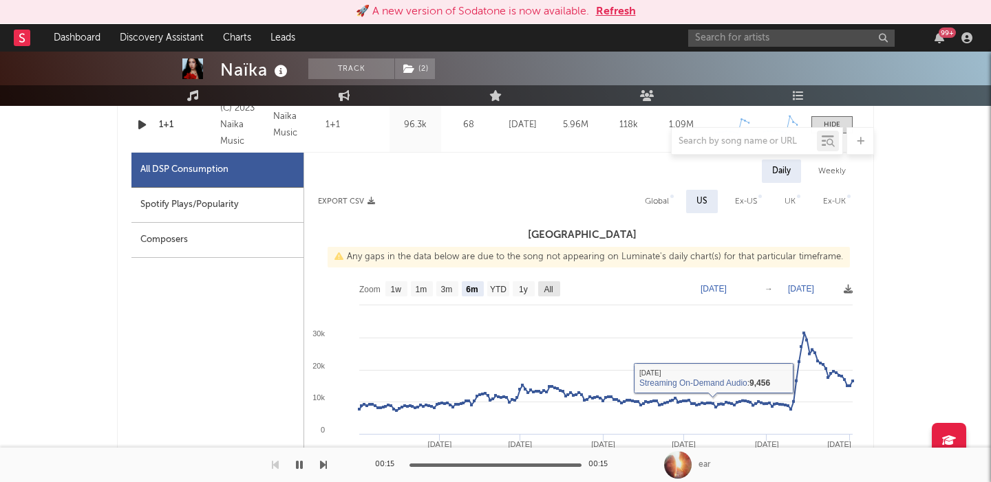
click at [552, 285] on text "All" at bounding box center [548, 290] width 9 height 10
select select "All"
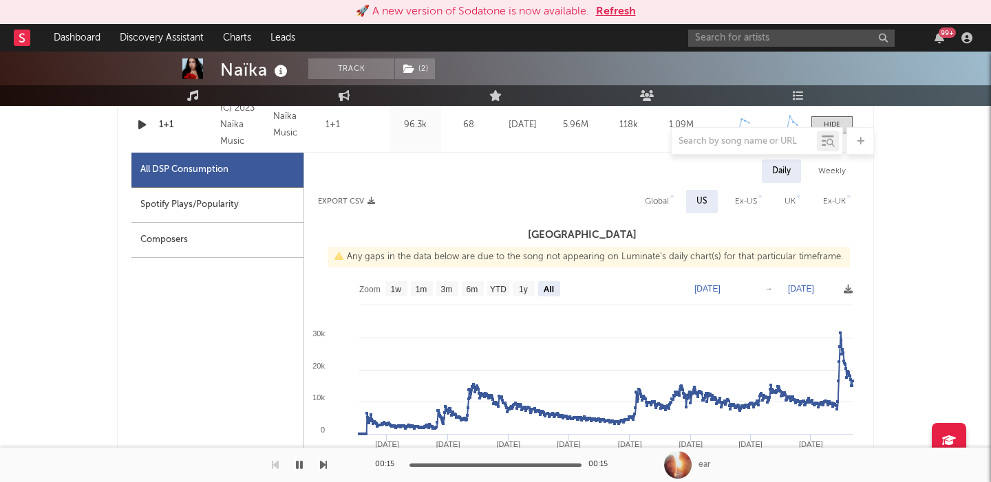
click at [749, 27] on div "99 +" at bounding box center [832, 38] width 289 height 28
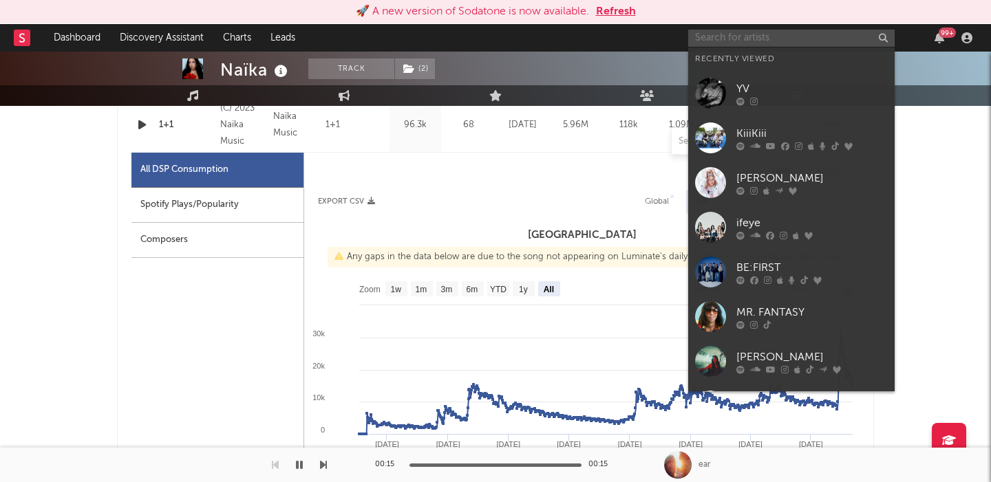
click at [749, 39] on input "text" at bounding box center [791, 38] width 206 height 17
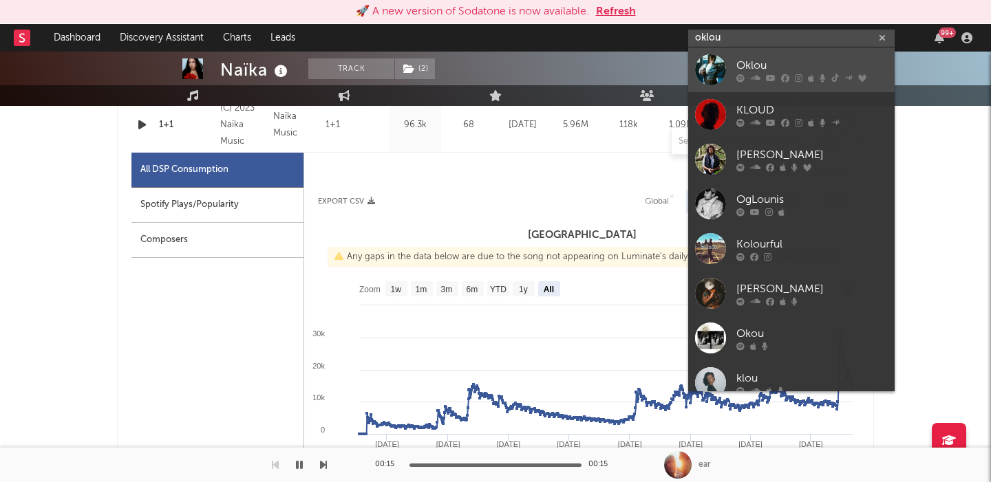
type input "oklou"
click at [770, 56] on link "Oklou" at bounding box center [791, 69] width 206 height 45
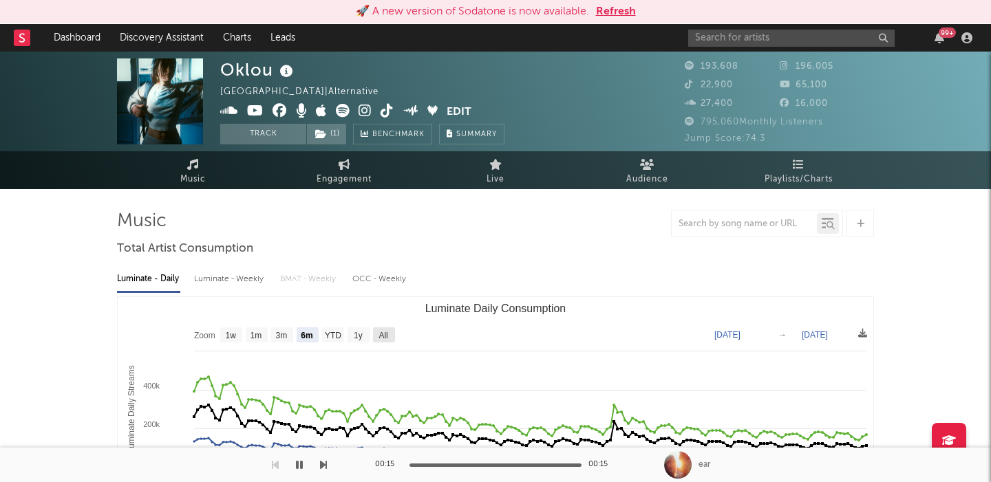
click at [383, 332] on text "All" at bounding box center [382, 336] width 9 height 10
select select "All"
type input "2021-03-31"
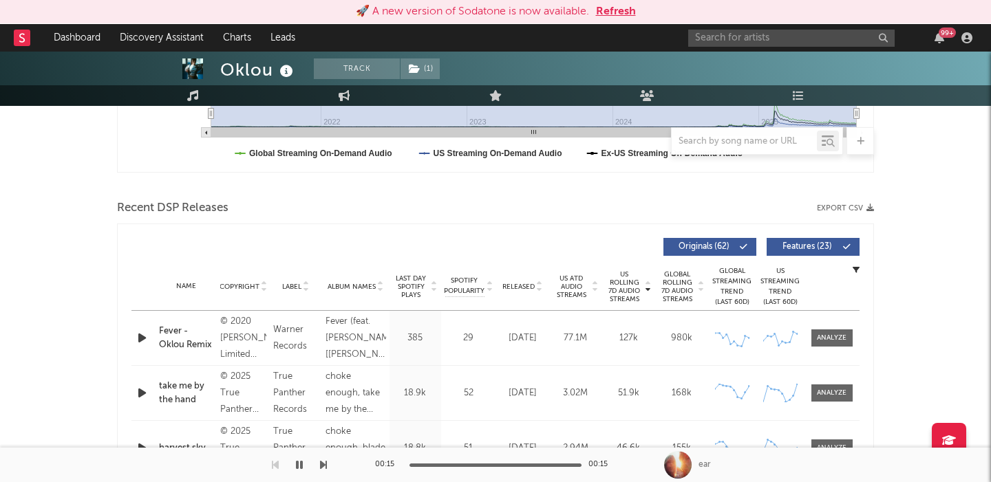
scroll to position [540, 0]
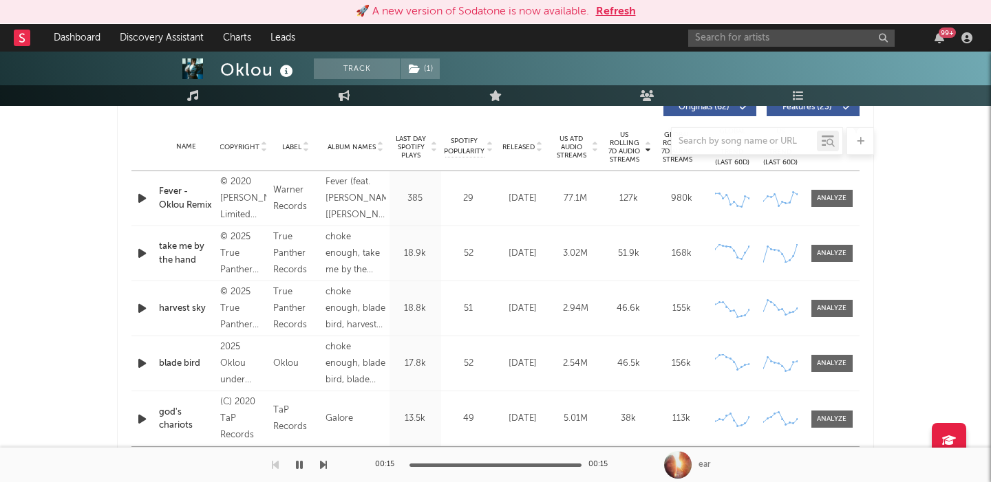
click at [516, 147] on div at bounding box center [495, 141] width 757 height 28
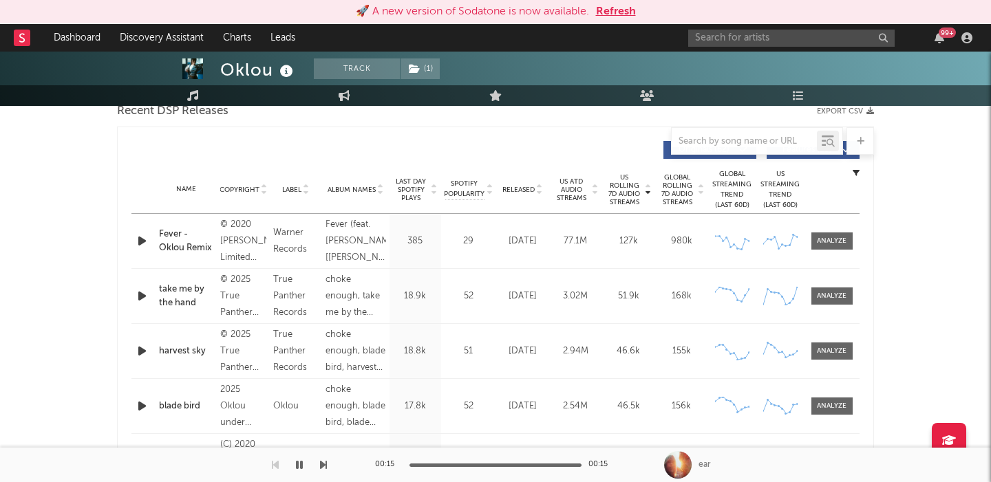
click at [519, 190] on span "Released" at bounding box center [518, 190] width 32 height 8
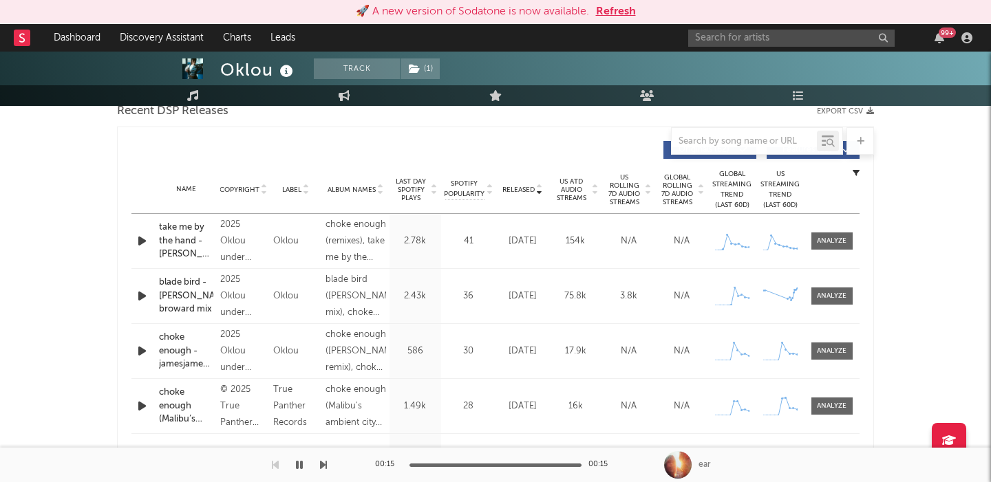
scroll to position [471, 0]
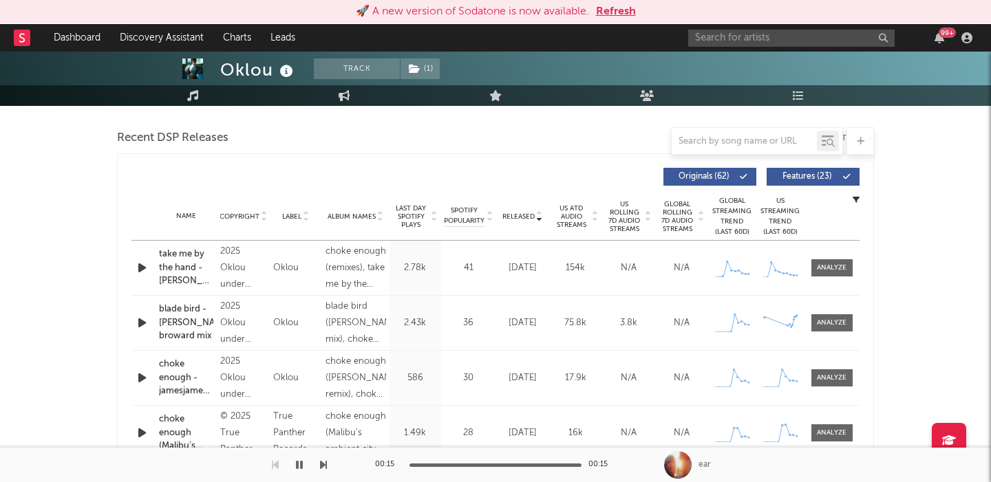
click at [817, 175] on span "Features ( 23 )" at bounding box center [806, 177] width 63 height 8
click at [641, 227] on span "US Rolling 7D Audio Streams" at bounding box center [624, 216] width 38 height 33
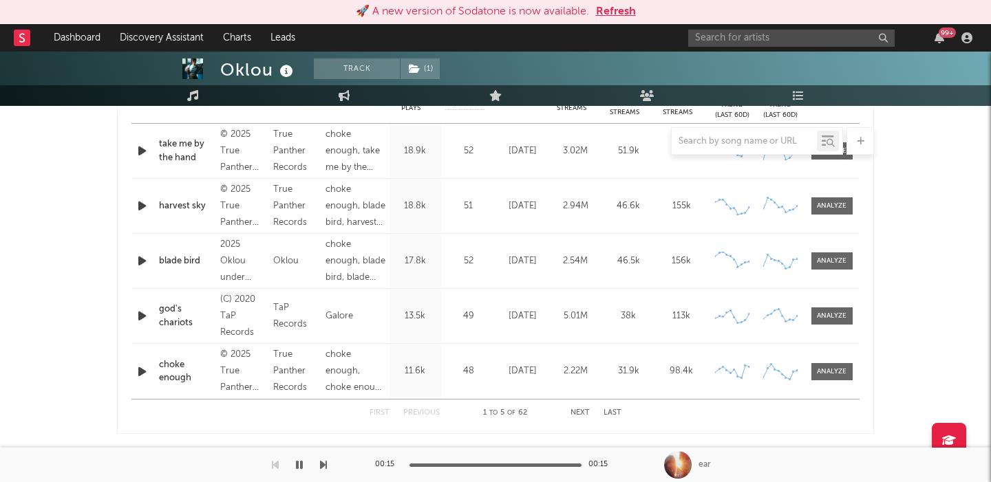
scroll to position [0, 0]
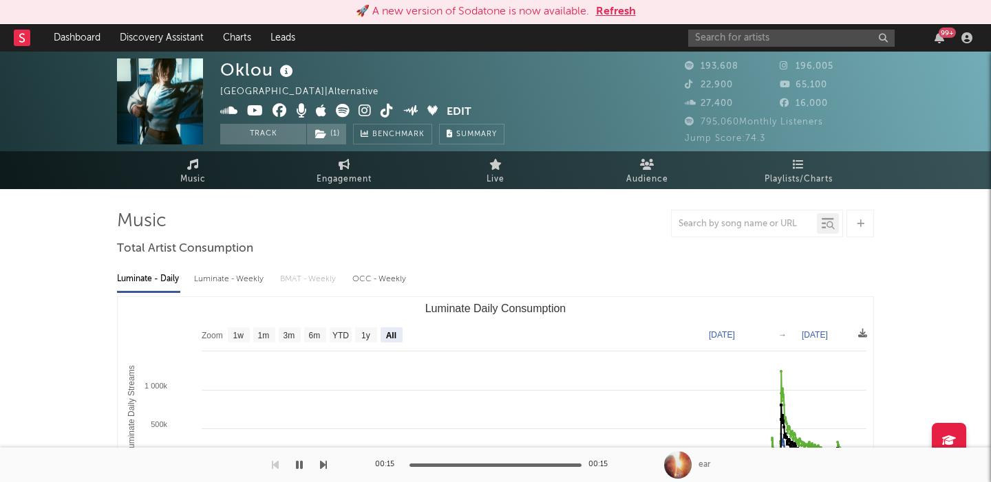
click at [722, 20] on div "🚀 A new version of Sodatone is now available. Refresh" at bounding box center [495, 12] width 991 height 24
click at [722, 25] on div "99 +" at bounding box center [832, 38] width 289 height 28
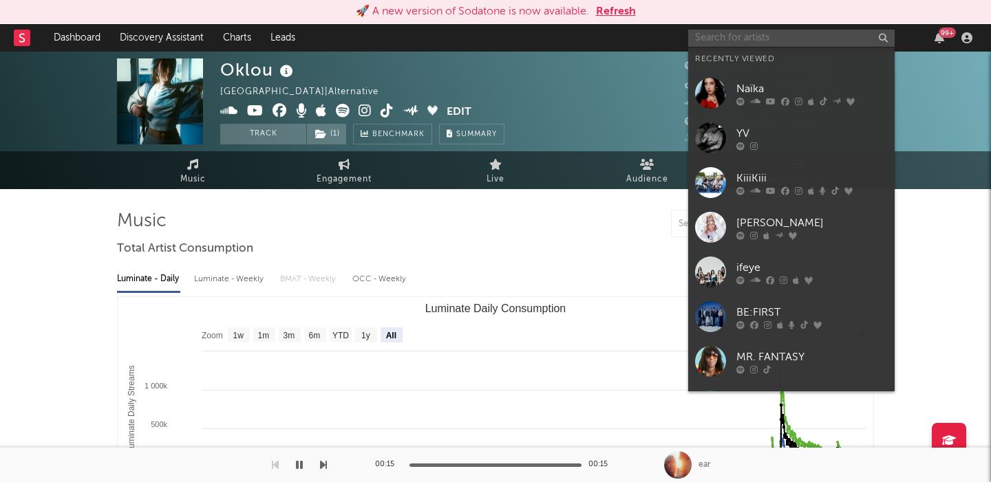
click at [722, 31] on input "text" at bounding box center [791, 38] width 206 height 17
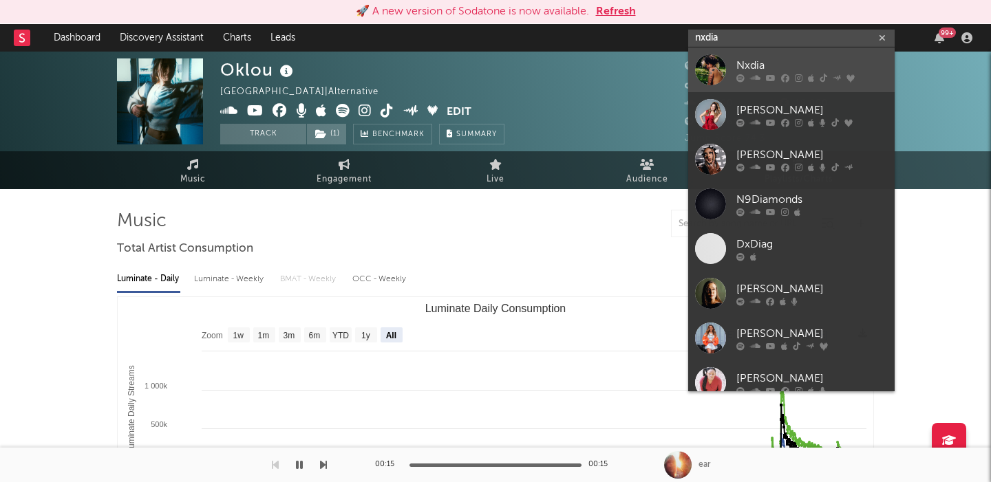
type input "nxdia"
click at [754, 61] on div "Nxdia" at bounding box center [811, 65] width 151 height 17
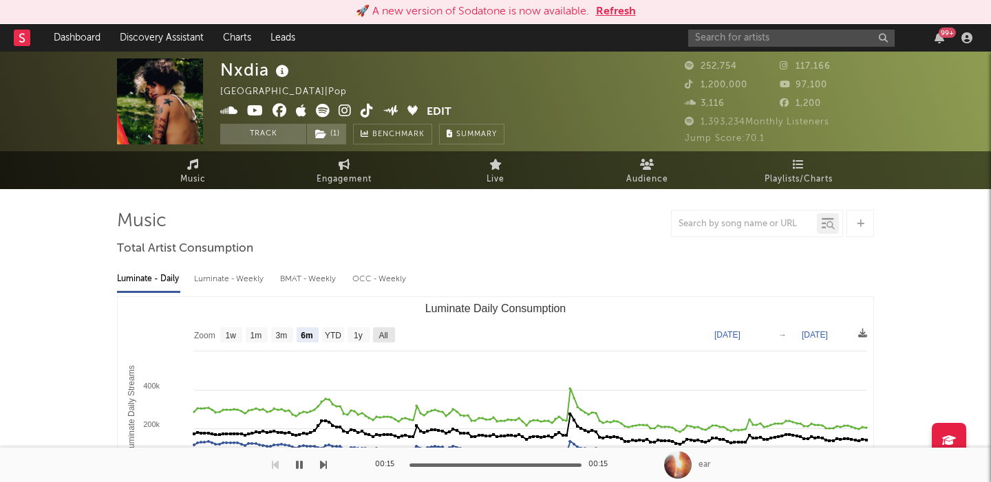
click at [381, 337] on text "All" at bounding box center [382, 336] width 9 height 10
select select "All"
type input "2021-05-23"
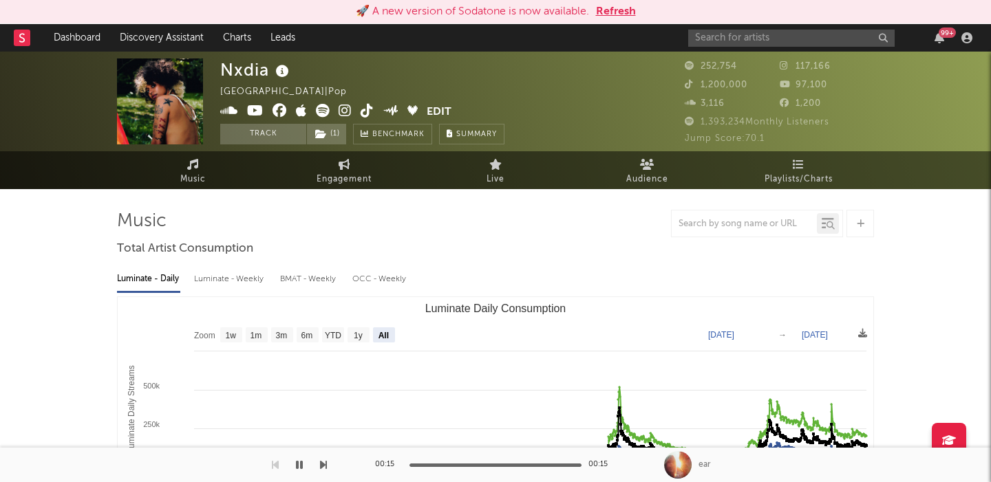
click at [249, 277] on div "Luminate - Weekly" at bounding box center [230, 279] width 72 height 23
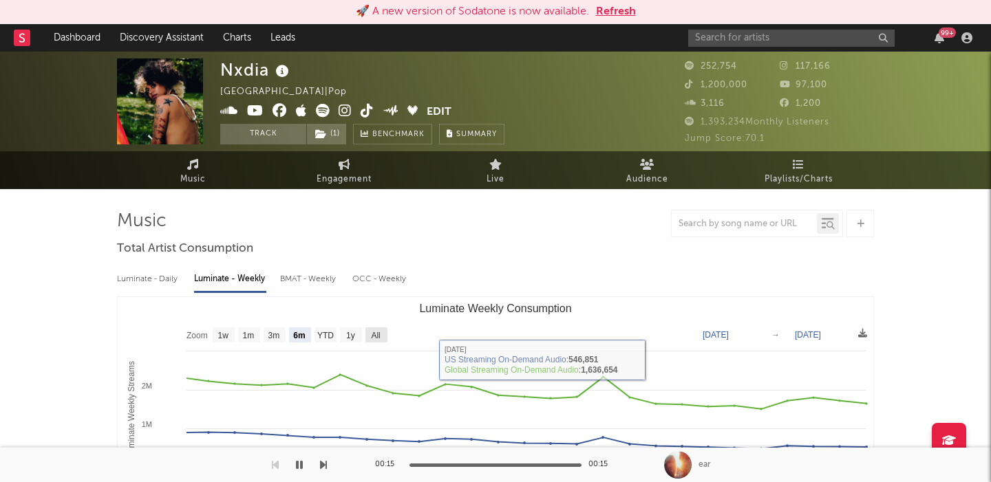
click at [374, 341] on rect "Luminate Weekly Consumption" at bounding box center [376, 334] width 22 height 15
select select "All"
type input "2023-12-21"
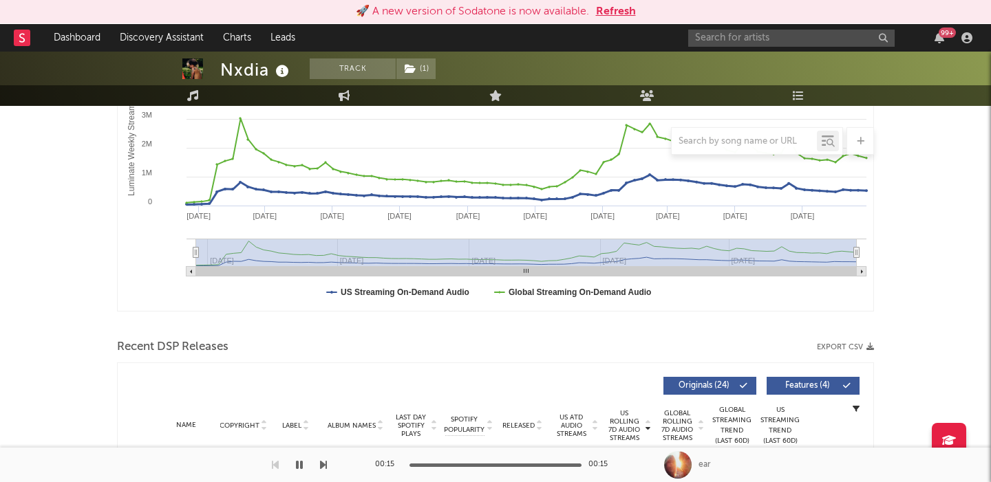
scroll to position [455, 0]
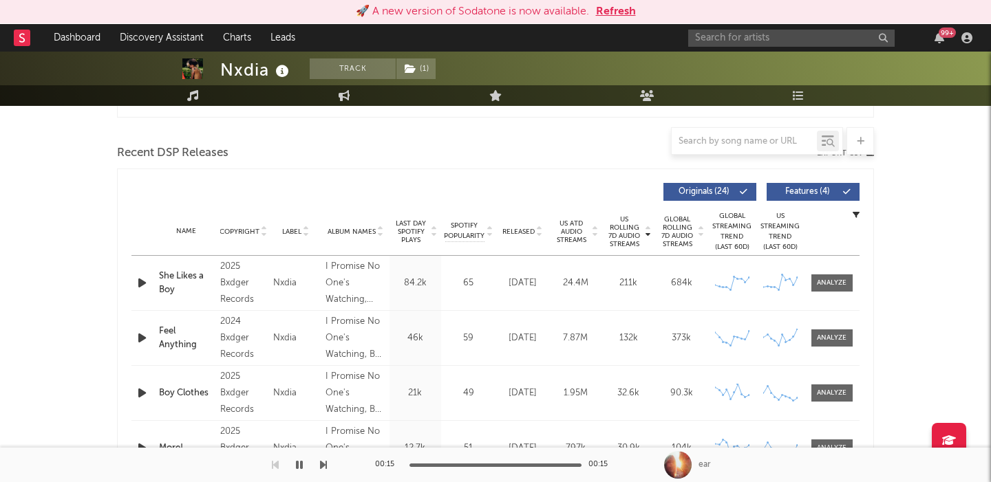
click at [268, 152] on div at bounding box center [495, 141] width 757 height 28
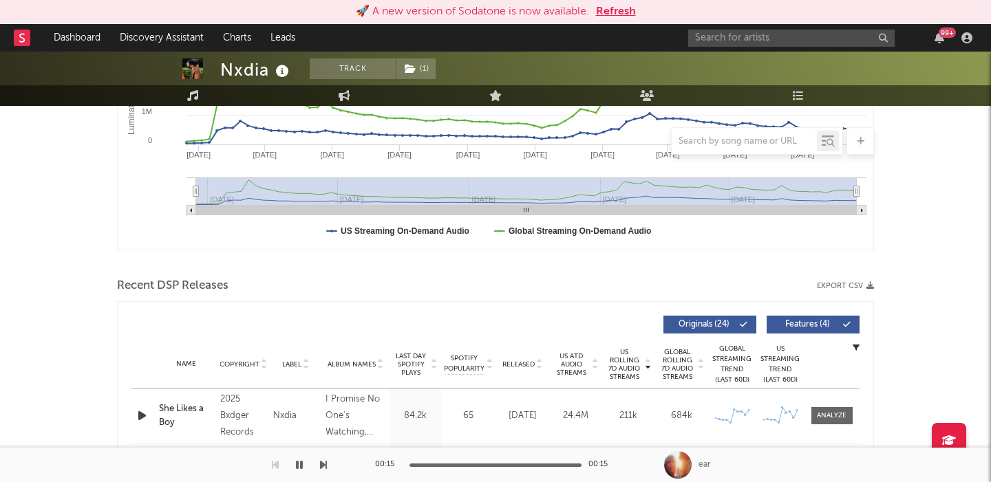
scroll to position [346, 0]
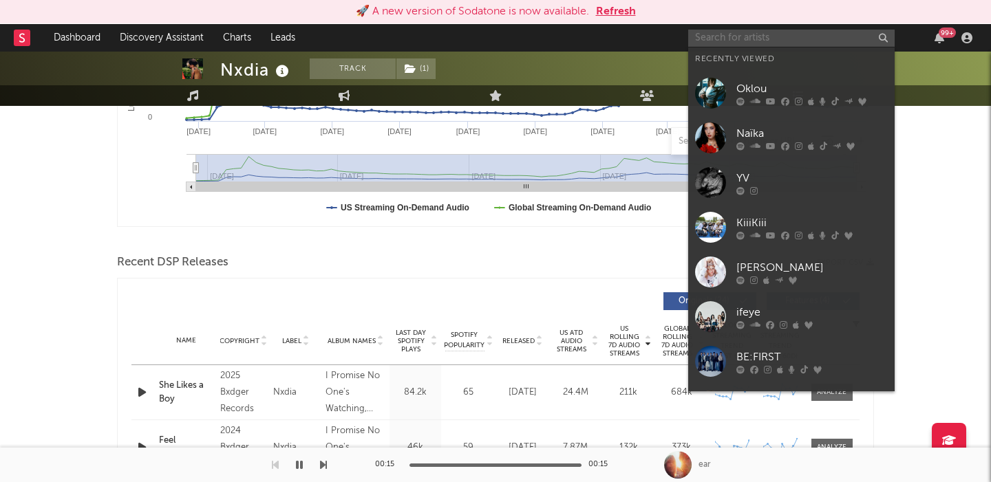
click at [739, 33] on input "text" at bounding box center [791, 38] width 206 height 17
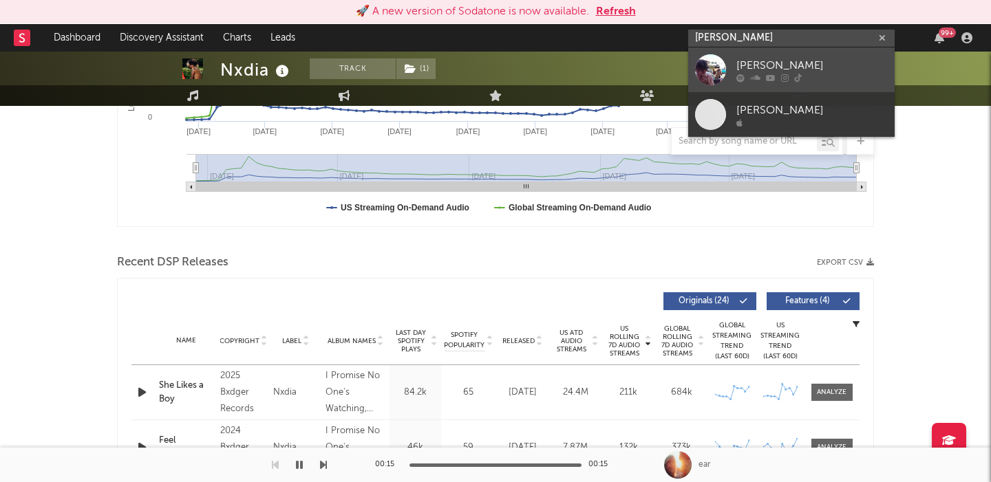
type input "benny bellson"
click at [839, 69] on div "Benny Bellson" at bounding box center [811, 65] width 151 height 17
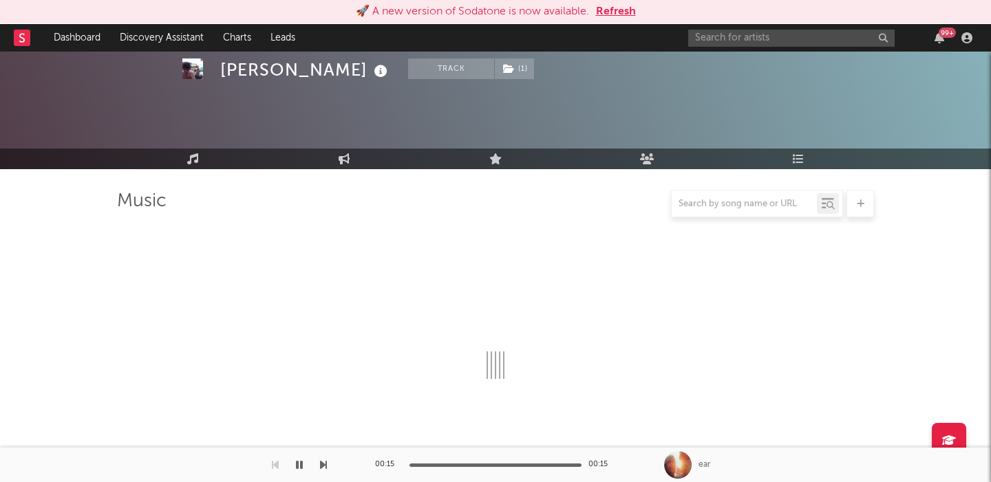
scroll to position [346, 0]
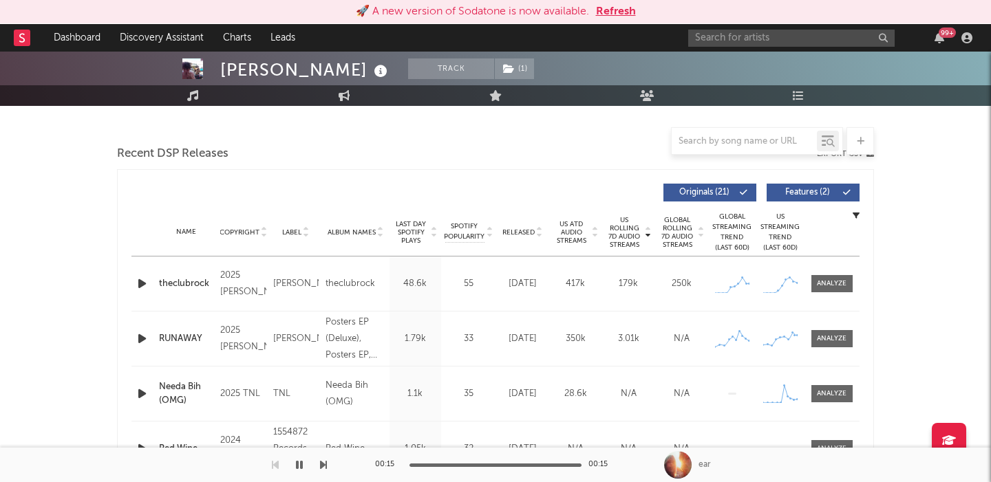
select select "6m"
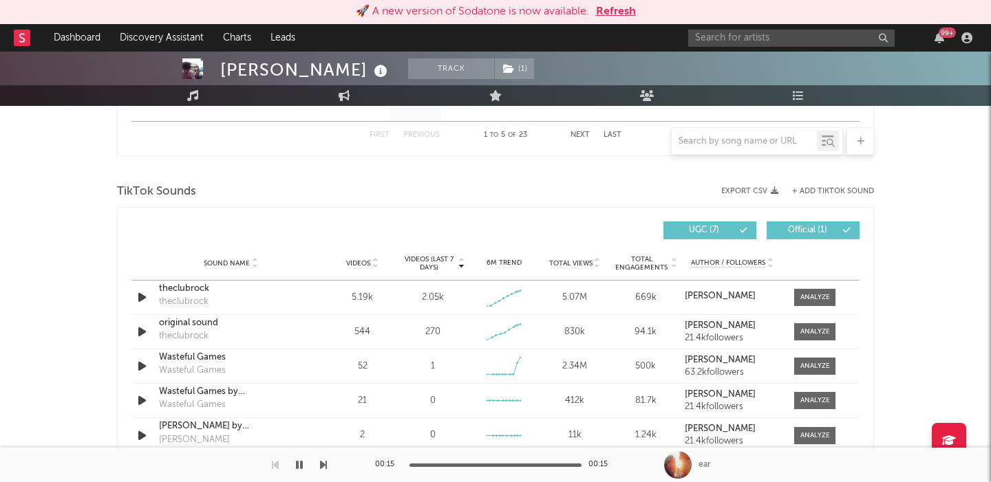
scroll to position [862, 0]
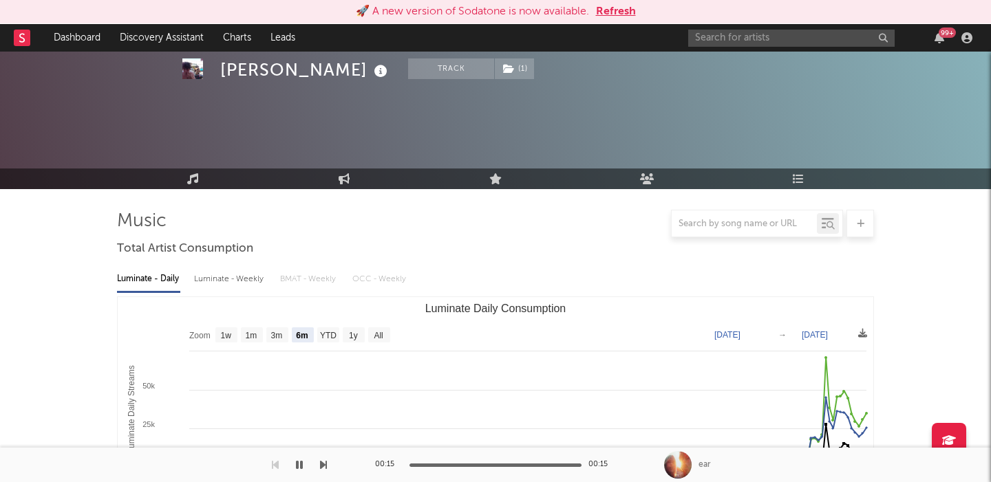
select select "6m"
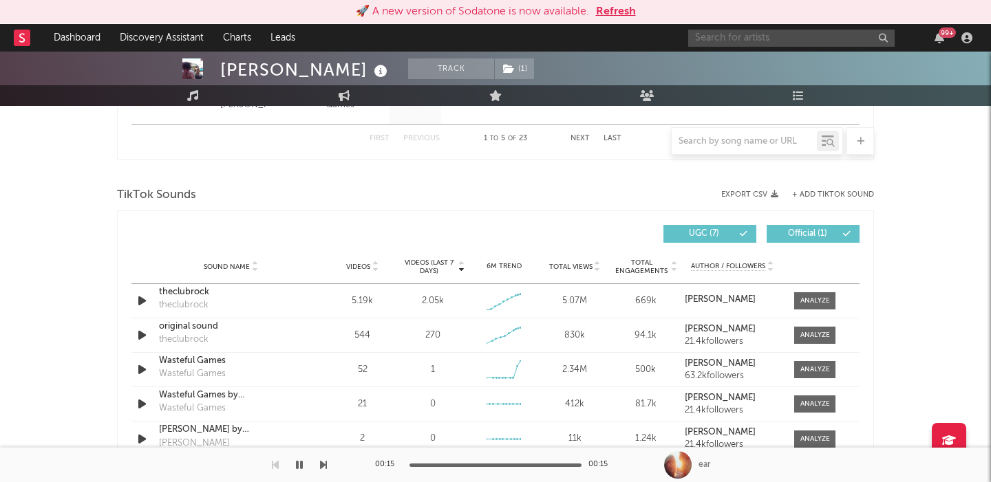
click at [755, 37] on input "text" at bounding box center [791, 38] width 206 height 17
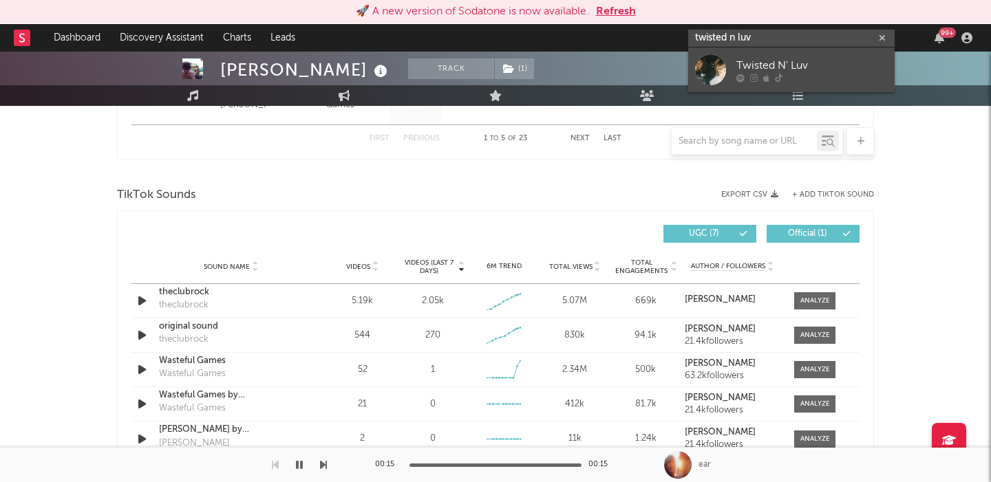
type input "twisted n luv"
click at [799, 70] on div "Twisted N' Luv" at bounding box center [811, 65] width 151 height 17
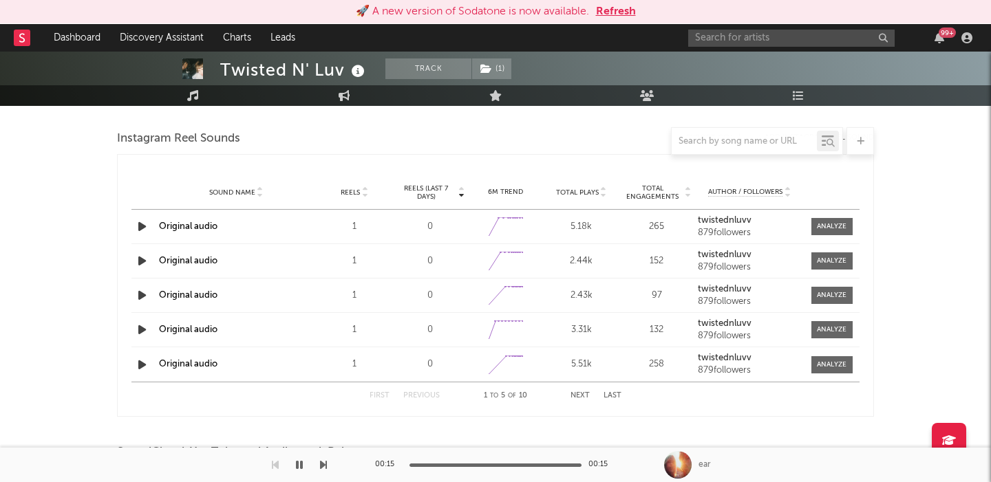
select select "1w"
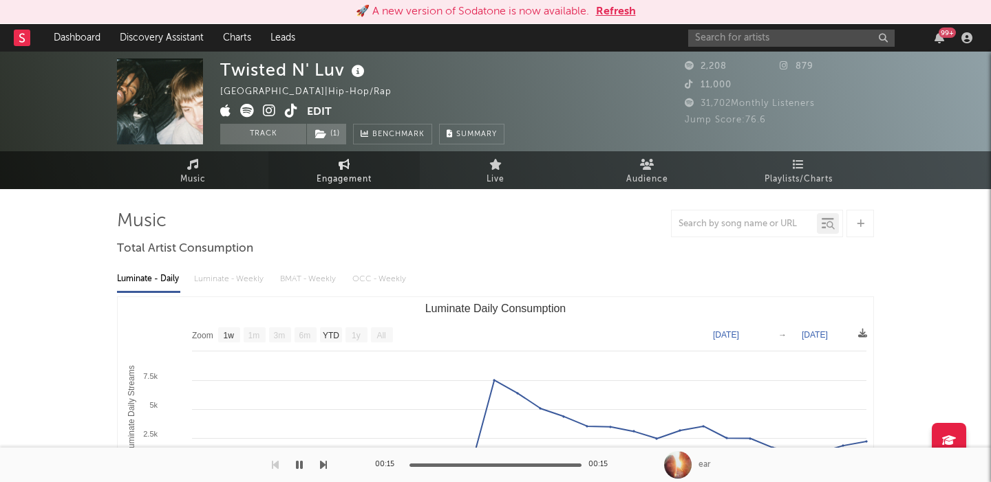
click at [332, 177] on span "Engagement" at bounding box center [343, 179] width 55 height 17
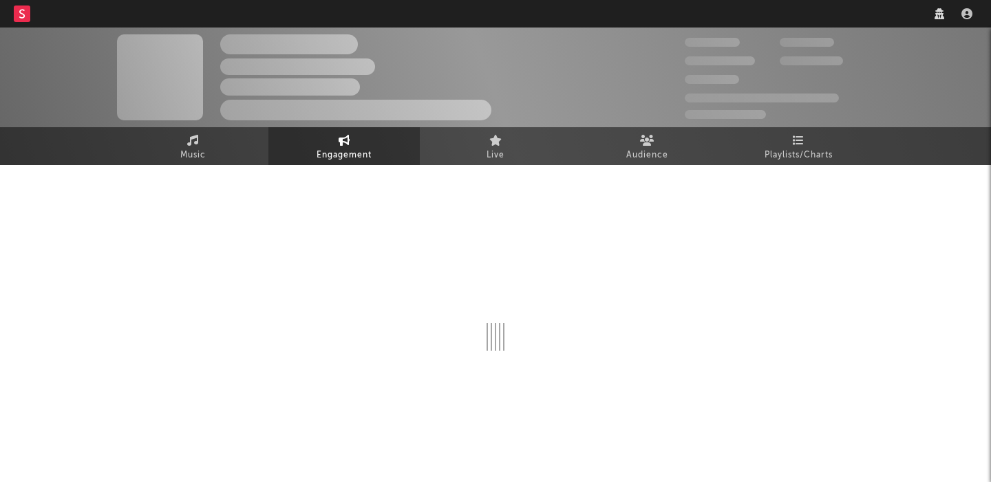
select select "1w"
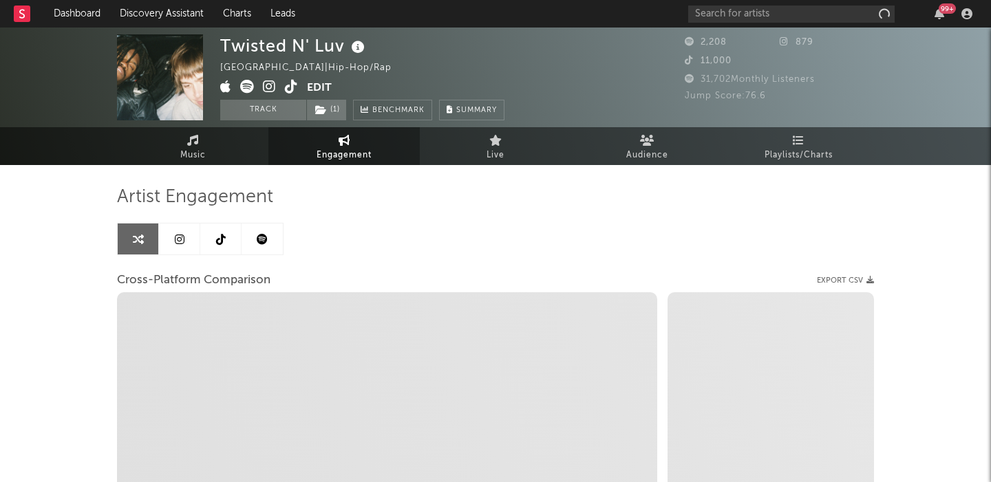
select select "1m"
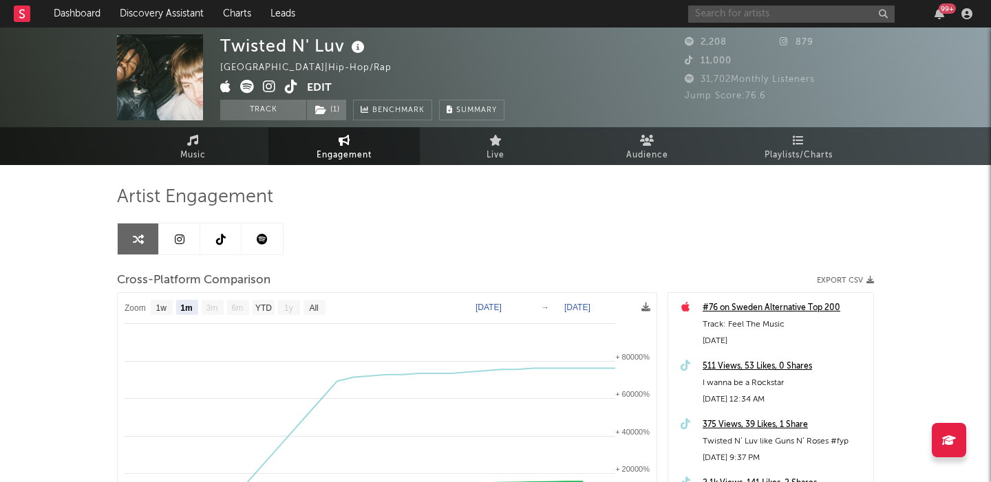
click at [739, 14] on input "text" at bounding box center [791, 14] width 206 height 17
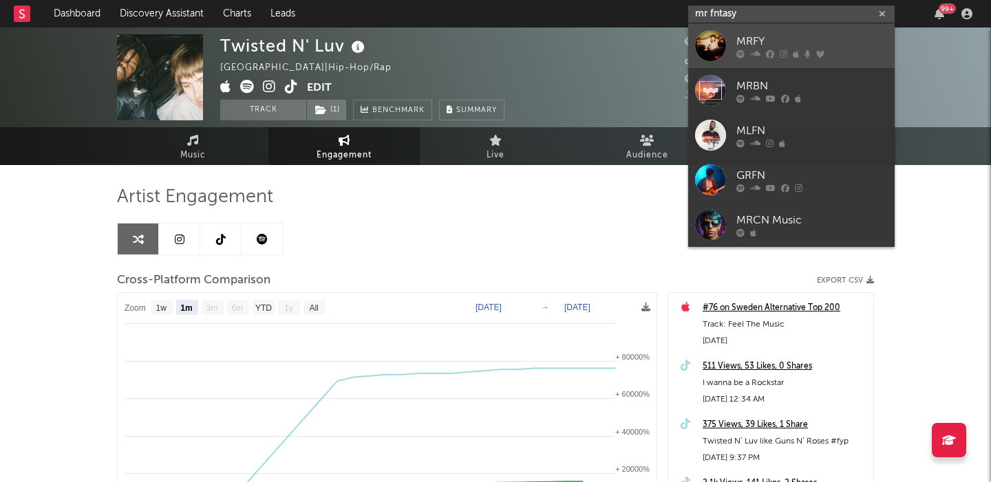
type input "mr fntasy"
click at [793, 50] on icon at bounding box center [796, 54] width 6 height 8
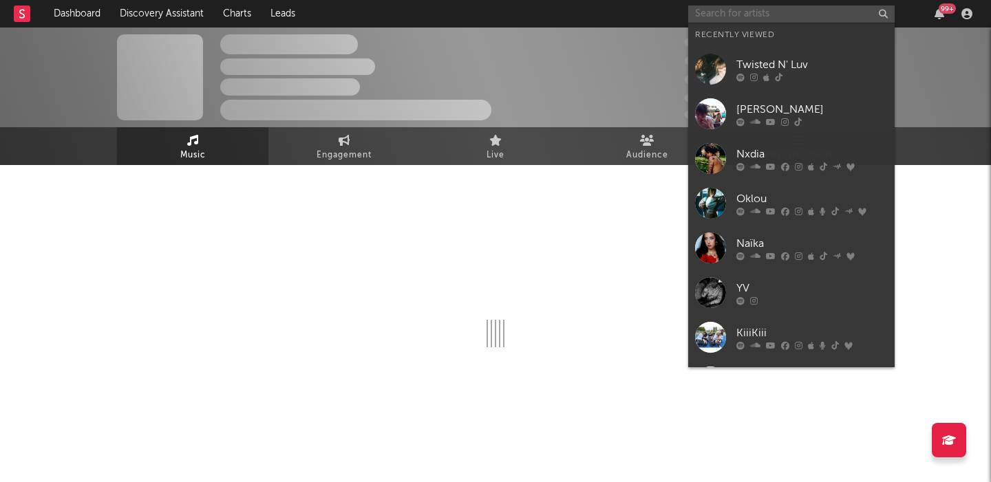
click at [750, 17] on input "text" at bounding box center [791, 14] width 206 height 17
type input "mr"
select select "1w"
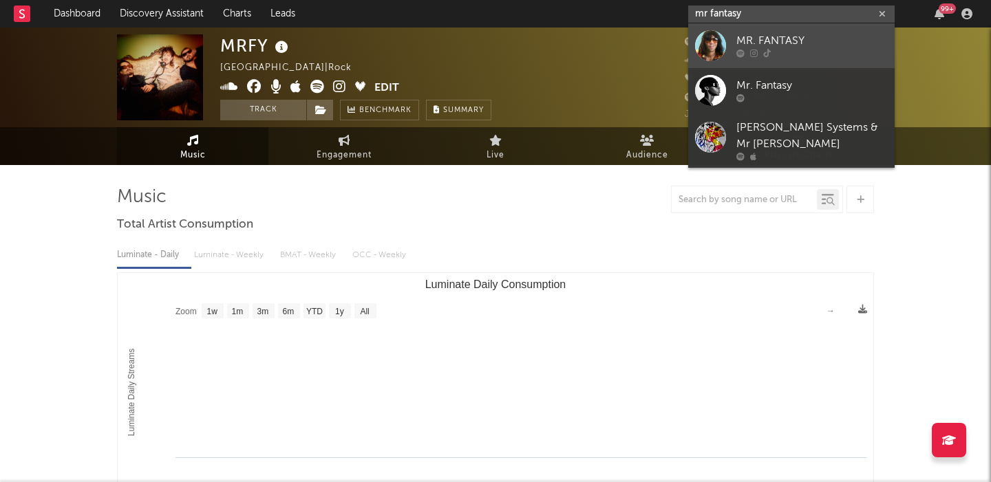
type input "mr fantasy"
click at [820, 40] on div "MR. FANTASY" at bounding box center [811, 41] width 151 height 17
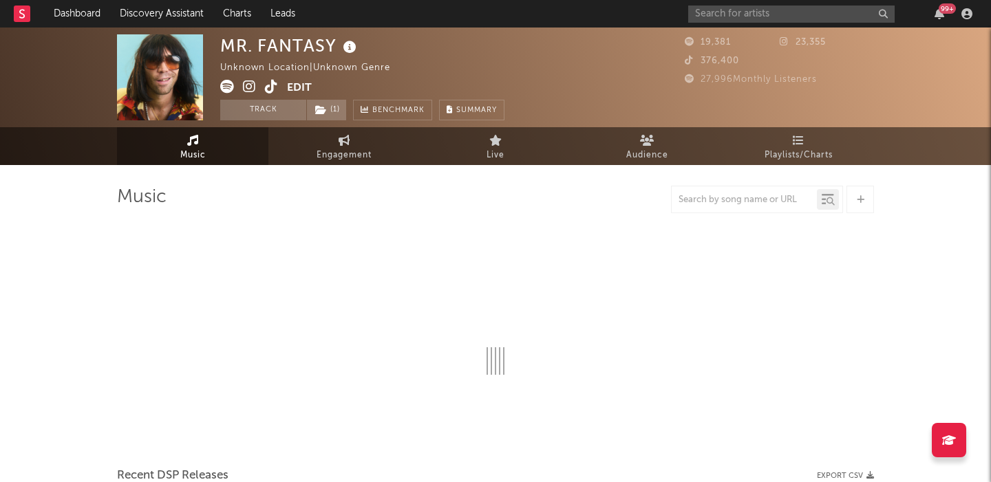
select select "1w"
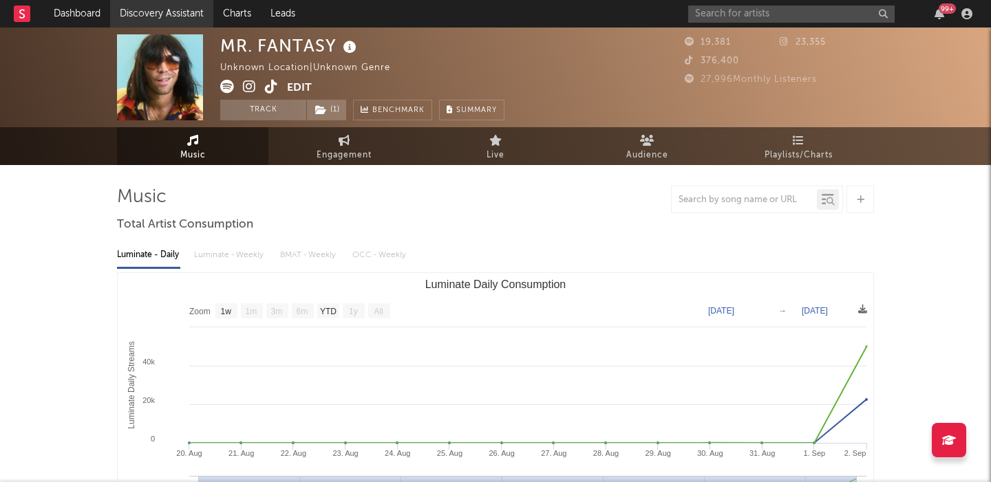
click at [179, 10] on link "Discovery Assistant" at bounding box center [161, 14] width 103 height 28
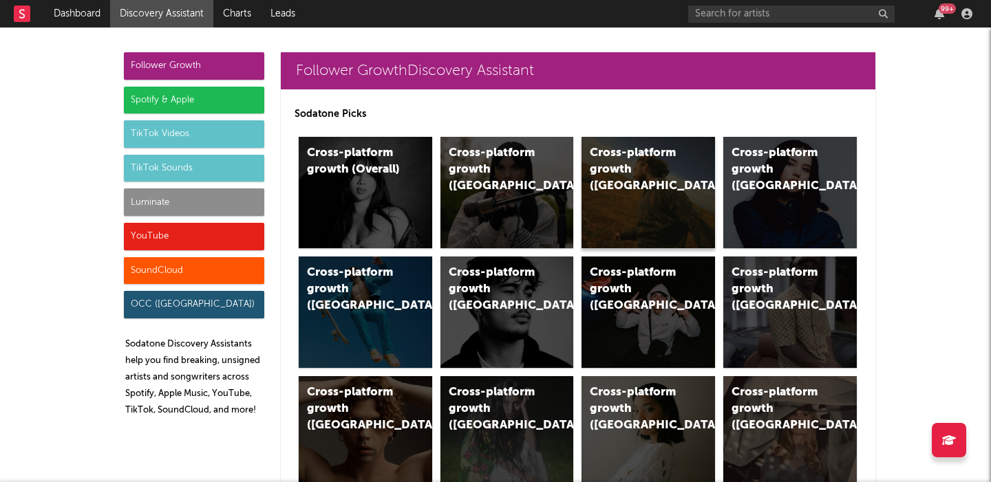
click at [621, 162] on div "Cross-platform growth ([GEOGRAPHIC_DATA])" at bounding box center [637, 170] width 94 height 50
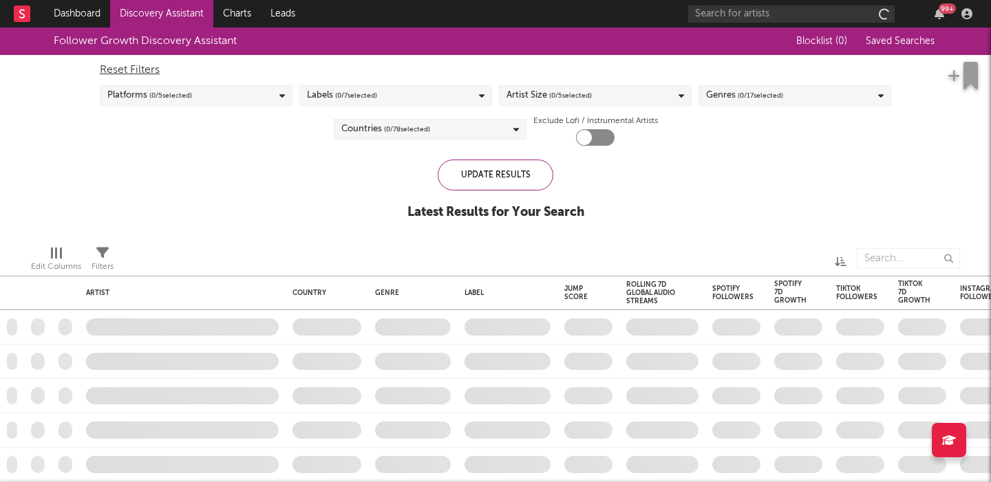
checkbox input "true"
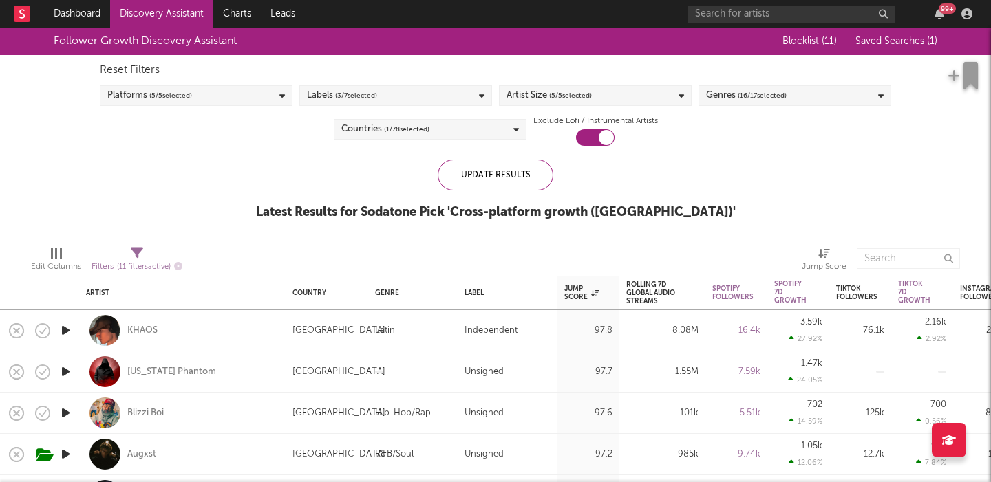
click at [297, 179] on div "Follower Growth Discovery Assistant Blocklist ( 11 ) Saved Searches ( 1 ) Reset…" at bounding box center [495, 131] width 991 height 207
click at [261, 226] on div "Follower Growth Discovery Assistant Blocklist ( 11 ) Saved Searches ( 1 ) Reset…" at bounding box center [495, 131] width 991 height 207
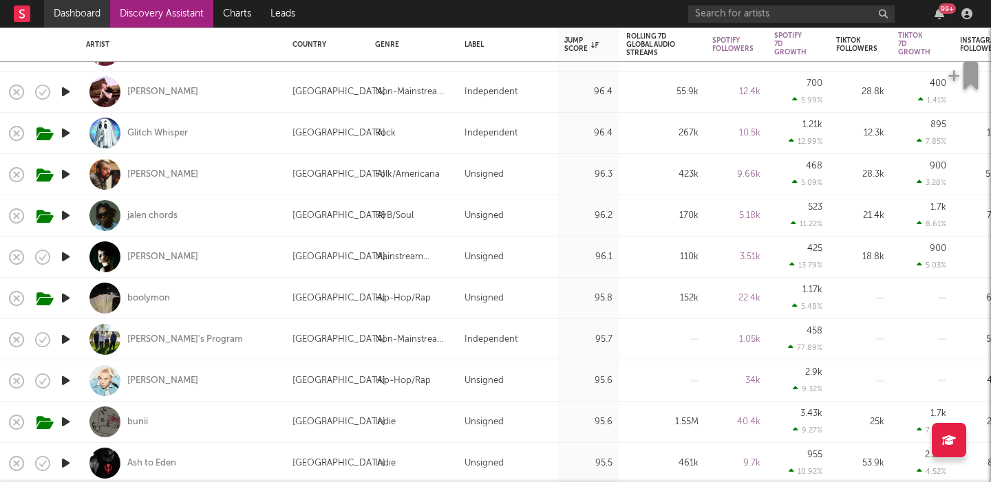
click at [72, 15] on link "Dashboard" at bounding box center [77, 14] width 66 height 28
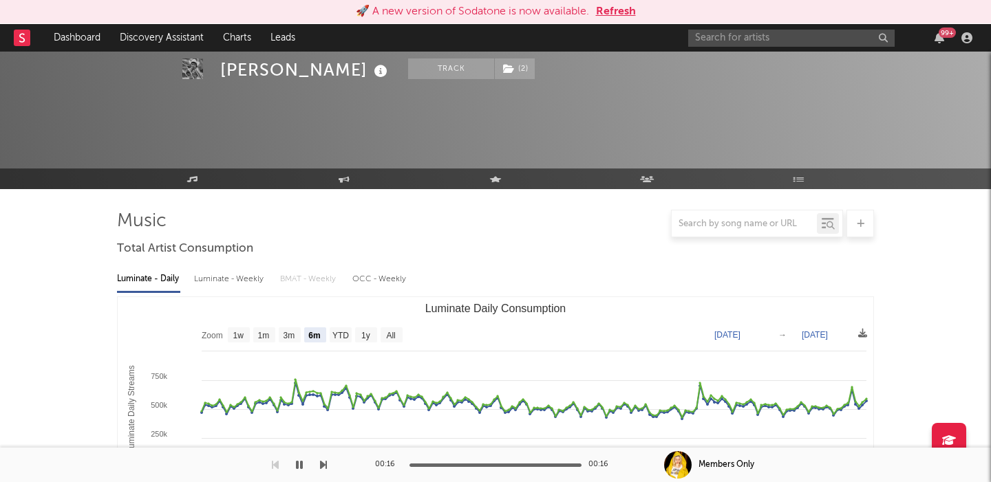
select select "6m"
click at [755, 58] on div "113,898 269,372 372,900 26,900 2,163 18,000 1,701,157 Monthly Listeners Jump Sc…" at bounding box center [779, 101] width 189 height 86
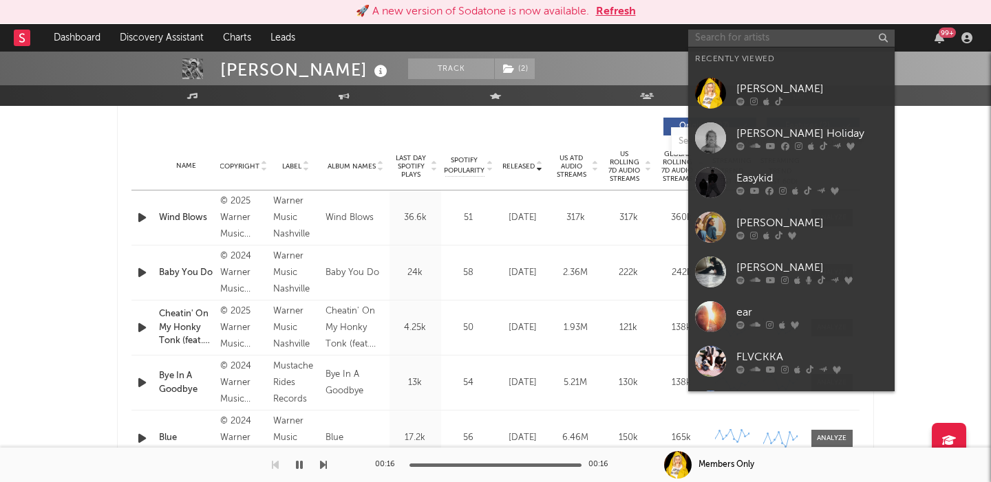
click at [753, 43] on input "text" at bounding box center [791, 38] width 206 height 17
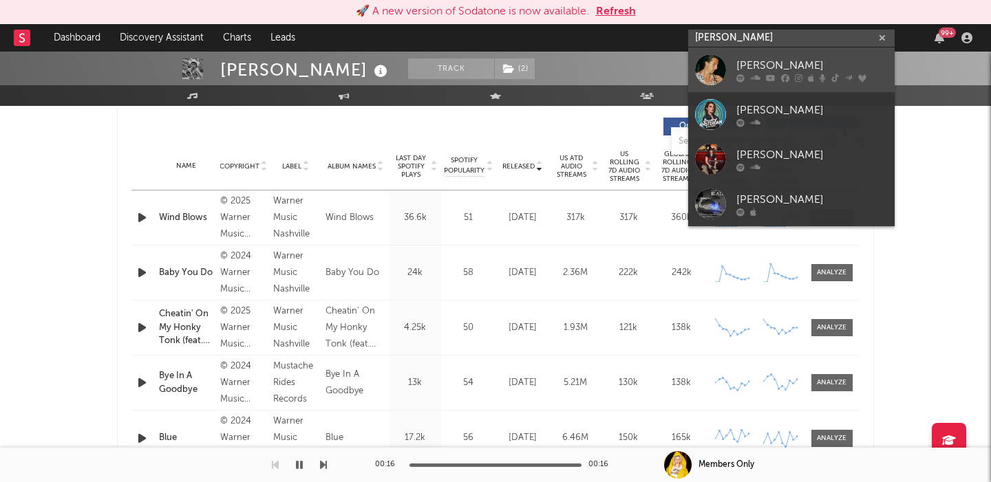
type input "josh baker"
click at [767, 58] on div "Josh Baker" at bounding box center [811, 65] width 151 height 17
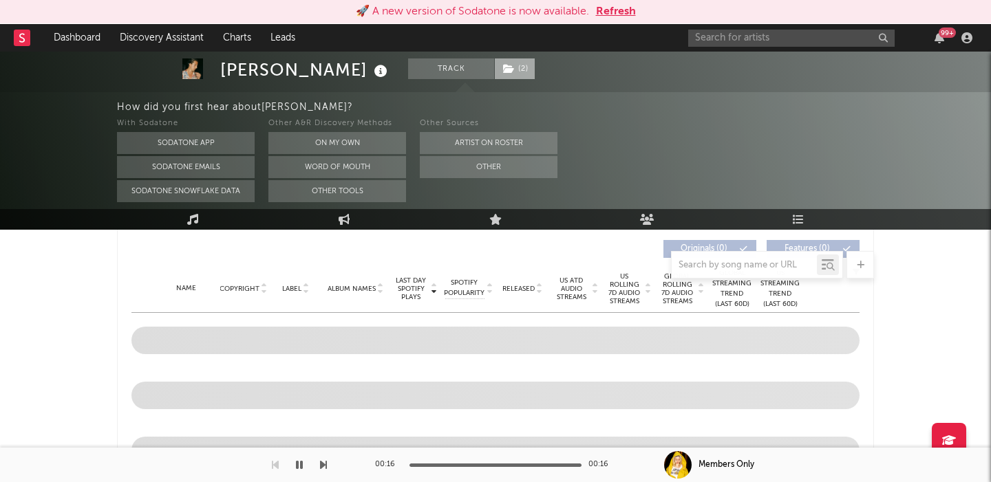
scroll to position [382, 0]
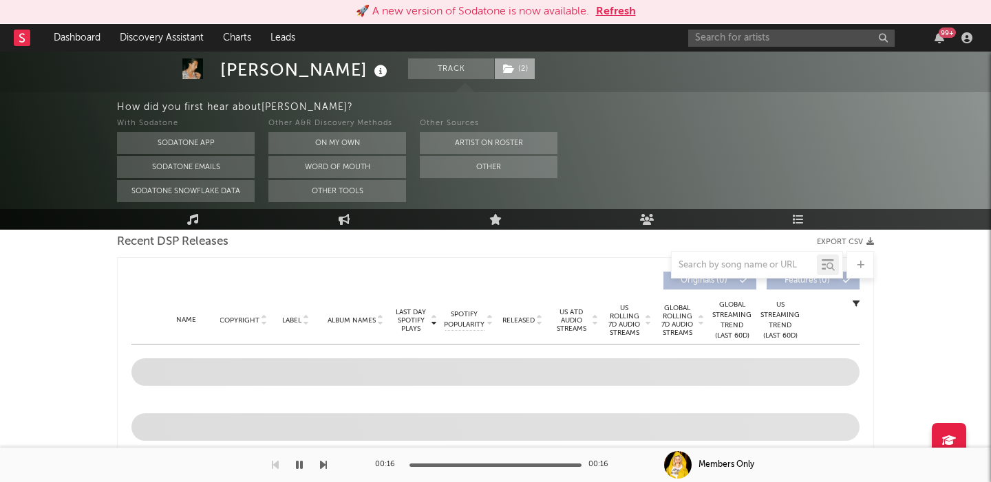
click at [494, 72] on span "( 2 )" at bounding box center [514, 68] width 41 height 21
select select "6m"
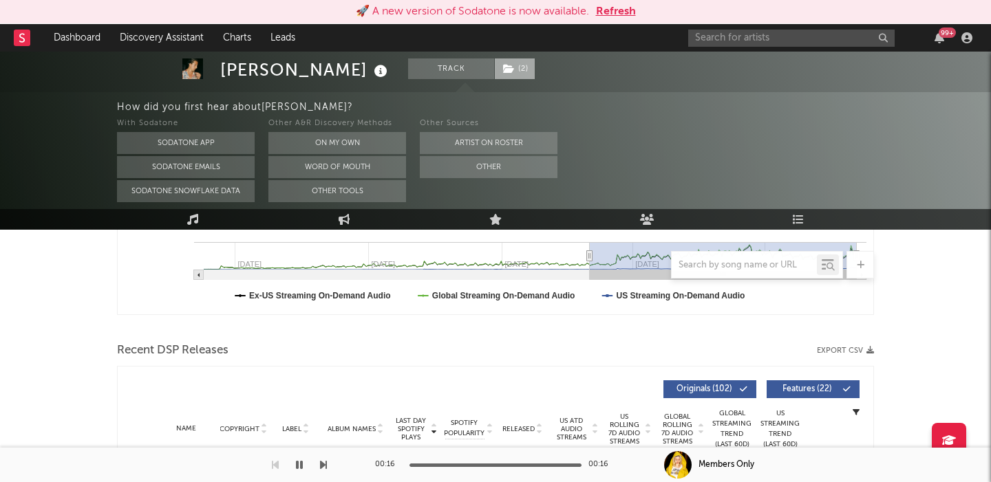
click at [494, 72] on span "( 2 )" at bounding box center [514, 68] width 41 height 21
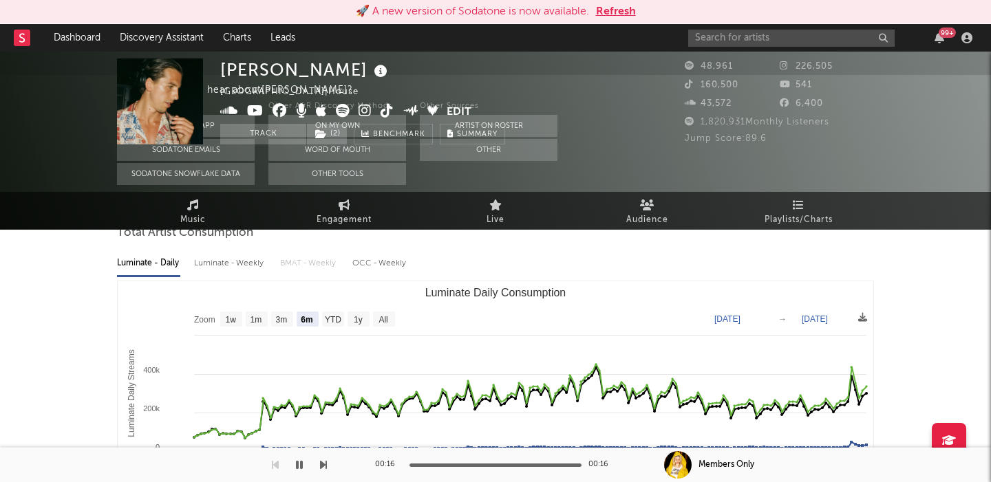
scroll to position [0, 0]
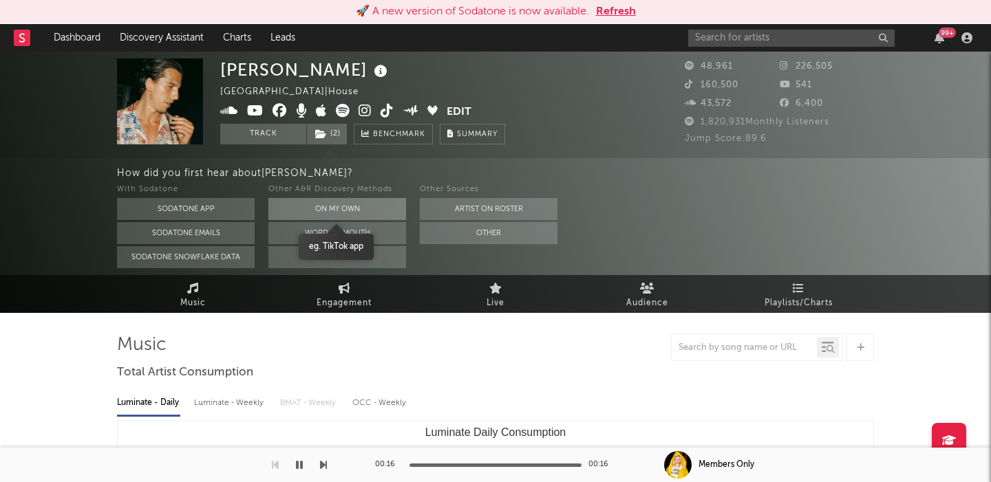
click at [334, 200] on button "On My Own" at bounding box center [337, 209] width 138 height 22
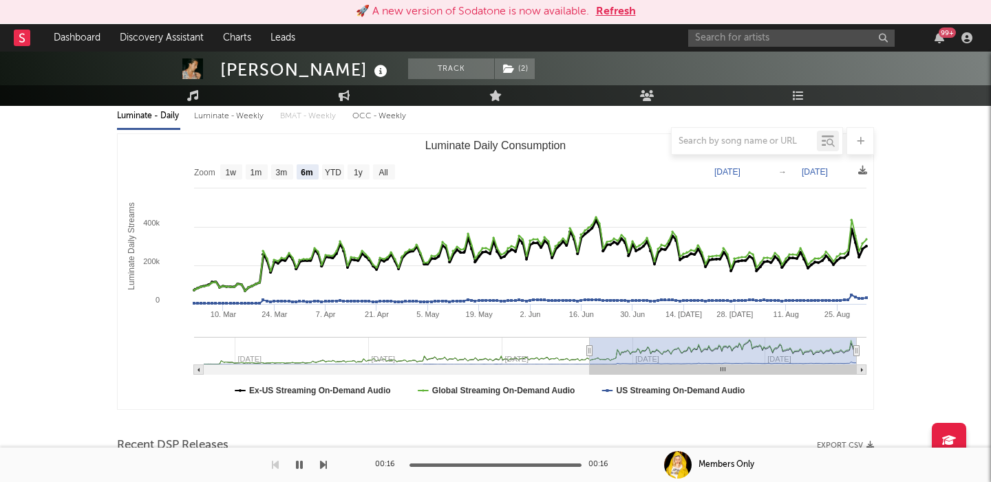
scroll to position [327, 0]
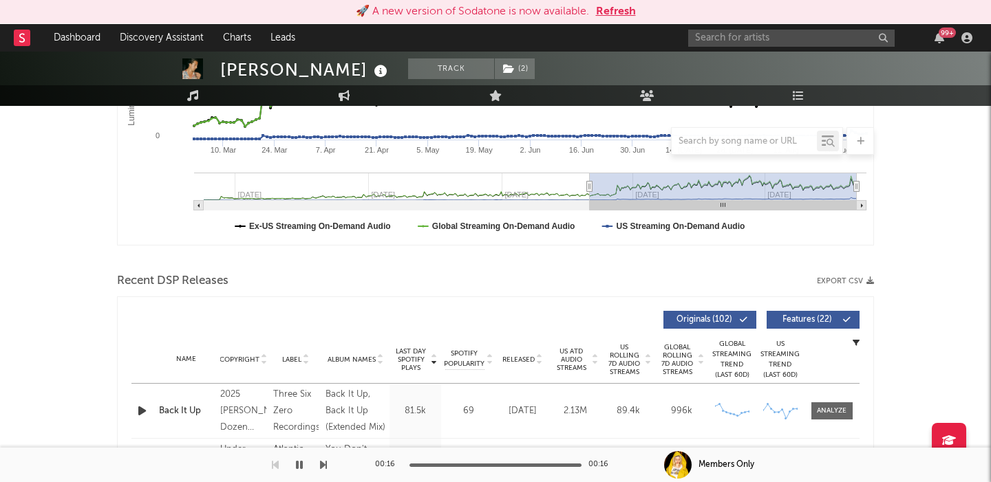
click at [804, 319] on span "Features ( 22 )" at bounding box center [806, 320] width 63 height 8
click at [613, 356] on span "US Rolling 7D Audio Streams" at bounding box center [624, 359] width 38 height 33
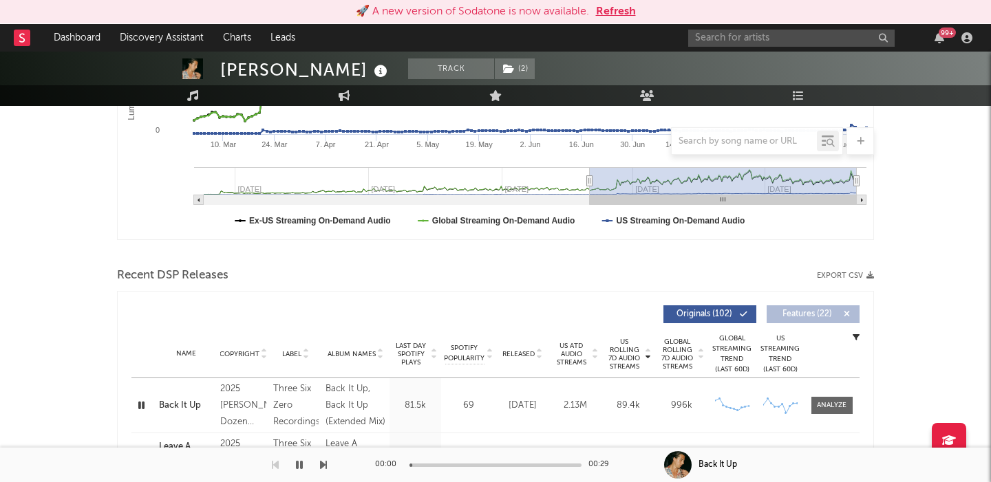
click at [177, 405] on div "Back It Up" at bounding box center [186, 406] width 54 height 14
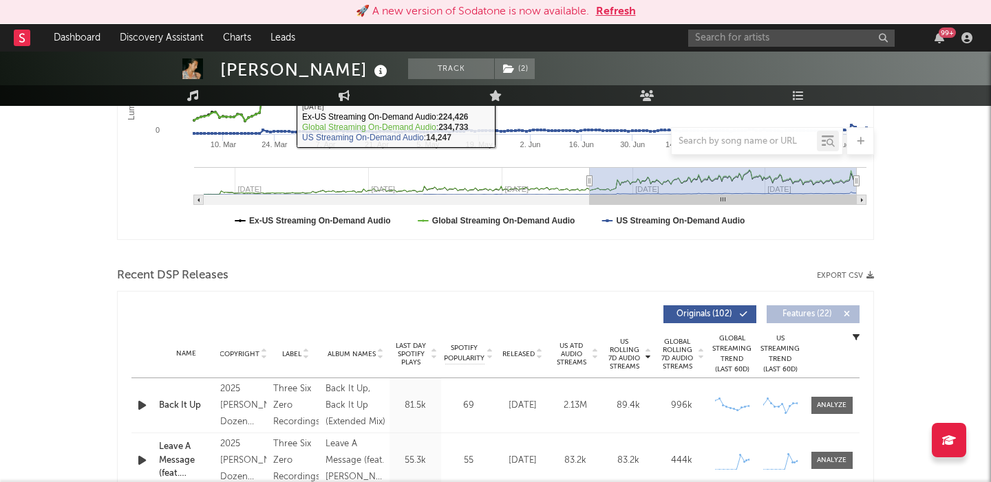
scroll to position [0, 0]
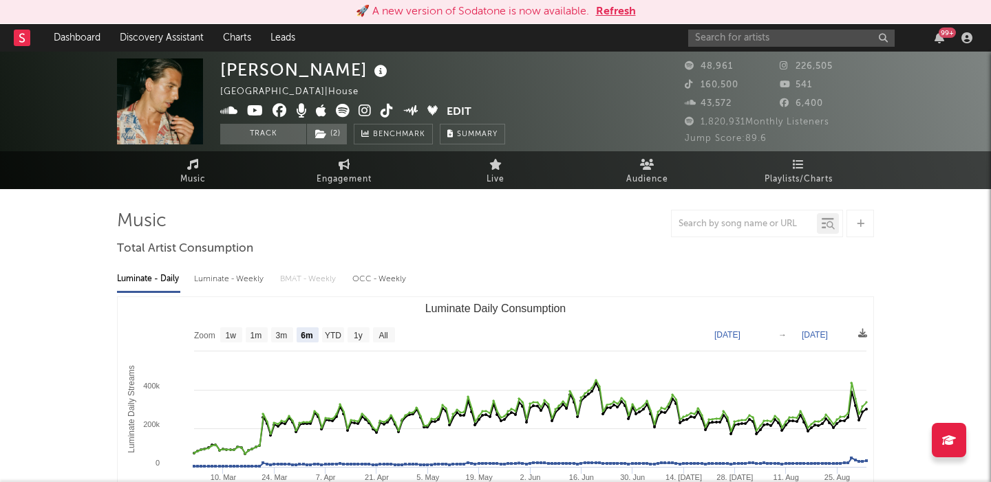
click at [343, 109] on icon at bounding box center [343, 111] width 14 height 14
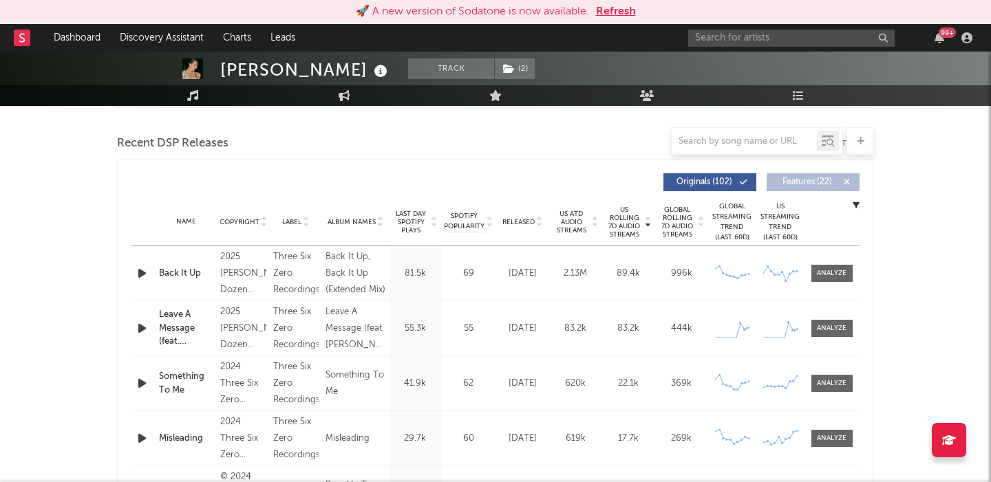
scroll to position [463, 0]
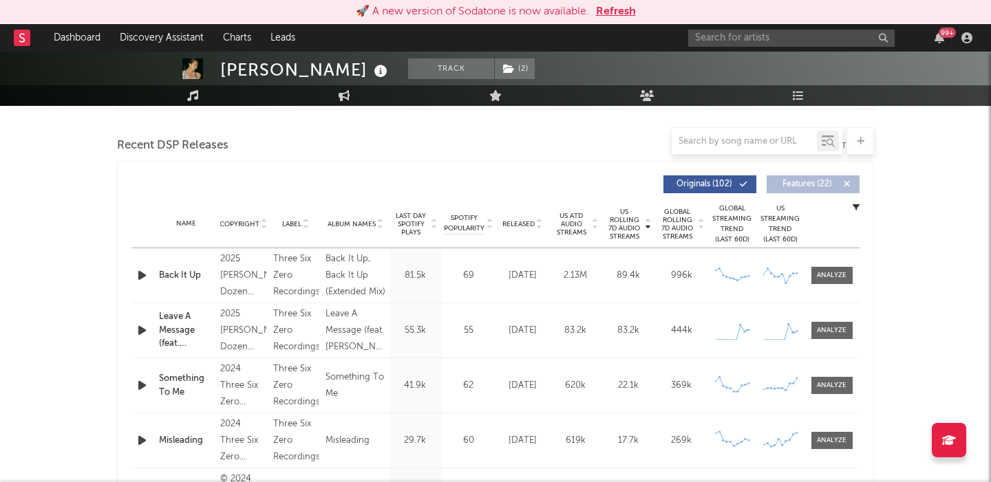
click at [186, 275] on div "Back It Up" at bounding box center [186, 276] width 54 height 14
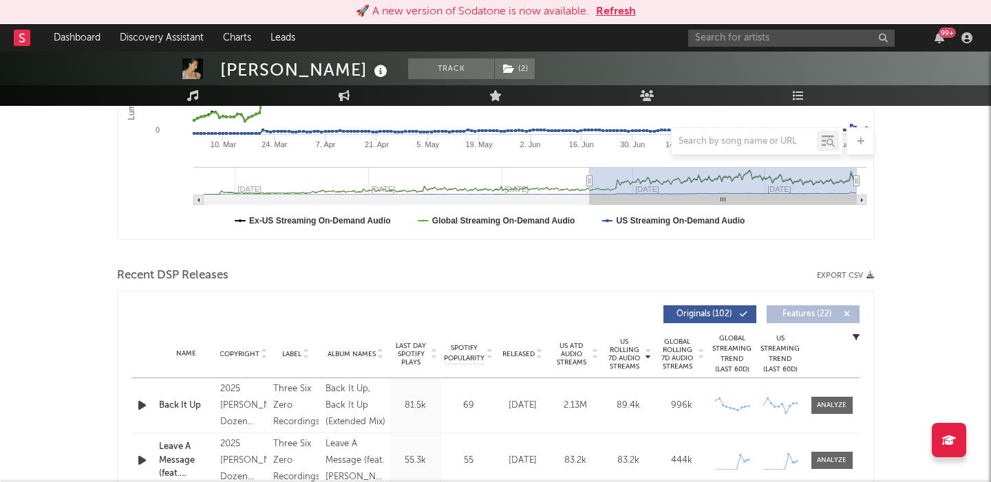
scroll to position [0, 0]
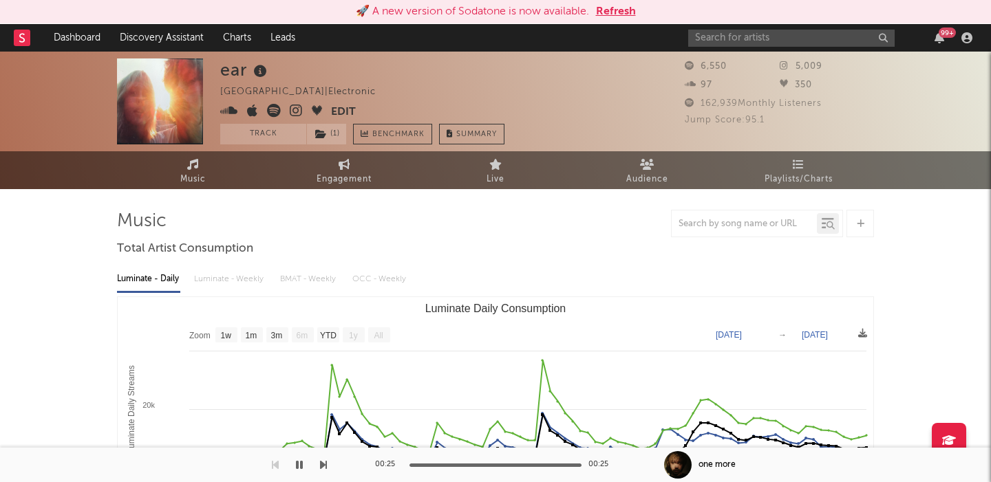
select select "1w"
click at [738, 28] on div "99 +" at bounding box center [832, 38] width 289 height 28
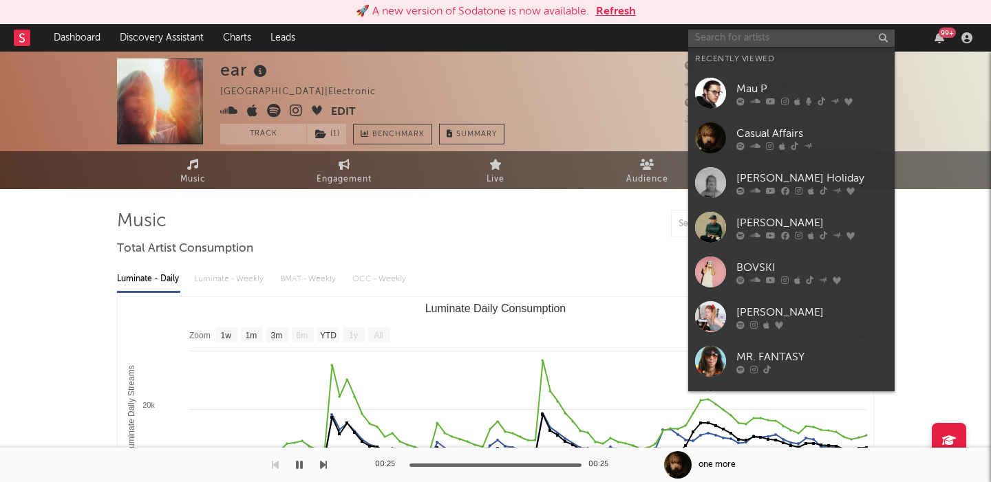
click at [753, 44] on input "text" at bounding box center [791, 38] width 206 height 17
paste input "Mochakk"
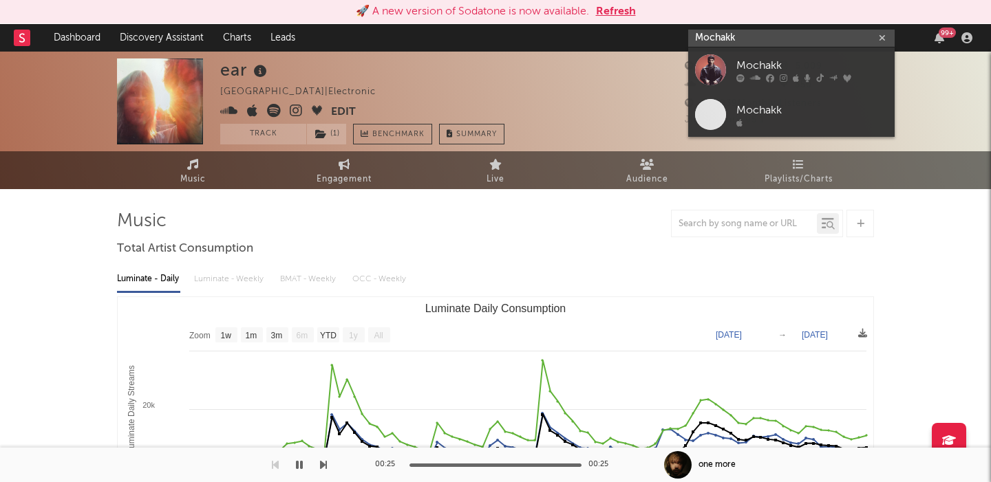
type input "Mochakk"
click at [806, 56] on link "Mochakk" at bounding box center [791, 69] width 206 height 45
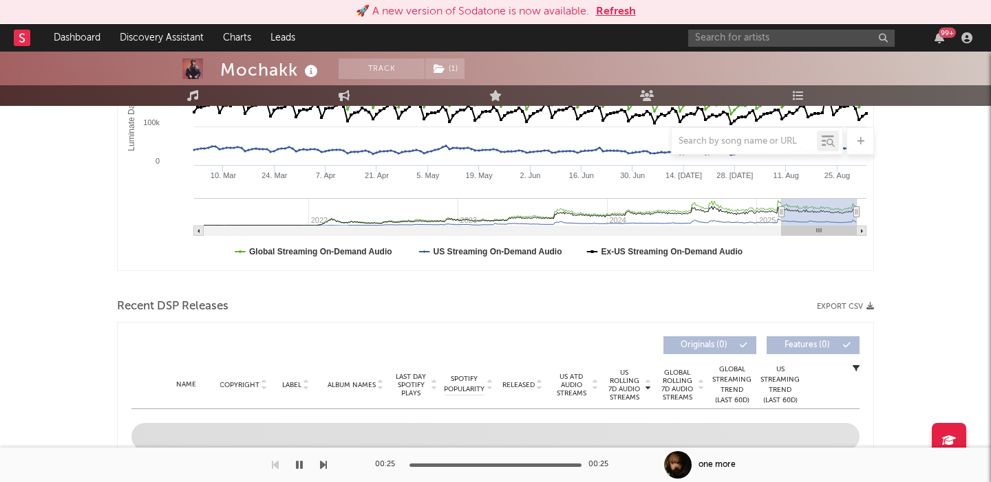
scroll to position [411, 0]
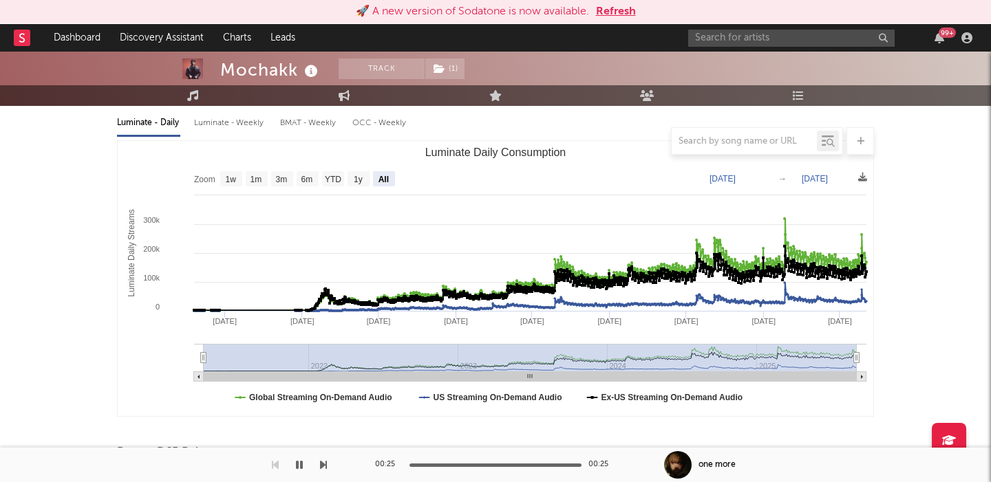
select select "All"
type input "[DATE]"
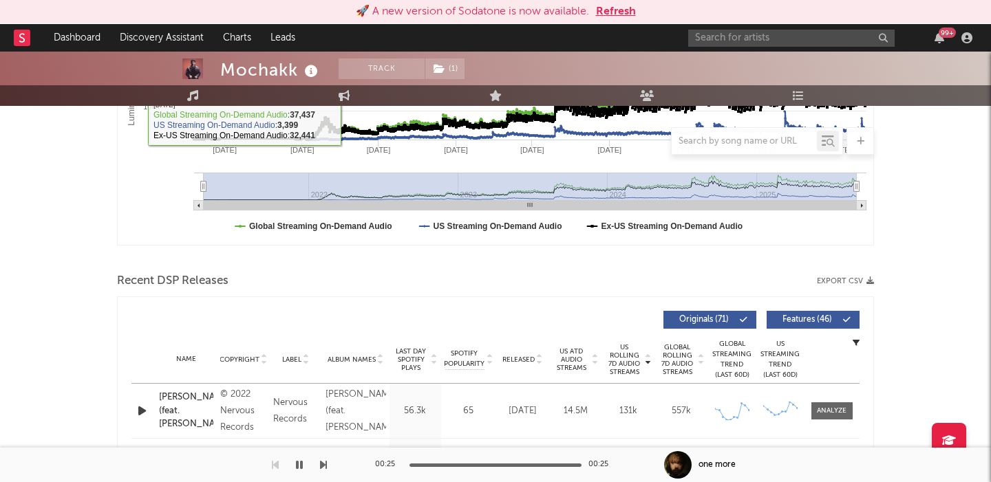
scroll to position [495, 0]
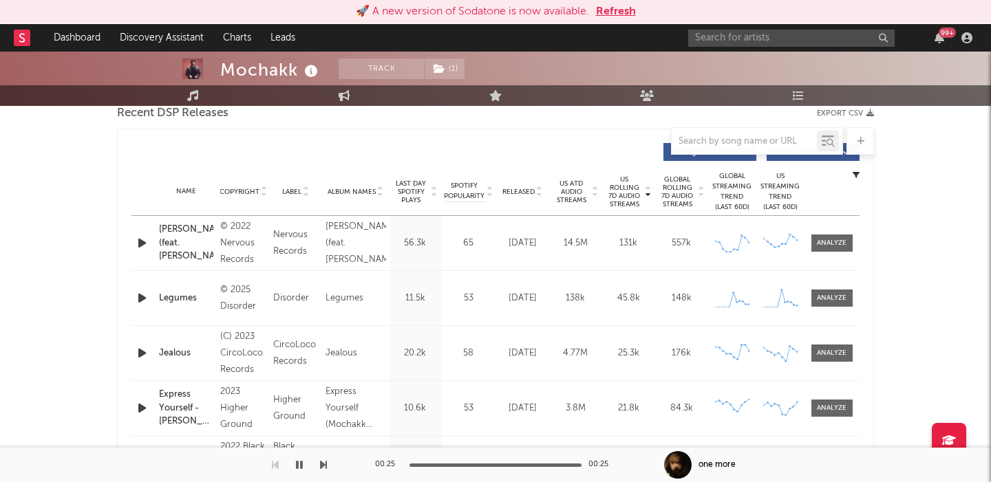
click at [521, 188] on span "Released" at bounding box center [518, 192] width 32 height 8
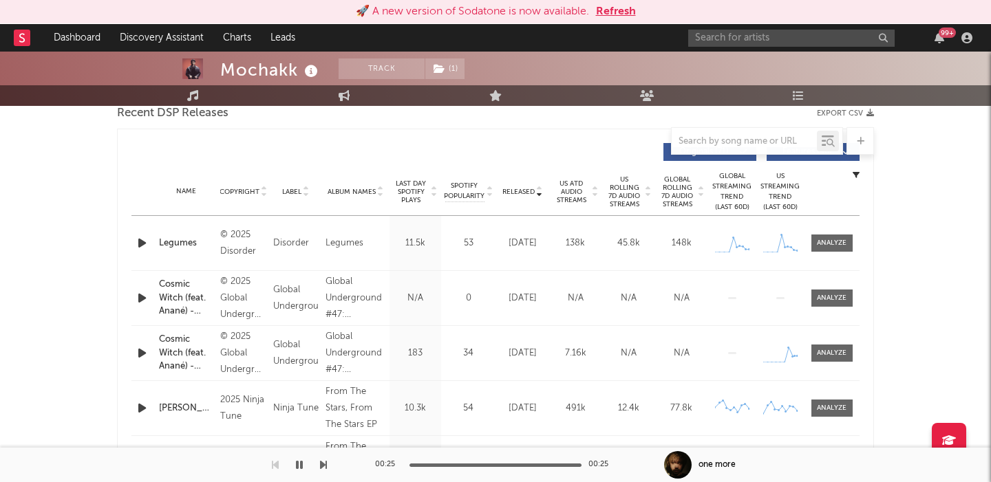
scroll to position [462, 0]
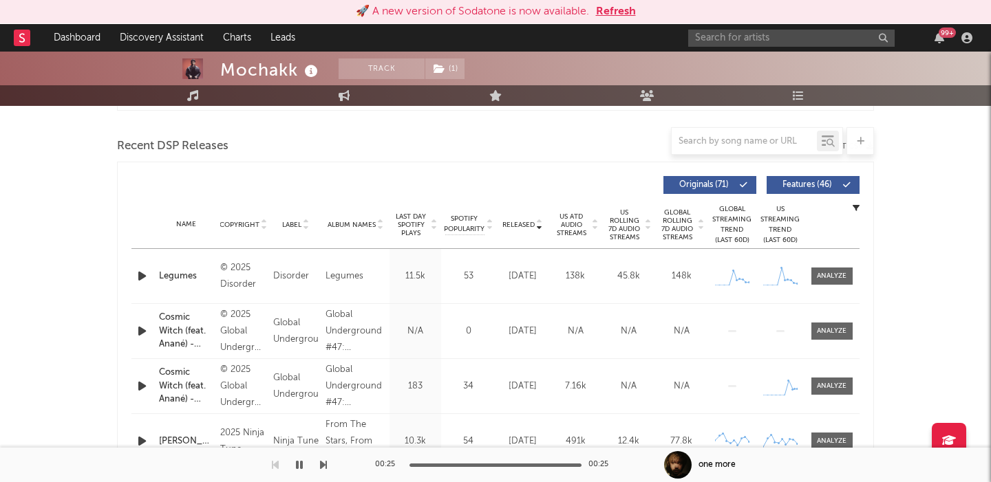
click at [803, 184] on span "Features ( 46 )" at bounding box center [806, 185] width 63 height 8
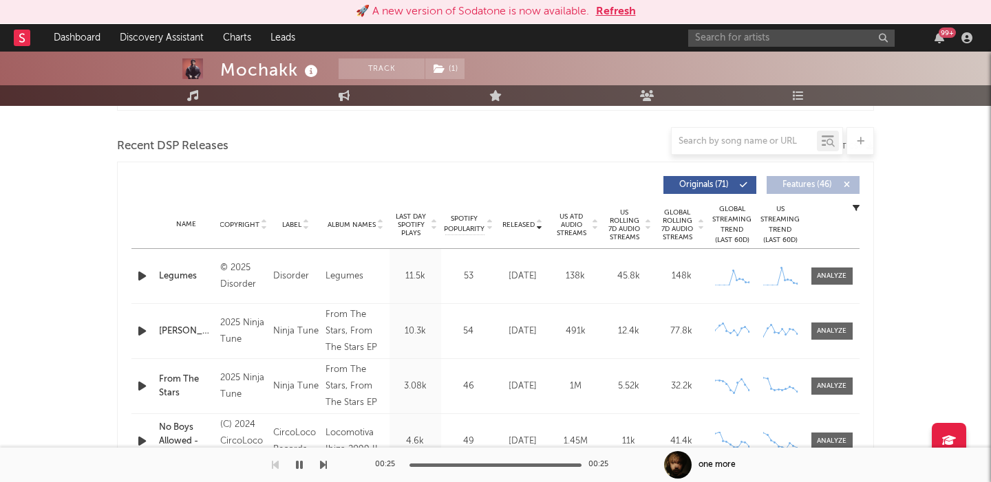
click at [184, 277] on div "Legumes" at bounding box center [186, 277] width 54 height 14
